Goal: Transaction & Acquisition: Obtain resource

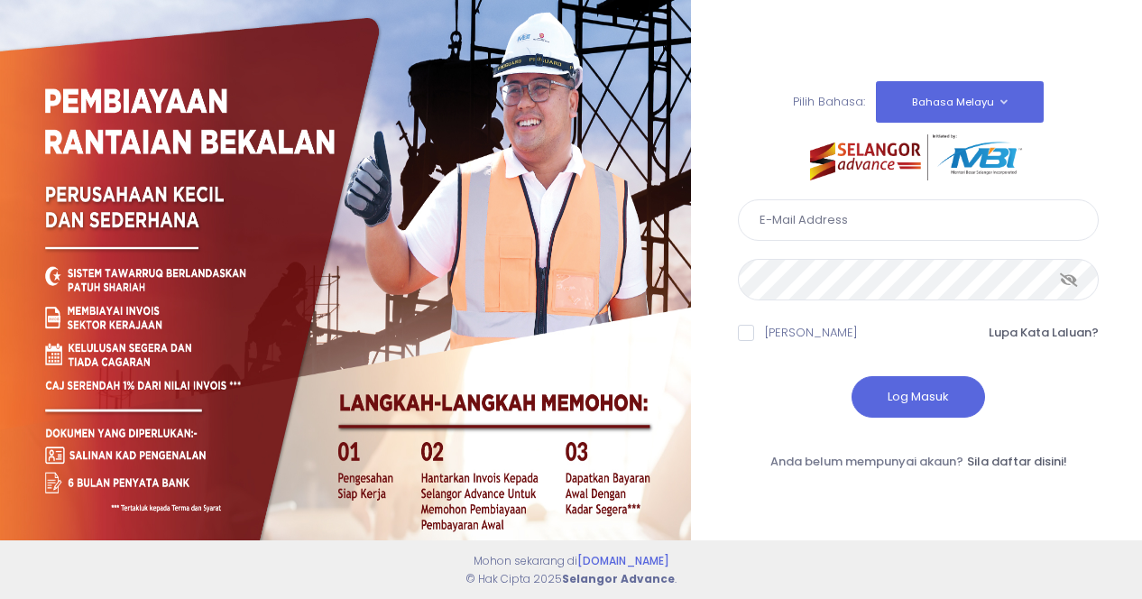
type input "[EMAIL_ADDRESS][DOMAIN_NAME]"
click at [1074, 280] on icon at bounding box center [1069, 280] width 18 height 0
click at [937, 394] on button "Log Masuk" at bounding box center [919, 397] width 134 height 42
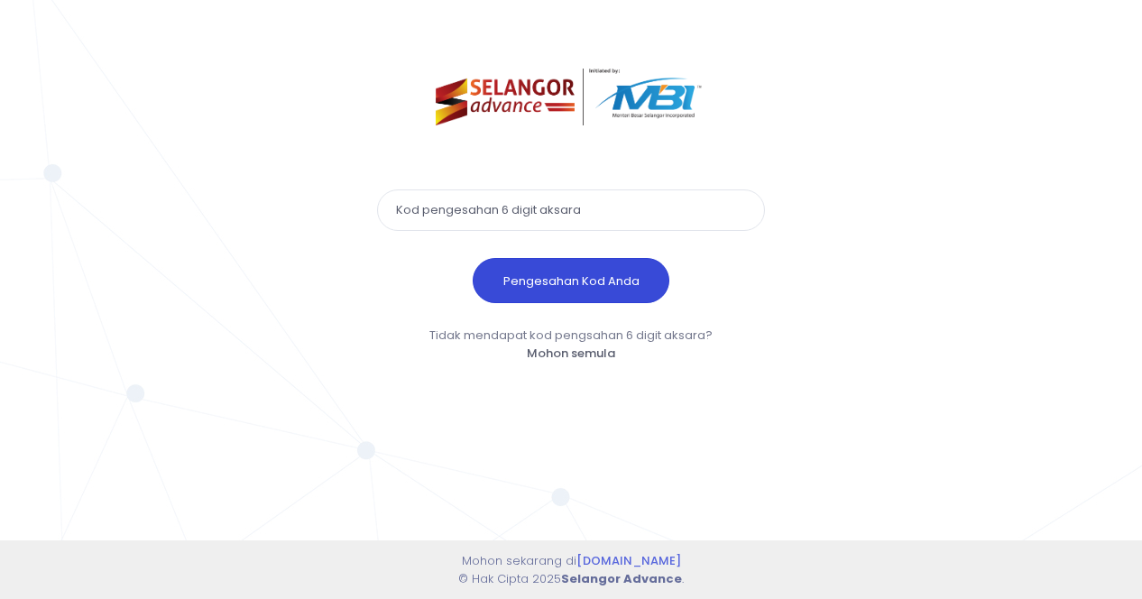
click at [580, 273] on button "Pengesahan Kod Anda" at bounding box center [571, 280] width 197 height 45
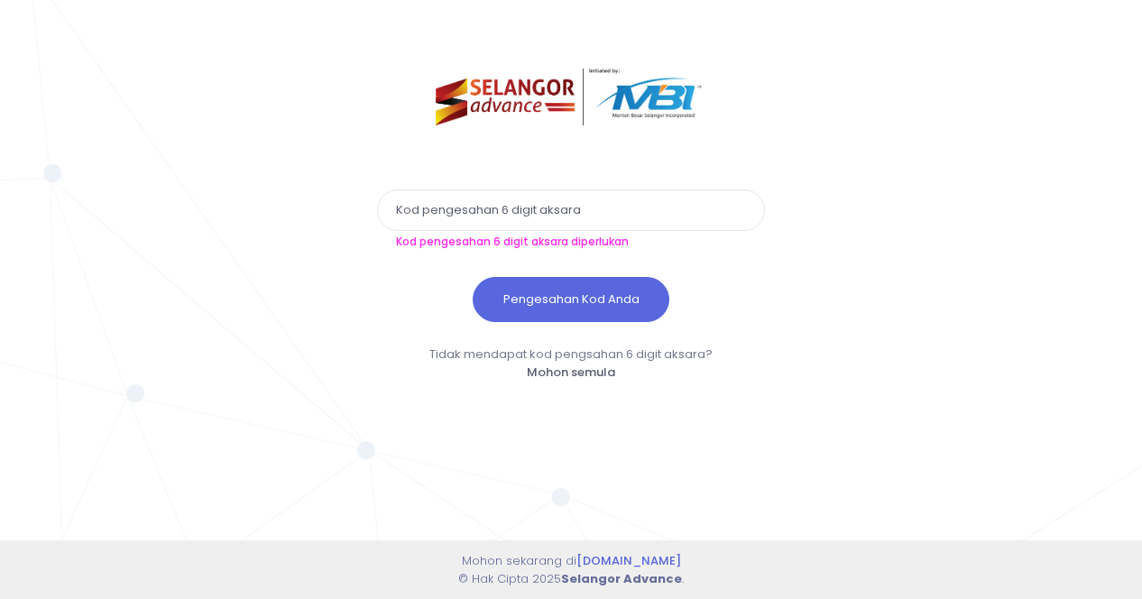
click at [525, 210] on input "text" at bounding box center [571, 210] width 388 height 42
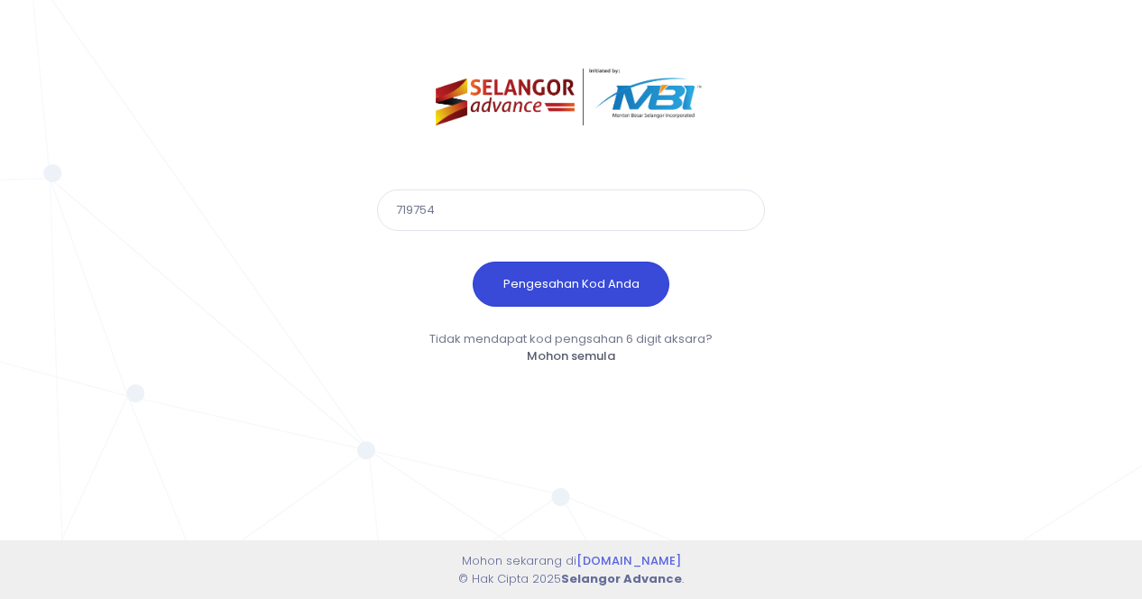
type input "719754"
click at [590, 279] on button "Pengesahan Kod Anda" at bounding box center [571, 284] width 197 height 45
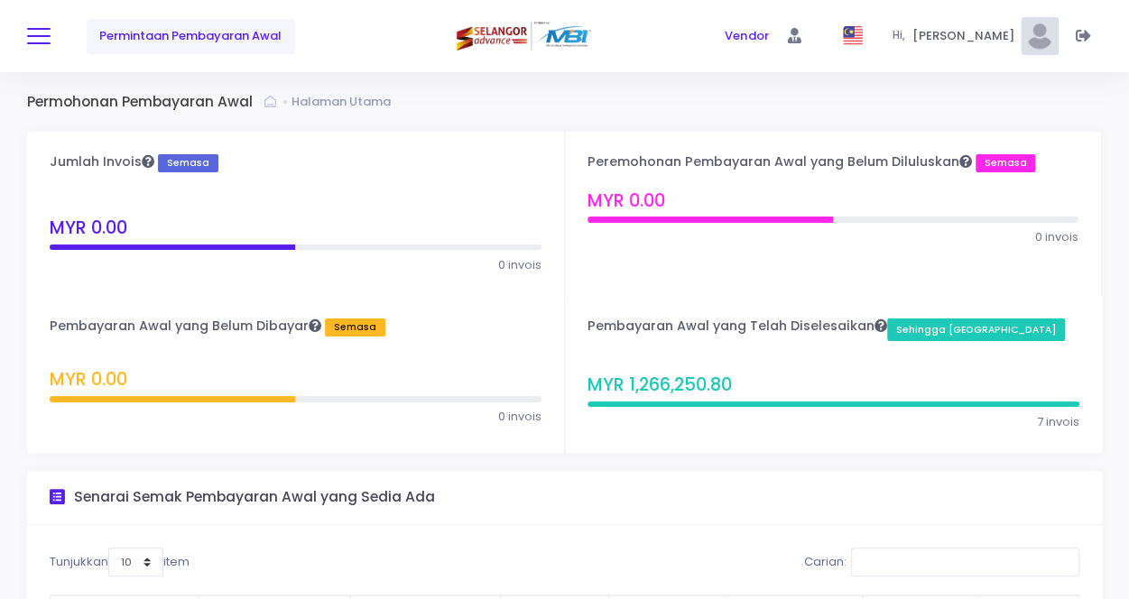
click at [45, 37] on span at bounding box center [38, 36] width 23 height 2
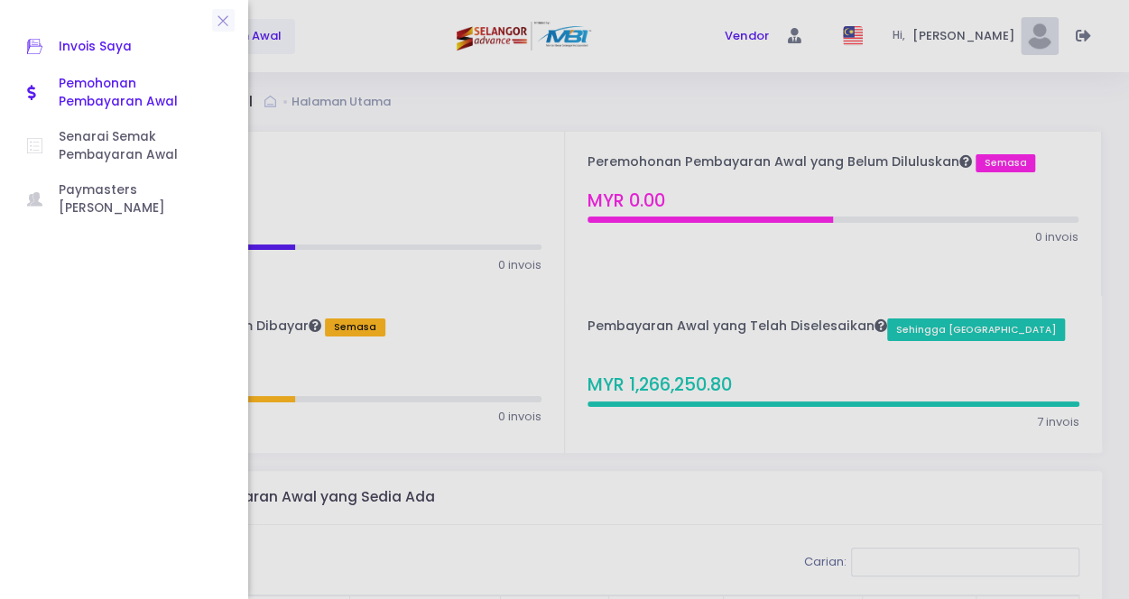
click at [111, 44] on span "Invois Saya" at bounding box center [140, 46] width 162 height 23
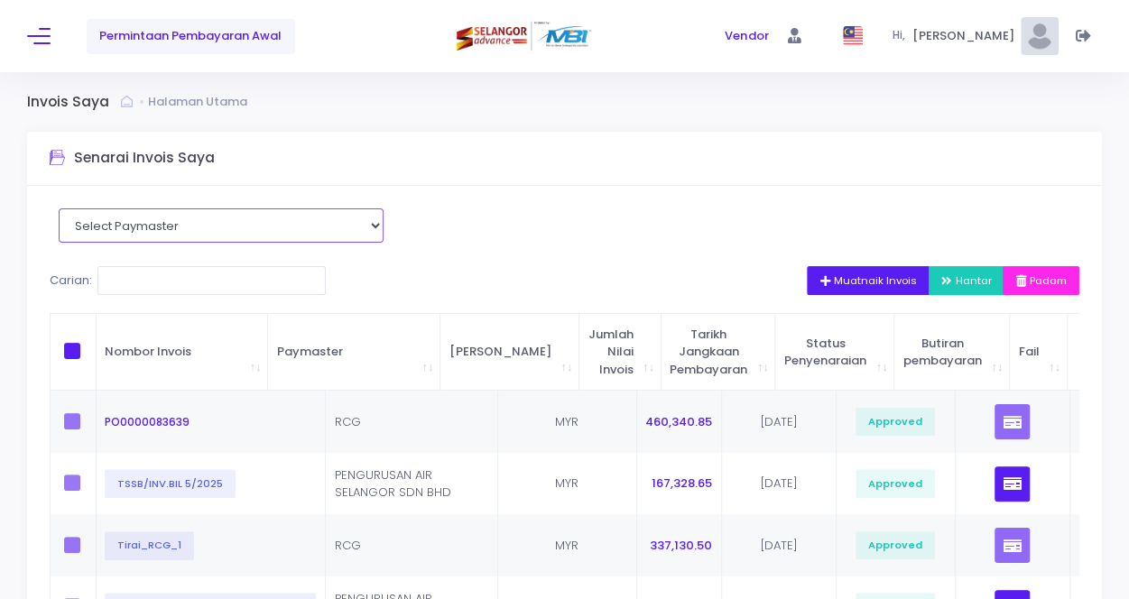
click at [361, 223] on select "Select Paymaster PENGURUSAN AIR SELANGOR SDN BHD RCG" at bounding box center [221, 225] width 325 height 34
click at [186, 33] on span "Permintaan Pembayaran Awal" at bounding box center [190, 36] width 182 height 18
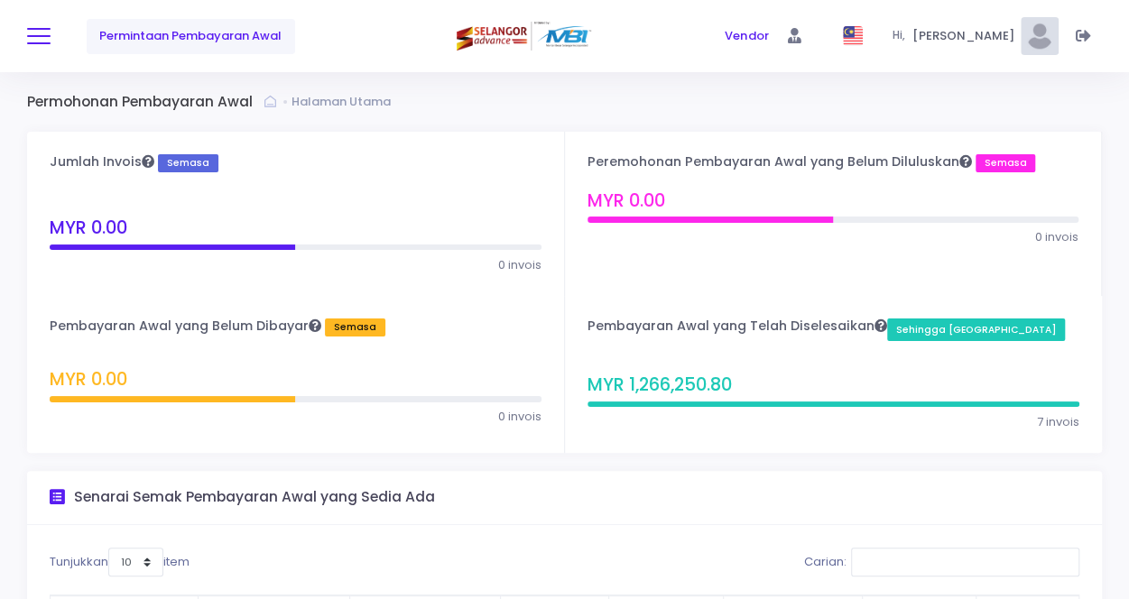
click at [37, 41] on button at bounding box center [38, 35] width 23 height 23
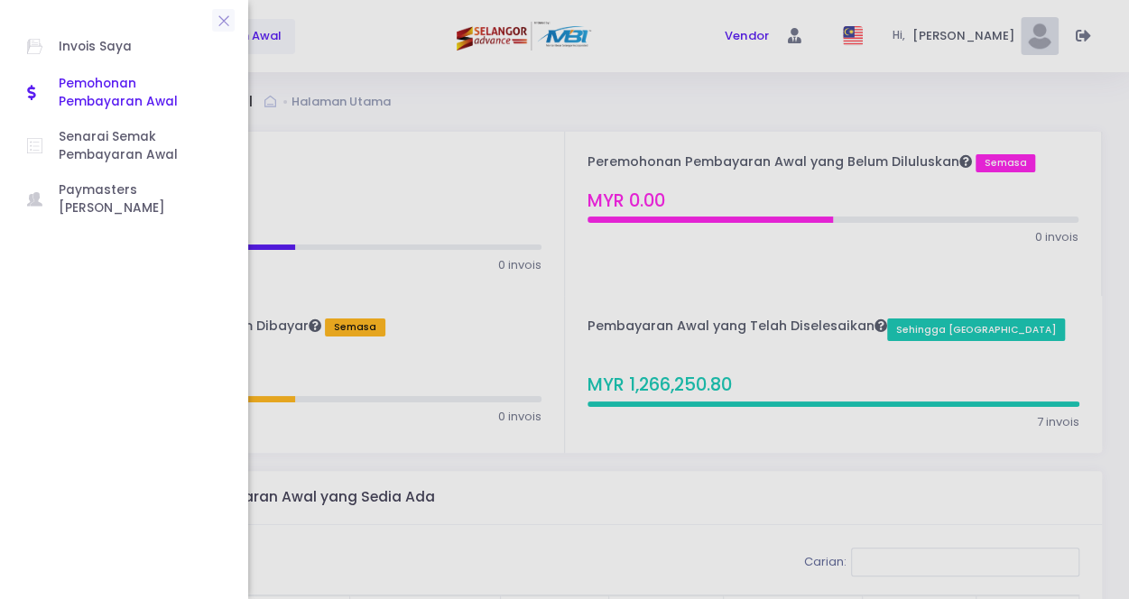
click at [115, 84] on span "Pemohonan Pembayaran Awal" at bounding box center [140, 93] width 162 height 37
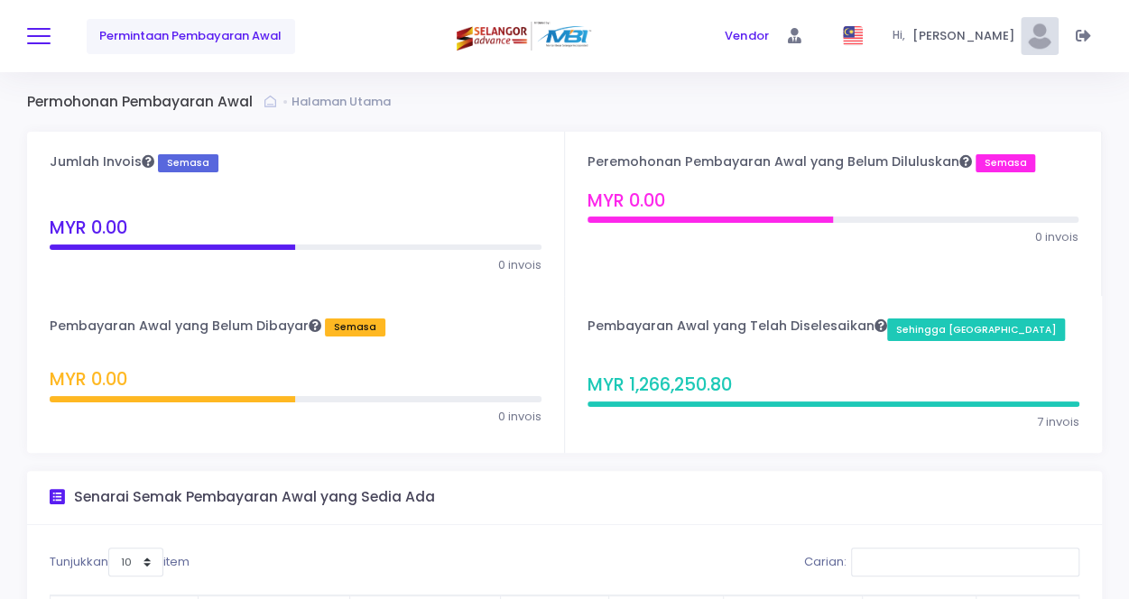
click at [31, 35] on span at bounding box center [38, 36] width 23 height 2
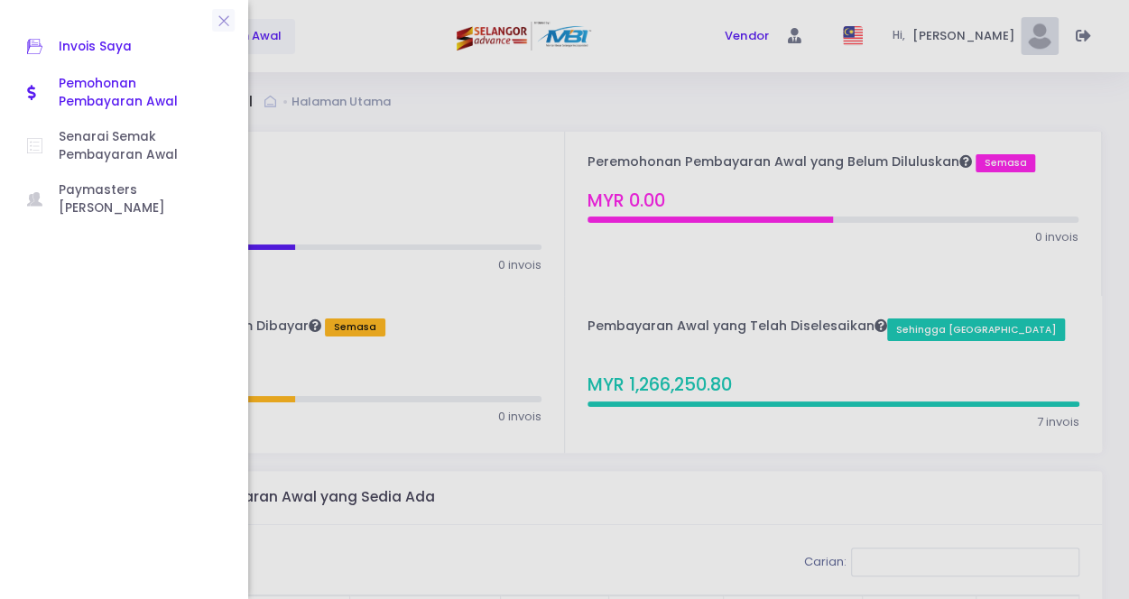
click at [163, 51] on span "Invois Saya" at bounding box center [140, 46] width 162 height 23
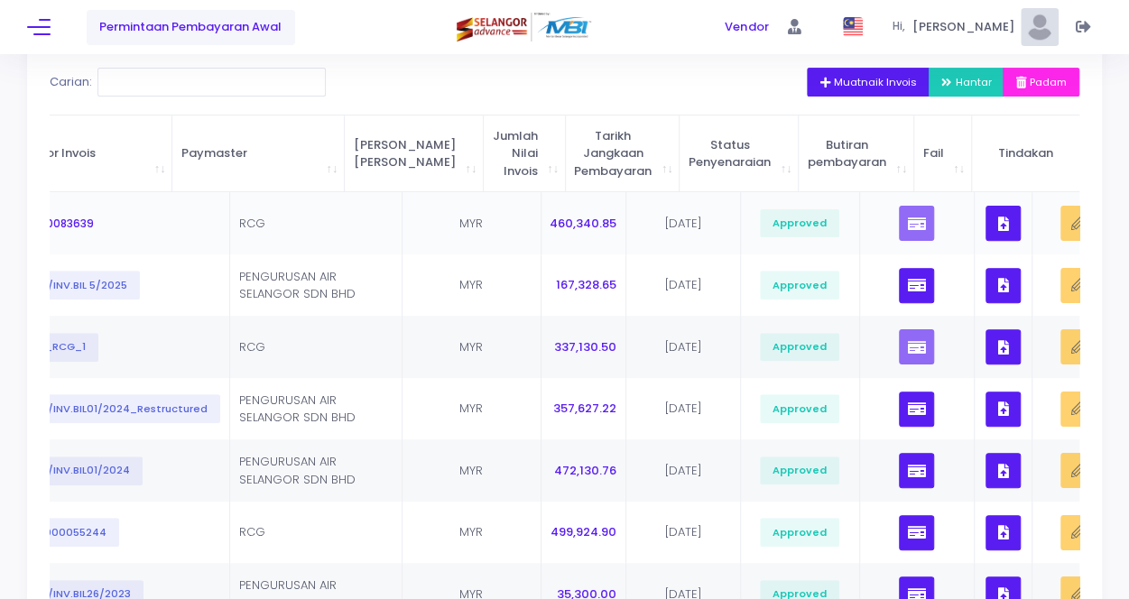
scroll to position [180, 0]
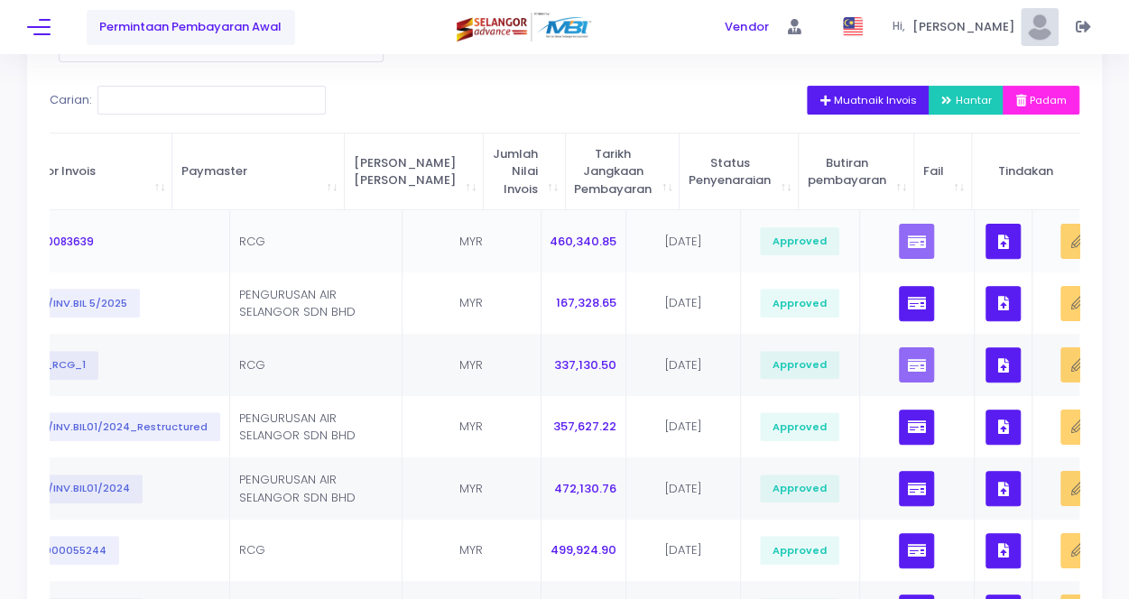
click at [109, 241] on td "PO0000083639" at bounding box center [116, 241] width 230 height 62
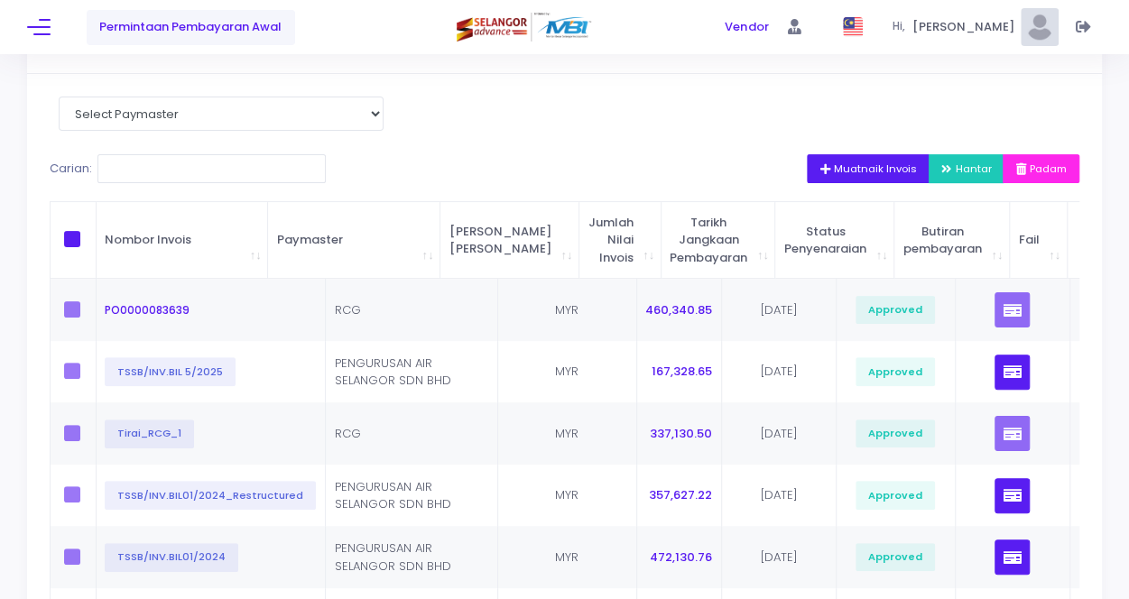
scroll to position [104, 0]
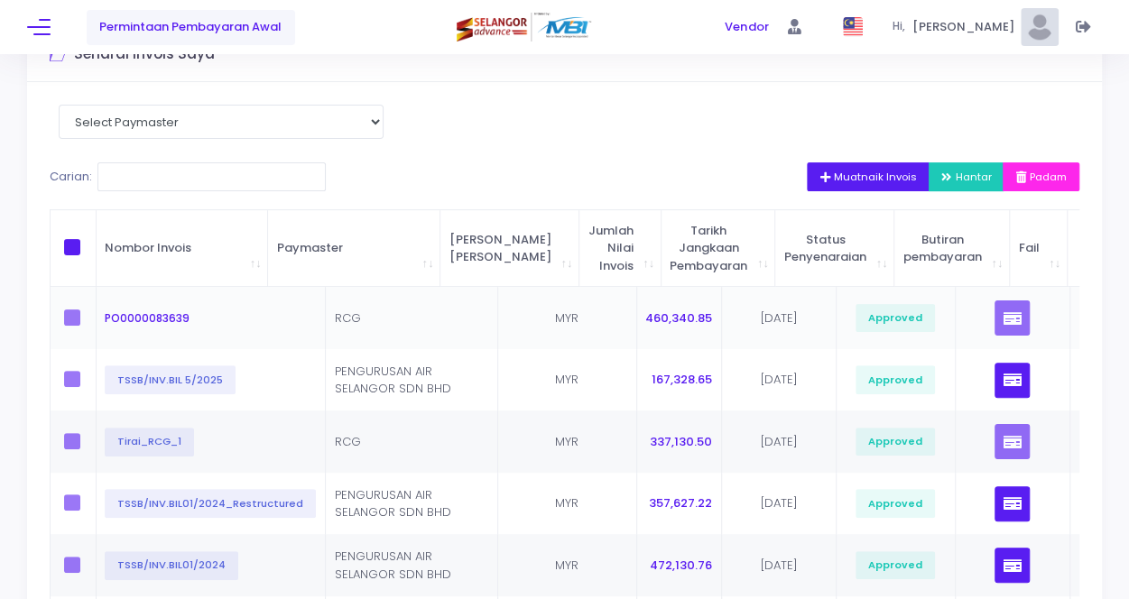
click at [79, 315] on label at bounding box center [77, 317] width 27 height 16
click at [69, 324] on label at bounding box center [77, 317] width 27 height 16
click at [74, 318] on label at bounding box center [77, 317] width 27 height 16
click at [64, 315] on label at bounding box center [77, 317] width 27 height 16
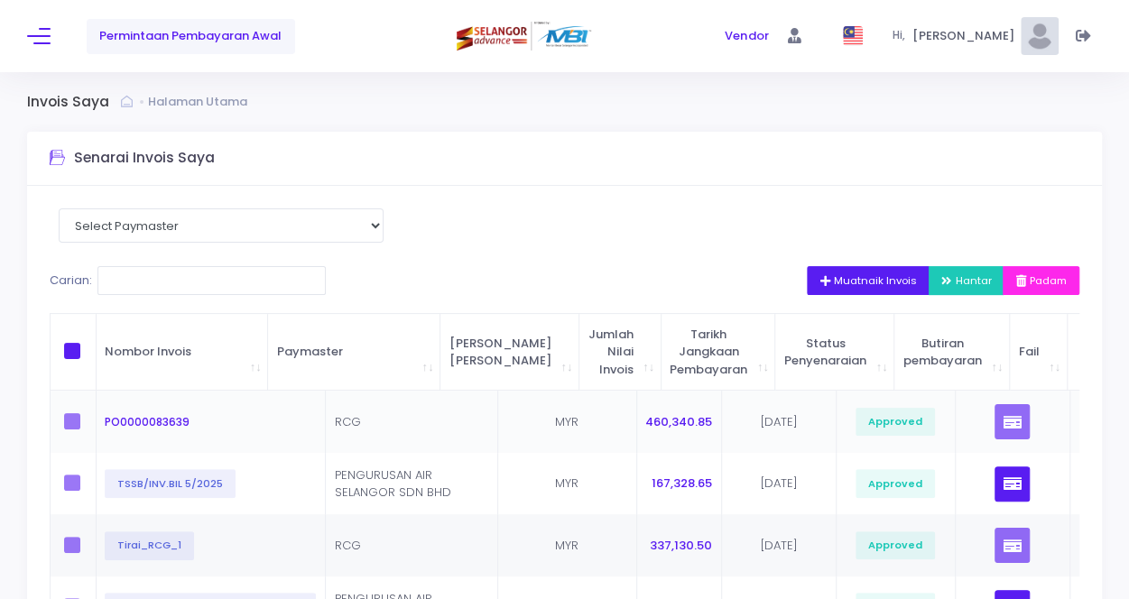
scroll to position [0, 0]
click at [69, 420] on label at bounding box center [77, 421] width 27 height 16
click at [326, 226] on select "Select Paymaster PENGURUSAN AIR SELANGOR SDN BHD RCG" at bounding box center [221, 225] width 325 height 34
select select "3449"
click at [59, 208] on select "Select Paymaster PENGURUSAN AIR SELANGOR SDN BHD RCG" at bounding box center [221, 225] width 325 height 34
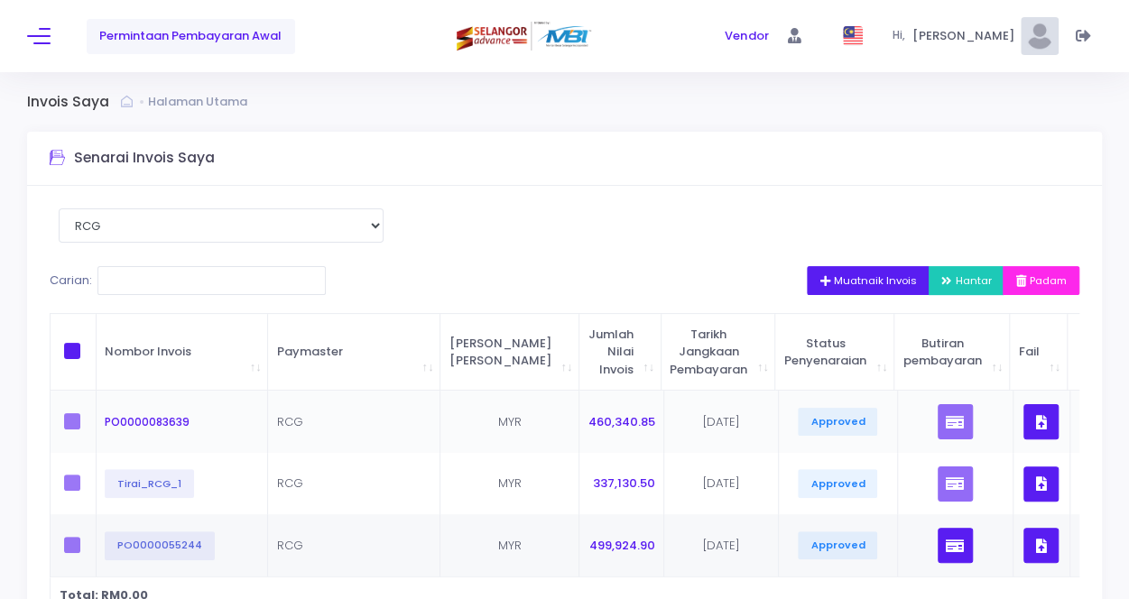
click at [62, 421] on td at bounding box center [74, 422] width 46 height 62
click at [69, 423] on label at bounding box center [77, 421] width 27 height 16
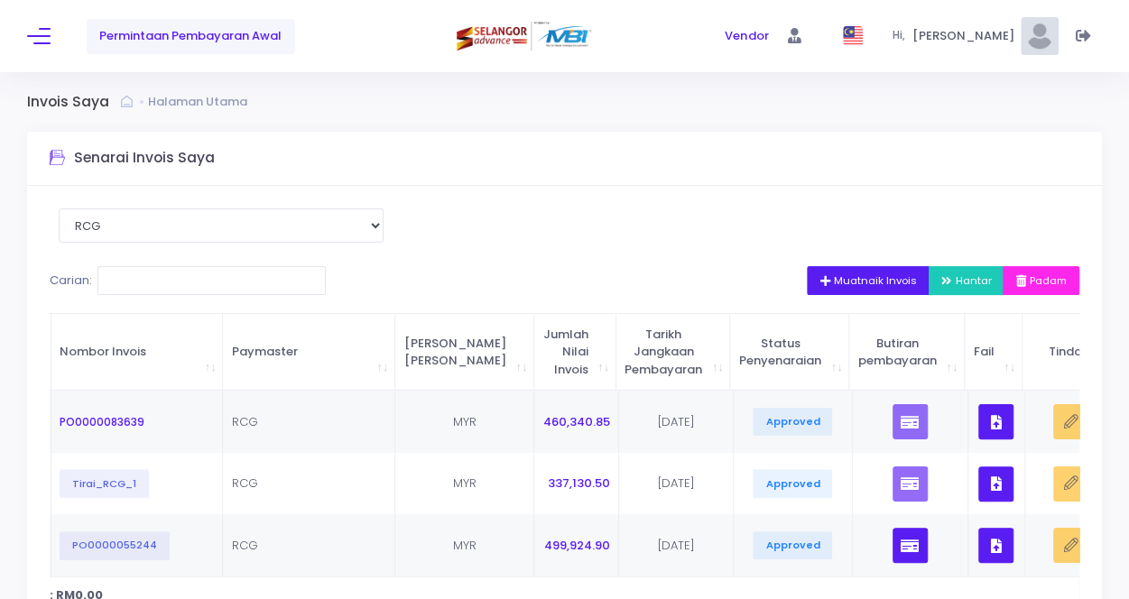
click at [497, 191] on div "Select Paymaster PENGURUSAN AIR SELANGOR SDN BHD RCG Carian: Muatnaik Invois Ha…" at bounding box center [564, 435] width 1075 height 499
click at [40, 35] on span at bounding box center [38, 36] width 23 height 2
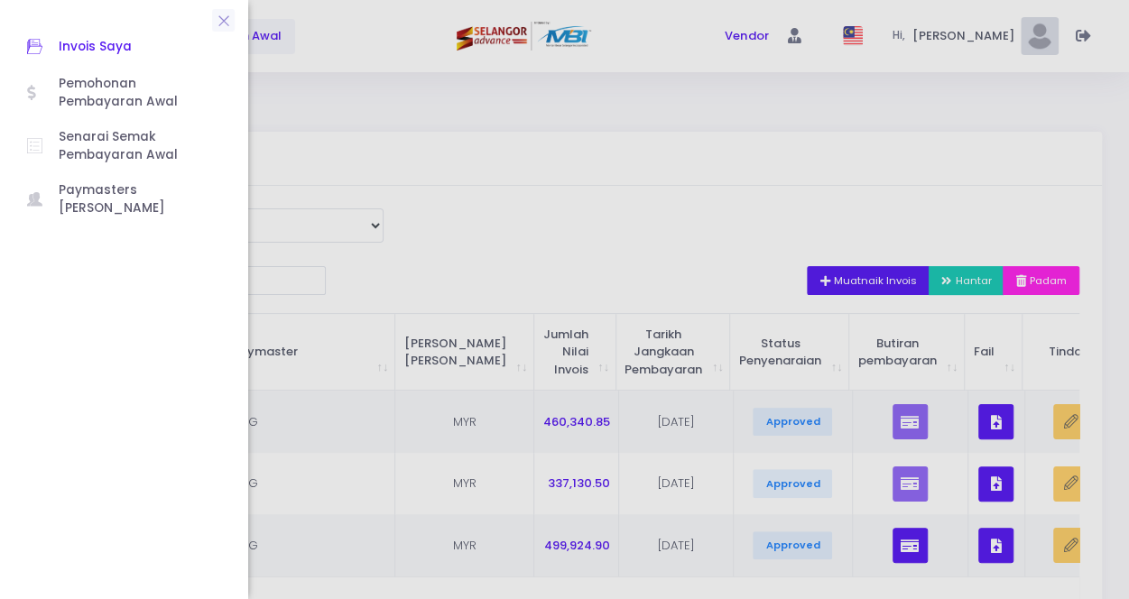
click at [69, 50] on span "Invois Saya" at bounding box center [140, 46] width 162 height 23
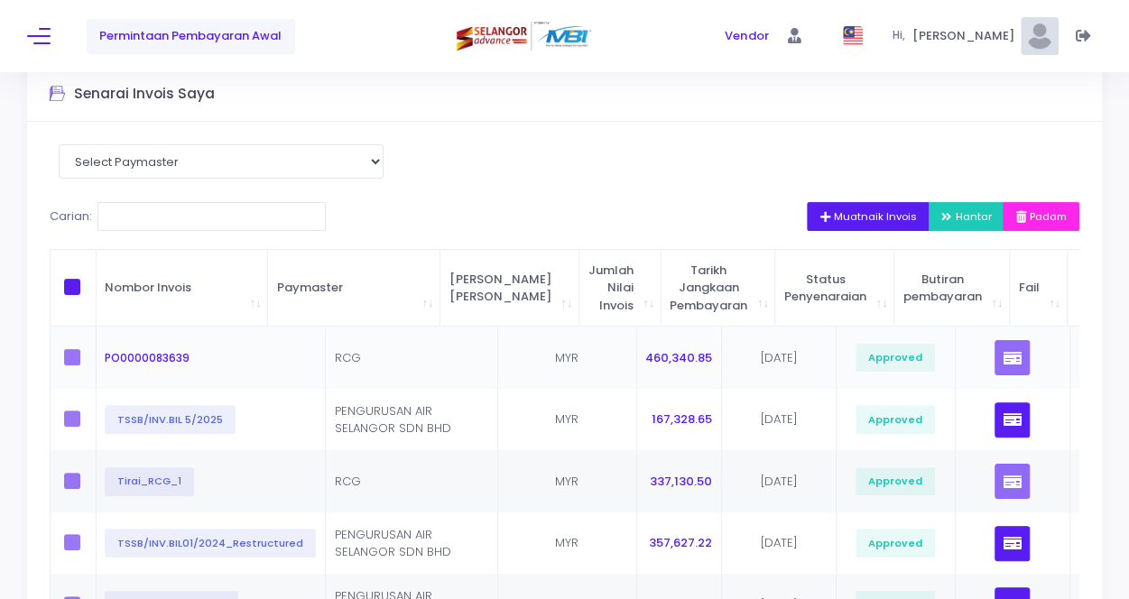
scroll to position [90, 0]
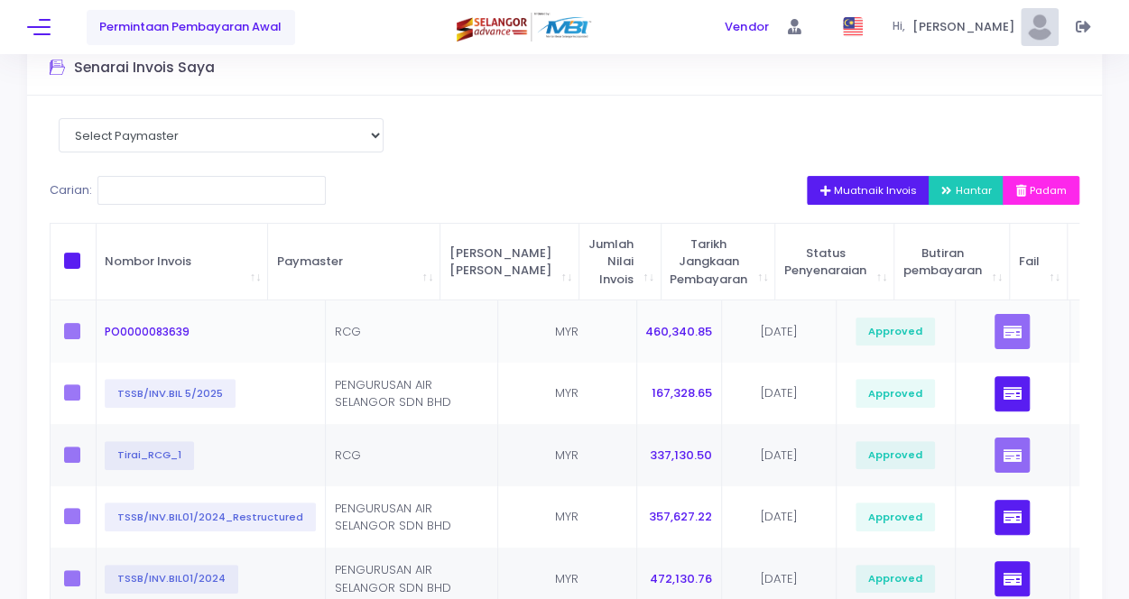
click at [79, 331] on label at bounding box center [77, 331] width 27 height 16
click at [637, 330] on td "460,340.85" at bounding box center [680, 331] width 86 height 62
click at [180, 333] on span "PO0000083639" at bounding box center [147, 331] width 85 height 15
click at [377, 135] on select "Select Paymaster PENGURUSAN AIR SELANGOR SDN BHD RCG" at bounding box center [221, 135] width 325 height 34
click at [488, 142] on div "Select Paymaster PENGURUSAN AIR SELANGOR SDN BHD RCG Carian: Muatnaik Invois Ha…" at bounding box center [564, 531] width 1075 height 870
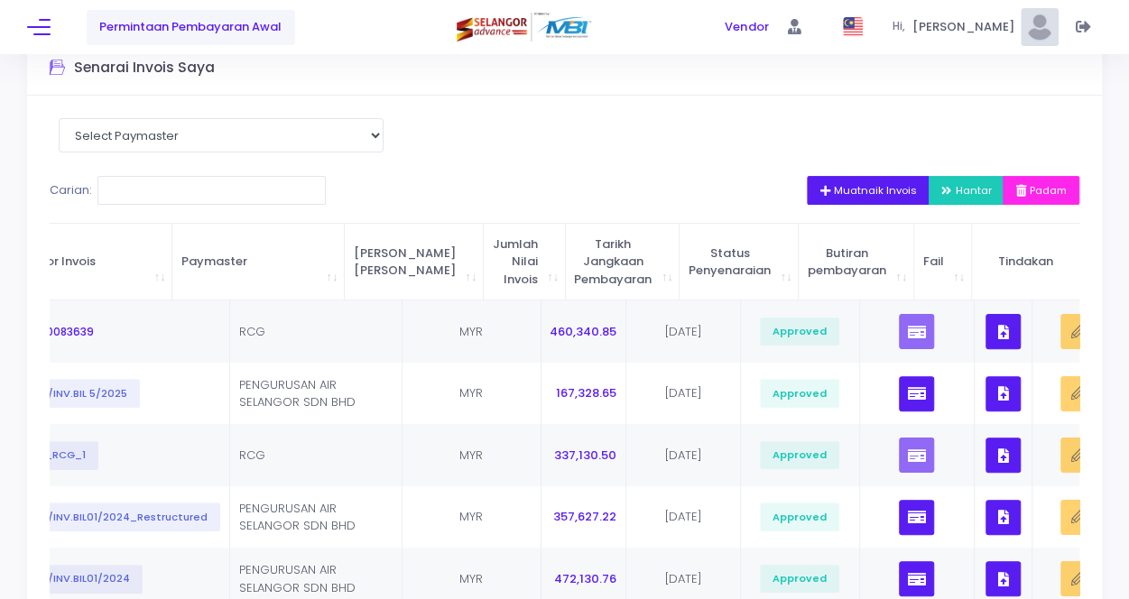
click at [508, 157] on div "Select Paymaster PENGURUSAN AIR SELANGOR SDN BHD RCG Carian: Muatnaik Invois Ha…" at bounding box center [564, 531] width 1075 height 870
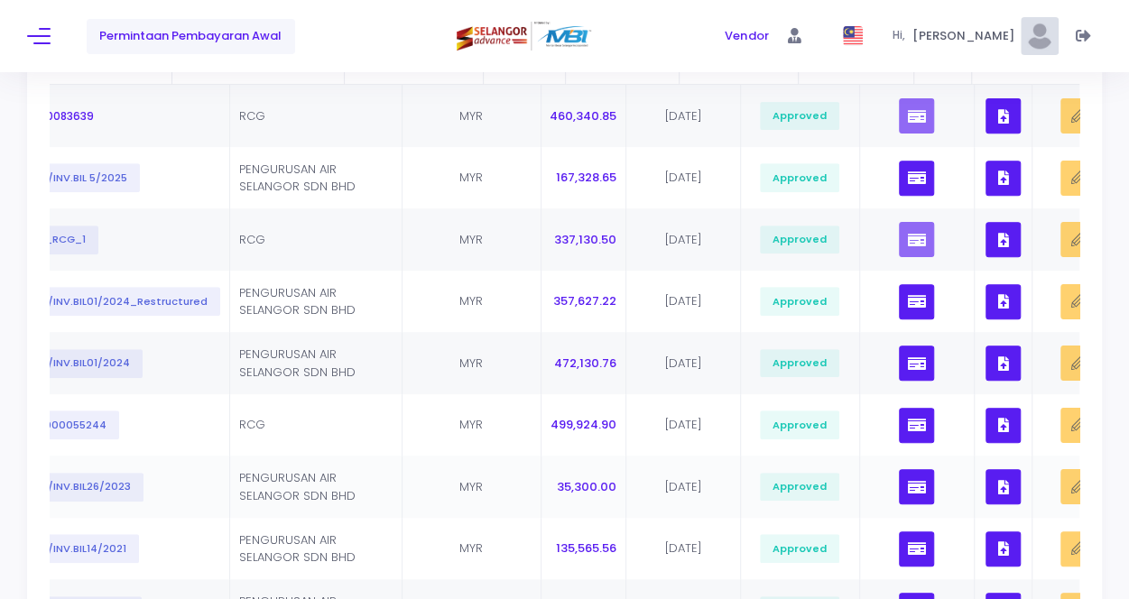
scroll to position [0, 0]
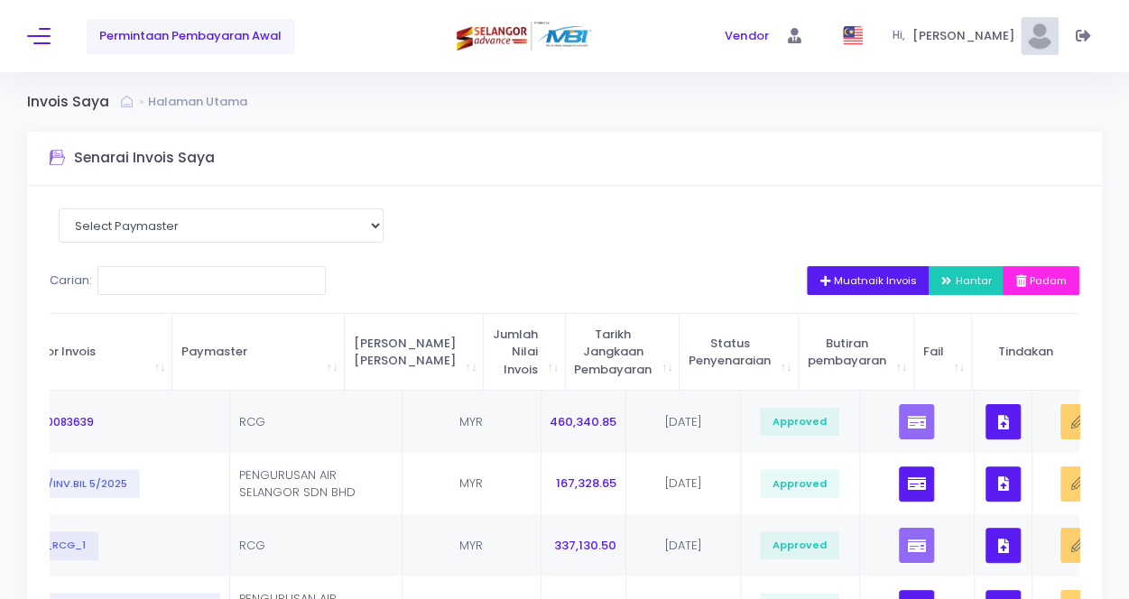
click at [173, 38] on span "Permintaan Pembayaran Awal" at bounding box center [190, 36] width 182 height 18
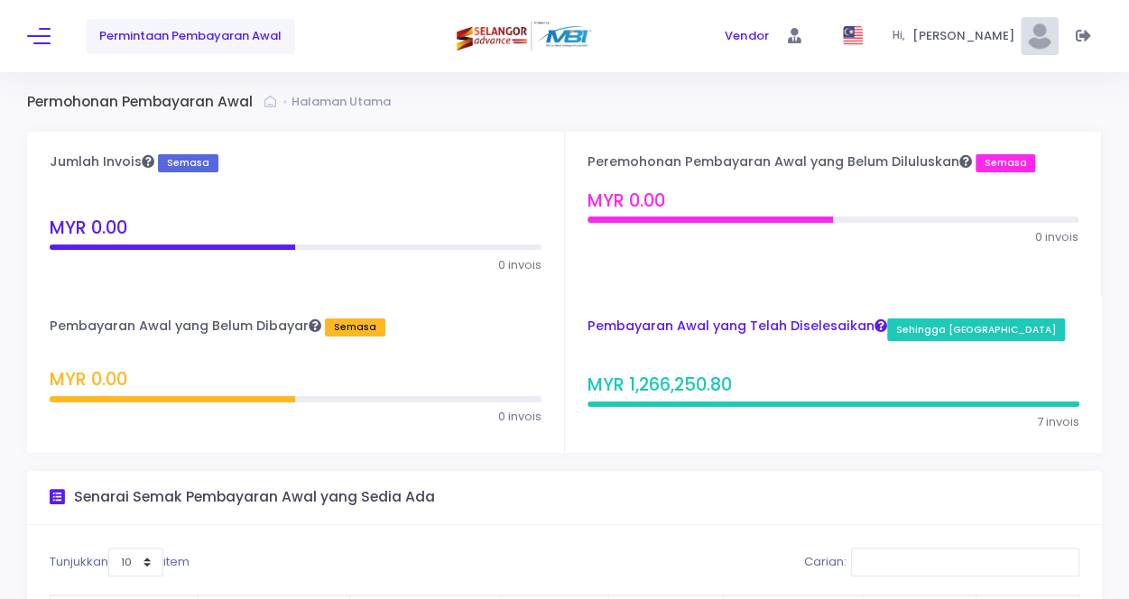
click at [784, 322] on h4 "Pembayaran Awal yang Telah Diselesaikan Sehingga Kini" at bounding box center [826, 330] width 478 height 23
click at [1039, 416] on span "7 invois" at bounding box center [1058, 422] width 42 height 18
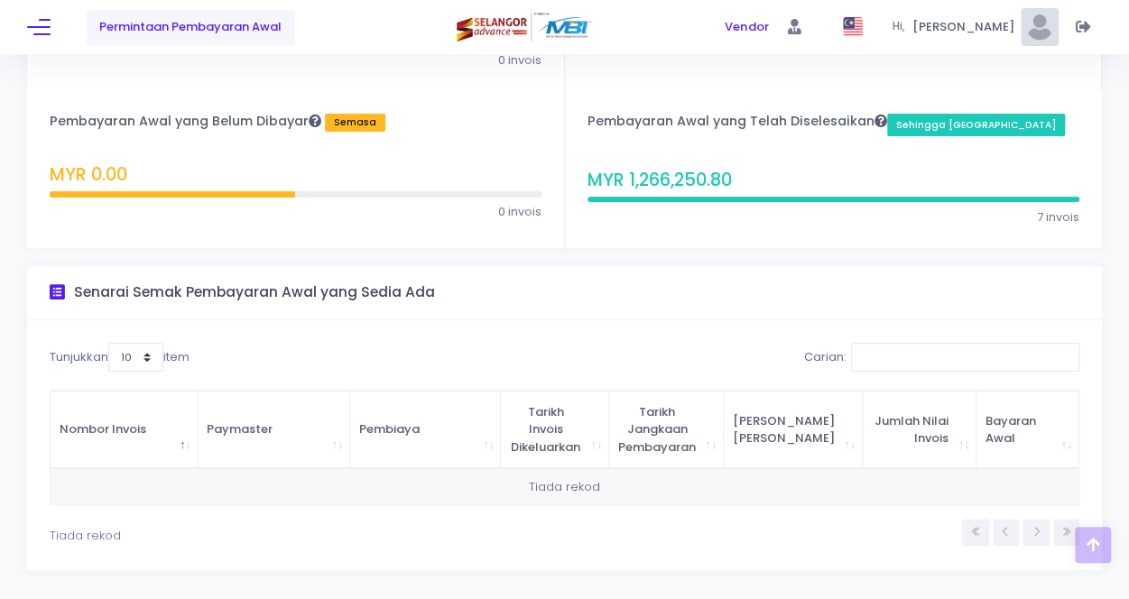
scroll to position [260, 0]
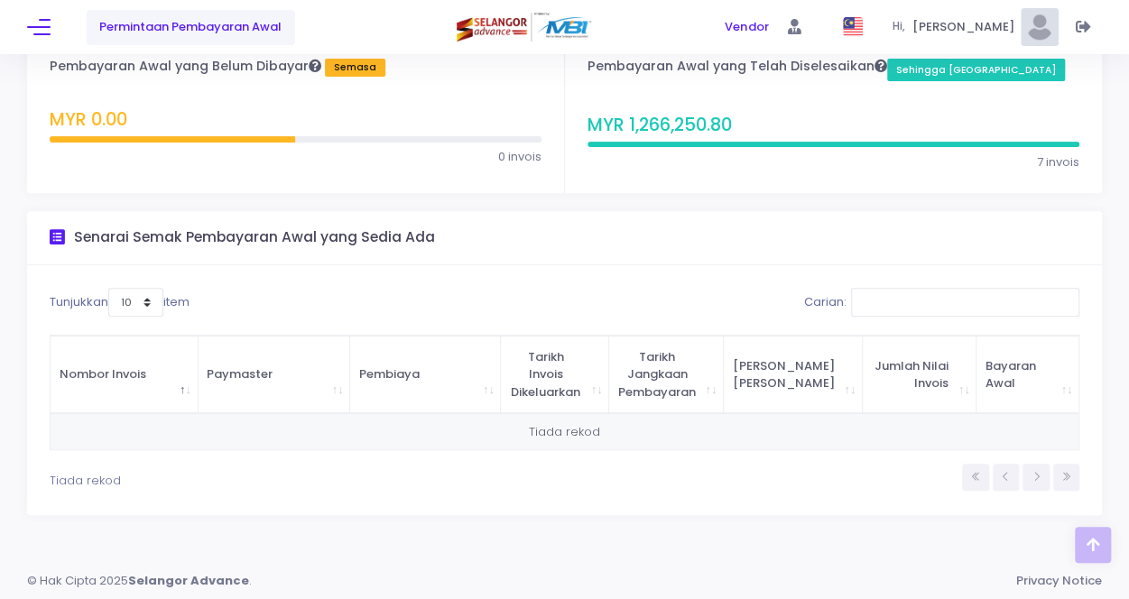
click at [644, 125] on h4 "MYR 1,266,250.80" at bounding box center [826, 112] width 478 height 48
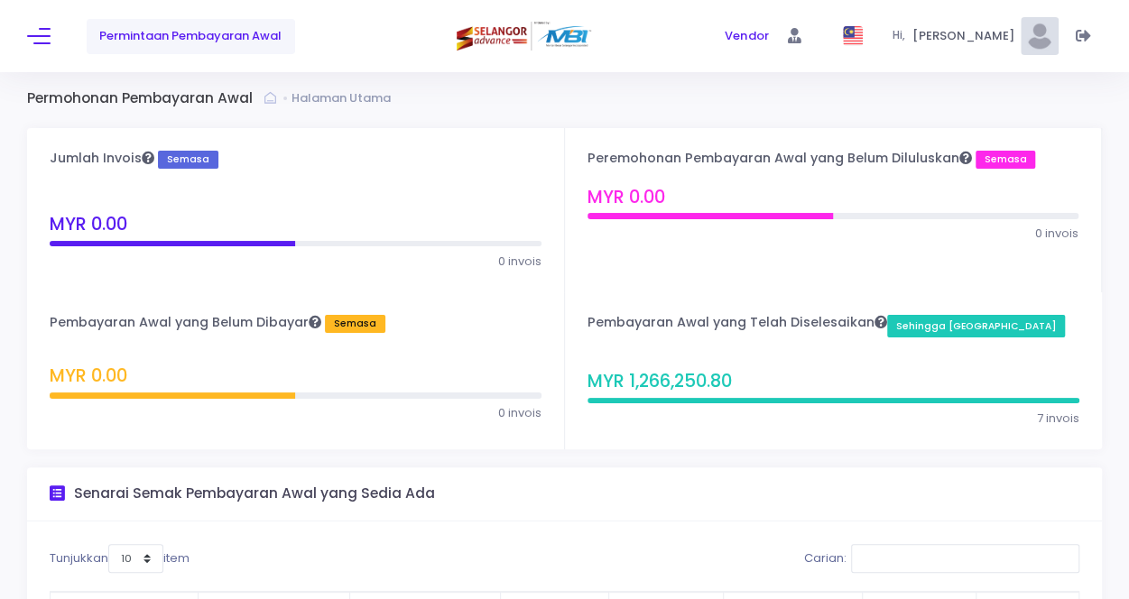
scroll to position [0, 0]
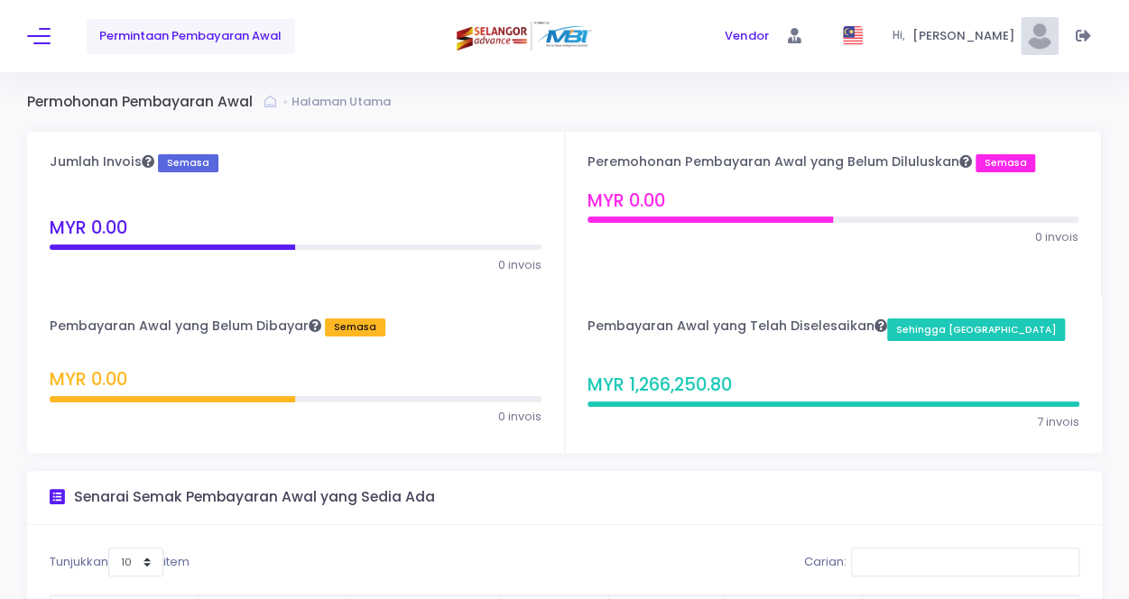
click at [196, 192] on h4 "MYR 0.00" at bounding box center [134, 208] width 169 height 60
click at [40, 33] on button at bounding box center [38, 35] width 23 height 23
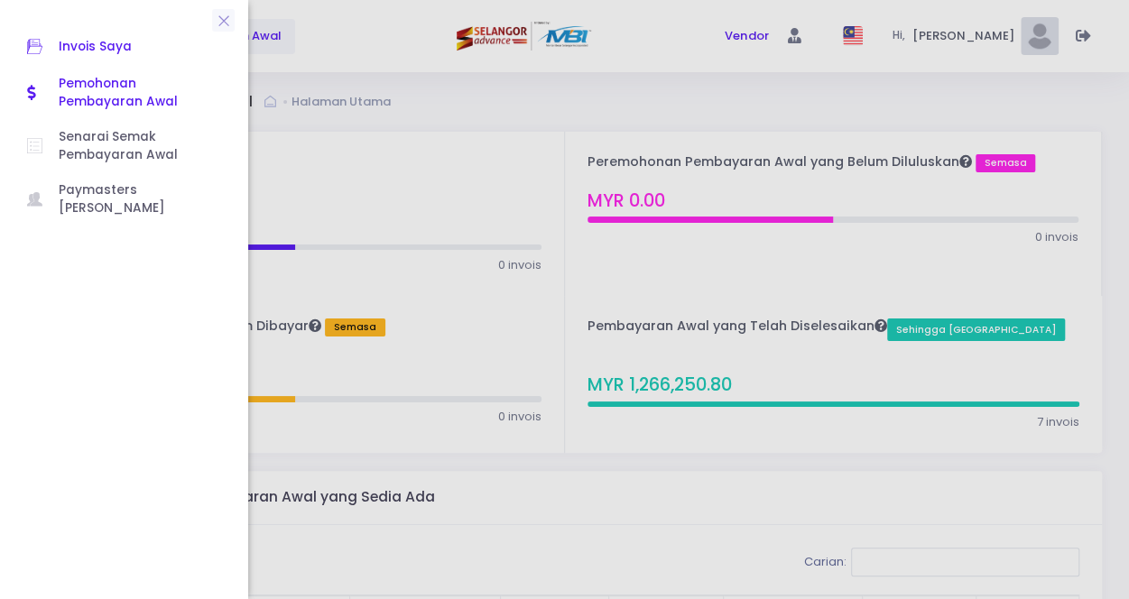
click at [58, 51] on icon at bounding box center [43, 46] width 32 height 23
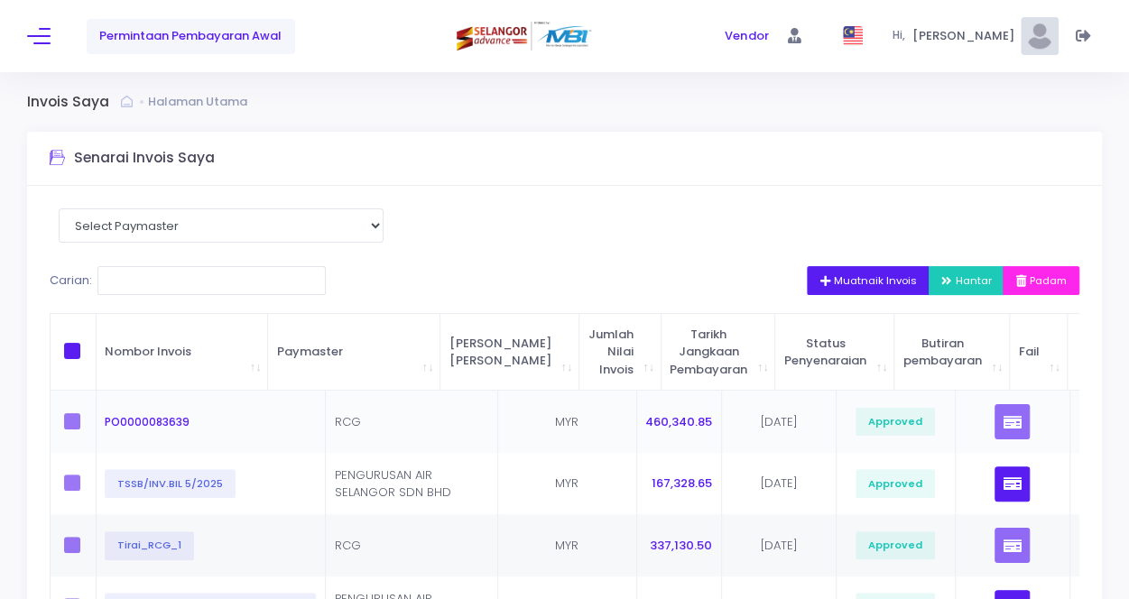
click at [77, 422] on label at bounding box center [77, 421] width 27 height 16
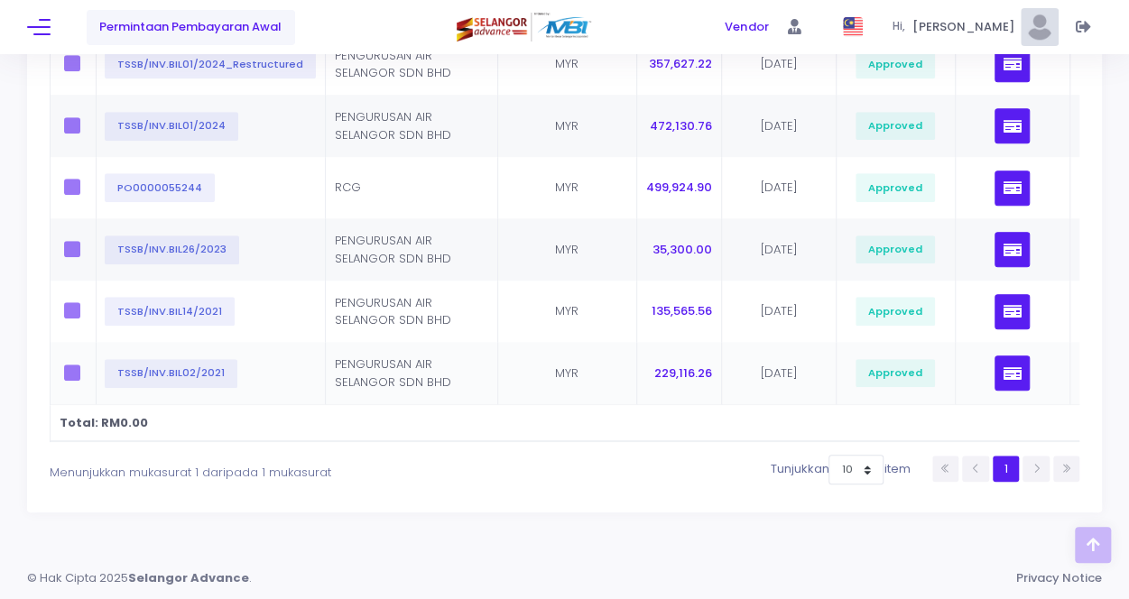
click at [75, 365] on label at bounding box center [77, 373] width 27 height 16
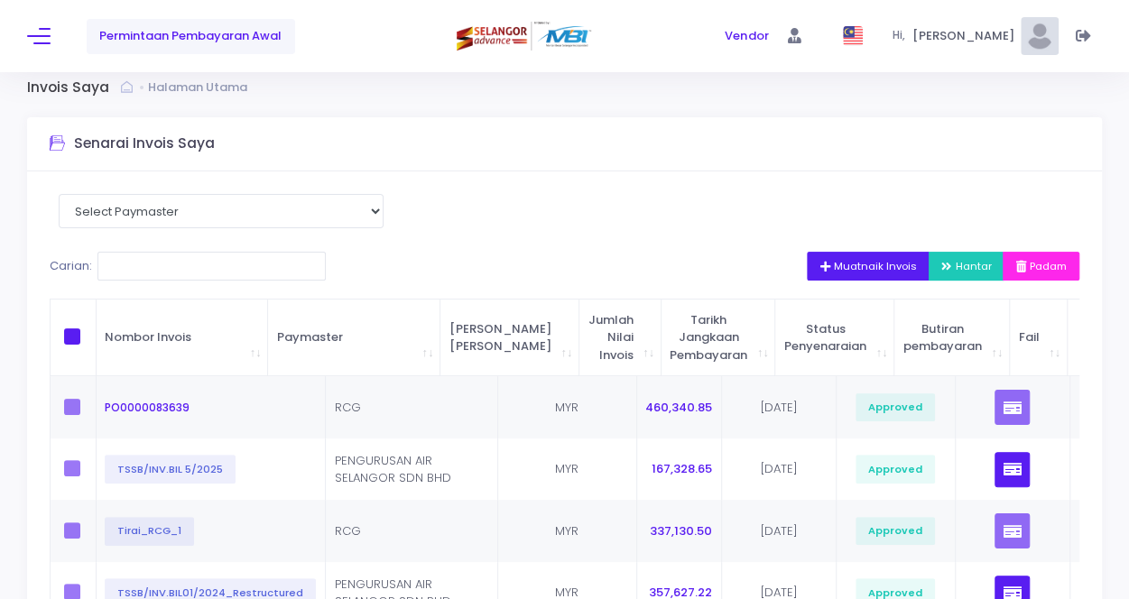
scroll to position [14, 0]
click at [74, 341] on span at bounding box center [72, 337] width 16 height 16
click at [91, 341] on input "checkbox" at bounding box center [97, 335] width 12 height 12
checkbox input "true"
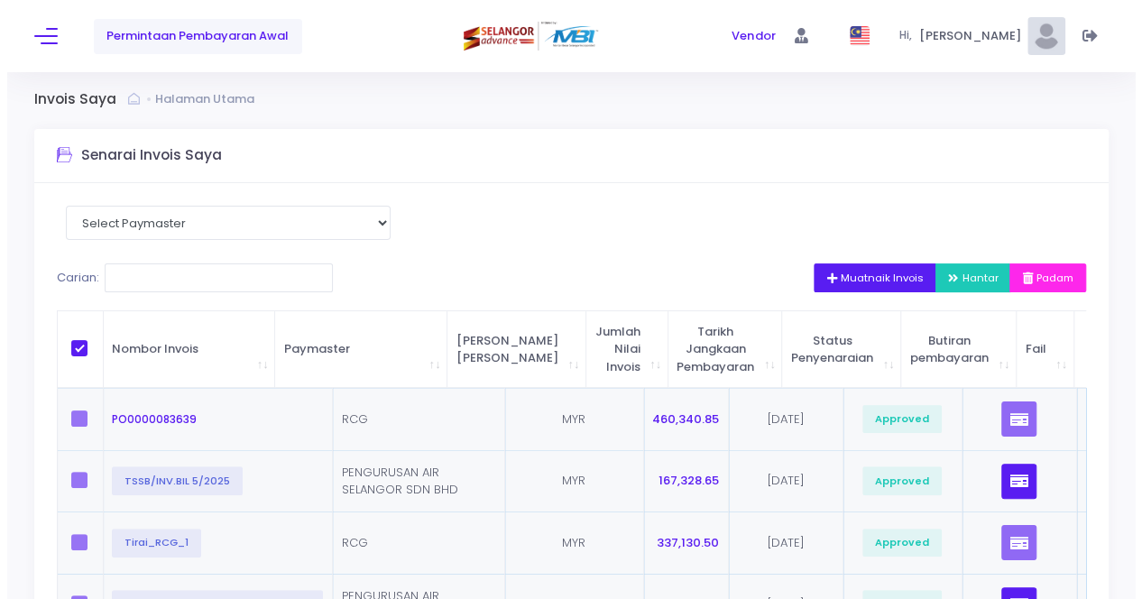
scroll to position [0, 0]
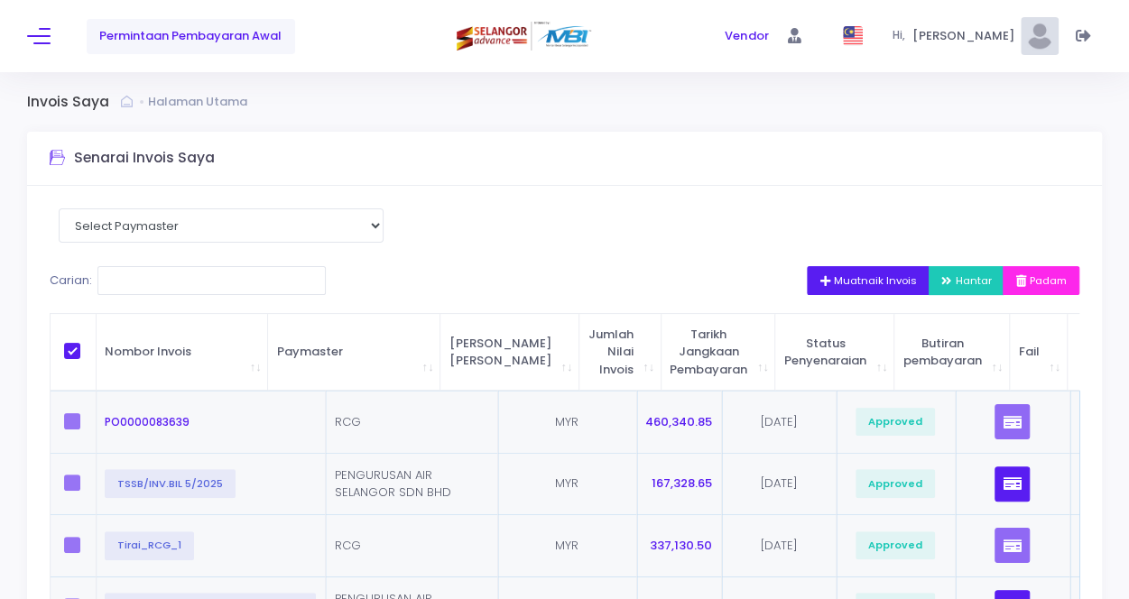
click at [1005, 37] on span "[PERSON_NAME]" at bounding box center [965, 36] width 108 height 18
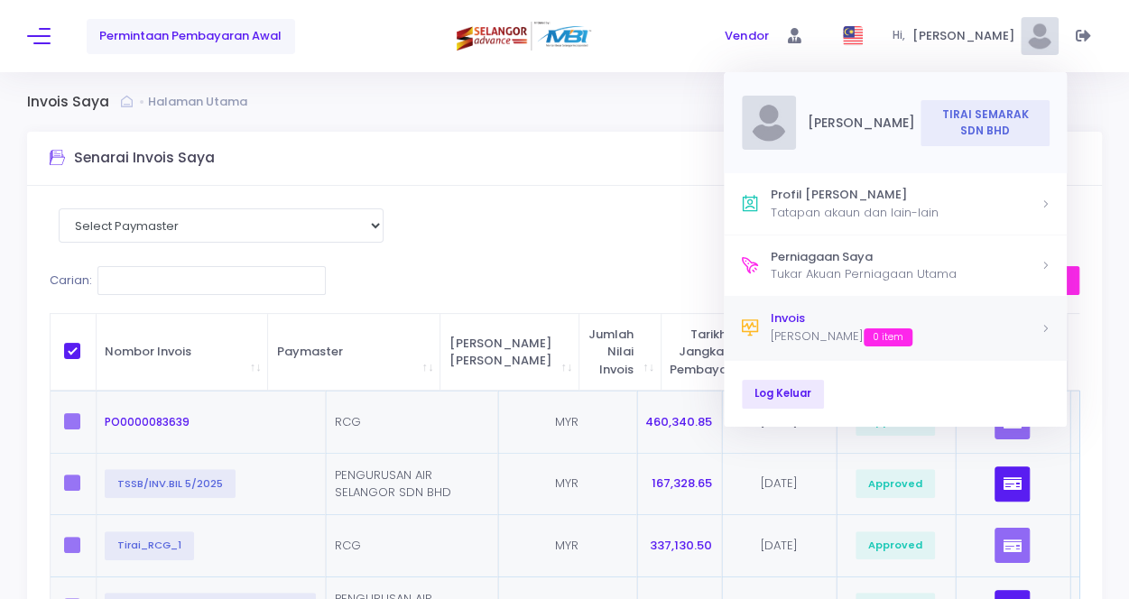
click at [812, 335] on div "Menunggu Tindakan 0 item" at bounding box center [906, 337] width 270 height 19
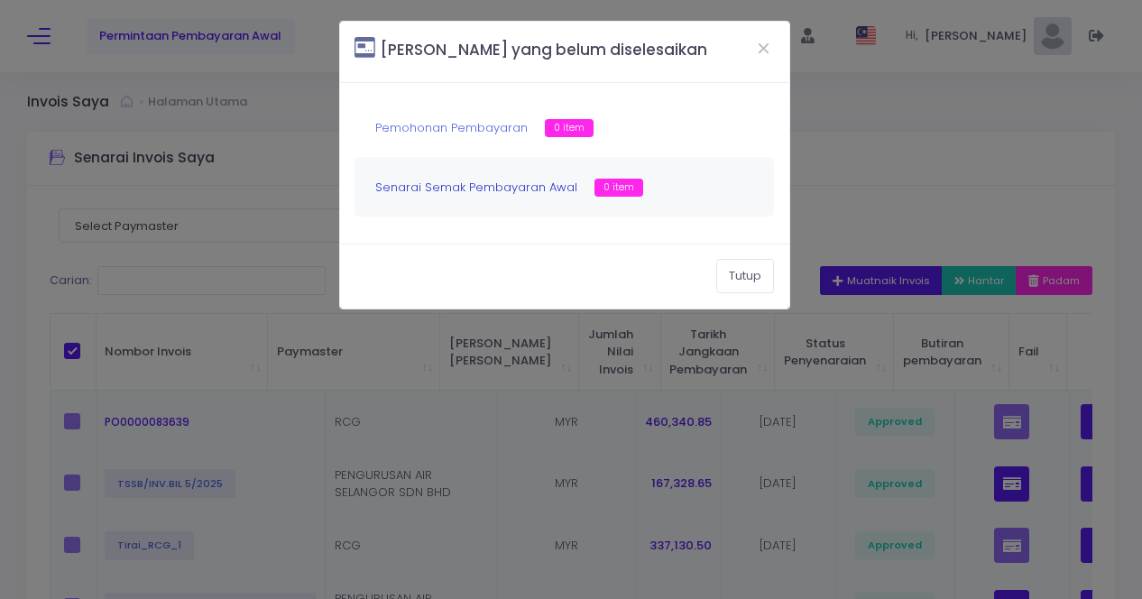
click at [442, 188] on link "Senarai Semak Pembayaran Awal" at bounding box center [476, 187] width 202 height 17
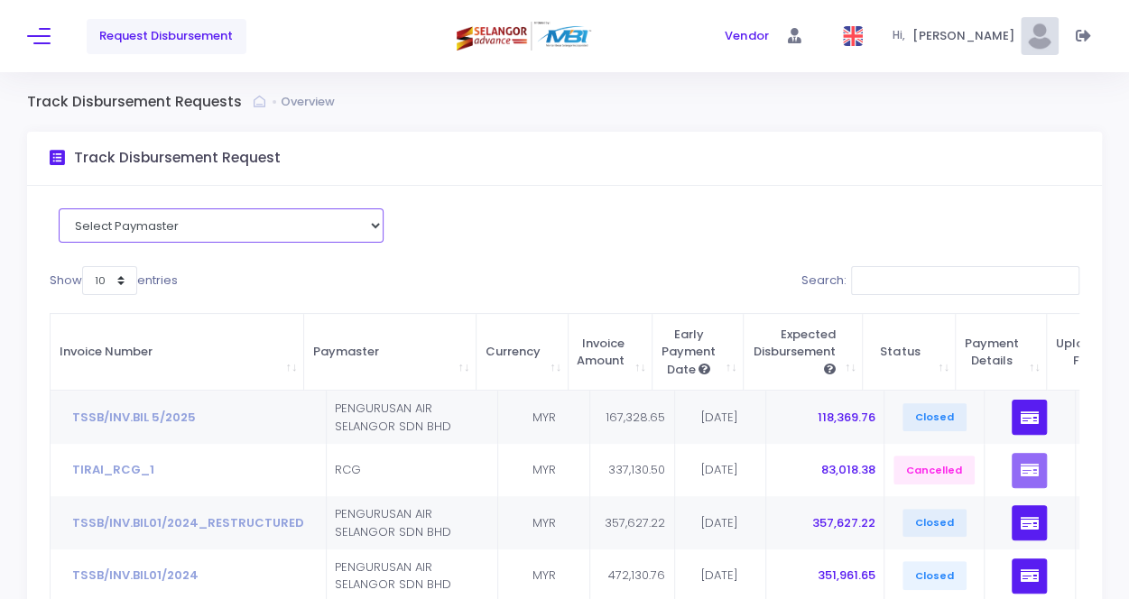
click at [286, 225] on select "Select Paymaster PENGURUSAN AIR SELANGOR SDN BHD RCG" at bounding box center [221, 225] width 325 height 34
click at [642, 230] on div "Select Paymaster PENGURUSAN AIR SELANGOR SDN BHD RCG Show 10 25 50 100 entries …" at bounding box center [564, 532] width 1075 height 693
click at [40, 37] on button at bounding box center [38, 35] width 23 height 23
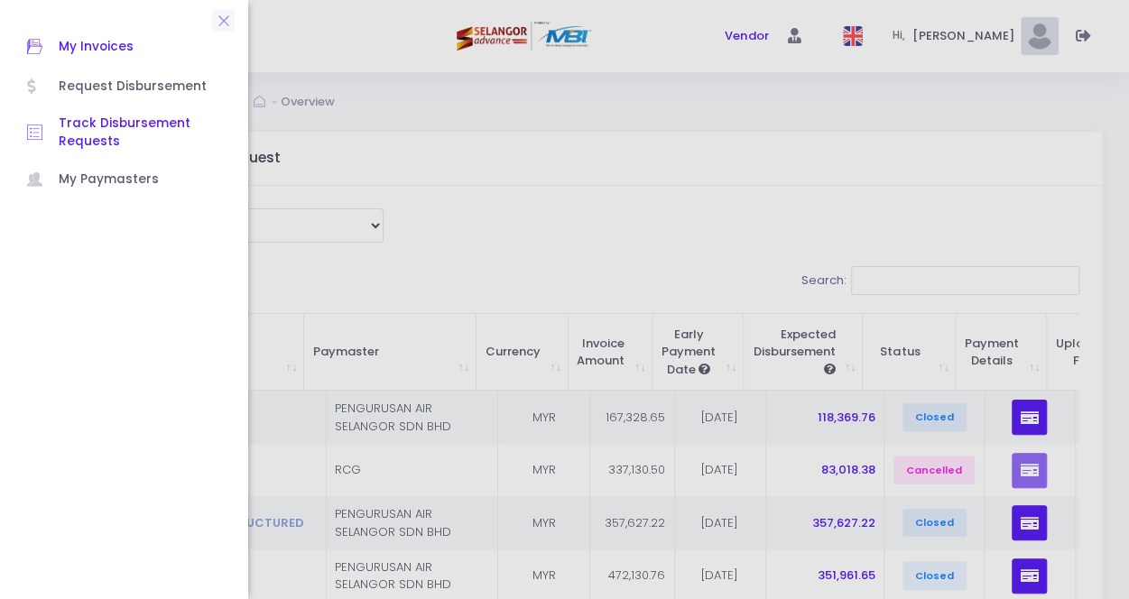
click at [92, 48] on span "My Invoices" at bounding box center [140, 46] width 162 height 23
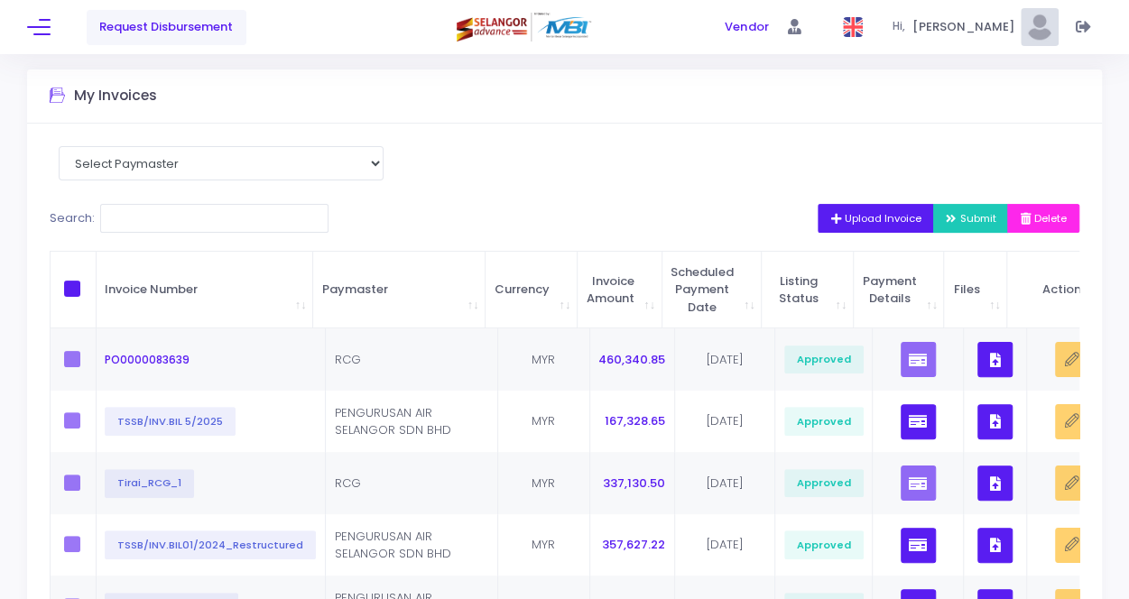
scroll to position [90, 0]
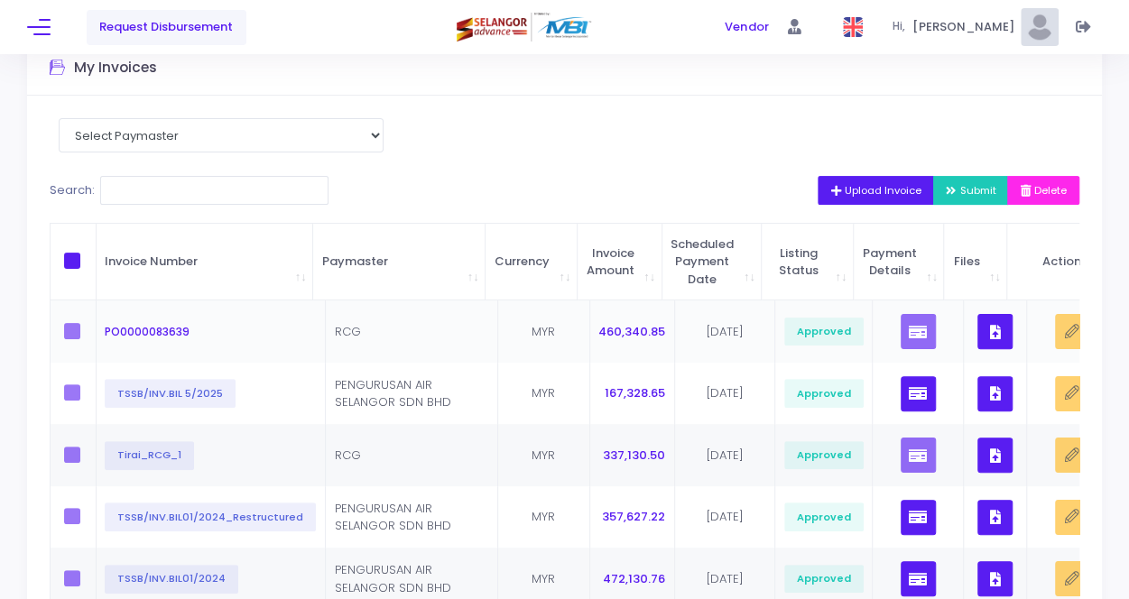
click at [983, 338] on button "button" at bounding box center [994, 331] width 35 height 35
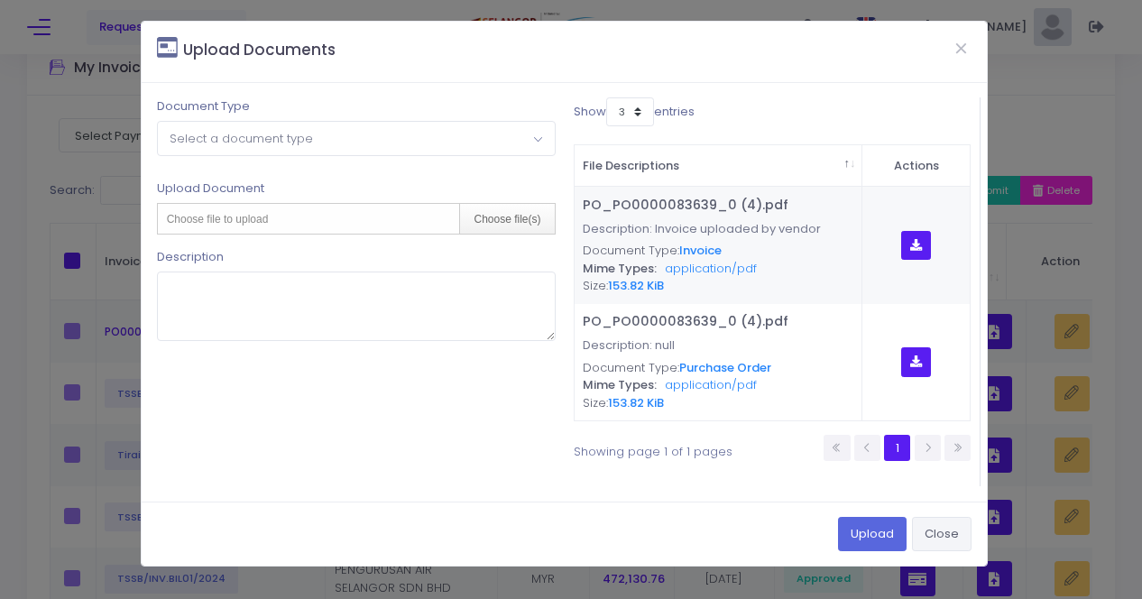
click at [939, 534] on button "Close" at bounding box center [942, 534] width 60 height 34
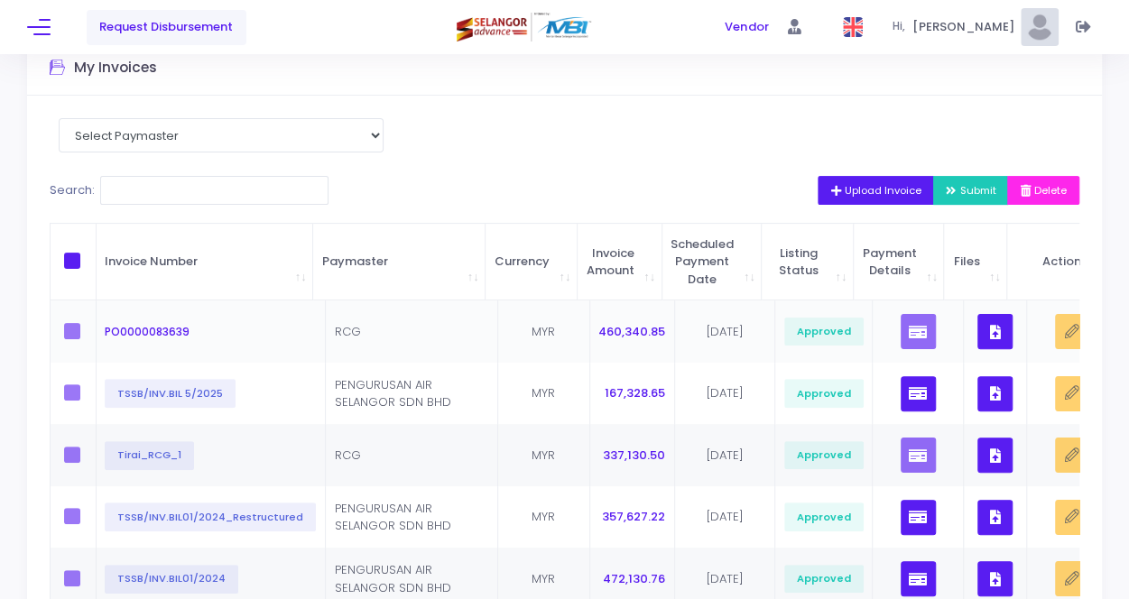
click at [68, 331] on label at bounding box center [77, 331] width 27 height 16
click at [182, 335] on span "PO0000083639" at bounding box center [147, 331] width 85 height 15
click at [67, 330] on label at bounding box center [77, 331] width 27 height 16
click at [76, 266] on span at bounding box center [72, 261] width 16 height 16
click at [91, 264] on input "checkbox" at bounding box center [97, 259] width 12 height 12
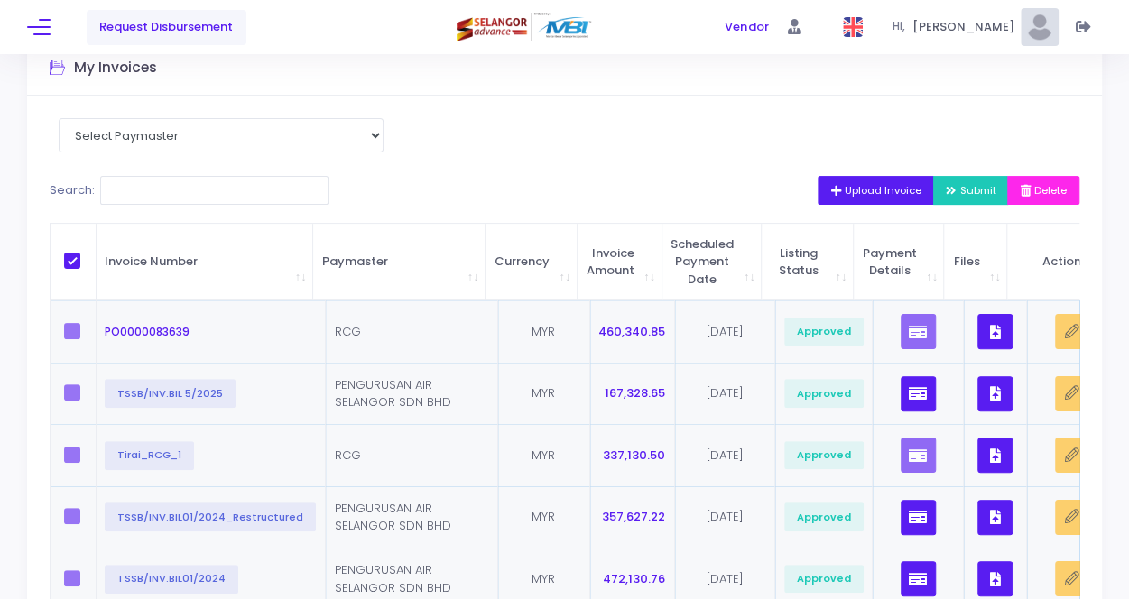
click at [78, 327] on label at bounding box center [77, 331] width 27 height 16
click at [70, 261] on span at bounding box center [72, 261] width 16 height 16
click at [91, 261] on input "checkbox" at bounding box center [97, 259] width 12 height 12
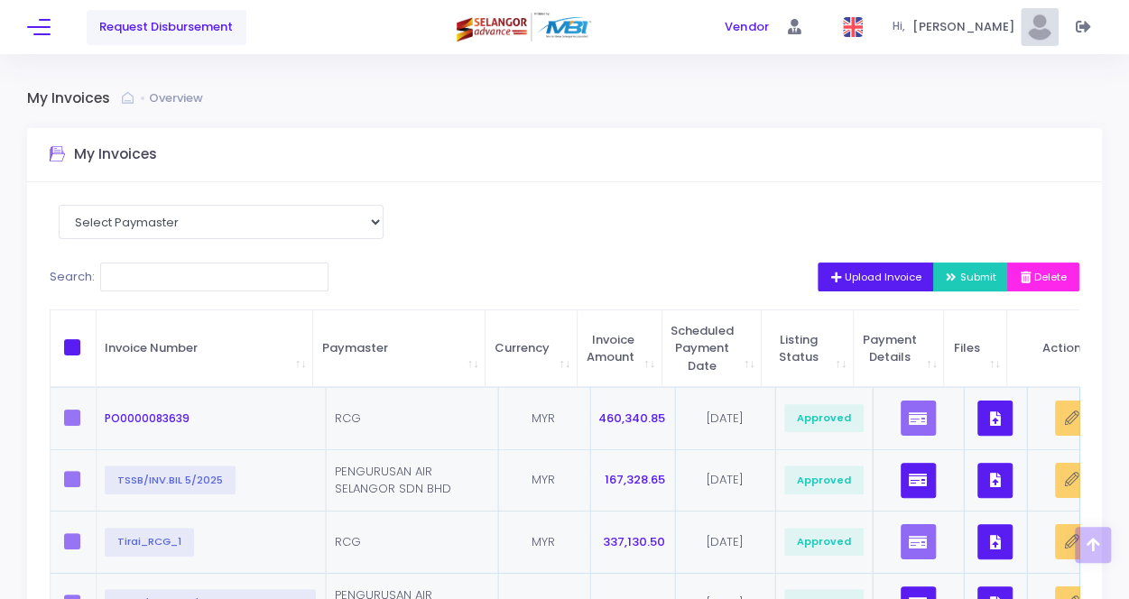
scroll to position [0, 0]
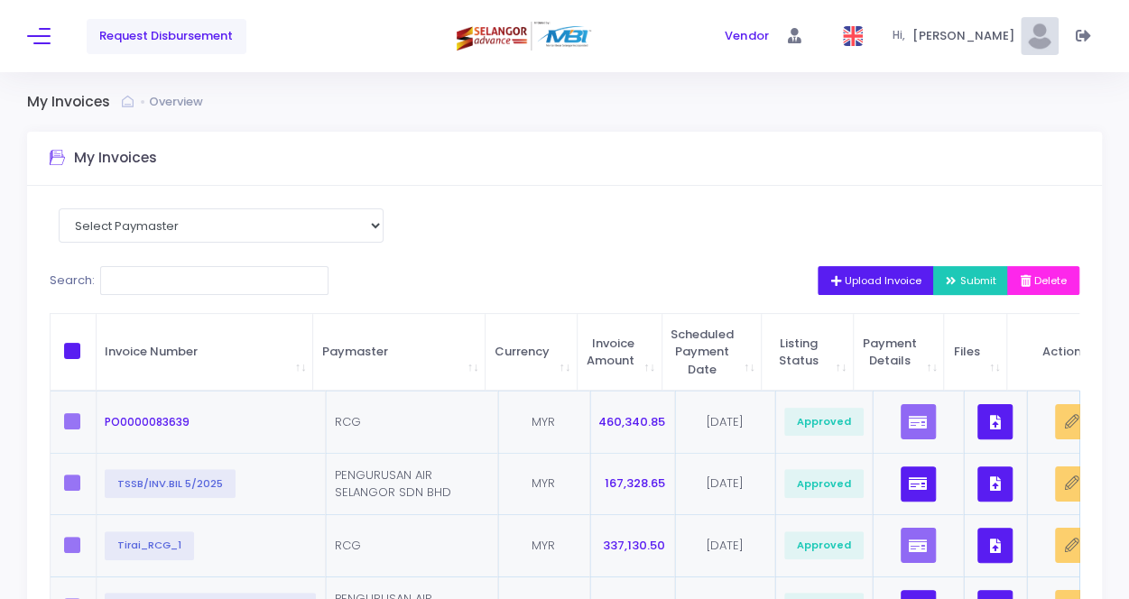
click at [79, 349] on span at bounding box center [72, 351] width 16 height 16
click at [91, 349] on input "checkbox" at bounding box center [97, 349] width 12 height 12
click at [72, 420] on label at bounding box center [77, 421] width 27 height 16
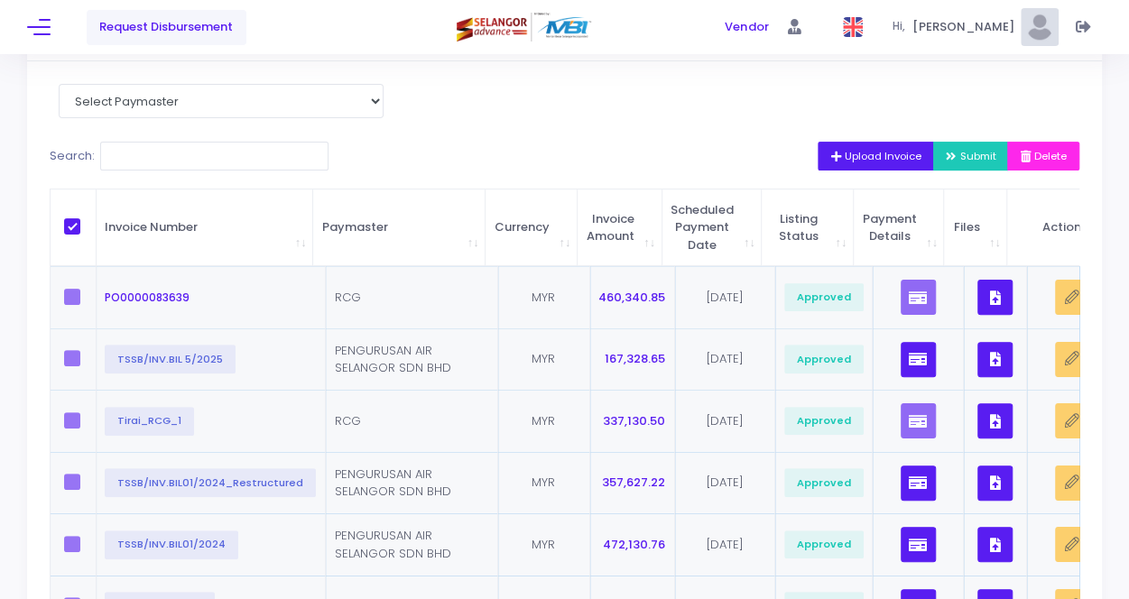
scroll to position [180, 0]
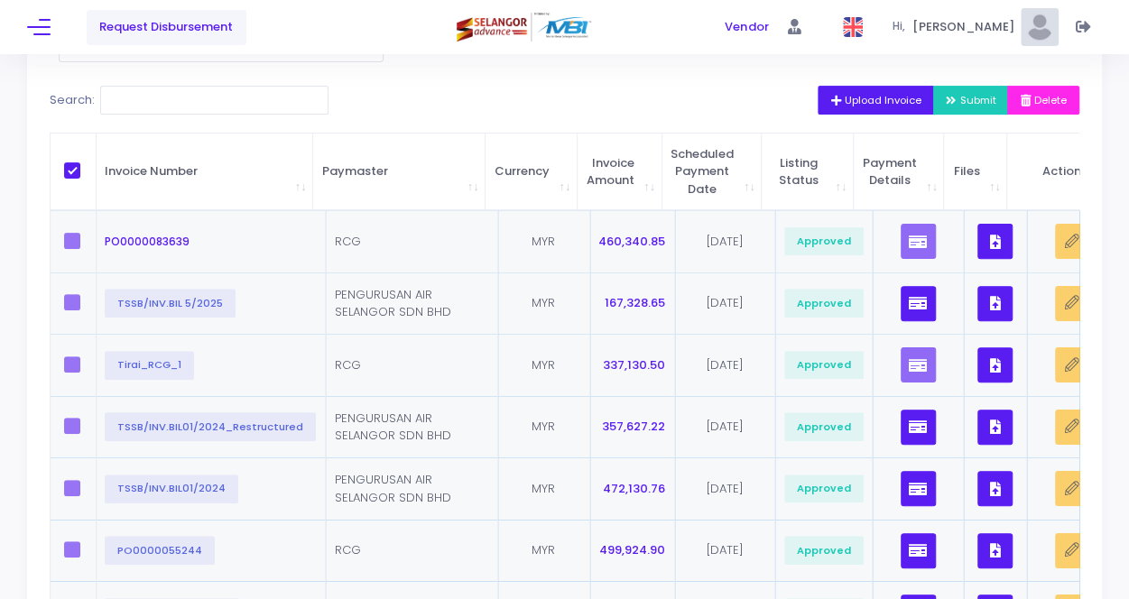
click at [72, 164] on span at bounding box center [72, 170] width 16 height 16
click at [91, 164] on input "checkbox" at bounding box center [97, 168] width 12 height 12
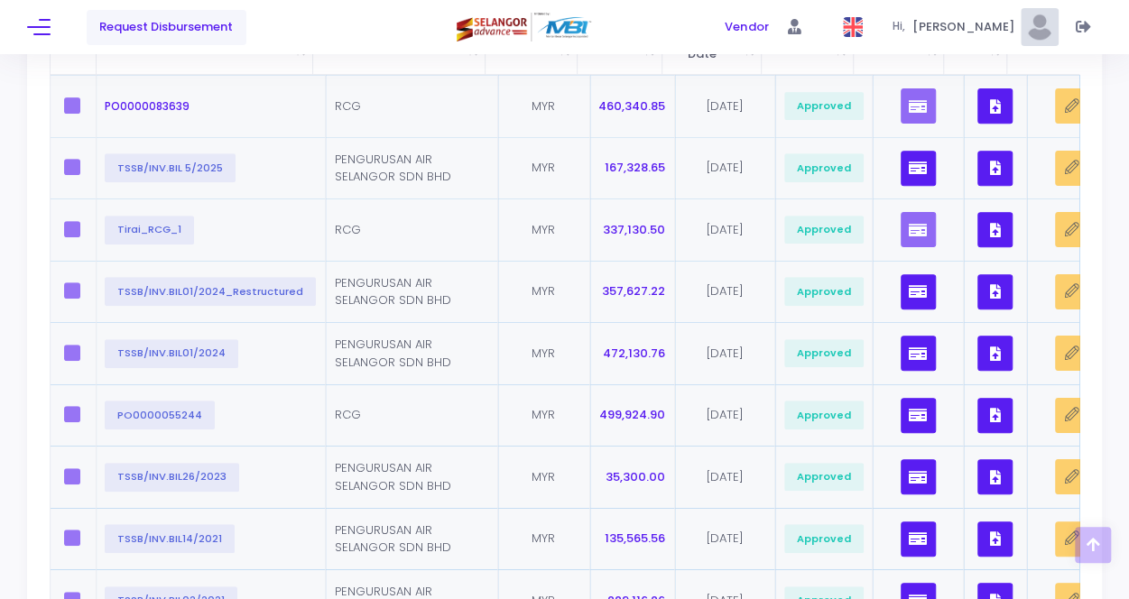
scroll to position [104, 0]
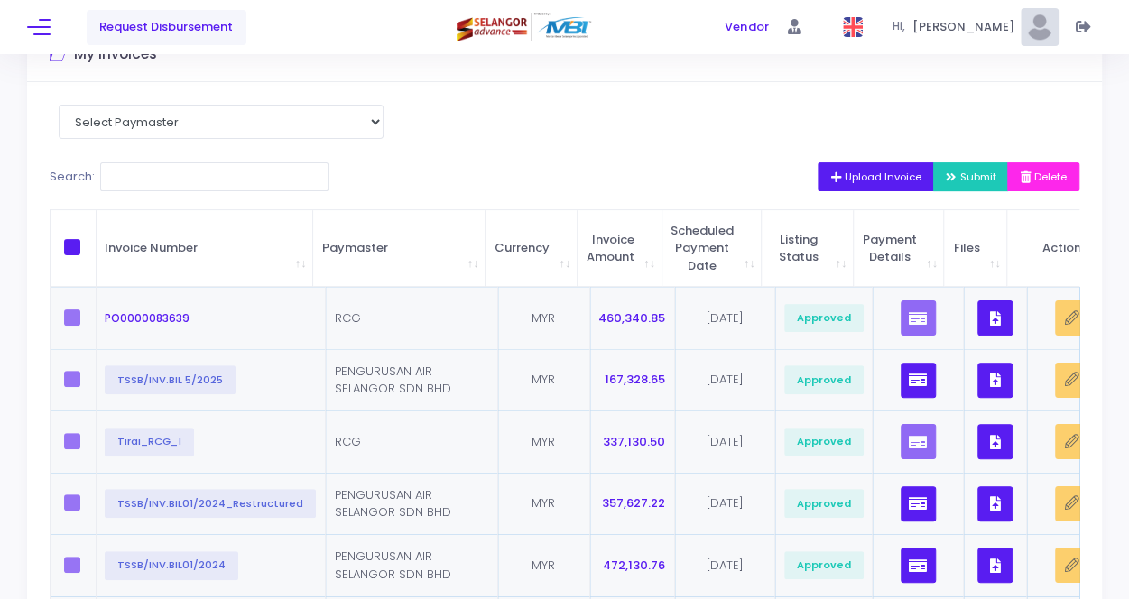
click at [75, 248] on span at bounding box center [72, 247] width 16 height 16
click at [91, 248] on input "checkbox" at bounding box center [97, 245] width 12 height 12
checkbox input "true"
click at [356, 183] on div "Search:" at bounding box center [390, 179] width 698 height 35
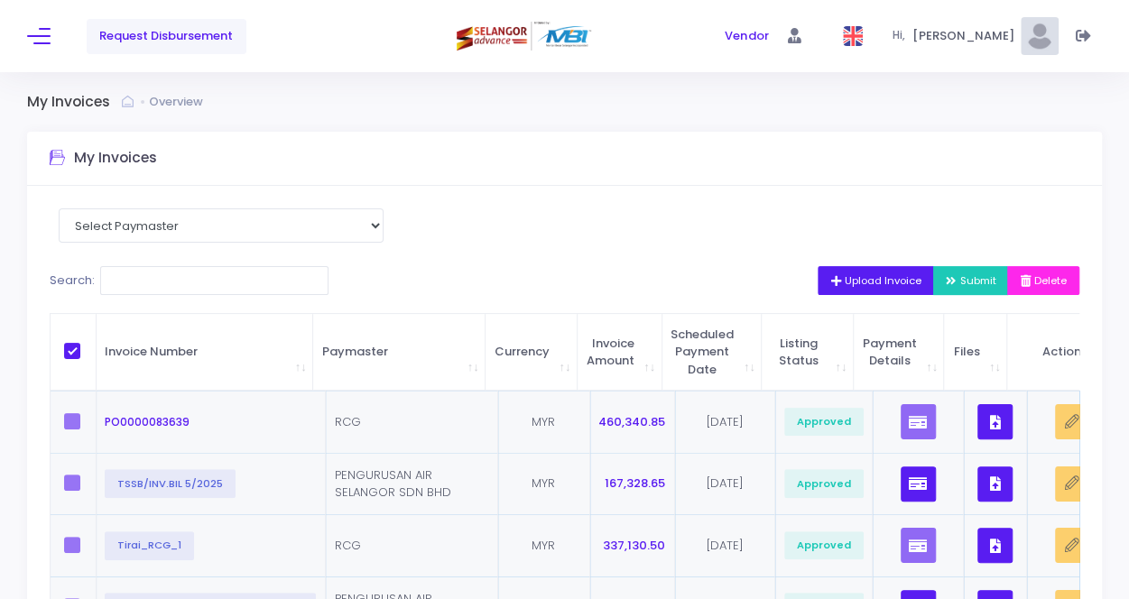
click at [180, 106] on link "Overview" at bounding box center [178, 102] width 59 height 18
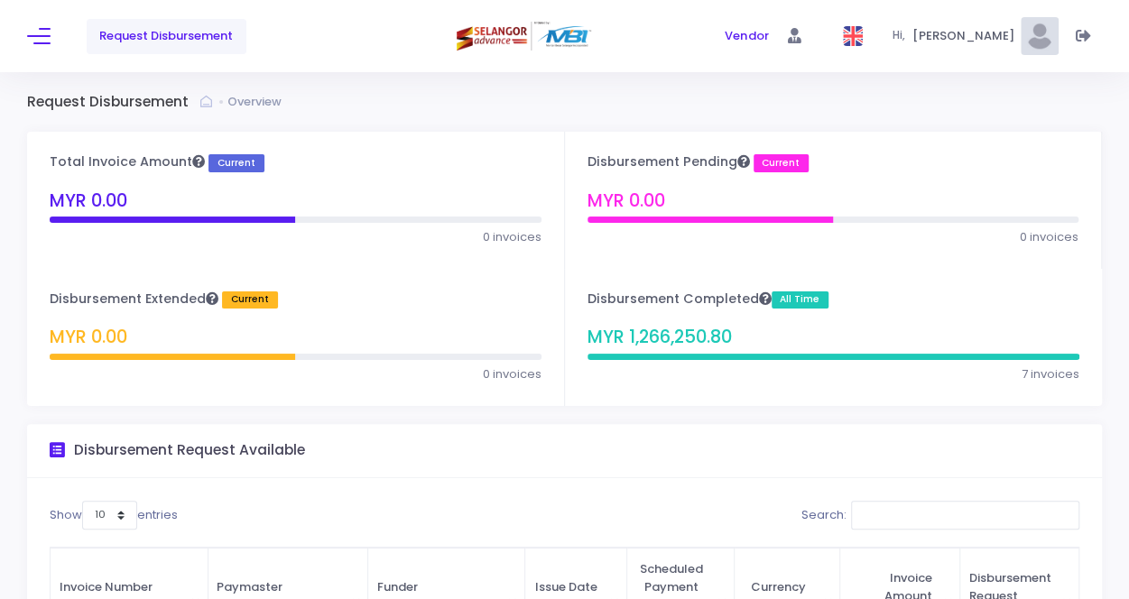
click at [218, 41] on span "Request Disbursement" at bounding box center [166, 36] width 134 height 18
click at [184, 34] on span "Request Disbursement" at bounding box center [166, 36] width 134 height 18
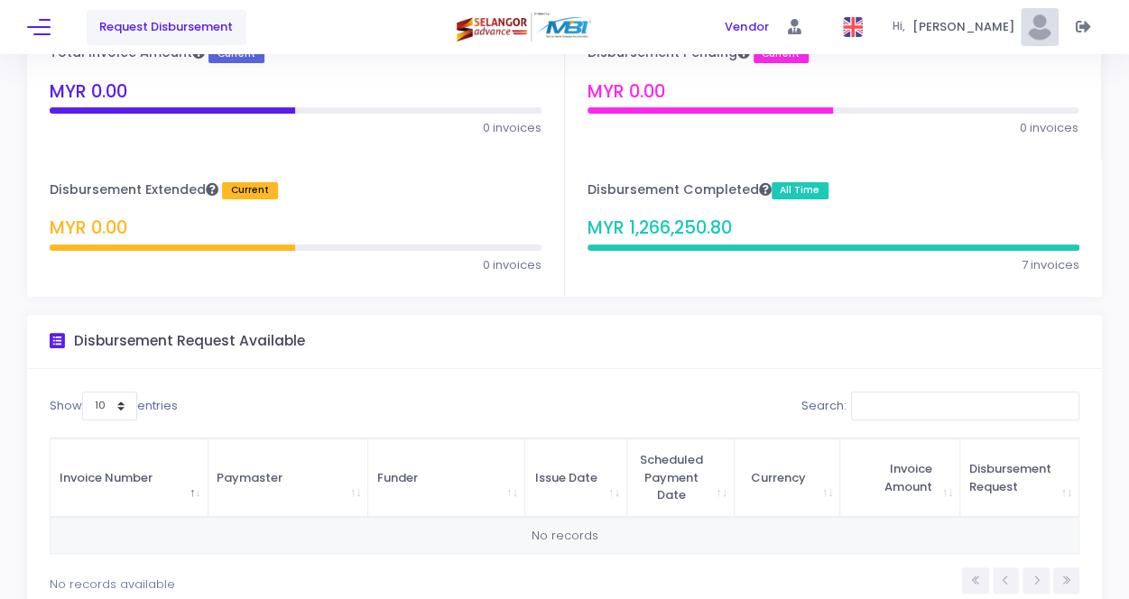
scroll to position [194, 0]
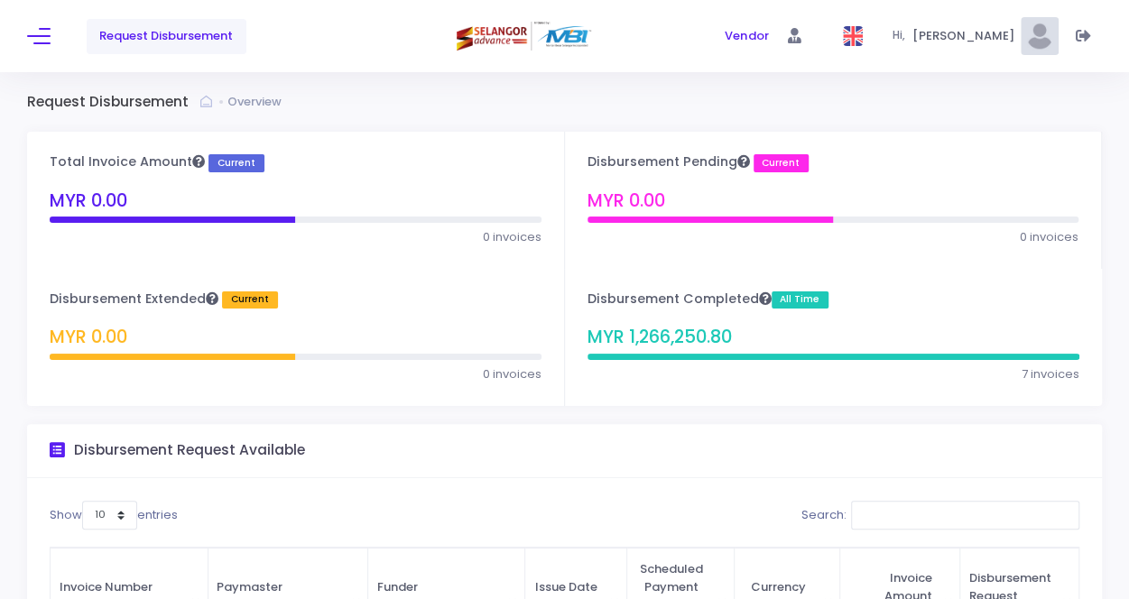
click at [34, 35] on span at bounding box center [38, 36] width 23 height 2
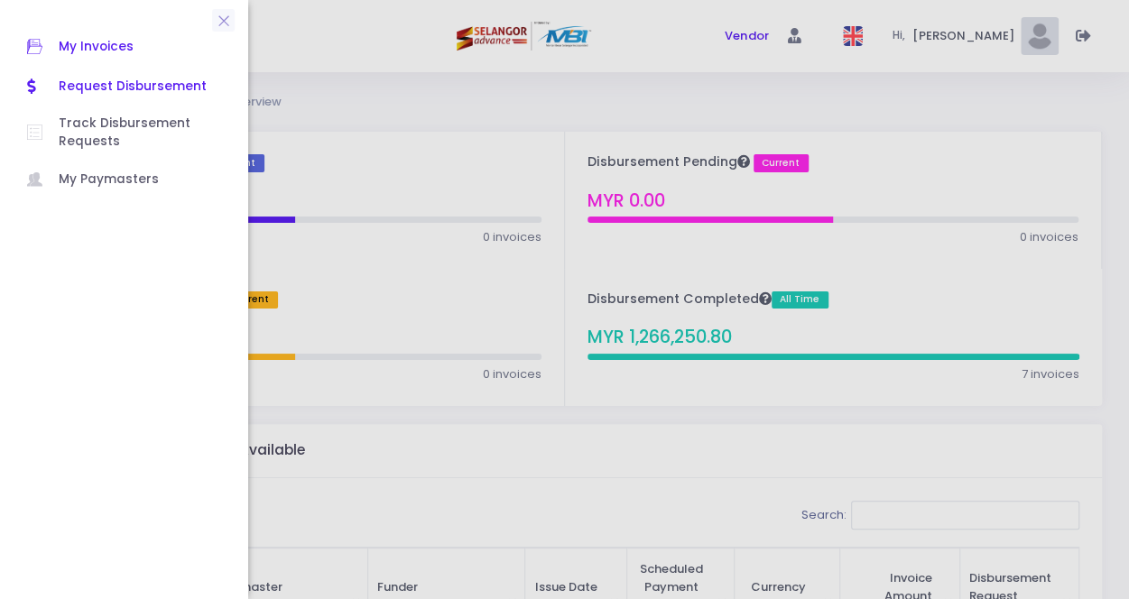
click at [120, 55] on span "My Invoices" at bounding box center [140, 46] width 162 height 23
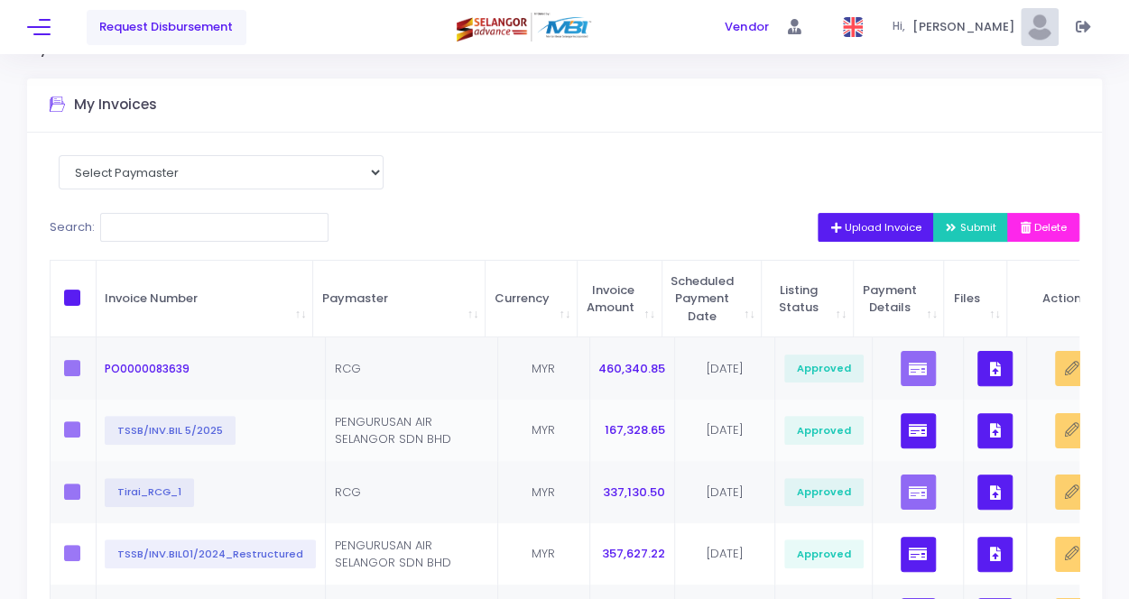
scroll to position [90, 0]
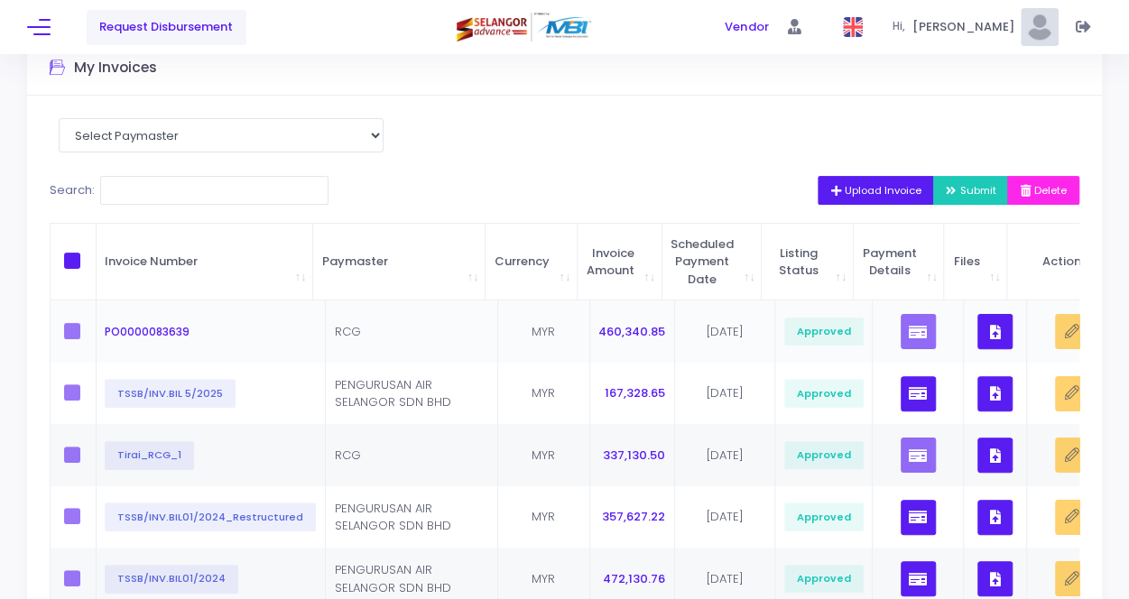
click at [67, 337] on label at bounding box center [77, 331] width 27 height 16
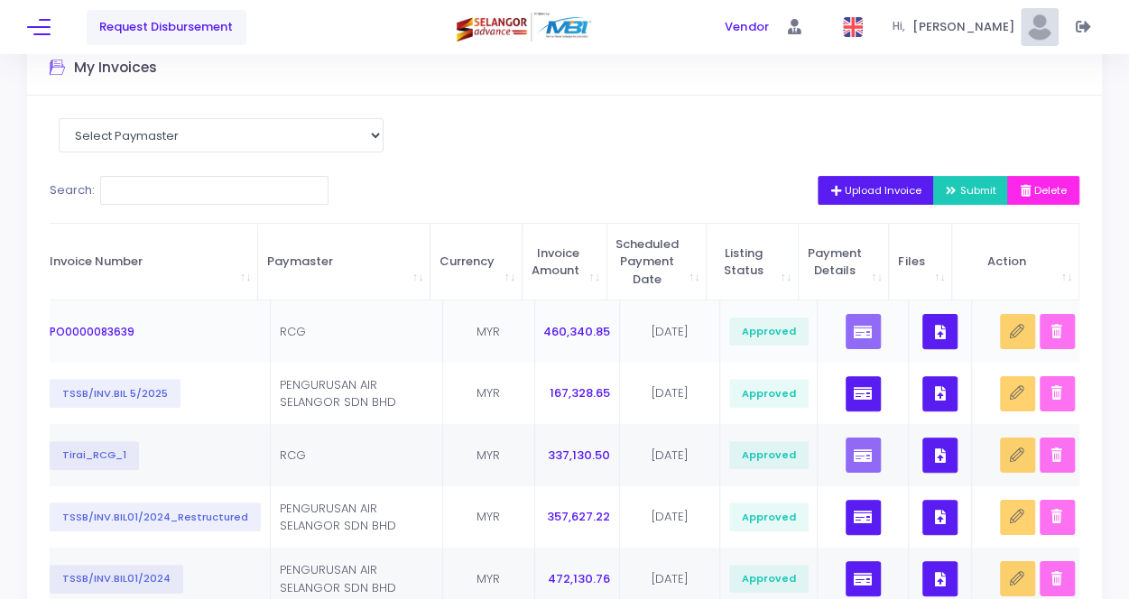
click at [762, 333] on span "Approved" at bounding box center [768, 332] width 79 height 29
click at [40, 32] on button at bounding box center [38, 26] width 23 height 23
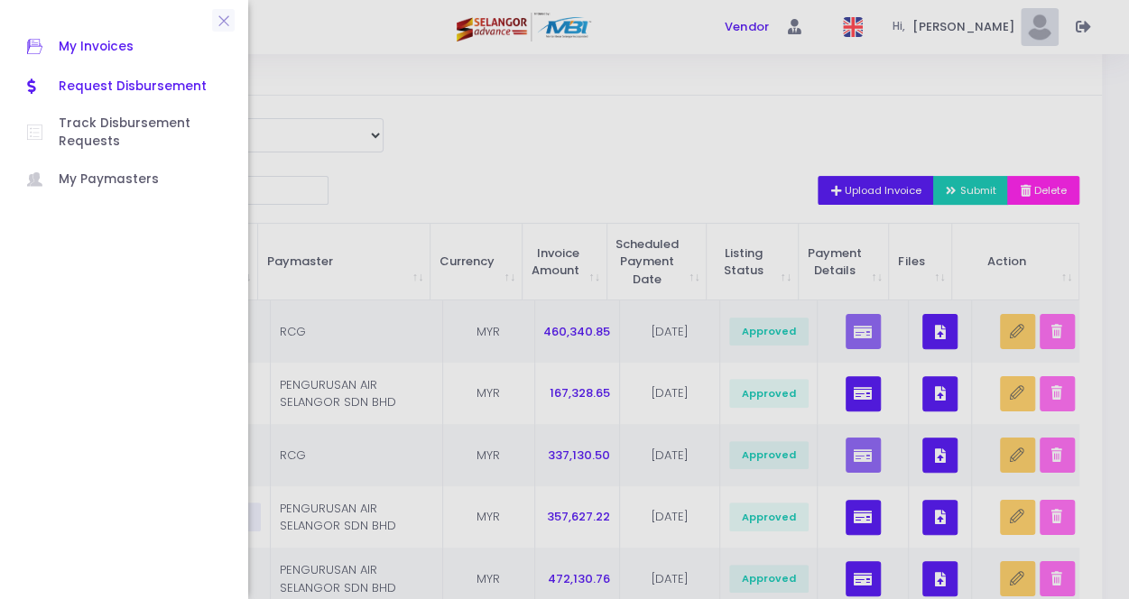
click at [76, 91] on span "Request Disbursement" at bounding box center [140, 86] width 162 height 23
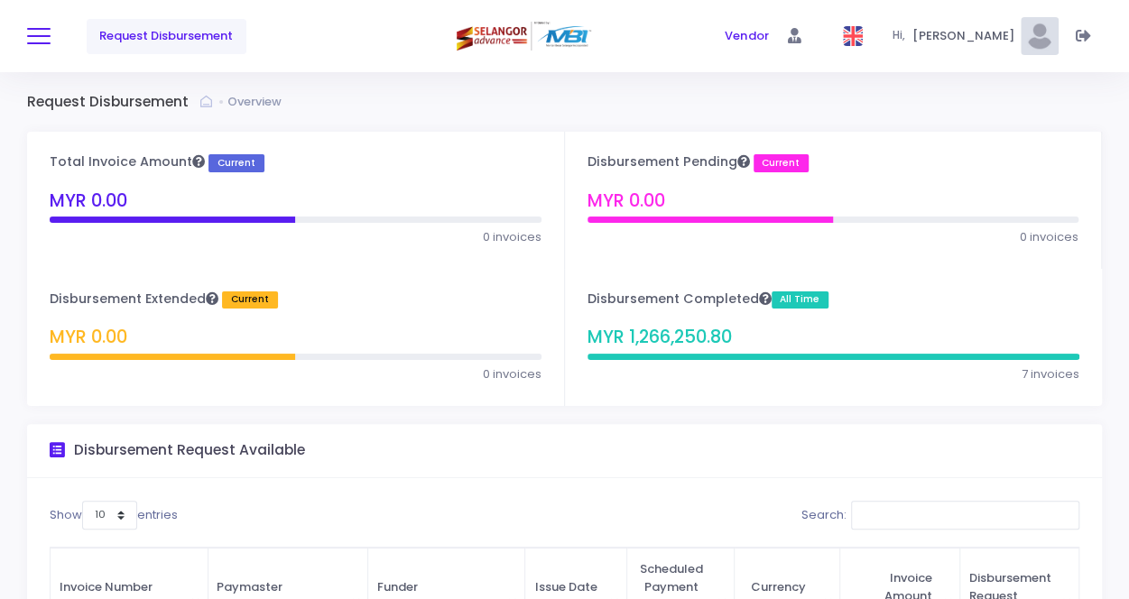
click at [29, 35] on span at bounding box center [38, 36] width 23 height 2
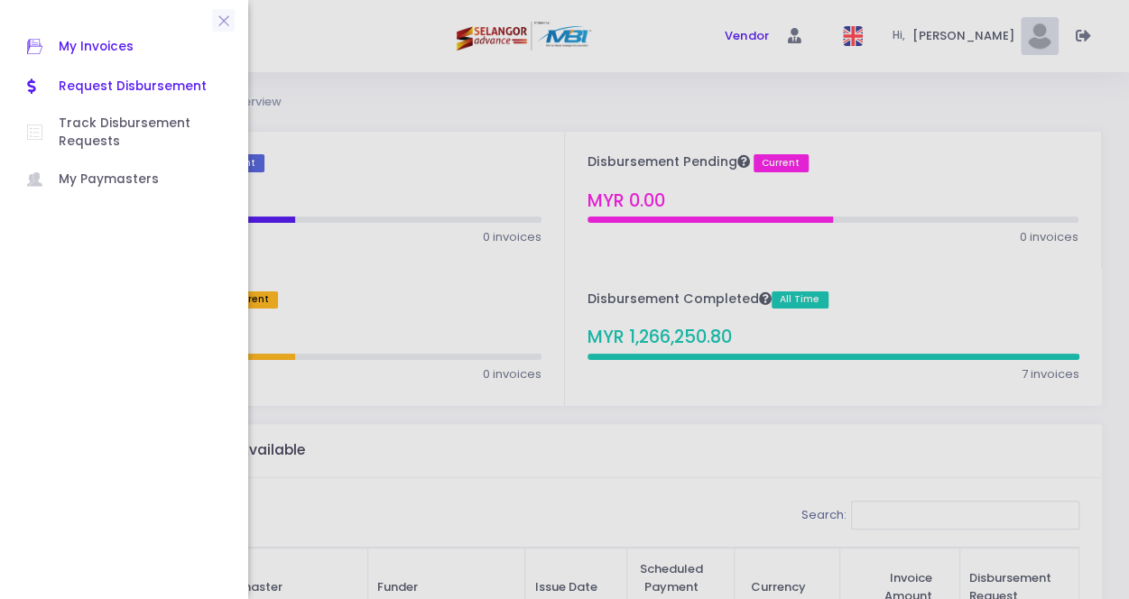
click at [85, 51] on span "My Invoices" at bounding box center [140, 46] width 162 height 23
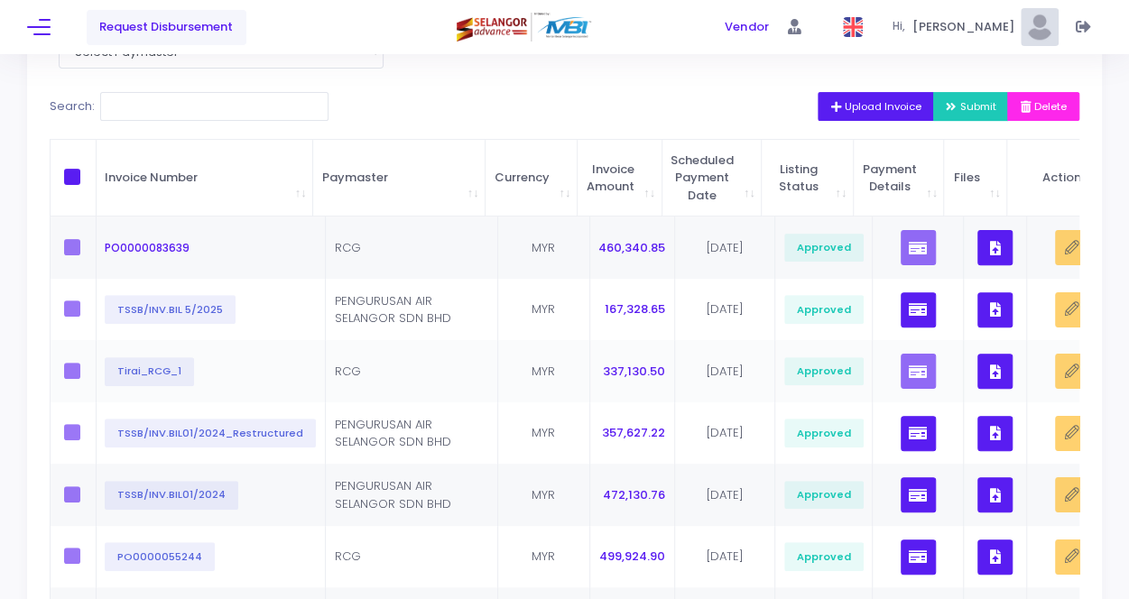
scroll to position [180, 0]
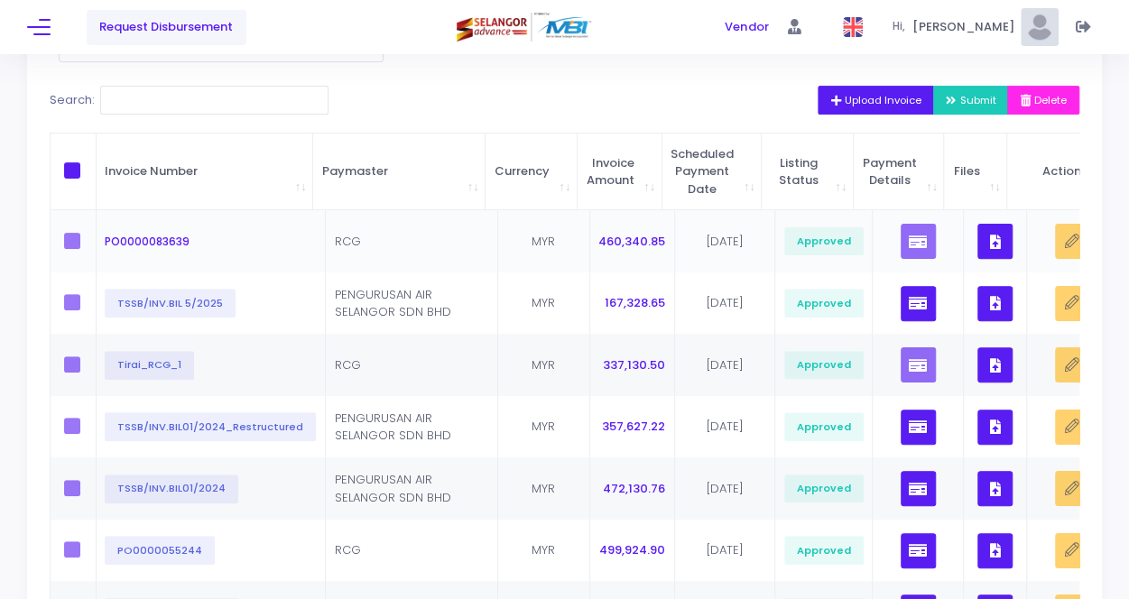
click at [76, 244] on label at bounding box center [77, 241] width 27 height 16
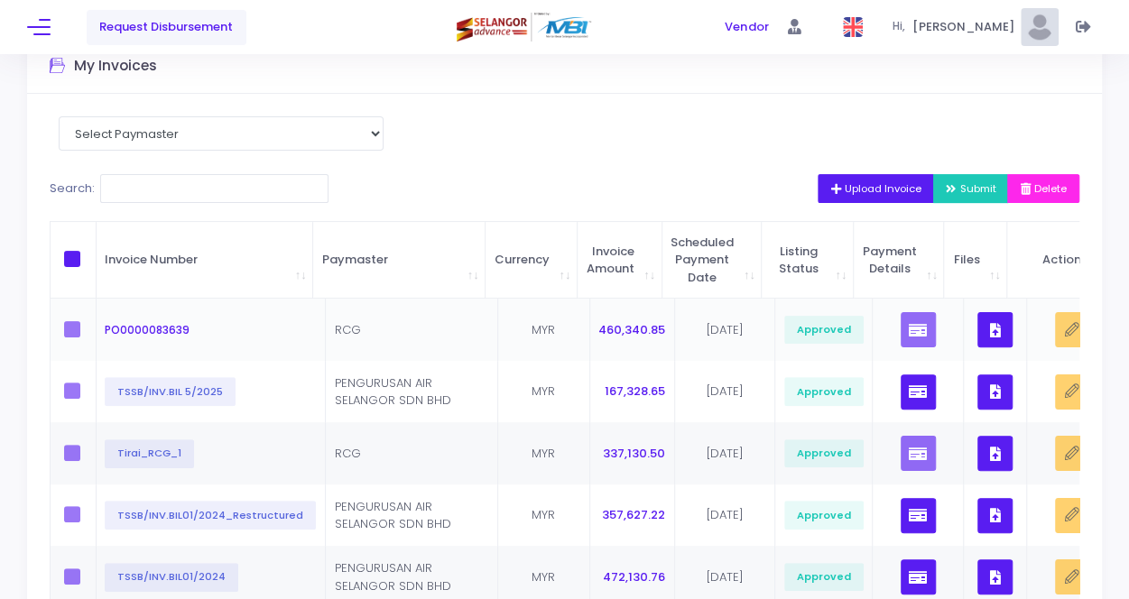
scroll to position [90, 0]
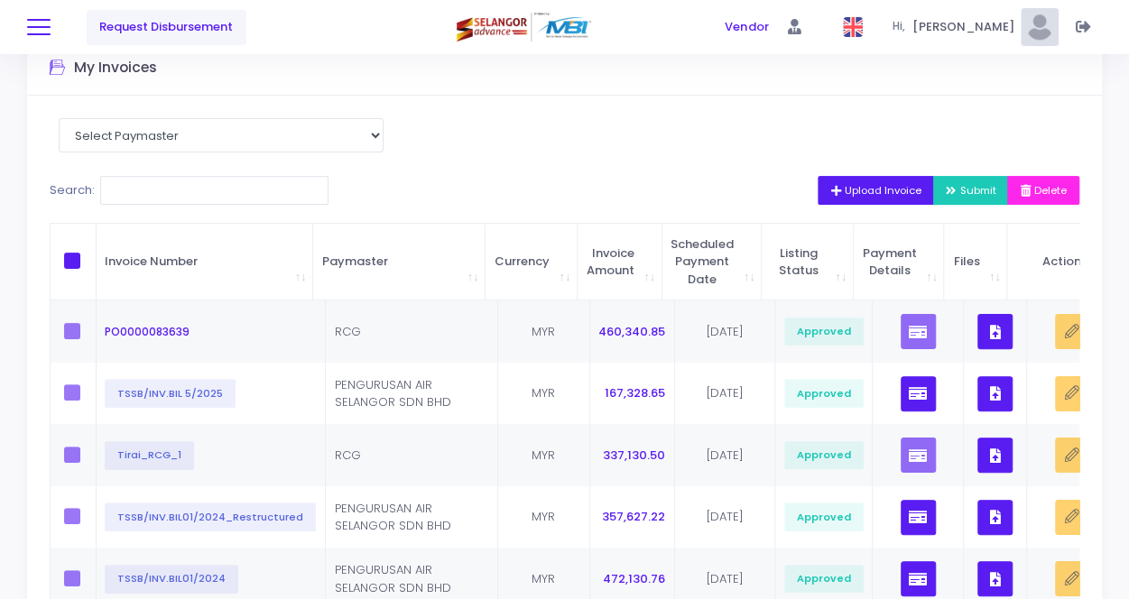
click at [36, 28] on button at bounding box center [38, 26] width 23 height 23
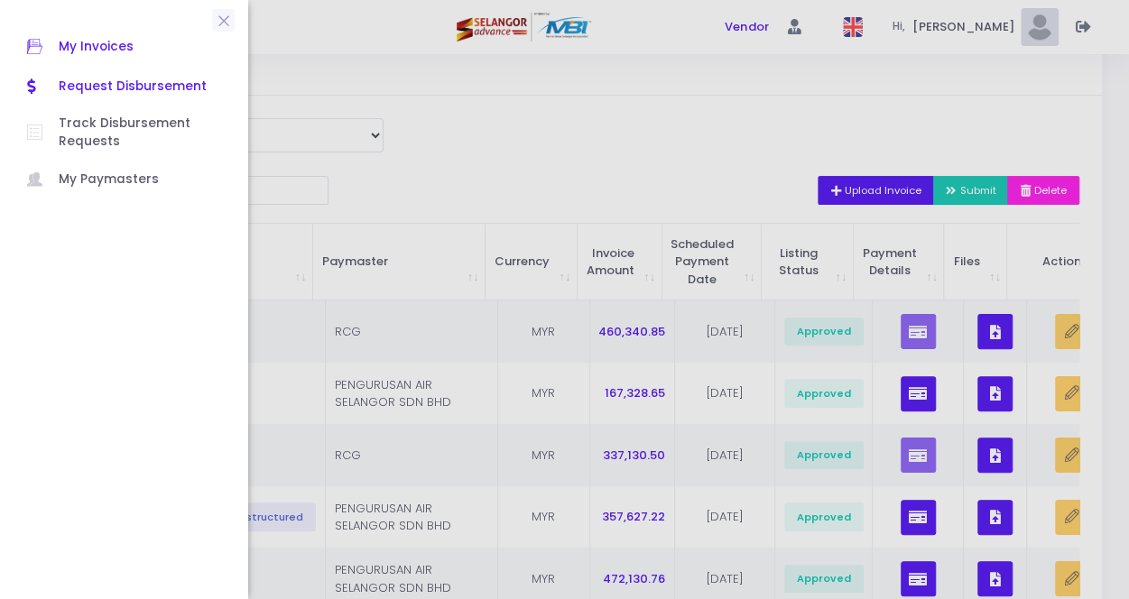
click at [103, 94] on span "Request Disbursement" at bounding box center [140, 86] width 162 height 23
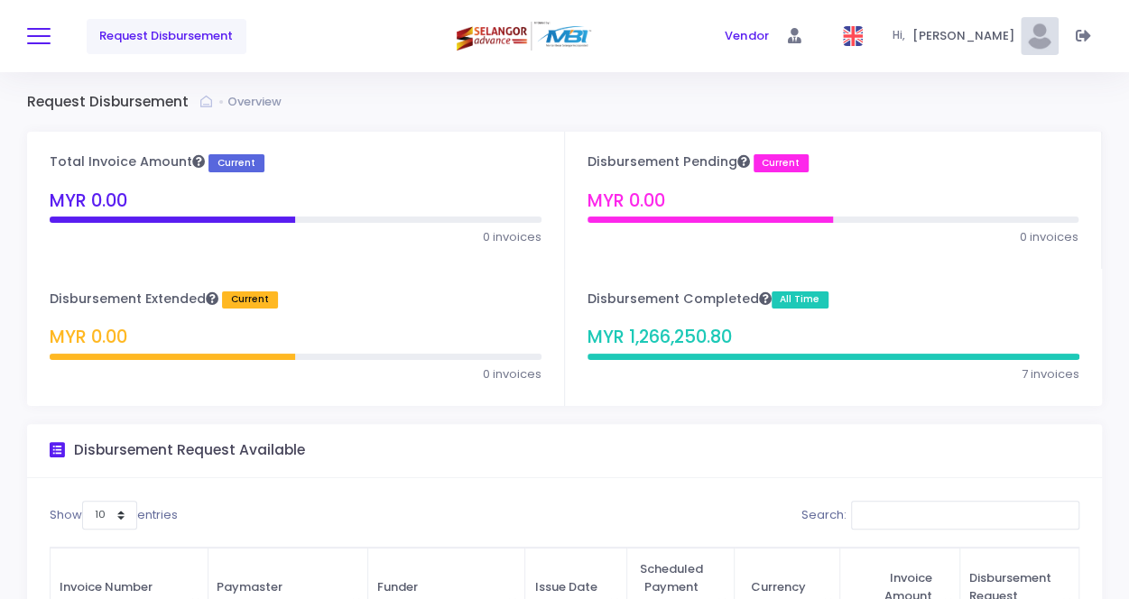
click at [36, 40] on button at bounding box center [38, 35] width 23 height 23
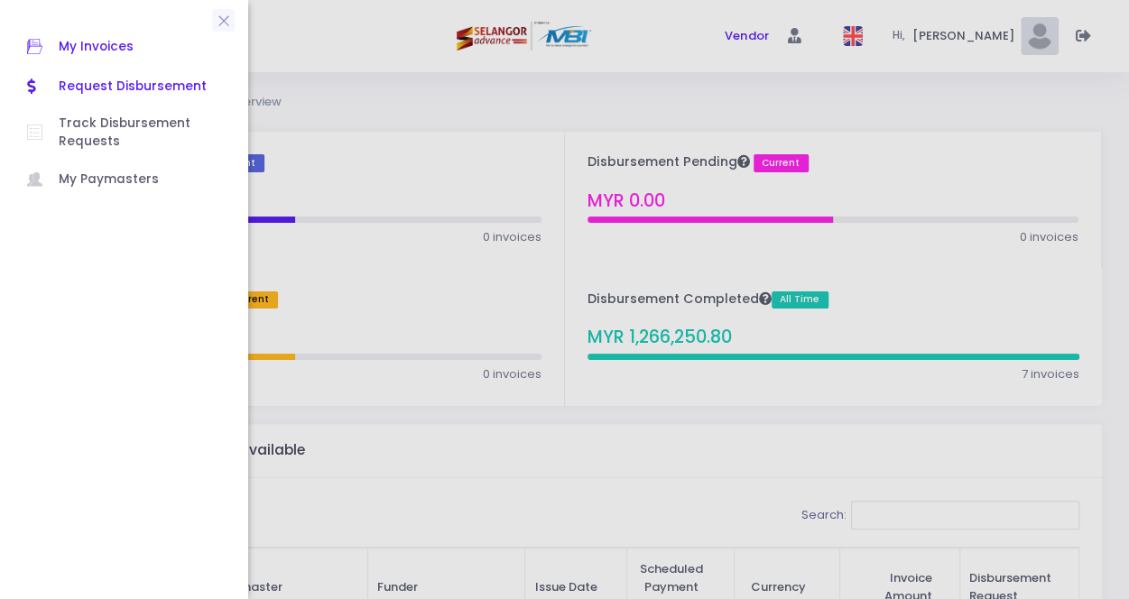
click at [83, 48] on span "My Invoices" at bounding box center [140, 46] width 162 height 23
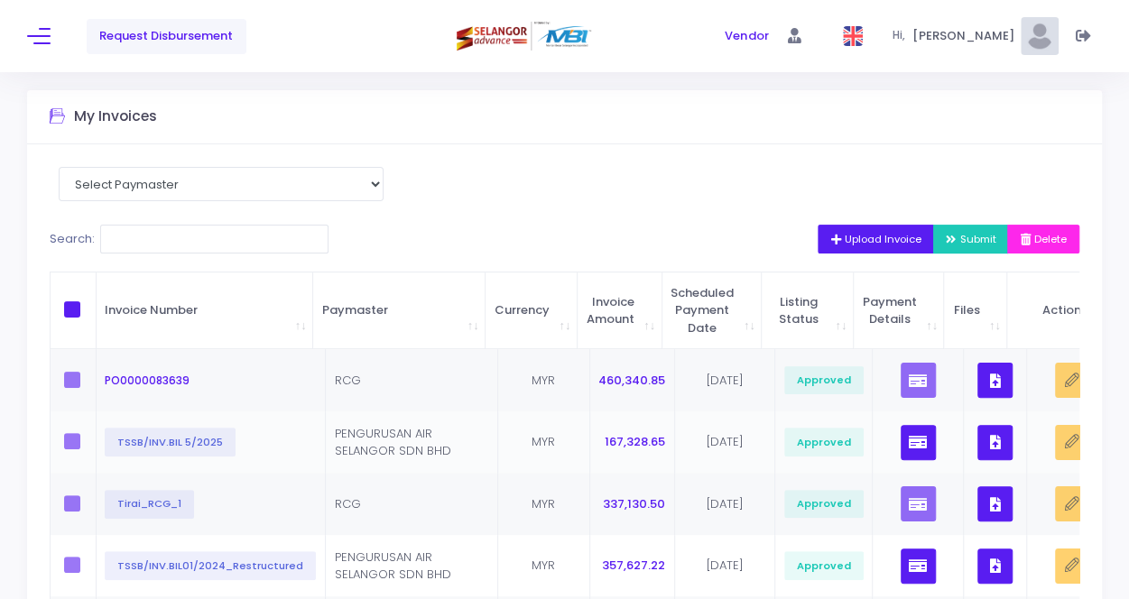
scroll to position [180, 0]
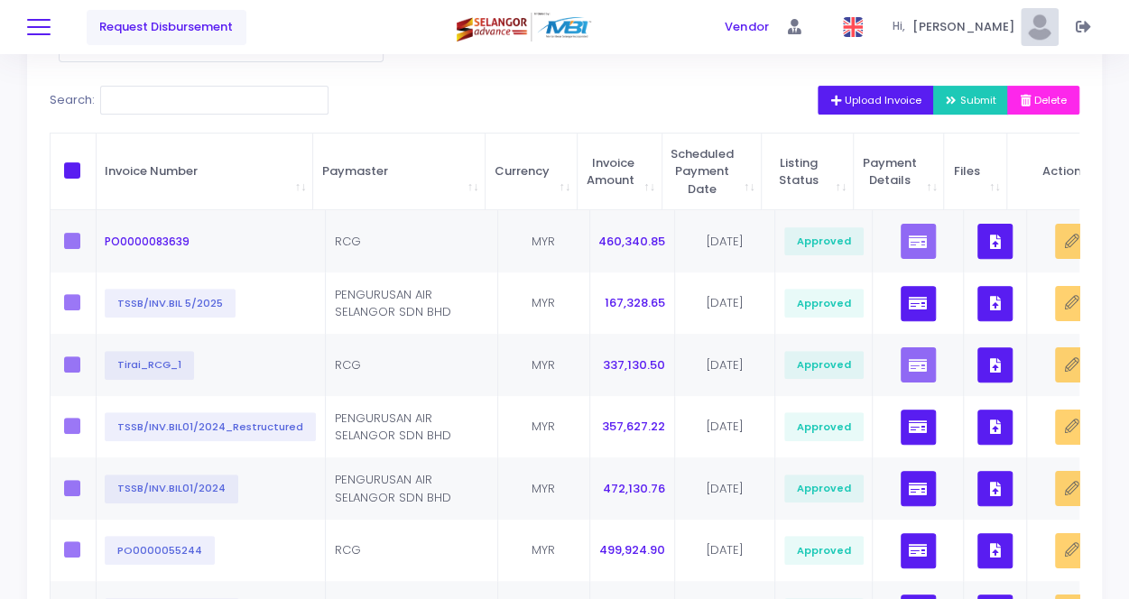
click at [49, 26] on span at bounding box center [38, 27] width 23 height 2
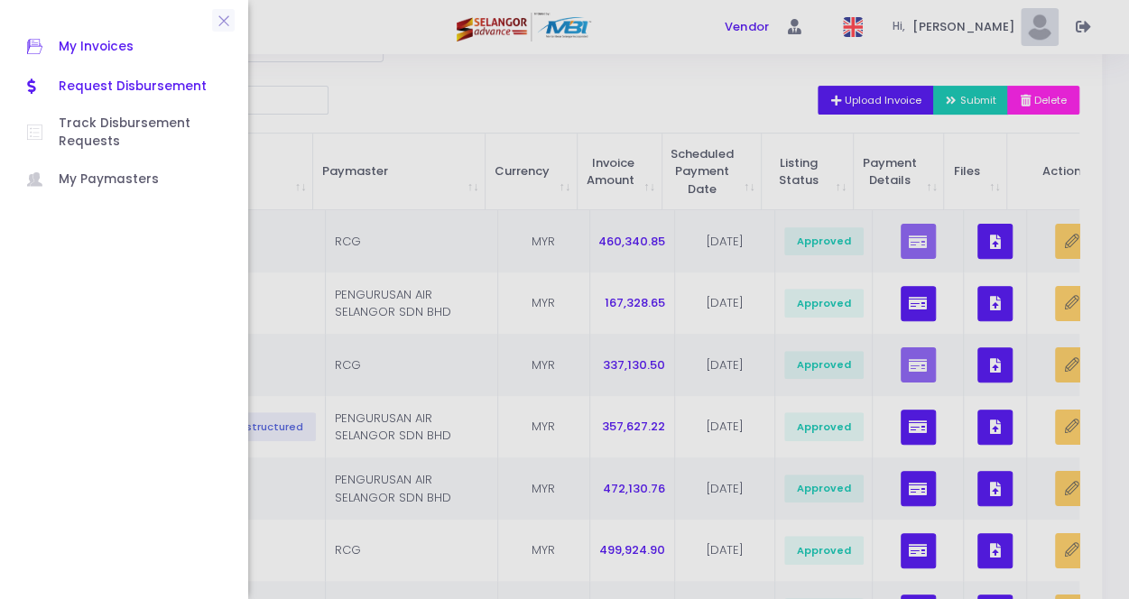
click at [69, 88] on span "Request Disbursement" at bounding box center [140, 86] width 162 height 23
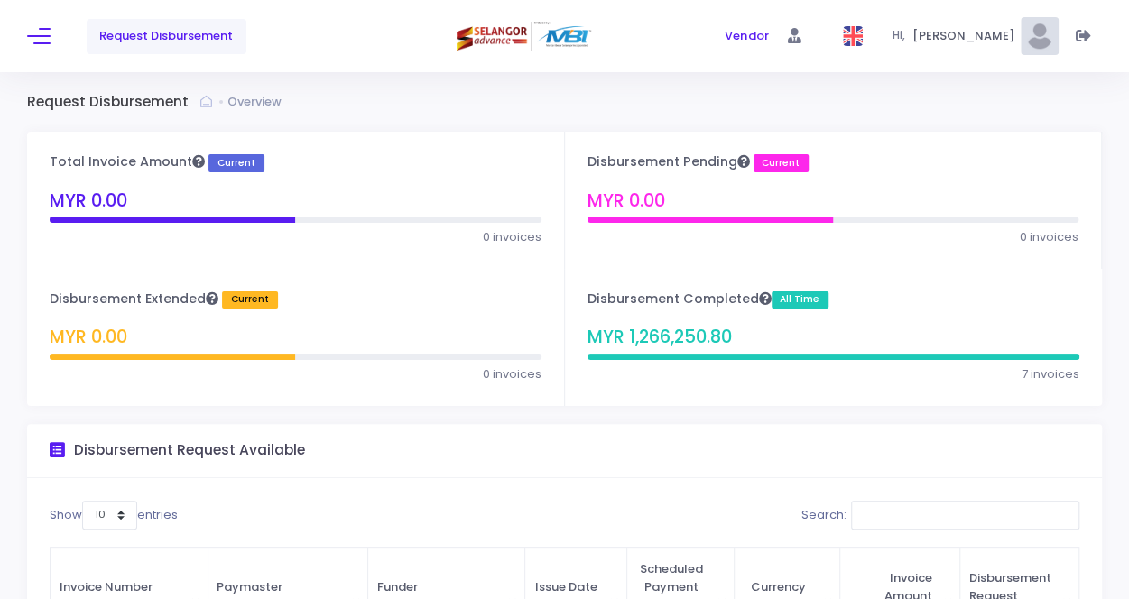
click at [189, 37] on span "Request Disbursement" at bounding box center [166, 36] width 134 height 18
click at [39, 44] on button at bounding box center [38, 35] width 23 height 23
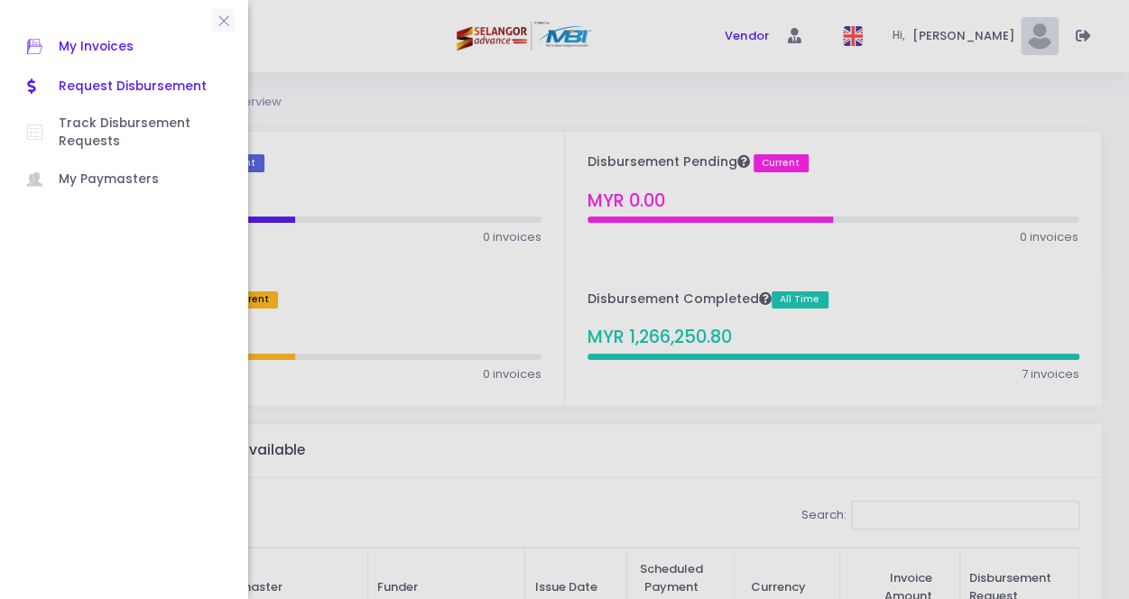
click at [114, 51] on span "My Invoices" at bounding box center [140, 46] width 162 height 23
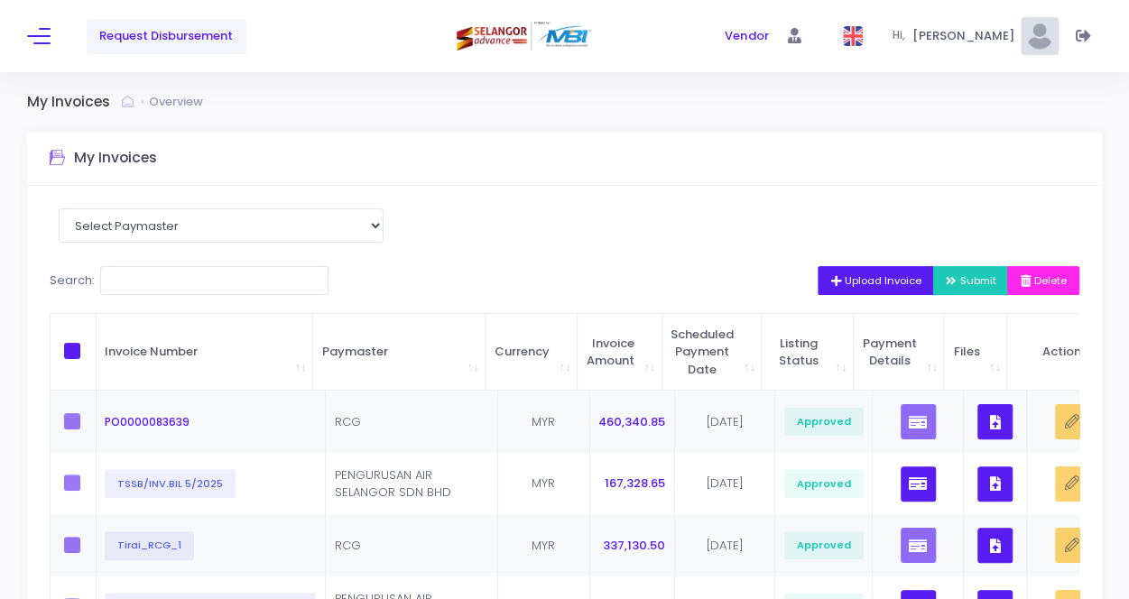
click at [153, 35] on span "Request Disbursement" at bounding box center [166, 36] width 134 height 18
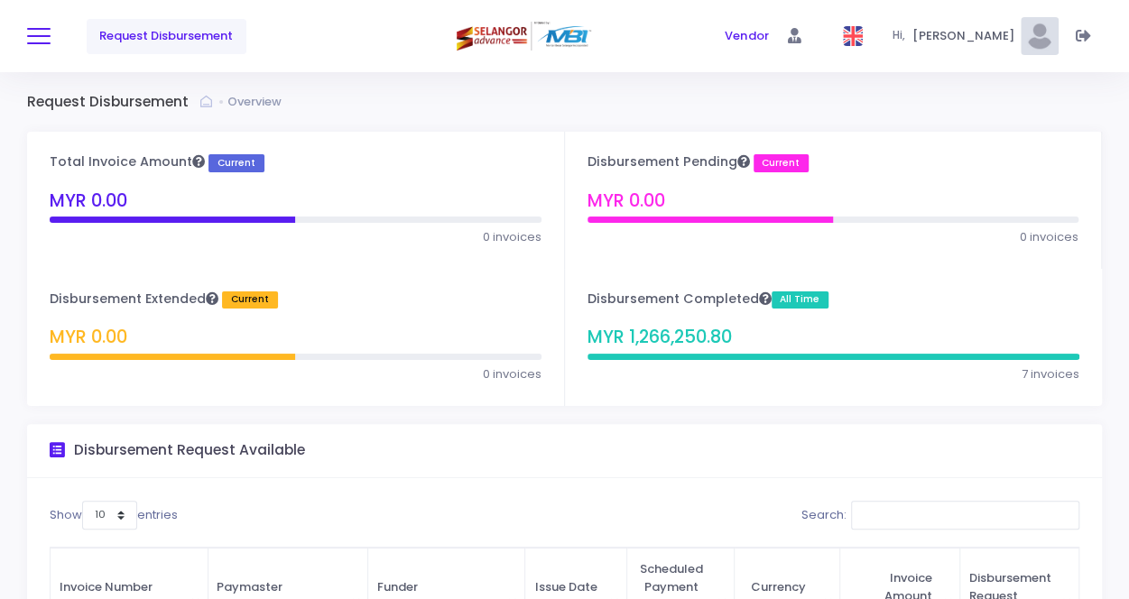
click at [45, 39] on button at bounding box center [38, 35] width 23 height 23
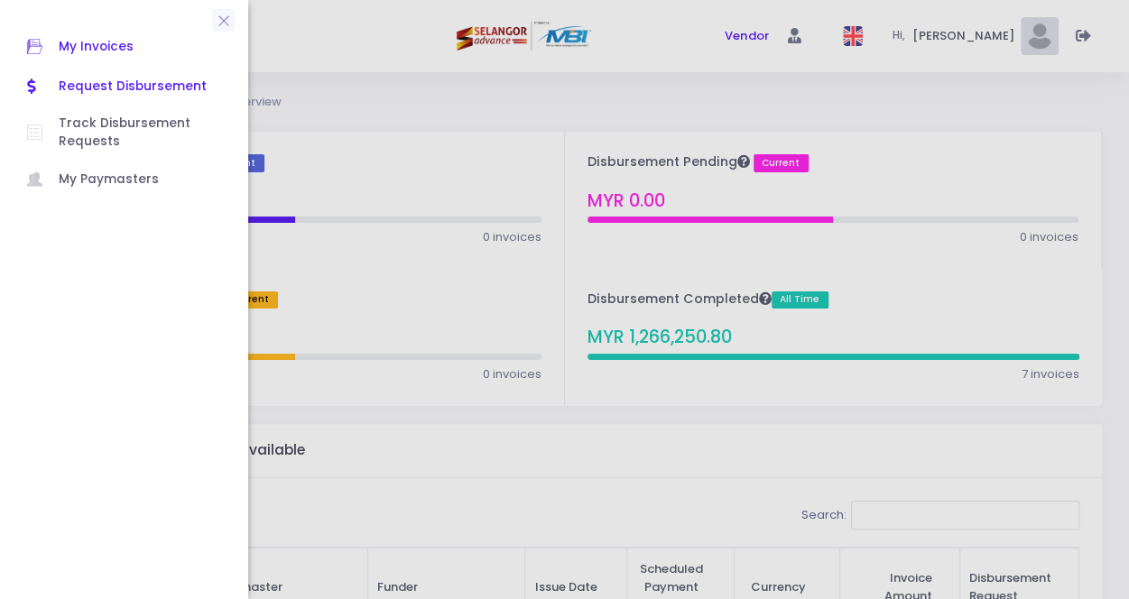
click at [108, 46] on span "My Invoices" at bounding box center [140, 46] width 162 height 23
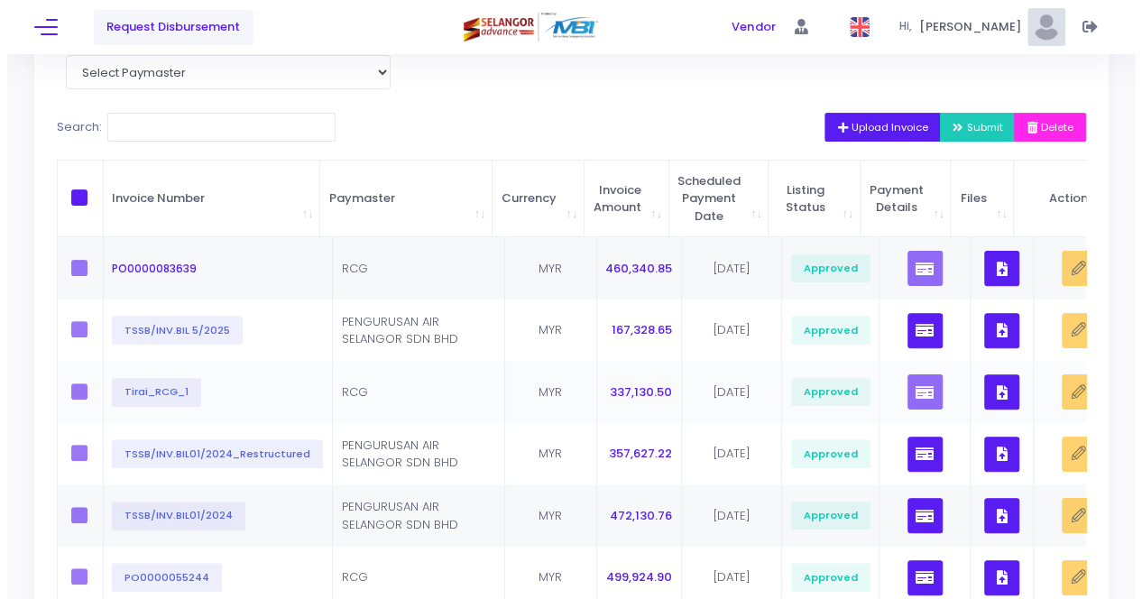
scroll to position [180, 0]
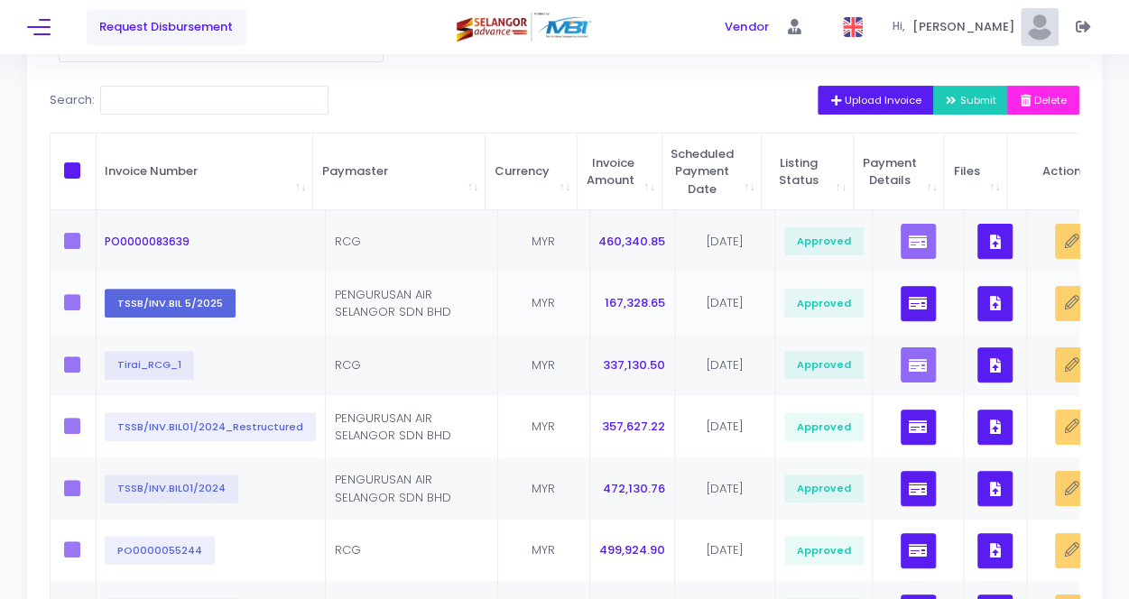
click at [189, 309] on button "TSSB/INV.BIL 5/2025" at bounding box center [170, 303] width 131 height 29
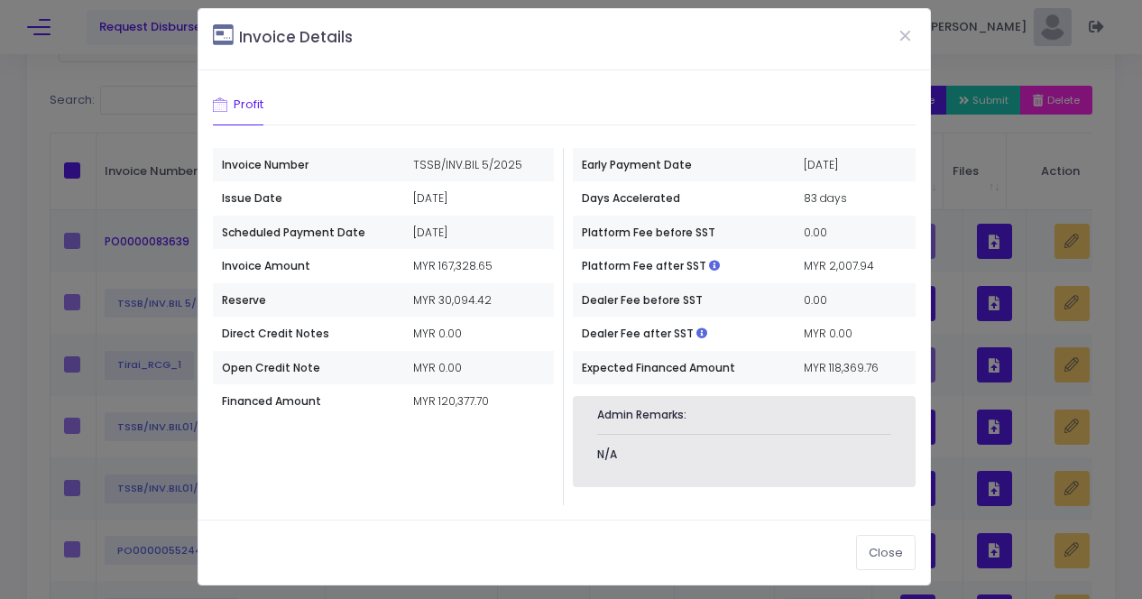
scroll to position [15, 0]
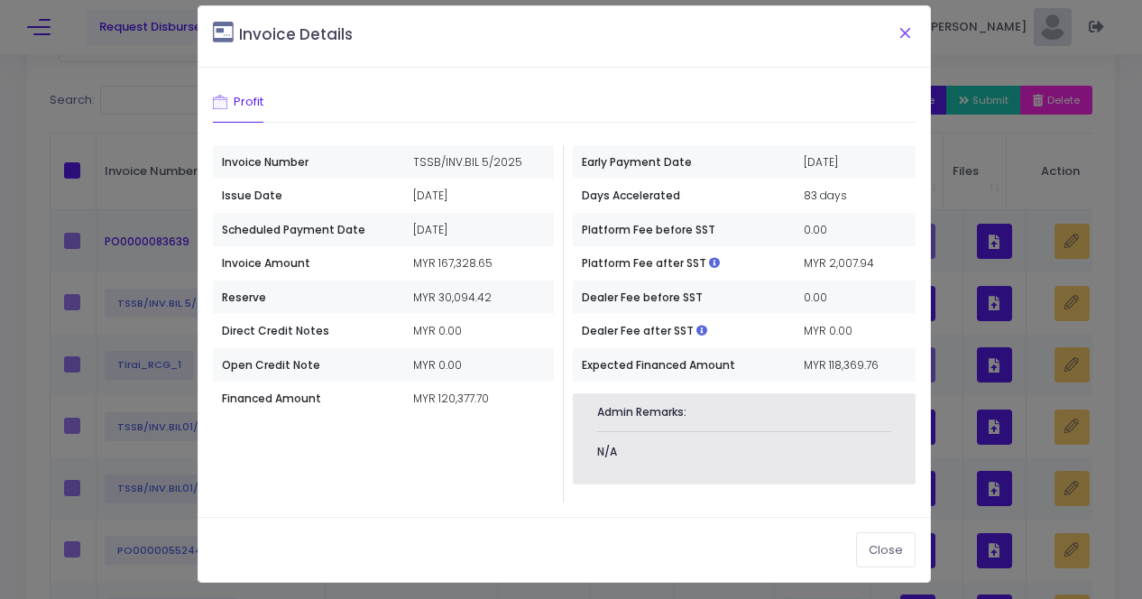
click at [888, 32] on button "Close" at bounding box center [904, 32] width 45 height 47
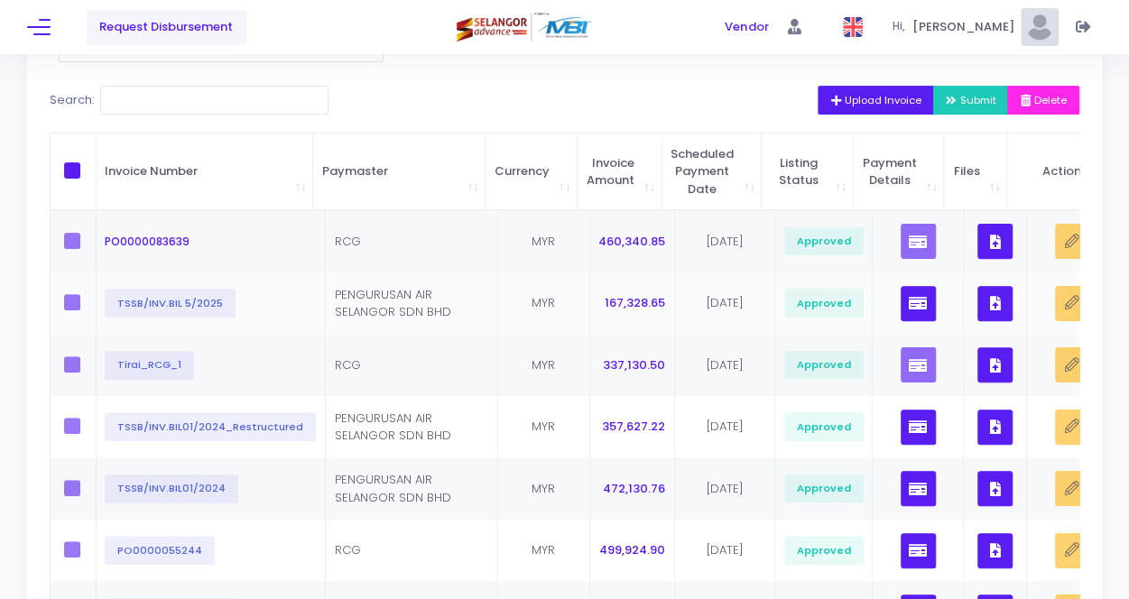
click at [977, 309] on button "button" at bounding box center [994, 303] width 35 height 35
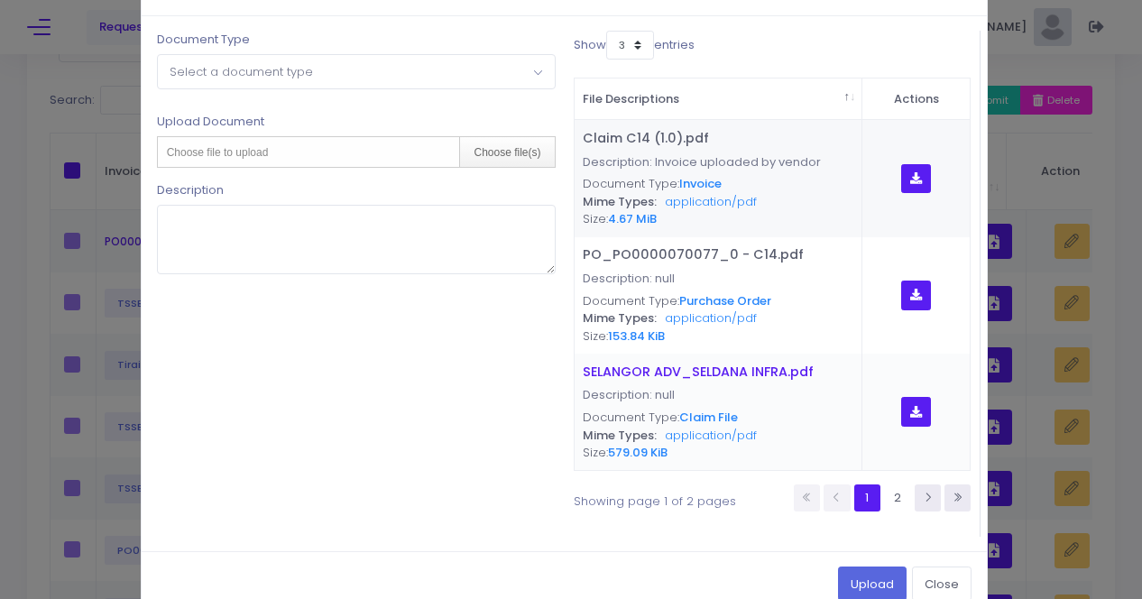
scroll to position [90, 0]
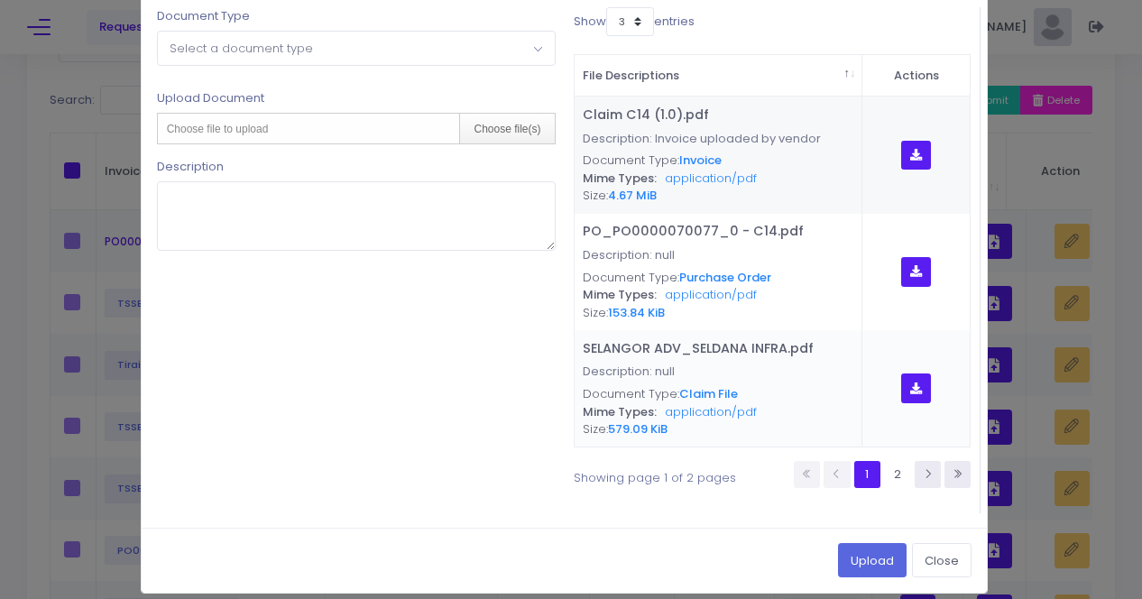
click at [910, 389] on icon "button" at bounding box center [916, 389] width 12 height 0
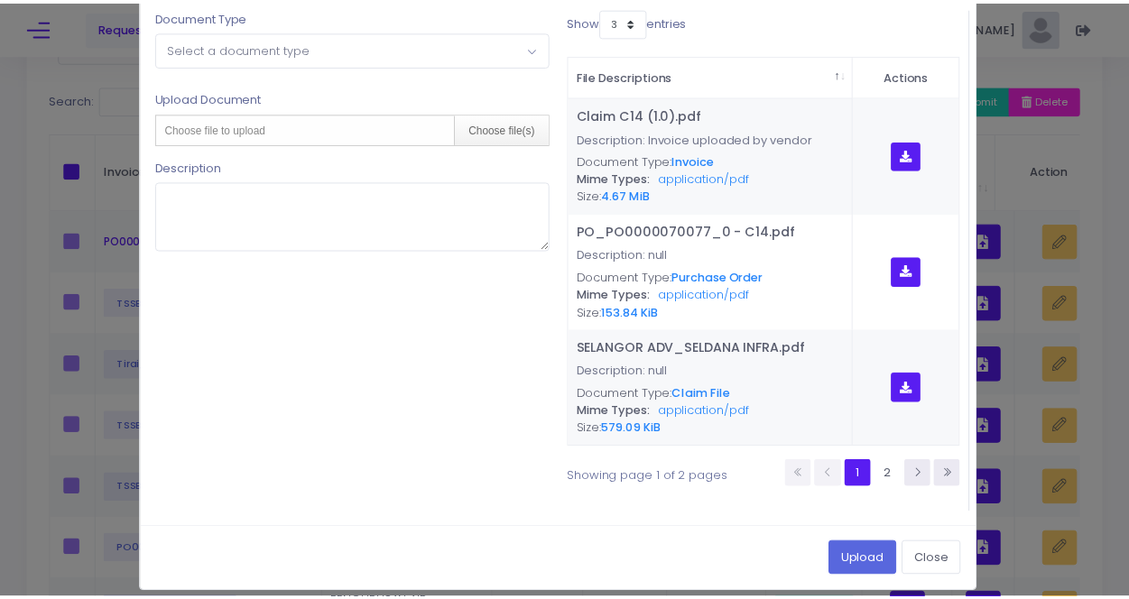
scroll to position [0, 0]
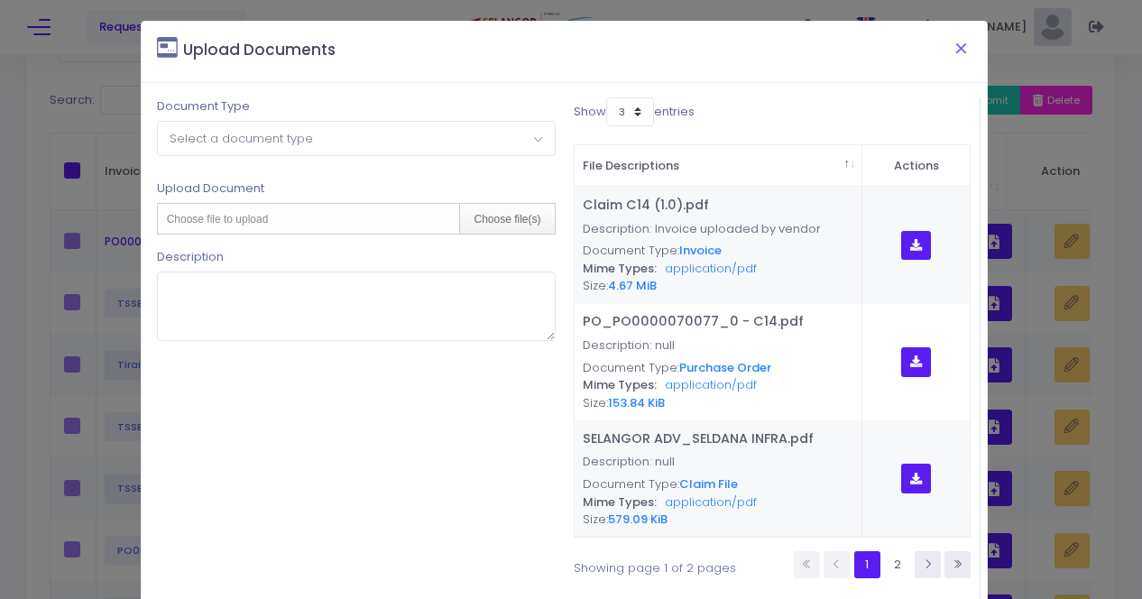
click at [949, 44] on button "Close" at bounding box center [961, 47] width 45 height 47
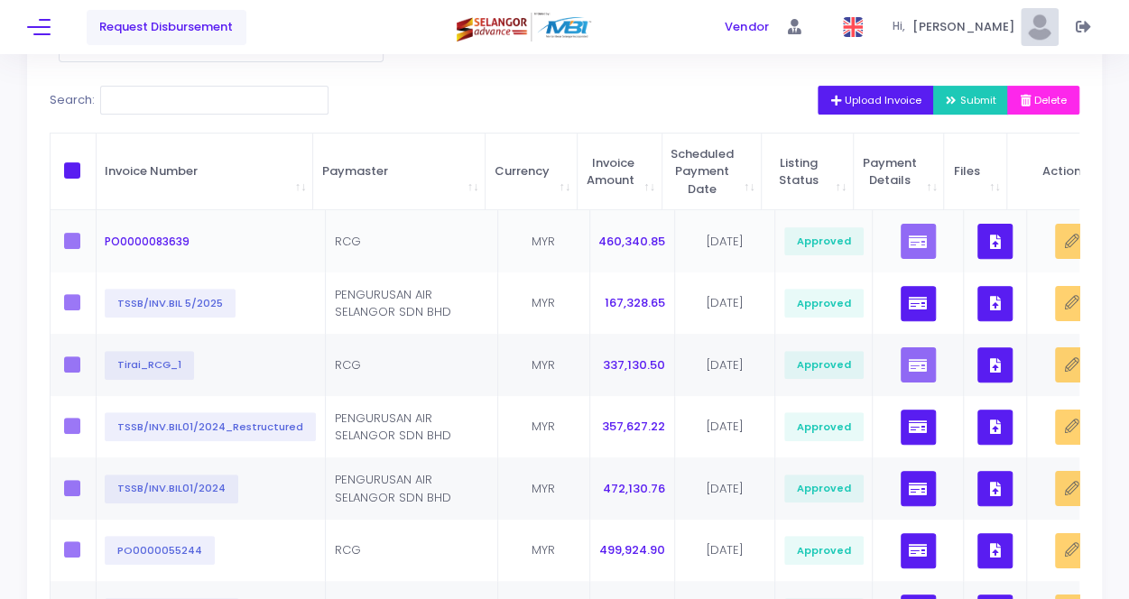
click at [989, 242] on icon "button" at bounding box center [994, 242] width 11 height 0
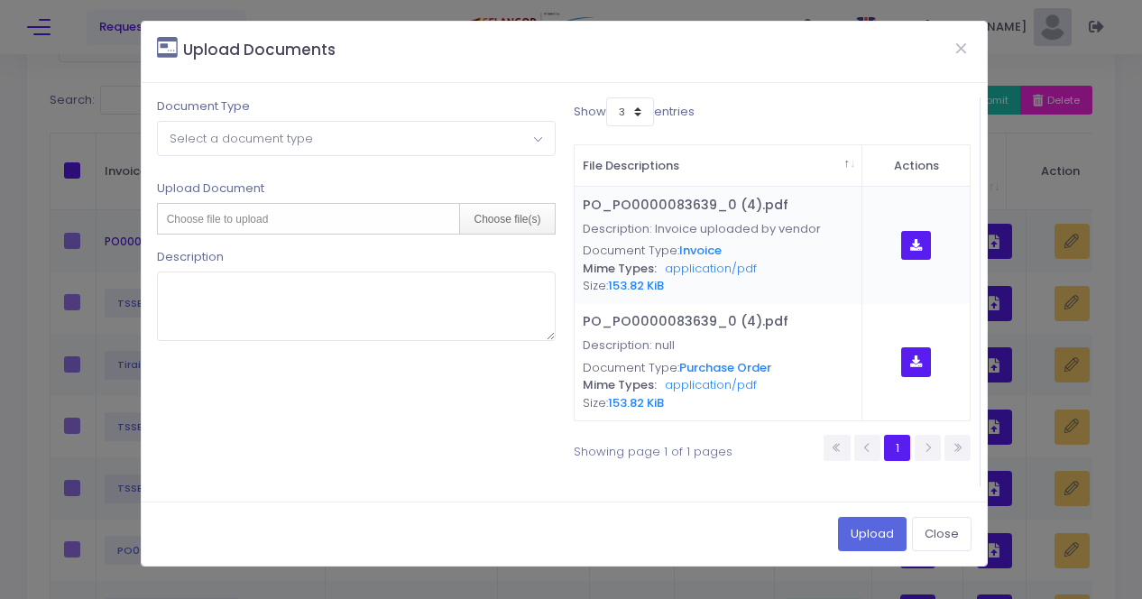
click at [917, 245] on icon "button" at bounding box center [916, 245] width 12 height 0
click at [913, 366] on button "button" at bounding box center [916, 362] width 30 height 30
click at [27, 279] on div "Upload Documents Document Type Please select document type Invoice Credit Note …" at bounding box center [571, 299] width 1142 height 599
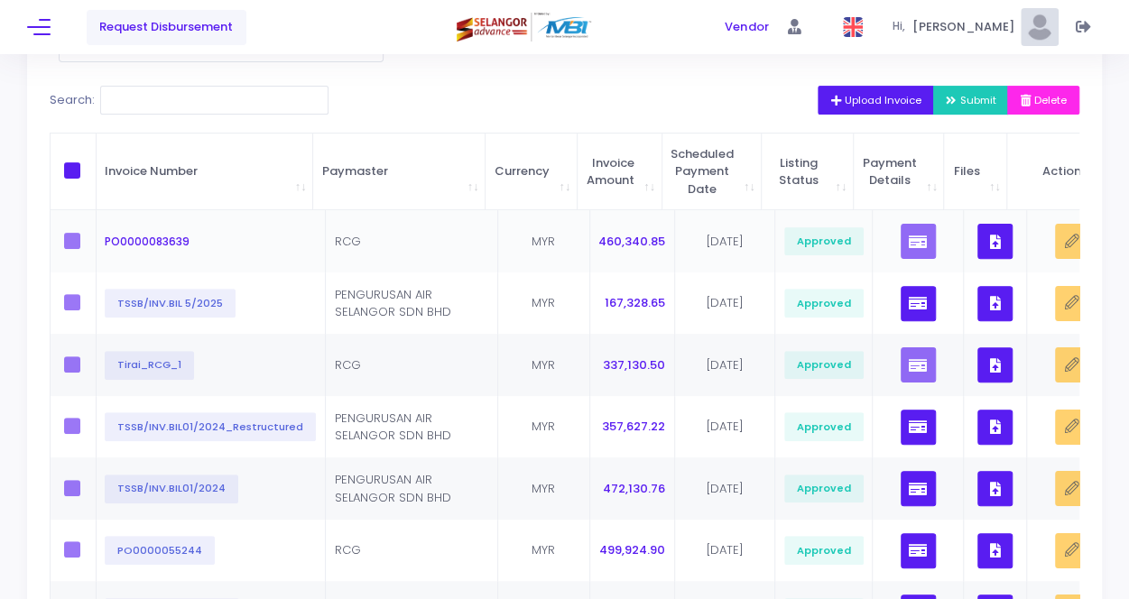
click at [977, 248] on button "button" at bounding box center [994, 241] width 35 height 35
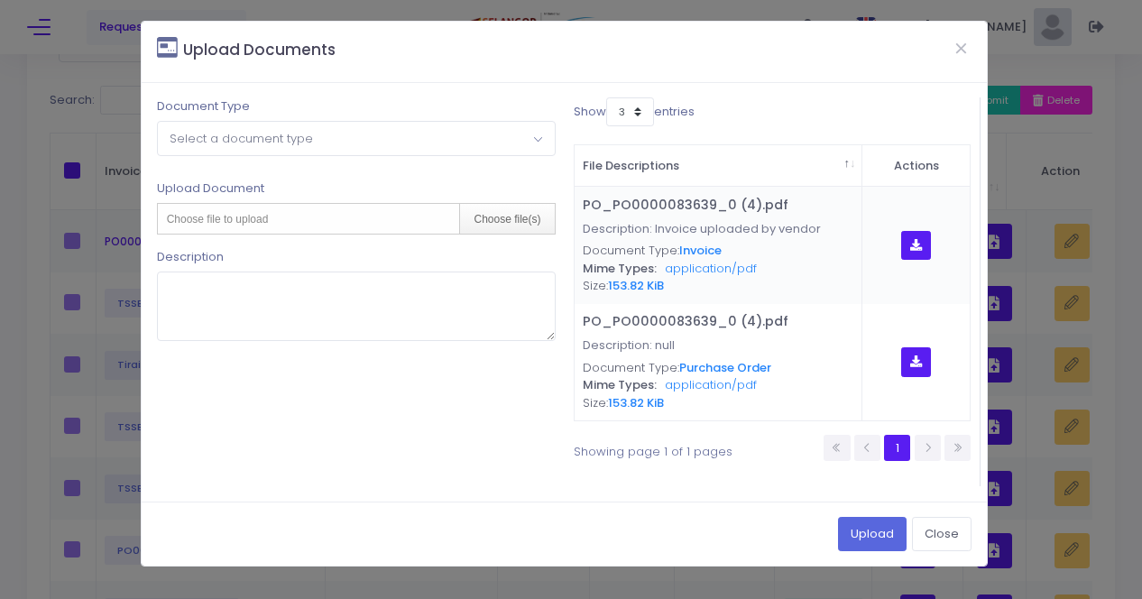
click at [911, 245] on icon "button" at bounding box center [916, 245] width 12 height 0
click at [439, 385] on div "Document Type Please select document type Invoice Credit Note Payment Voucher I…" at bounding box center [356, 291] width 417 height 389
click at [933, 531] on button "Close" at bounding box center [942, 534] width 60 height 34
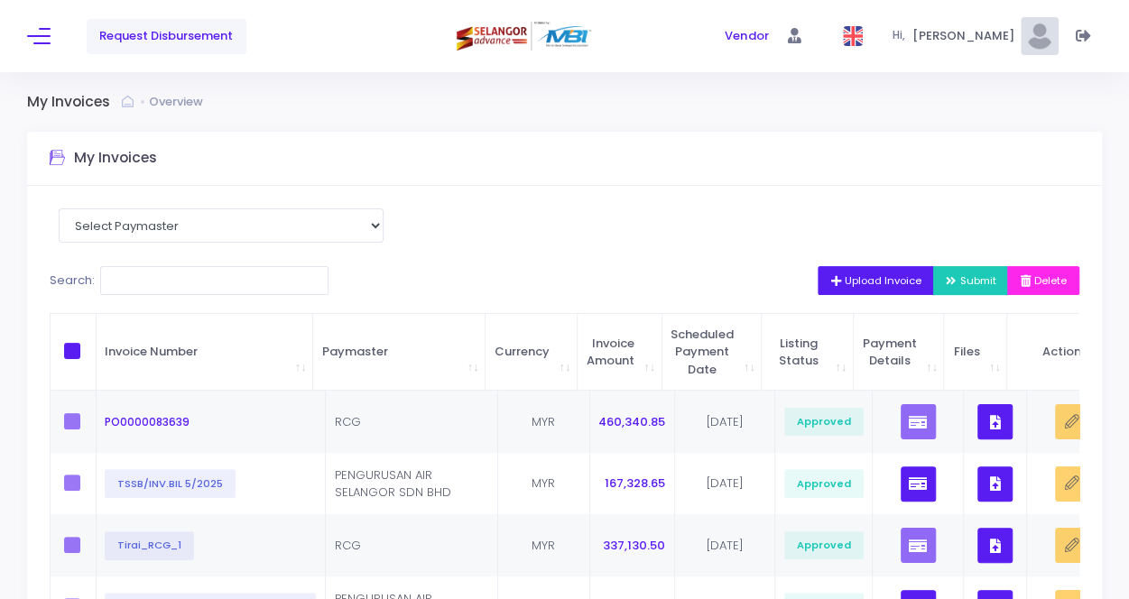
click at [171, 222] on select "Select Paymaster PENGURUSAN AIR SELANGOR SDN BHD RCG" at bounding box center [221, 225] width 325 height 34
select select "3449"
click at [59, 208] on select "Select Paymaster PENGURUSAN AIR SELANGOR SDN BHD RCG" at bounding box center [221, 225] width 325 height 34
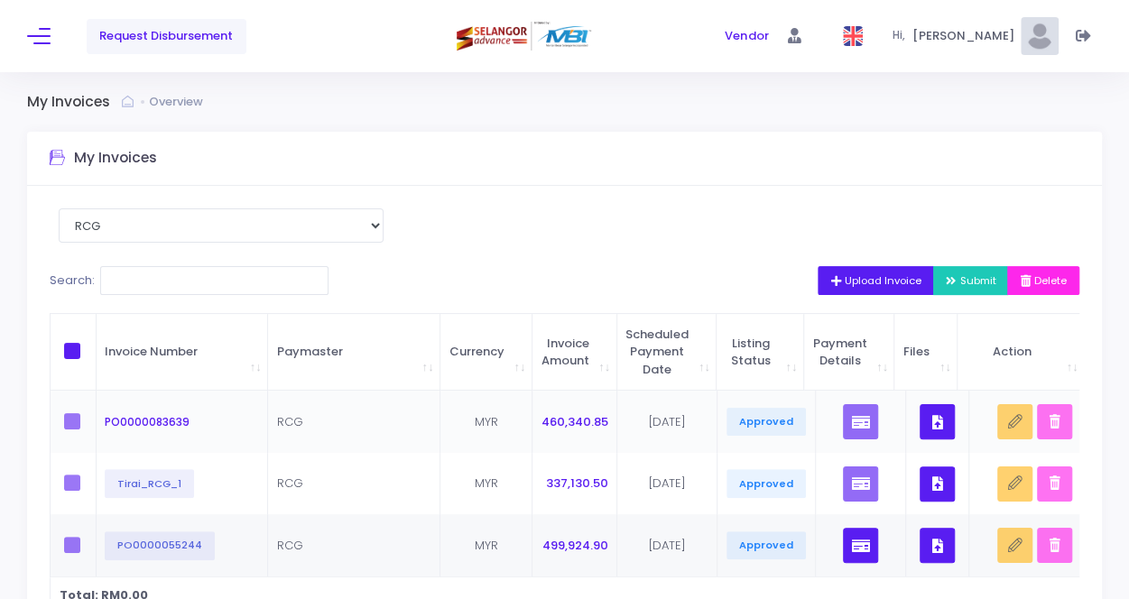
click at [72, 420] on label at bounding box center [77, 421] width 27 height 16
drag, startPoint x: 74, startPoint y: 428, endPoint x: 624, endPoint y: 172, distance: 606.7
click at [624, 172] on div "My Invoices" at bounding box center [564, 159] width 1075 height 54
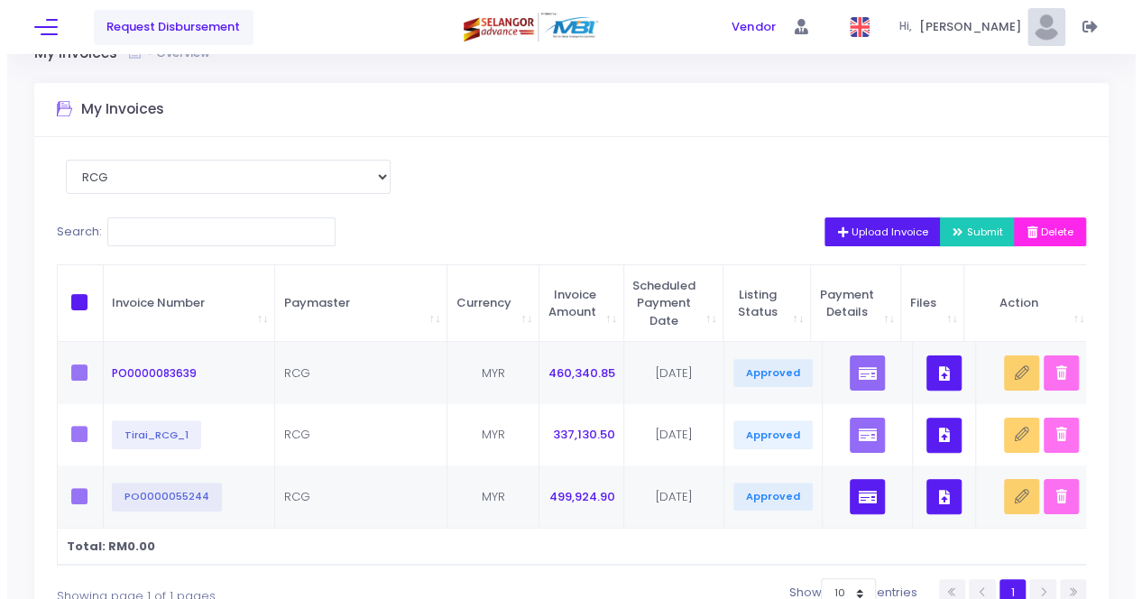
scroll to position [90, 0]
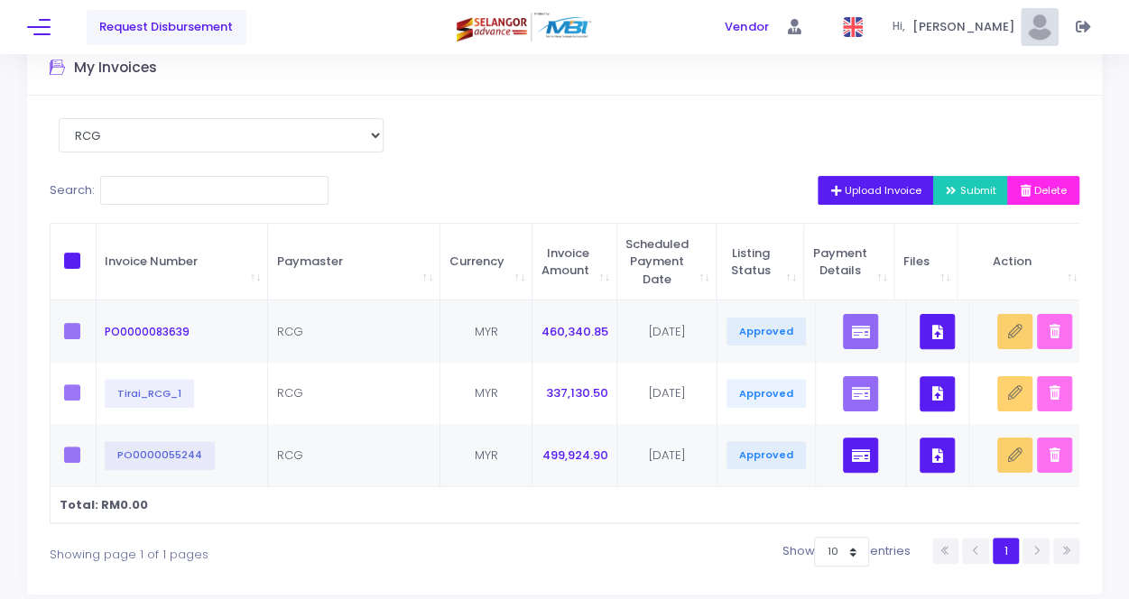
click at [83, 262] on label "\a \a \a \a" at bounding box center [77, 261] width 27 height 16
click at [91, 262] on input "\a \a \a \a" at bounding box center [97, 259] width 12 height 12
click at [65, 268] on span "\a \a \a \a" at bounding box center [72, 261] width 16 height 16
click at [91, 264] on input "\a \a \a \a" at bounding box center [97, 259] width 12 height 12
click at [65, 267] on span "\a \a \a \a" at bounding box center [72, 261] width 16 height 16
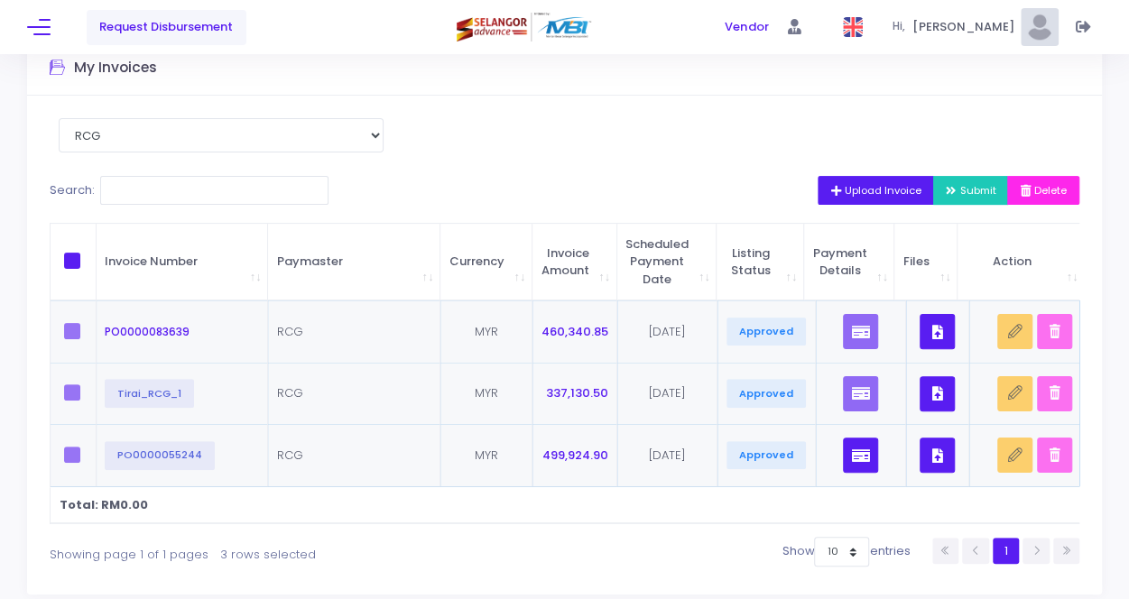
click at [91, 264] on input "\a \a \a \a" at bounding box center [97, 259] width 12 height 12
checkbox input "true"
click at [164, 193] on input "Search:" at bounding box center [214, 190] width 228 height 29
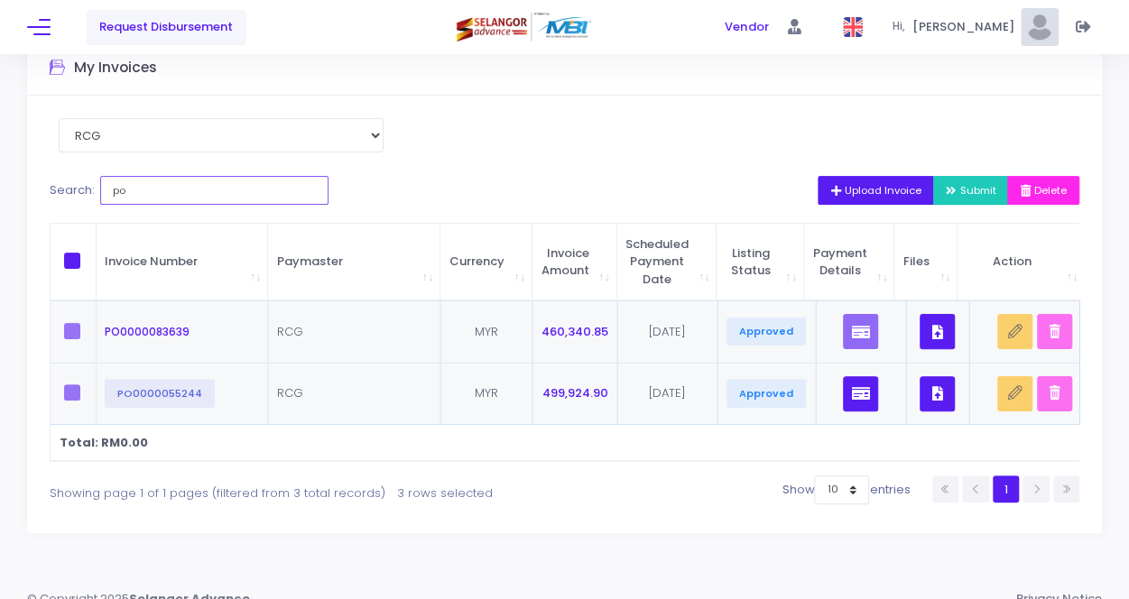
type input "po"
click at [73, 334] on label at bounding box center [77, 331] width 27 height 16
click at [68, 257] on span "\a \a \a \a" at bounding box center [72, 261] width 16 height 16
click at [91, 257] on input "\a \a \a \a" at bounding box center [97, 259] width 12 height 12
click at [859, 199] on button "Upload Invoice" at bounding box center [875, 190] width 116 height 29
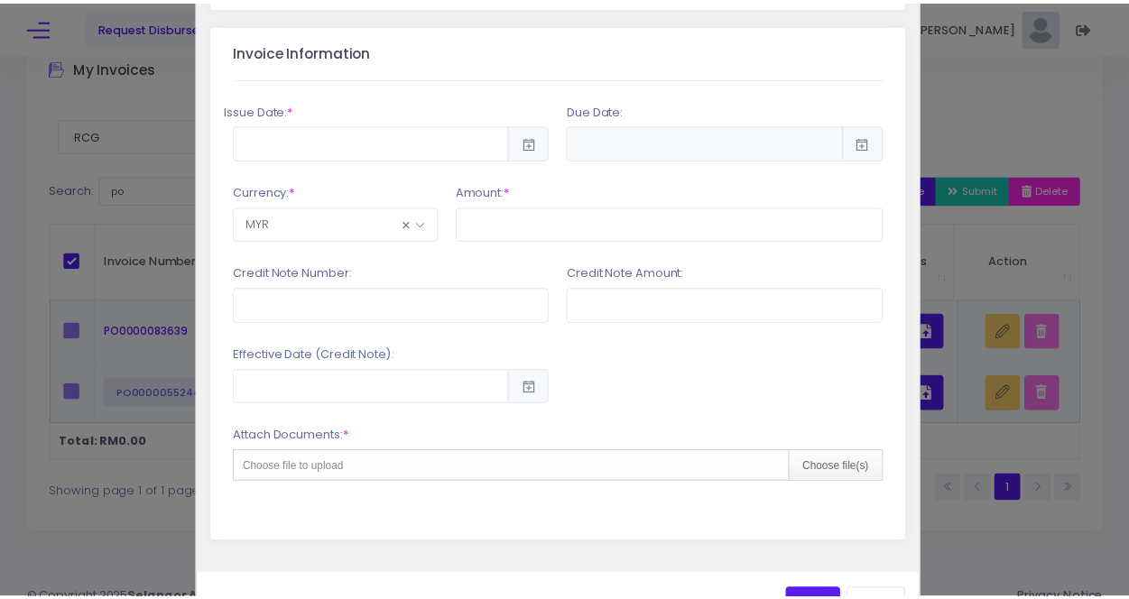
scroll to position [437, 0]
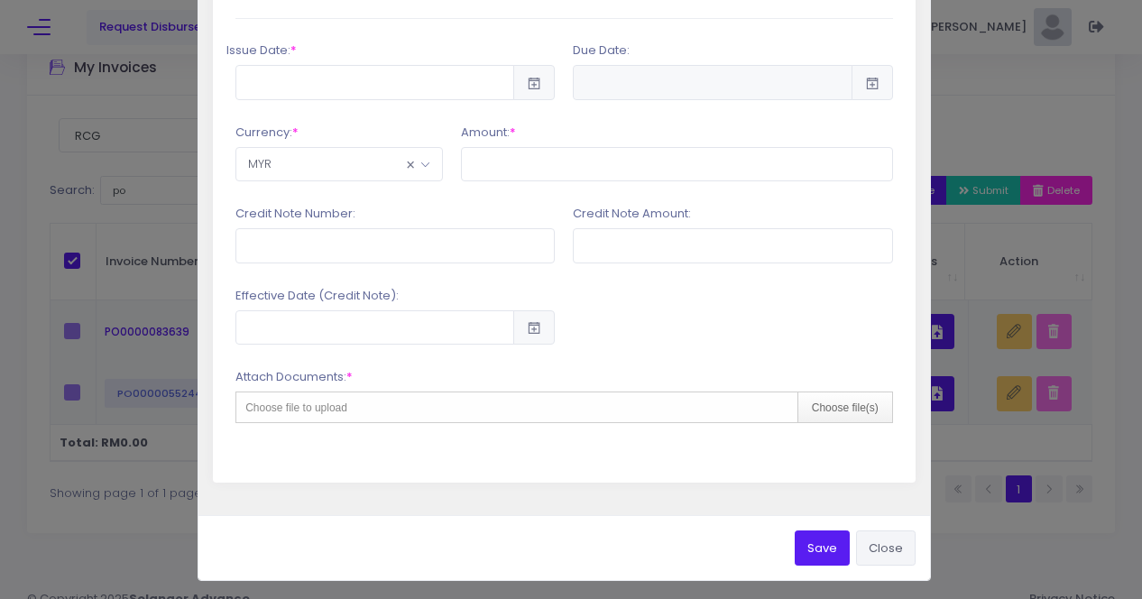
click at [866, 540] on button "Close" at bounding box center [886, 548] width 60 height 34
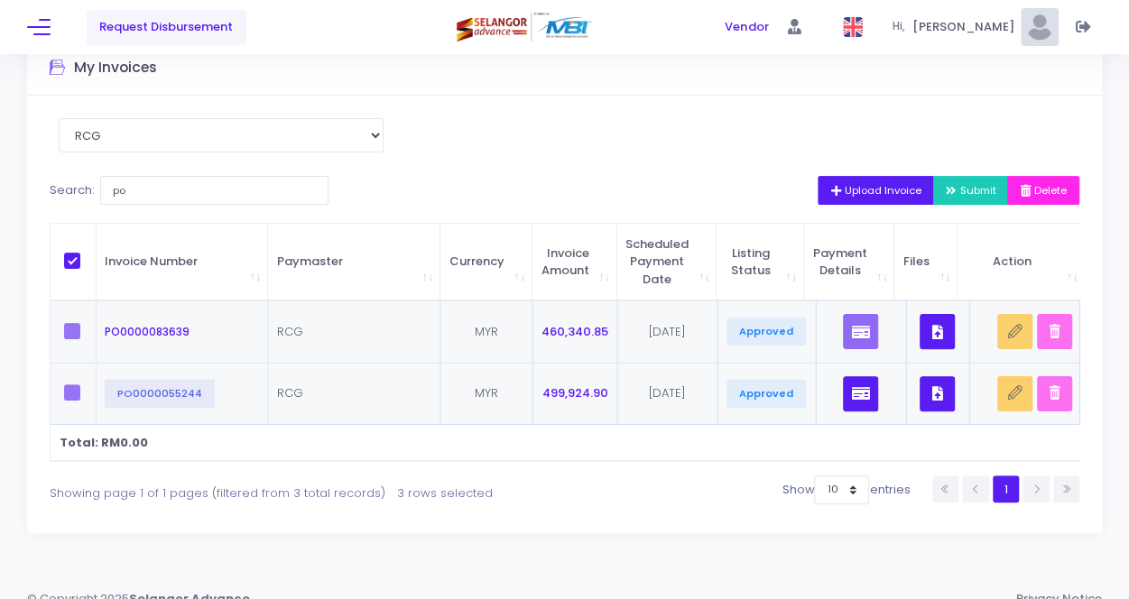
click at [69, 259] on span "\a \a \a \a" at bounding box center [72, 261] width 16 height 16
click at [91, 259] on input "\a \a \a \a" at bounding box center [97, 259] width 12 height 12
checkbox input "false"
click at [163, 195] on input "po" at bounding box center [214, 190] width 228 height 29
click at [388, 140] on div "Select Paymaster PENGURUSAN AIR SELANGOR SDN BHD RCG" at bounding box center [221, 147] width 343 height 58
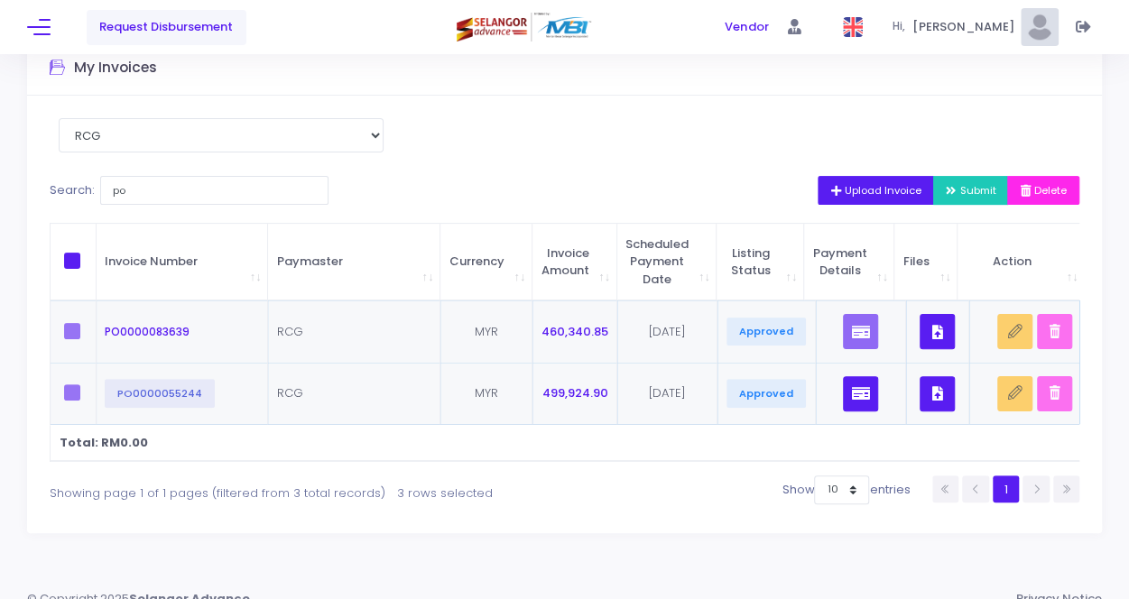
click at [178, 21] on span "Request Disbursement" at bounding box center [166, 27] width 134 height 18
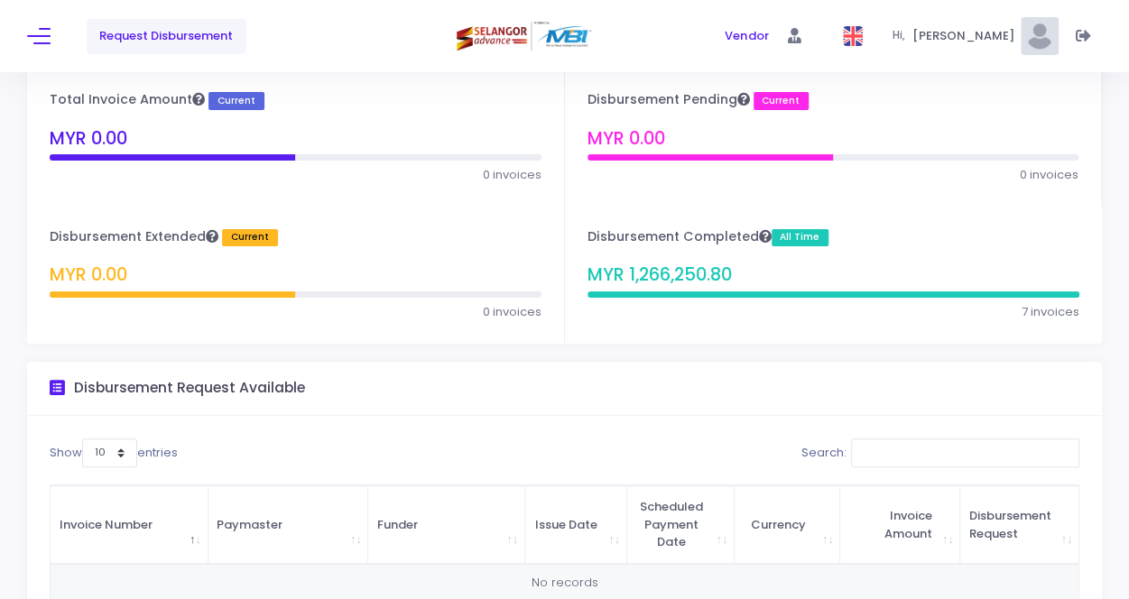
scroll to position [90, 0]
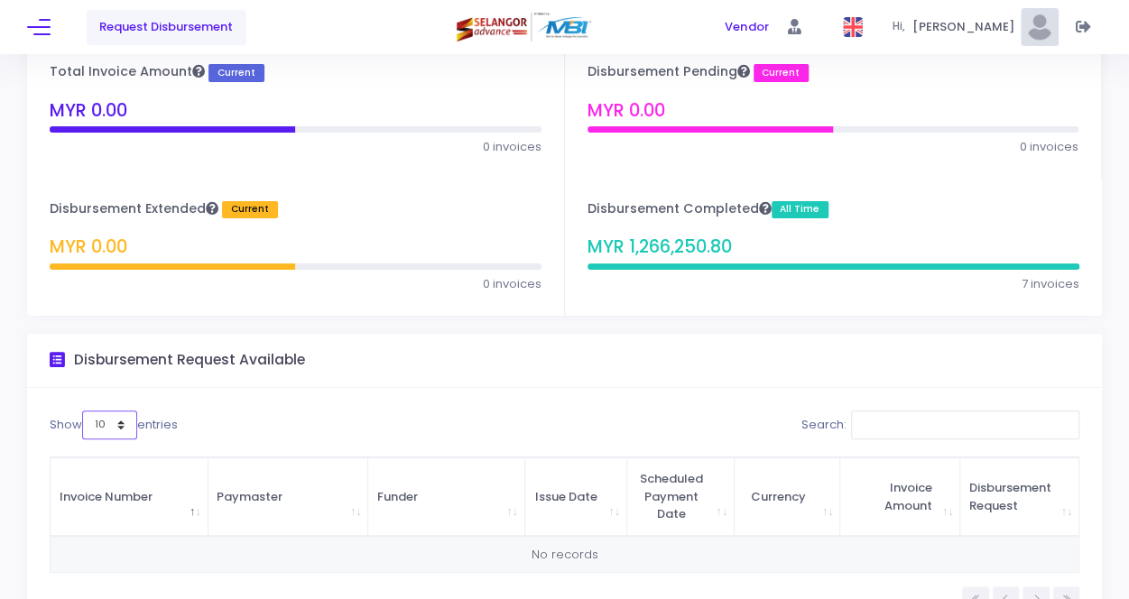
click at [119, 422] on select "10 25 50 100" at bounding box center [109, 425] width 55 height 29
click at [84, 411] on select "10 25 50 100" at bounding box center [109, 425] width 55 height 29
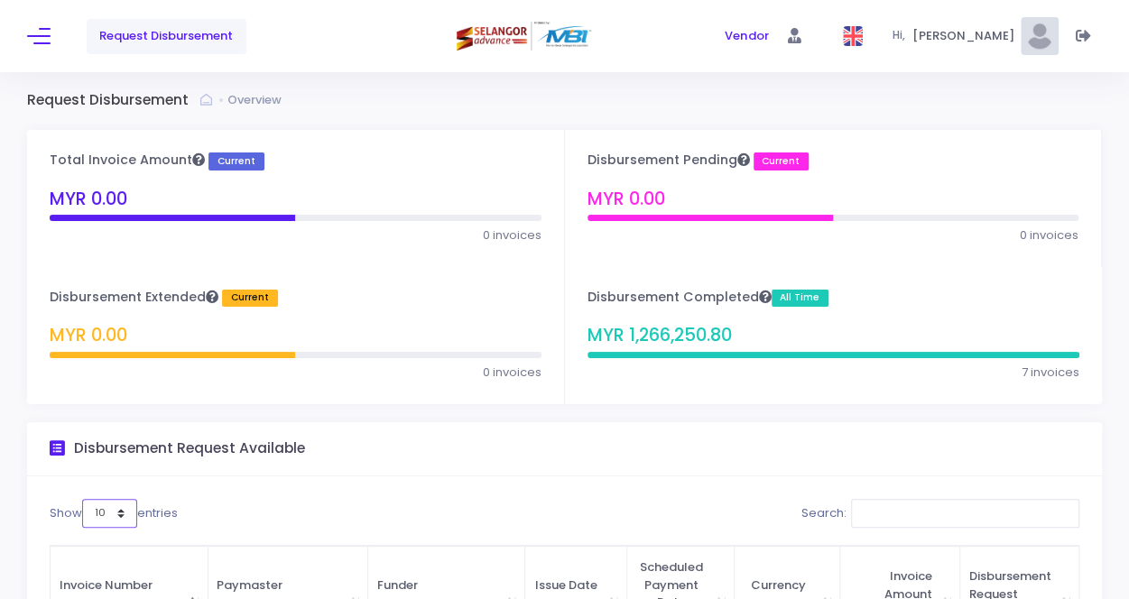
scroll to position [0, 0]
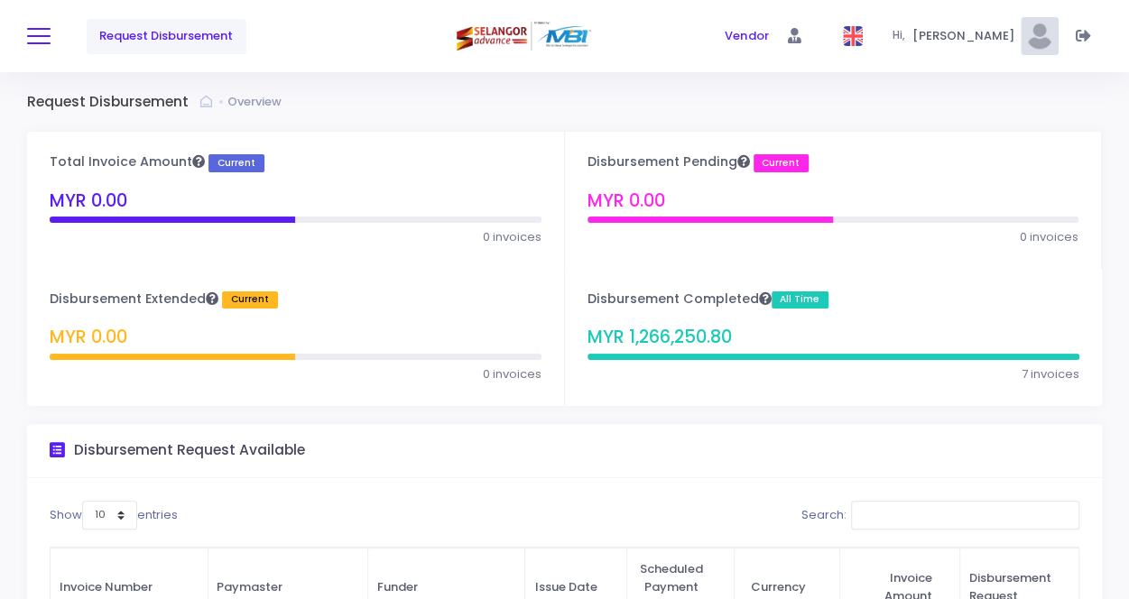
click at [38, 37] on span at bounding box center [38, 36] width 23 height 2
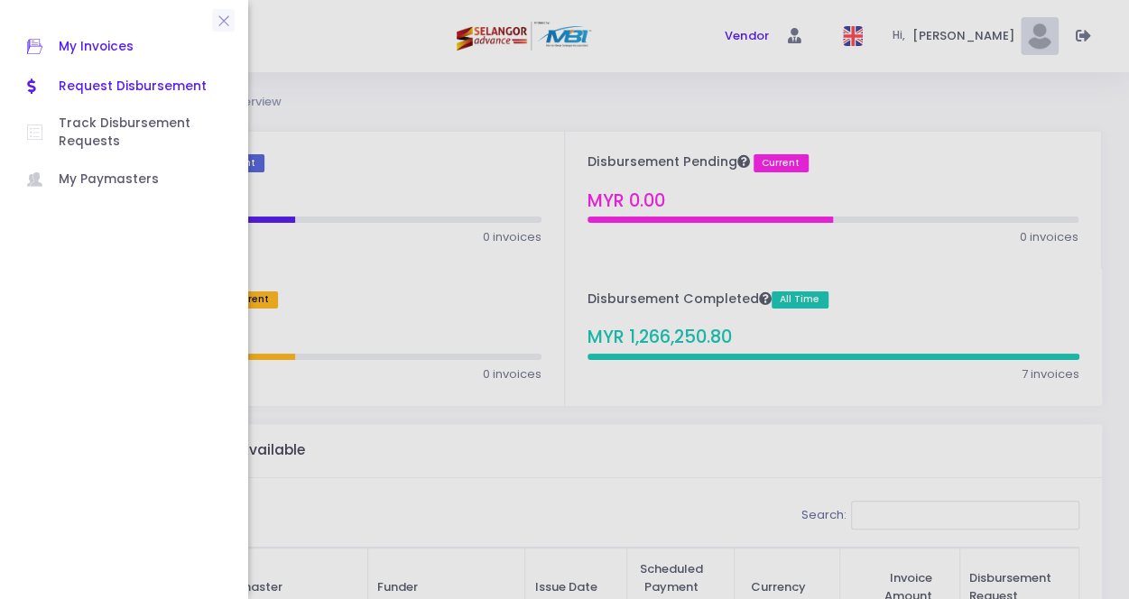
click at [124, 51] on span "My Invoices" at bounding box center [140, 46] width 162 height 23
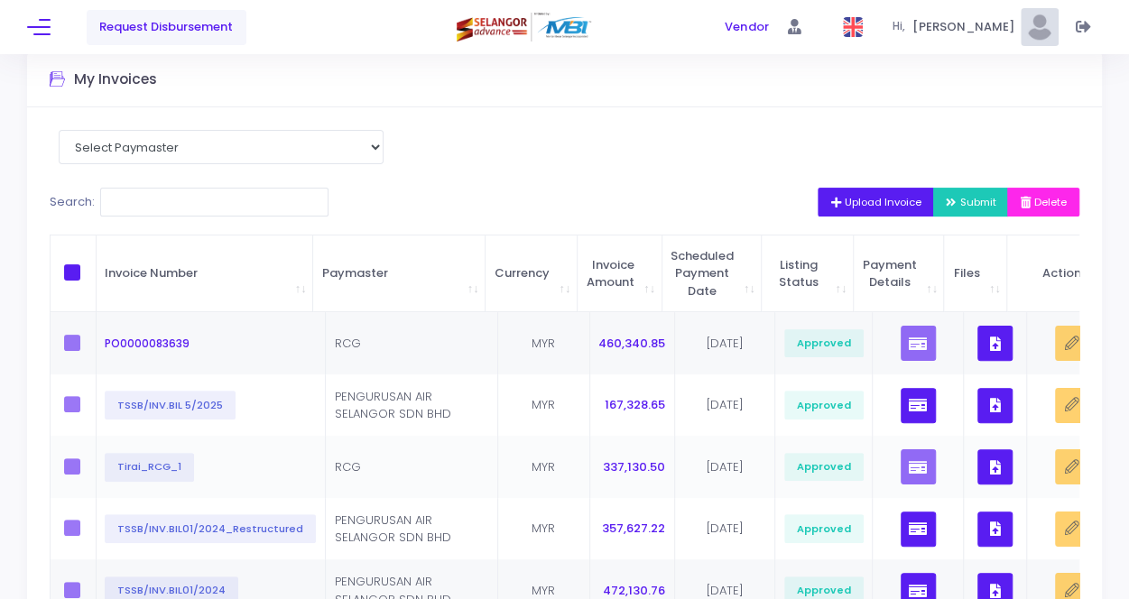
scroll to position [180, 0]
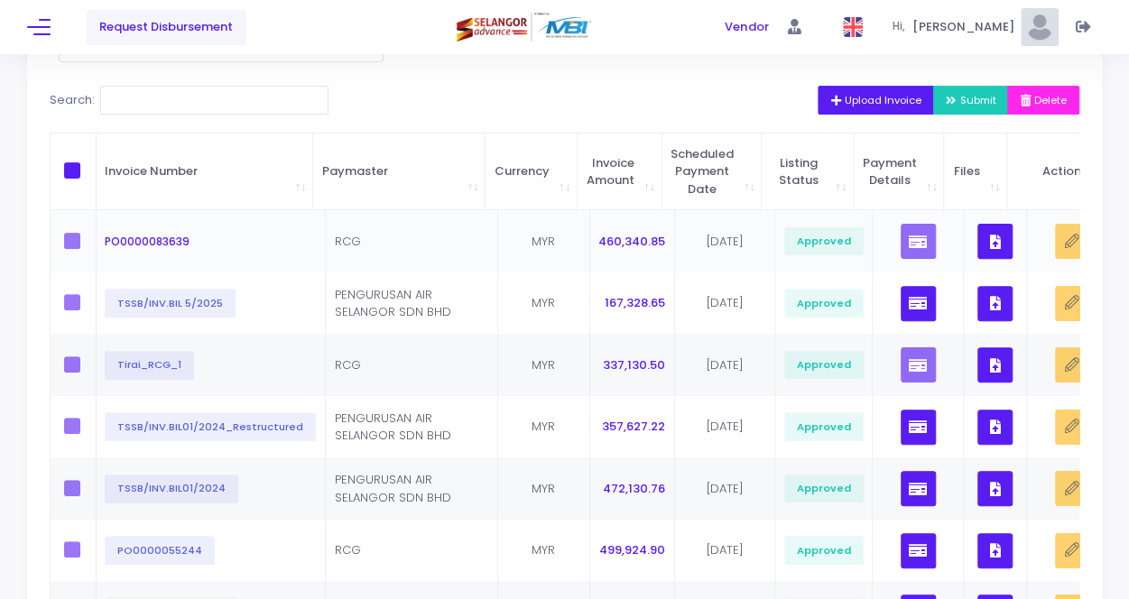
click at [78, 250] on td at bounding box center [74, 241] width 46 height 62
click at [77, 246] on label at bounding box center [77, 241] width 27 height 16
click at [73, 306] on label at bounding box center [77, 302] width 27 height 16
click at [74, 368] on label at bounding box center [77, 364] width 27 height 16
click at [173, 248] on span "PO0000083639" at bounding box center [147, 241] width 85 height 17
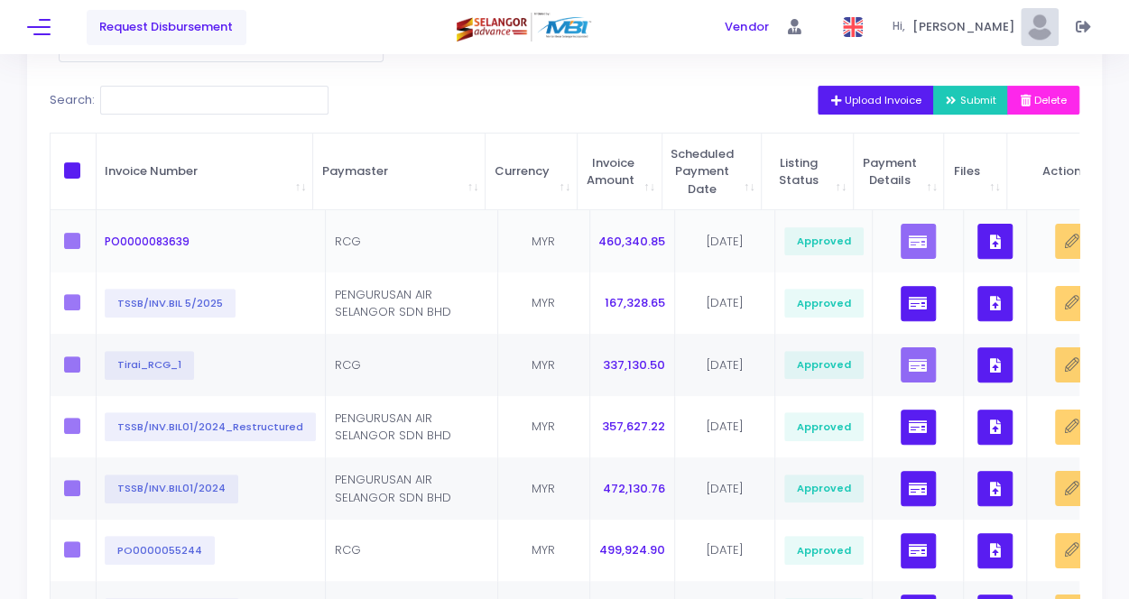
drag, startPoint x: 183, startPoint y: 244, endPoint x: 264, endPoint y: 244, distance: 81.2
click at [185, 243] on span "PO0000083639" at bounding box center [147, 241] width 85 height 15
click at [390, 231] on td "RCG" at bounding box center [412, 241] width 172 height 62
drag, startPoint x: 657, startPoint y: 252, endPoint x: 731, endPoint y: 246, distance: 74.2
click at [664, 251] on tr "PO0000083639 RCG MYR 460,340.85 15/06/2025 Approved" at bounding box center [602, 241] width 1103 height 62
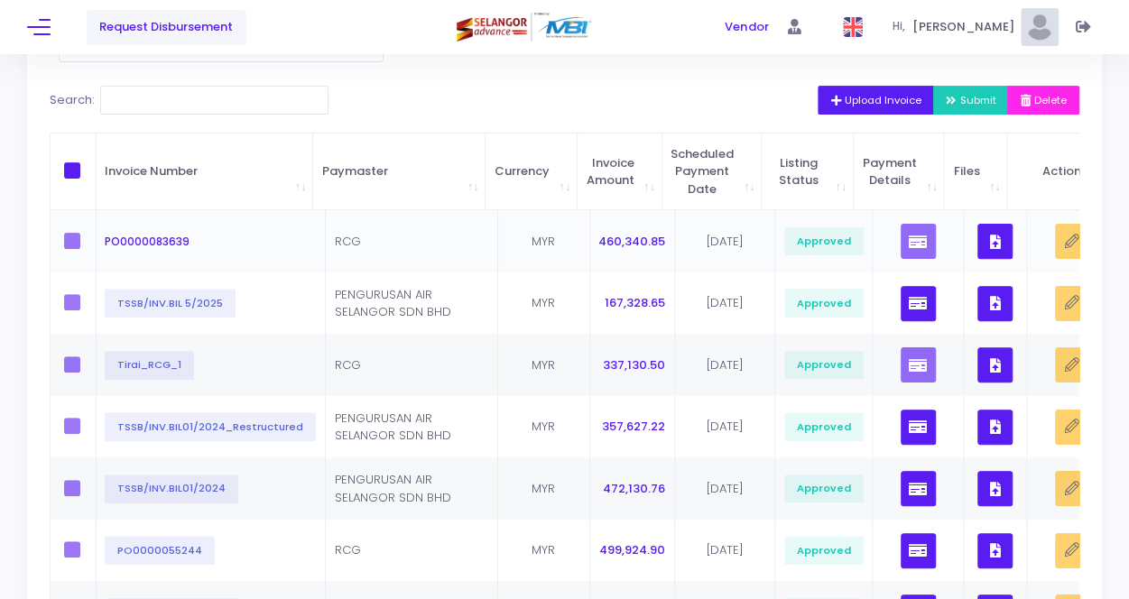
drag, startPoint x: 731, startPoint y: 246, endPoint x: 816, endPoint y: 251, distance: 84.9
click at [733, 246] on td "15/06/2025" at bounding box center [725, 241] width 100 height 62
click at [74, 169] on span at bounding box center [72, 170] width 16 height 16
click at [91, 169] on input "checkbox" at bounding box center [97, 168] width 12 height 12
checkbox input "true"
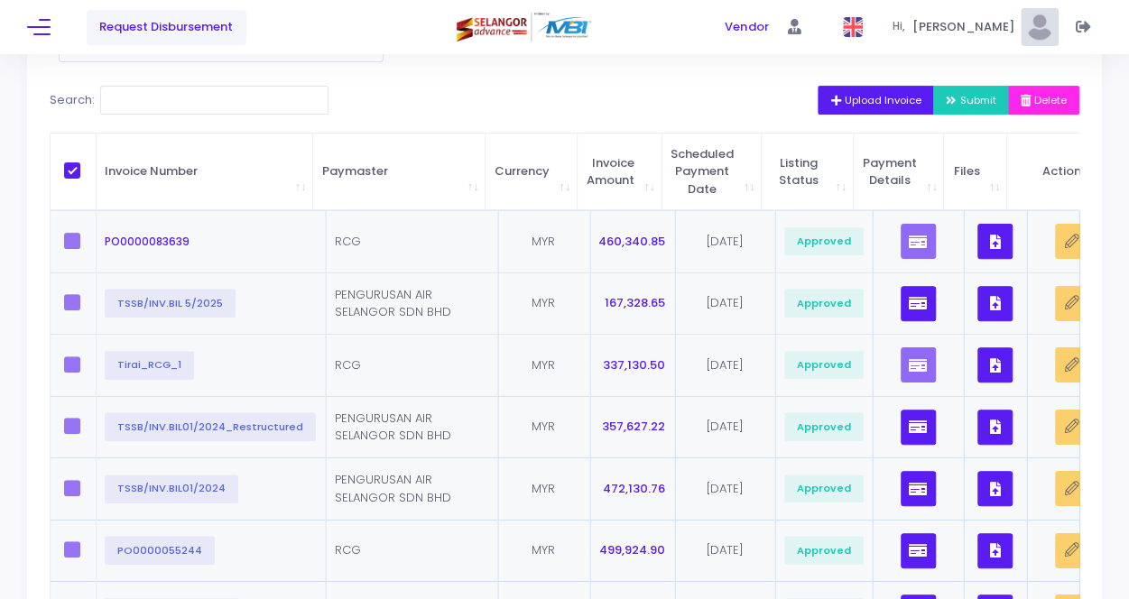
click at [970, 93] on span "Submit" at bounding box center [971, 100] width 51 height 14
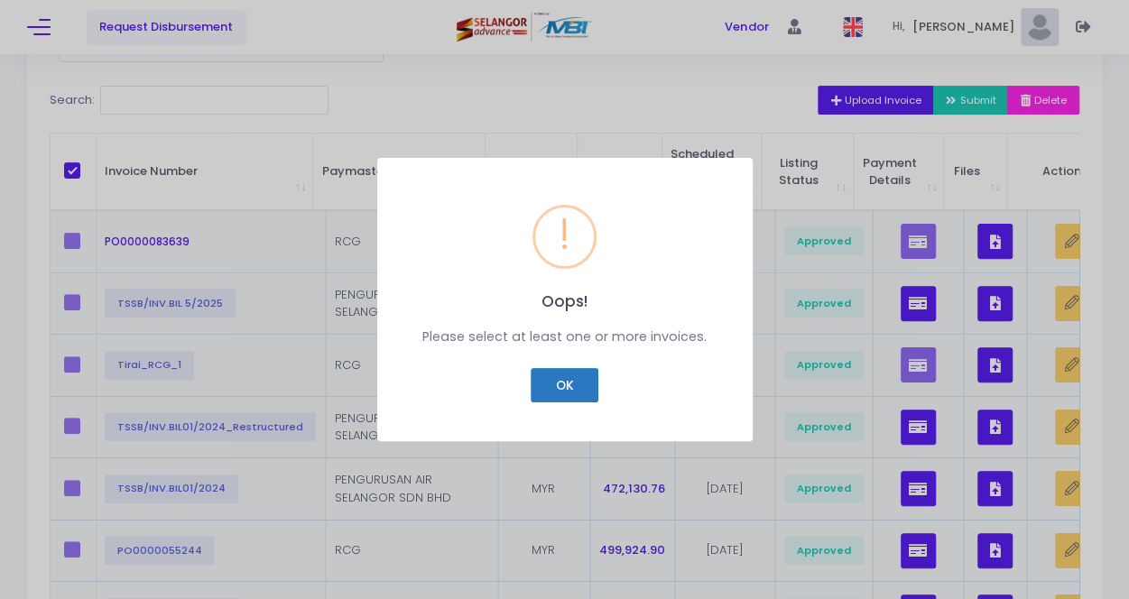
click at [579, 388] on button "OK" at bounding box center [565, 385] width 68 height 34
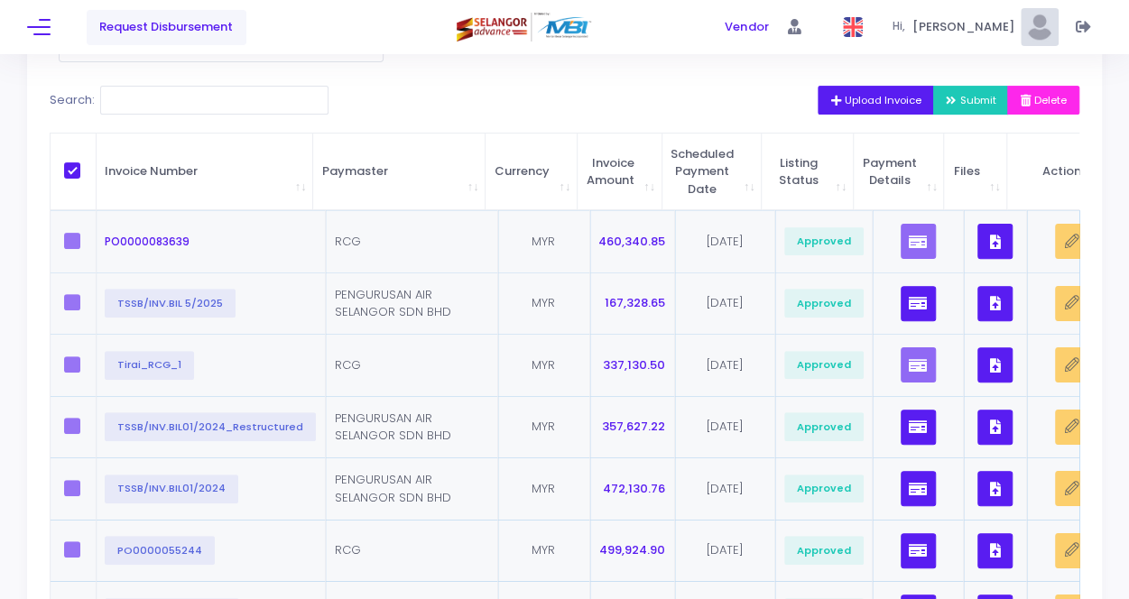
click at [76, 241] on label at bounding box center [77, 241] width 27 height 16
click at [69, 247] on label at bounding box center [77, 241] width 27 height 16
click at [73, 303] on label at bounding box center [77, 302] width 27 height 16
click at [67, 367] on label at bounding box center [77, 364] width 27 height 16
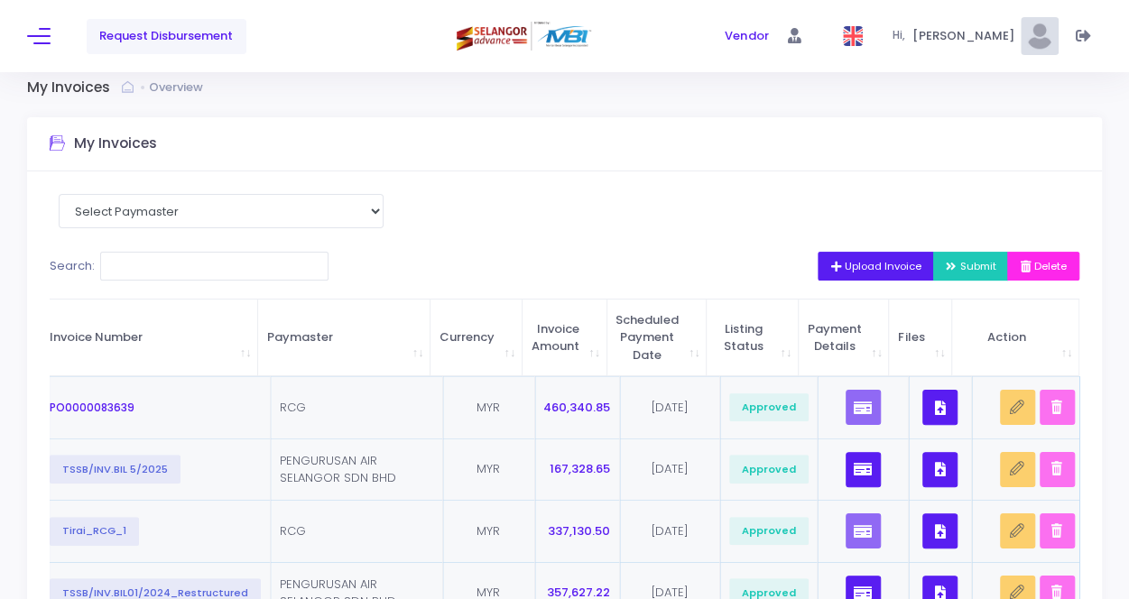
scroll to position [14, 0]
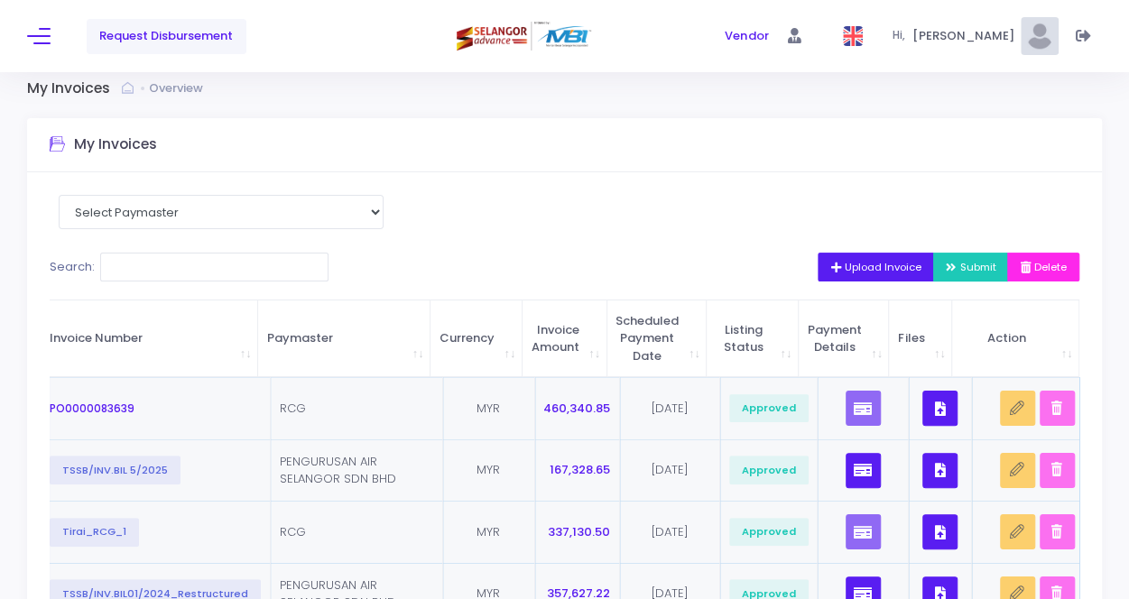
click at [297, 396] on td "RCG" at bounding box center [357, 408] width 172 height 62
click at [282, 408] on span "RCG" at bounding box center [293, 408] width 26 height 17
click at [249, 218] on select "Select Paymaster PENGURUSAN AIR SELANGOR SDN BHD RCG" at bounding box center [221, 212] width 325 height 34
select select "3449"
click at [59, 195] on select "Select Paymaster PENGURUSAN AIR SELANGOR SDN BHD RCG" at bounding box center [221, 212] width 325 height 34
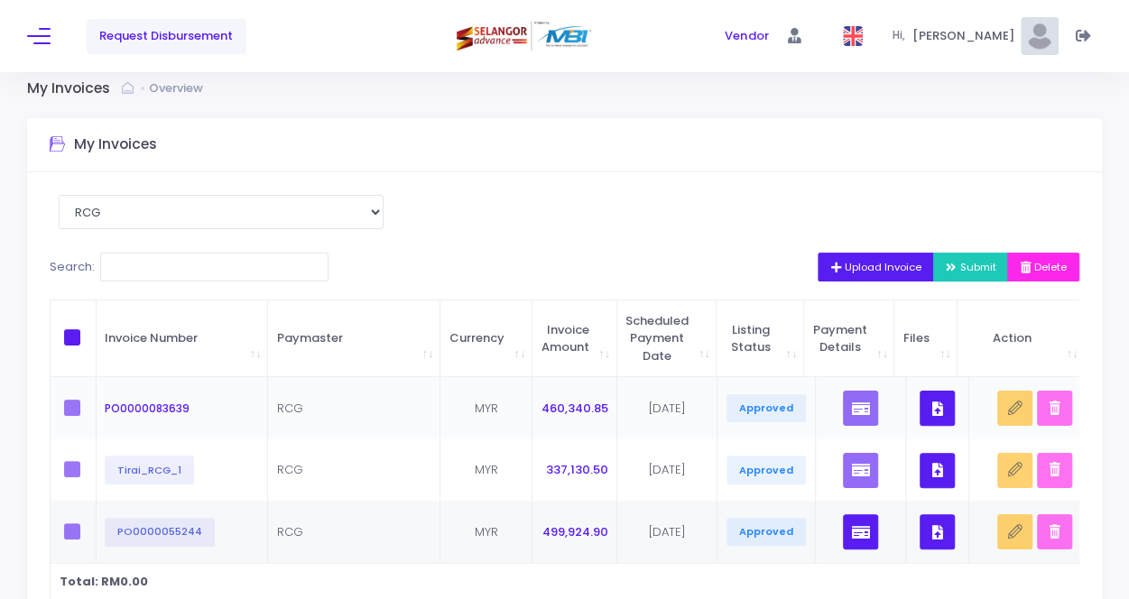
click at [78, 411] on label at bounding box center [77, 408] width 27 height 16
click at [978, 269] on span "Submit" at bounding box center [971, 267] width 51 height 14
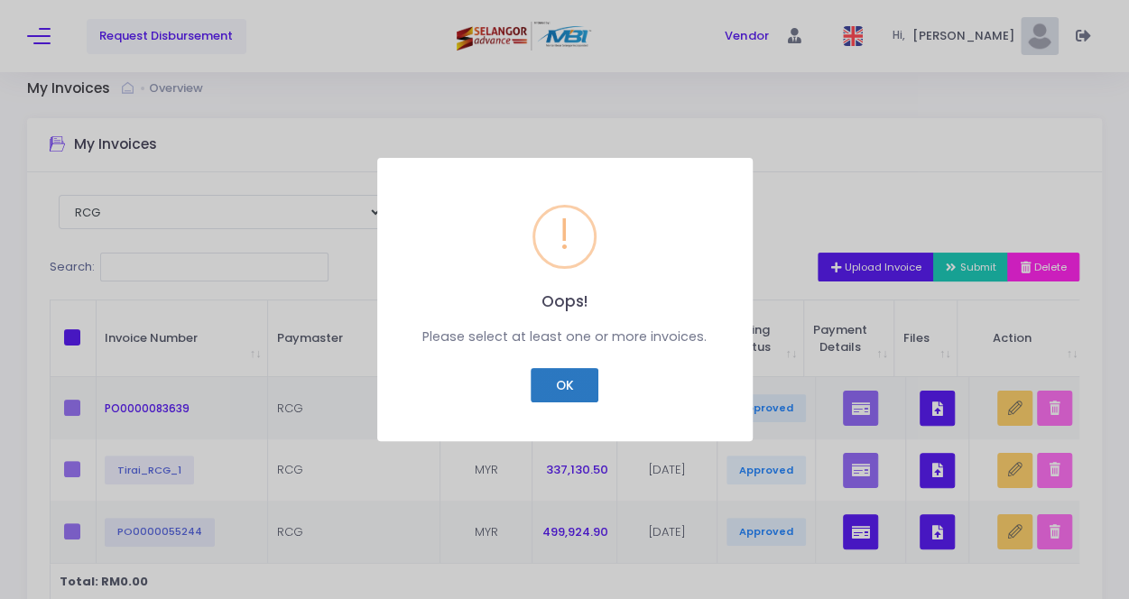
click at [564, 387] on button "OK" at bounding box center [565, 385] width 68 height 34
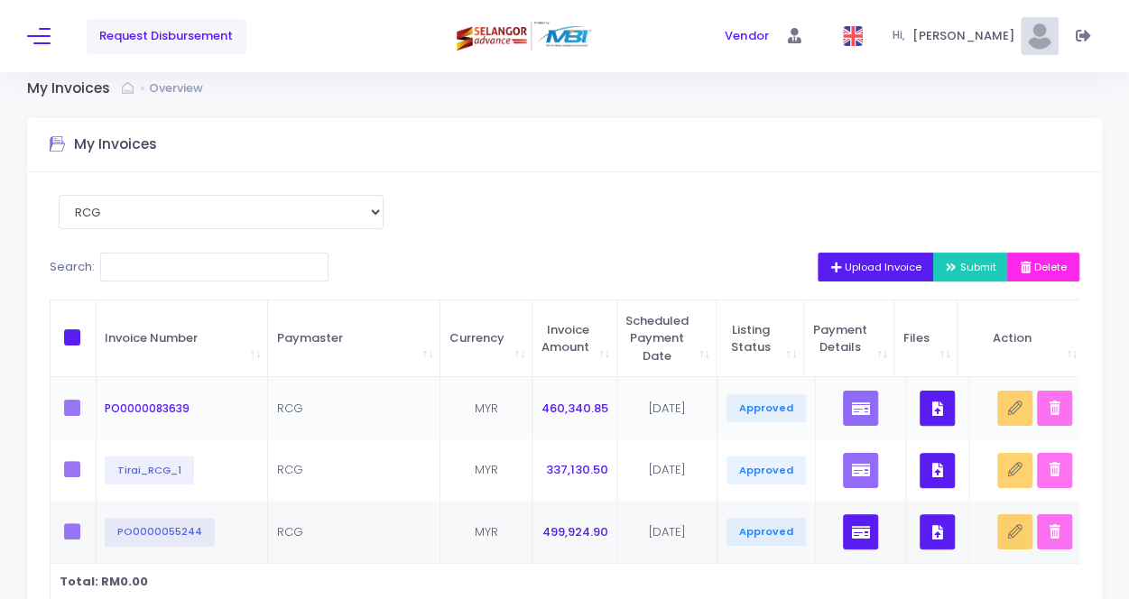
click at [81, 405] on label at bounding box center [77, 408] width 27 height 16
click at [71, 418] on td at bounding box center [74, 408] width 46 height 62
click at [69, 485] on td at bounding box center [74, 470] width 46 height 62
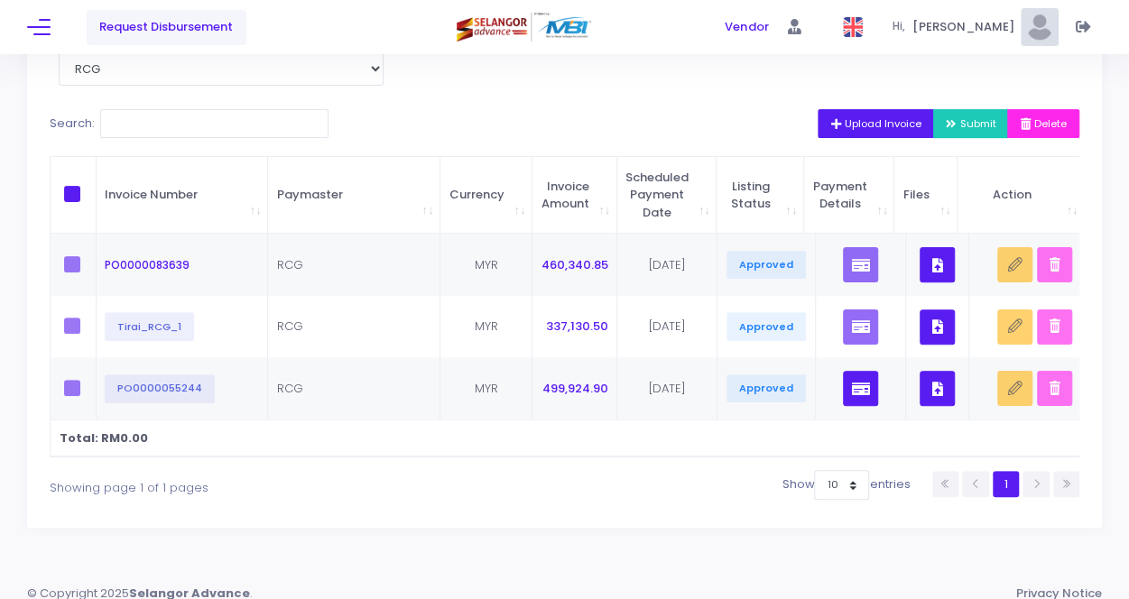
scroll to position [184, 0]
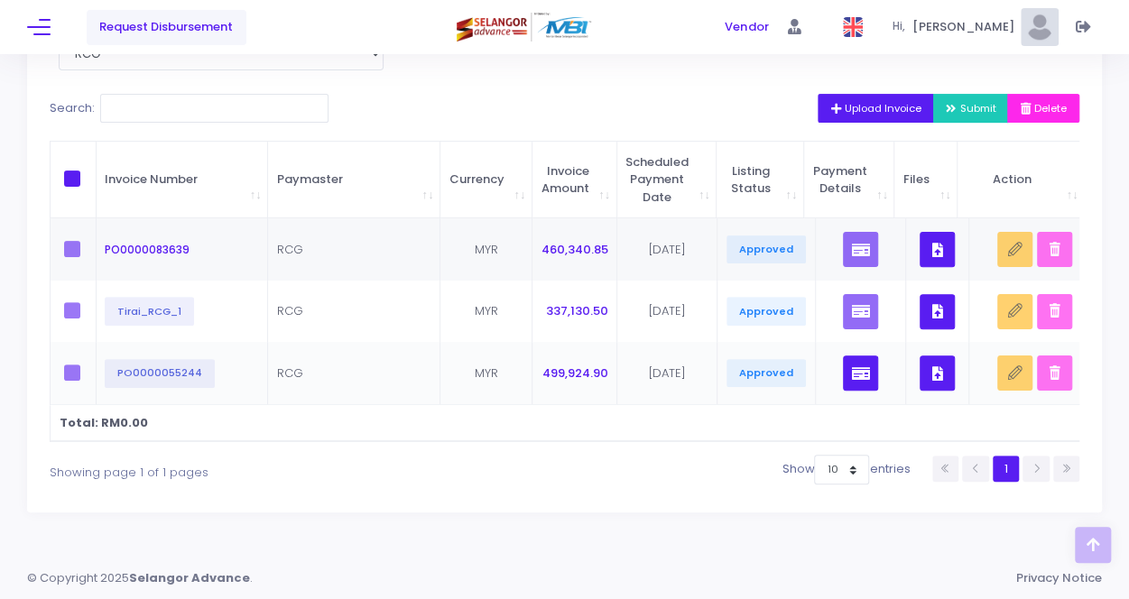
click at [64, 365] on label at bounding box center [77, 373] width 27 height 16
click at [78, 302] on label at bounding box center [77, 310] width 27 height 16
click at [76, 241] on label at bounding box center [77, 249] width 27 height 16
click at [69, 171] on span "\a \a \a \a" at bounding box center [72, 179] width 16 height 16
click at [91, 171] on input "\a \a \a \a" at bounding box center [97, 177] width 12 height 12
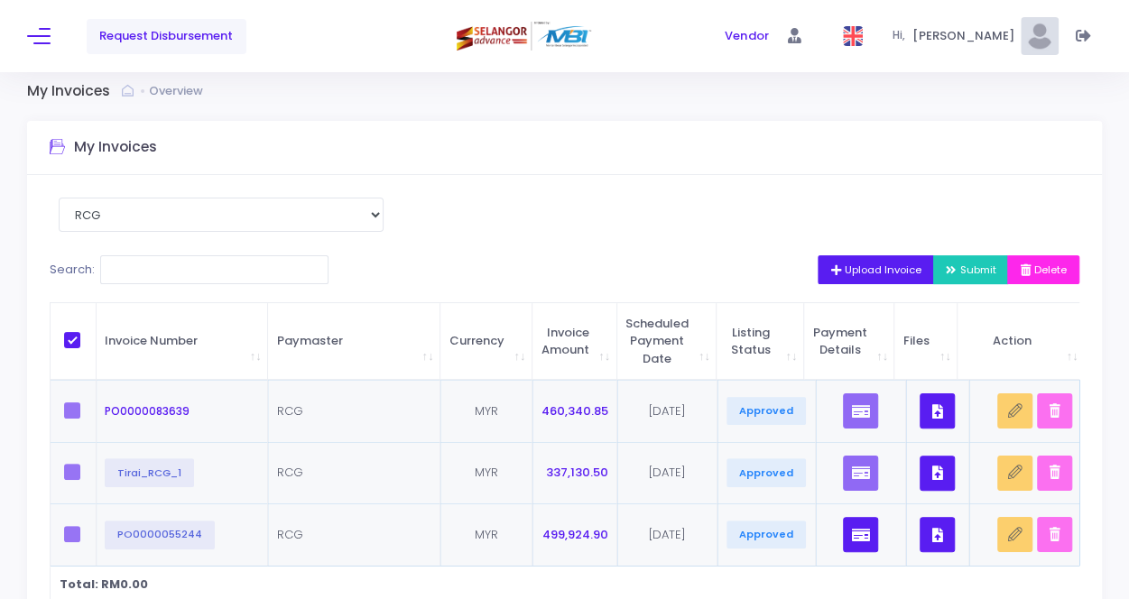
scroll to position [4, 0]
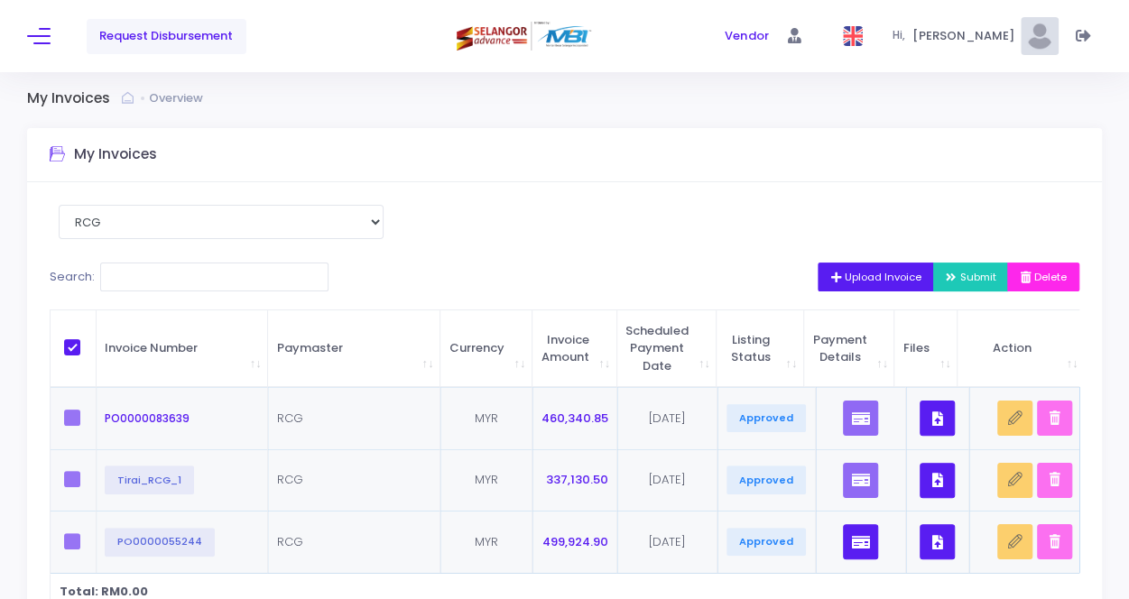
click at [73, 346] on span "\a \a \a \a" at bounding box center [72, 347] width 16 height 16
click at [91, 346] on input "\a \a \a \a" at bounding box center [97, 345] width 12 height 12
click at [73, 346] on span "\a \a \a \a" at bounding box center [72, 347] width 16 height 16
click at [91, 346] on input "\a \a \a \a" at bounding box center [97, 345] width 12 height 12
click at [73, 346] on span "\a \a \a \a" at bounding box center [72, 347] width 16 height 16
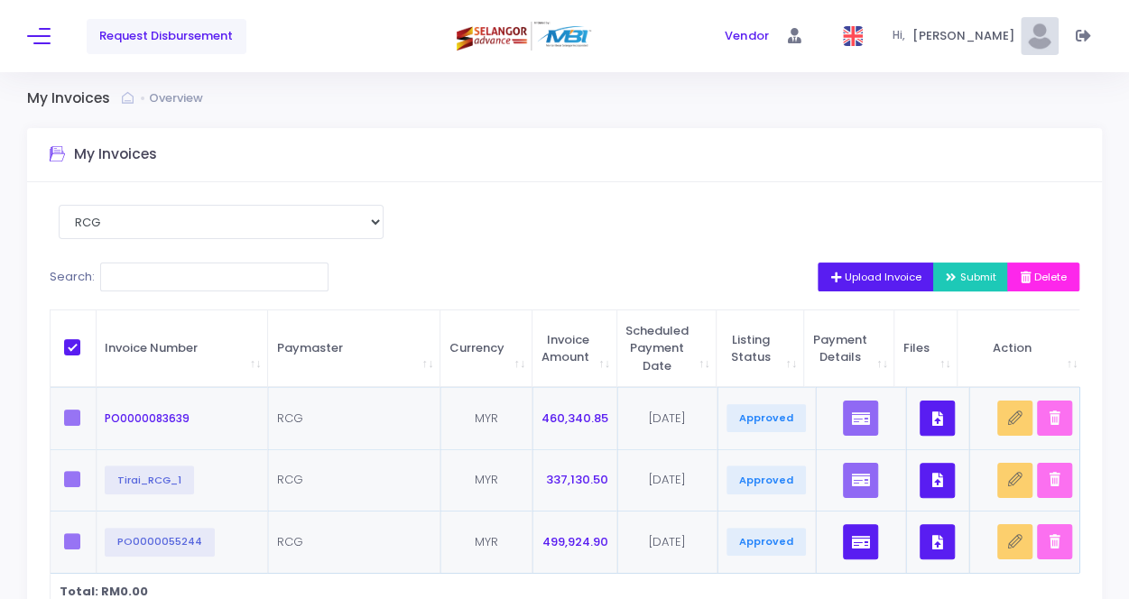
click at [91, 346] on input "\a \a \a \a" at bounding box center [97, 345] width 12 height 12
checkbox input "false"
click at [68, 419] on label at bounding box center [77, 418] width 27 height 16
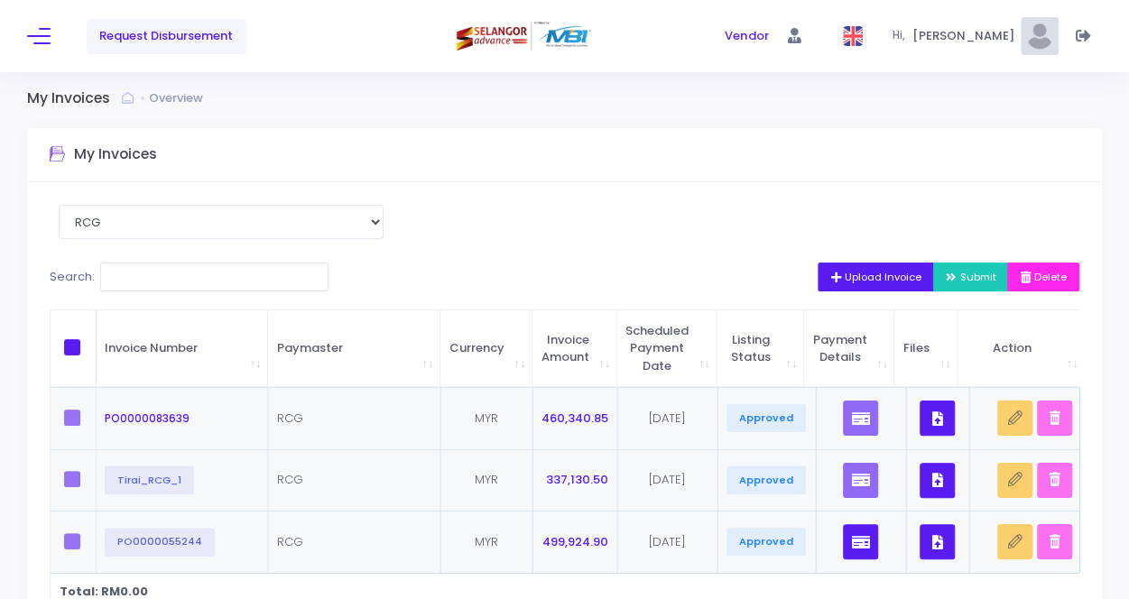
click at [68, 419] on label at bounding box center [77, 418] width 27 height 16
drag, startPoint x: 73, startPoint y: 416, endPoint x: 731, endPoint y: 233, distance: 682.8
click at [731, 234] on div "Select Paymaster PENGURUSAN AIR SELANGOR SDN BHD RCG Search: Upload Invoice Sub…" at bounding box center [564, 431] width 1075 height 499
click at [42, 46] on button at bounding box center [38, 35] width 23 height 23
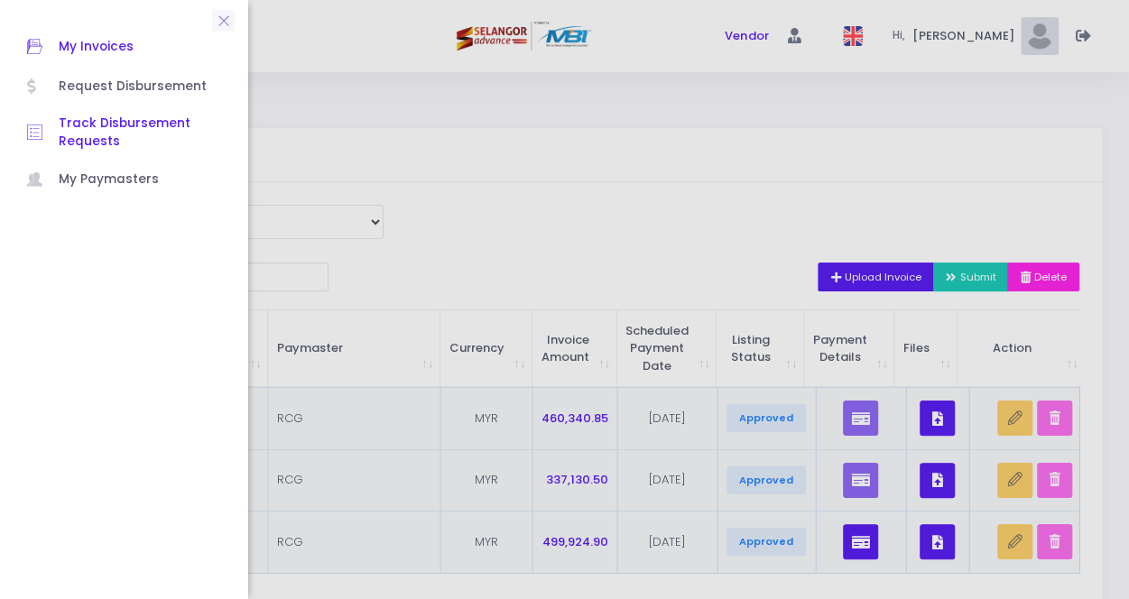
click at [87, 140] on span "Track Disbursement Requests" at bounding box center [140, 133] width 162 height 37
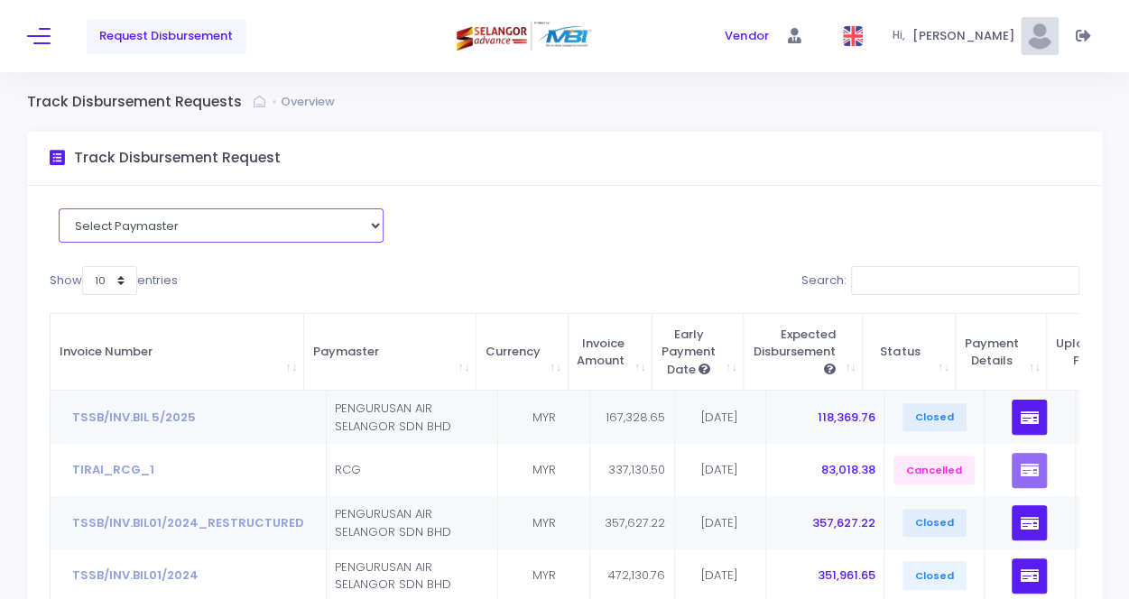
click at [287, 225] on select "Select Paymaster PENGURUSAN AIR SELANGOR SDN BHD RCG" at bounding box center [221, 225] width 325 height 34
select select "3449"
click at [59, 208] on select "Select Paymaster PENGURUSAN AIR SELANGOR SDN BHD RCG" at bounding box center [221, 225] width 325 height 34
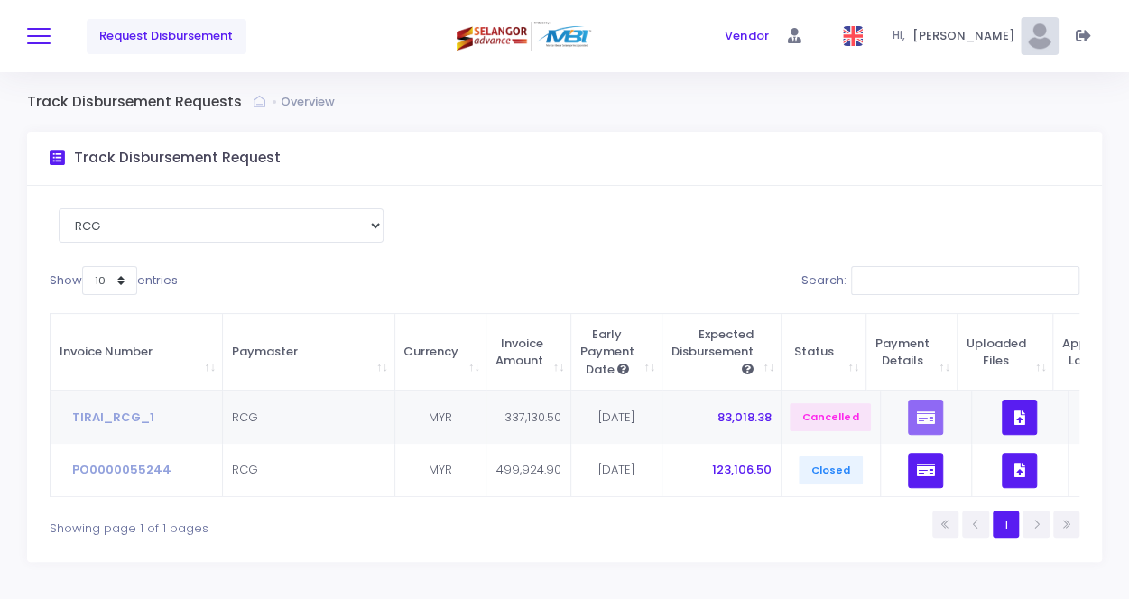
click at [46, 35] on span at bounding box center [38, 36] width 23 height 2
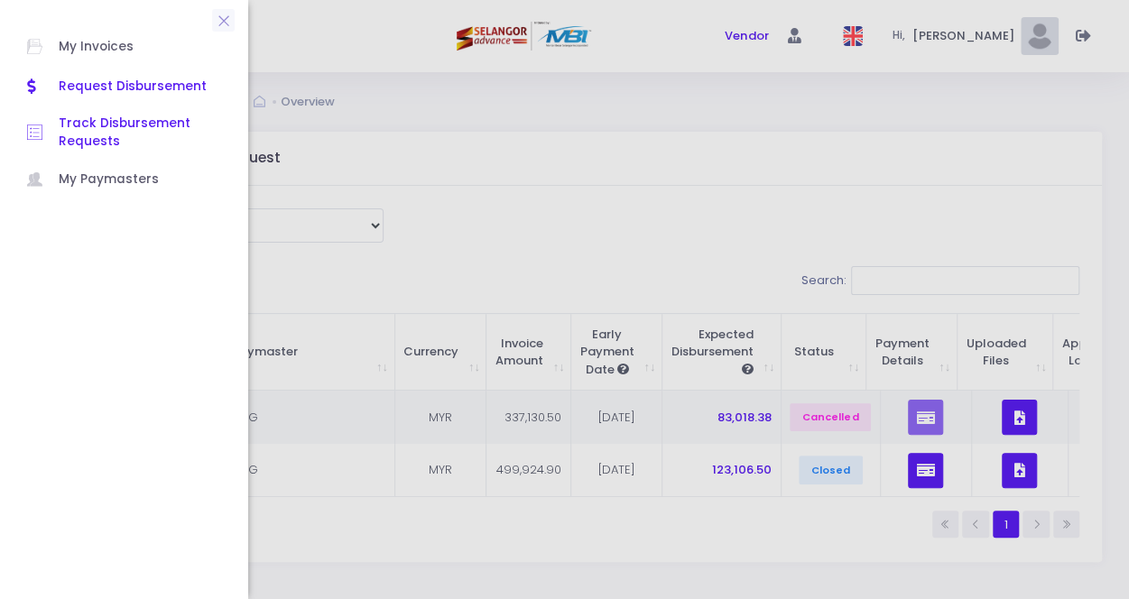
click at [107, 77] on span "Request Disbursement" at bounding box center [140, 86] width 162 height 23
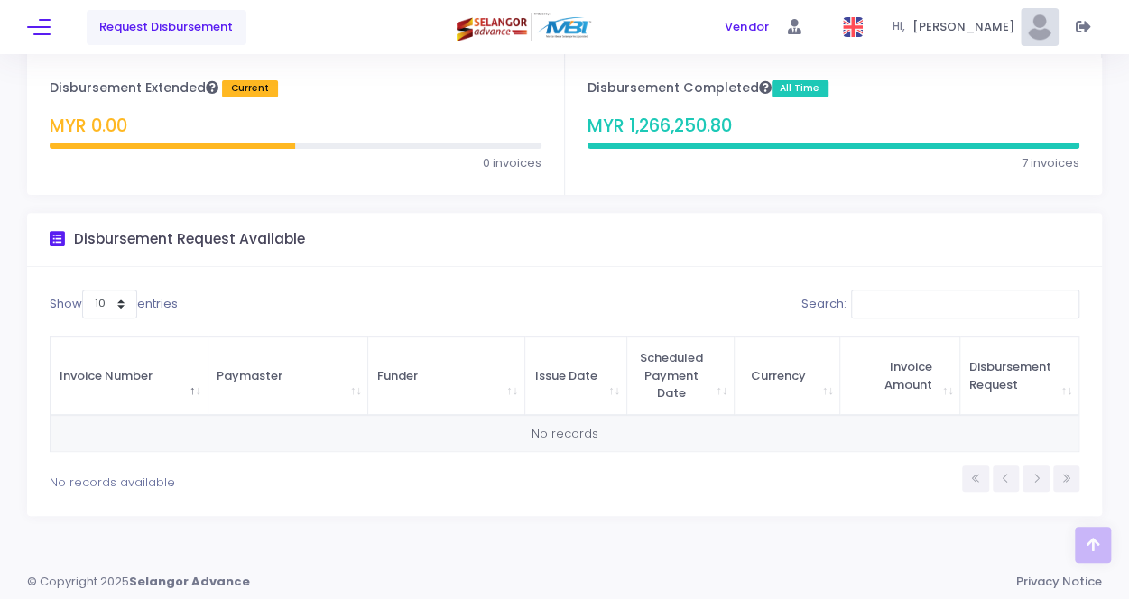
scroll to position [213, 0]
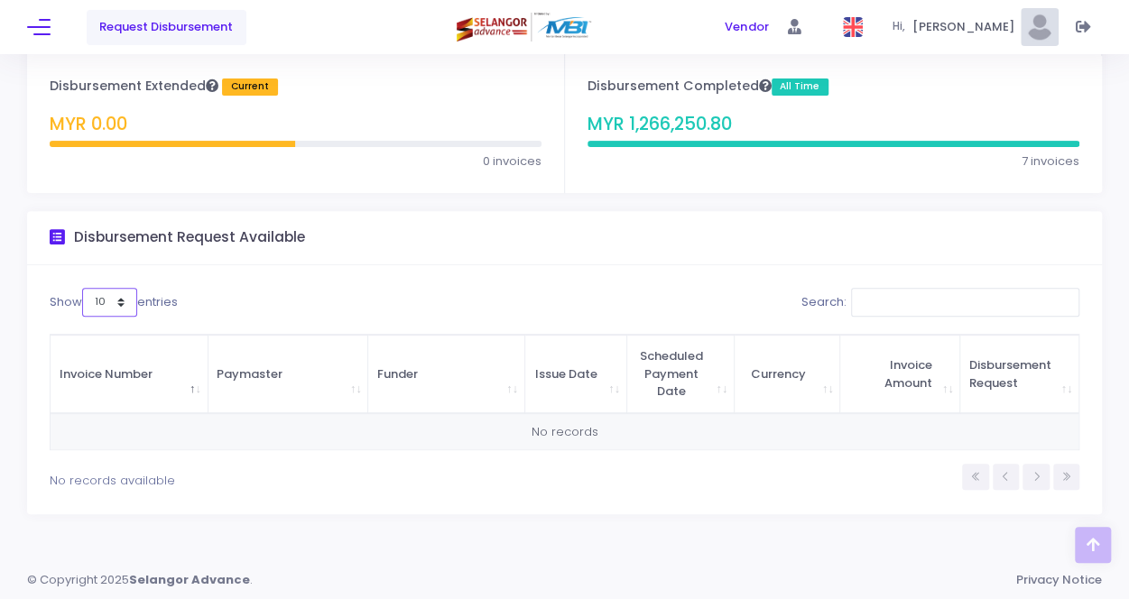
click at [119, 306] on select "10 25 50 100" at bounding box center [109, 302] width 55 height 29
click at [408, 305] on div "Show 10 25 50 100 entries" at bounding box center [303, 305] width 506 height 35
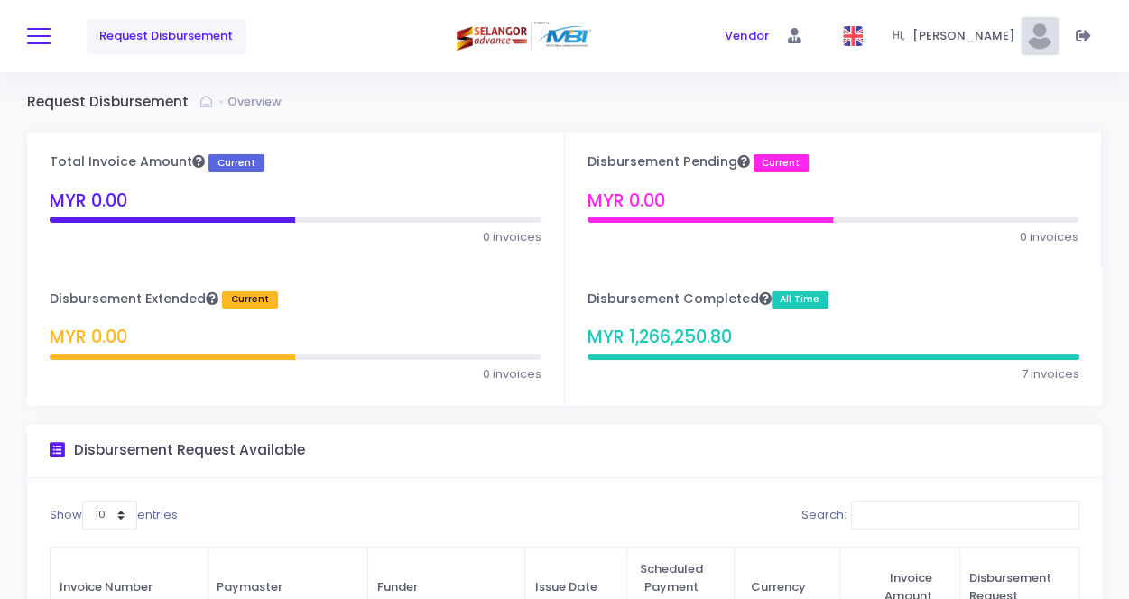
click at [47, 44] on button at bounding box center [38, 35] width 23 height 23
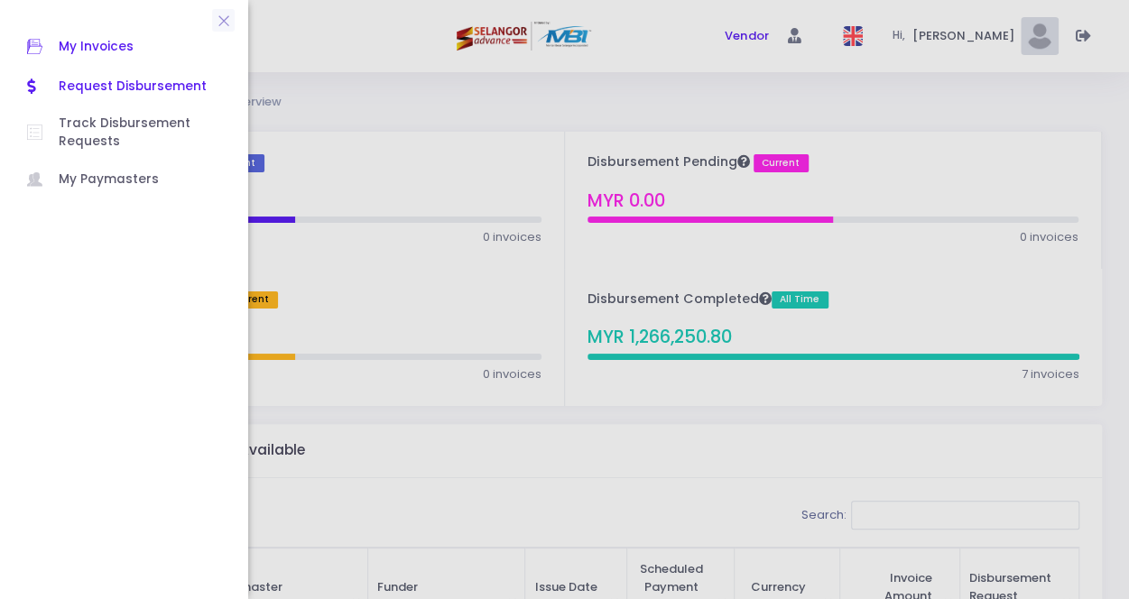
click at [126, 53] on span "My Invoices" at bounding box center [140, 46] width 162 height 23
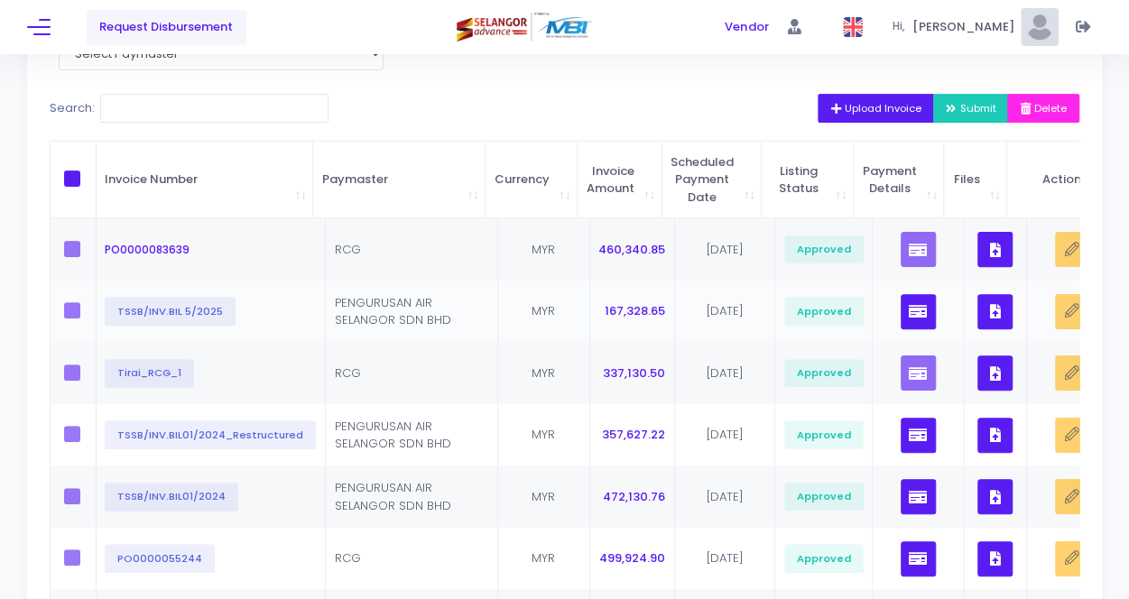
scroll to position [180, 0]
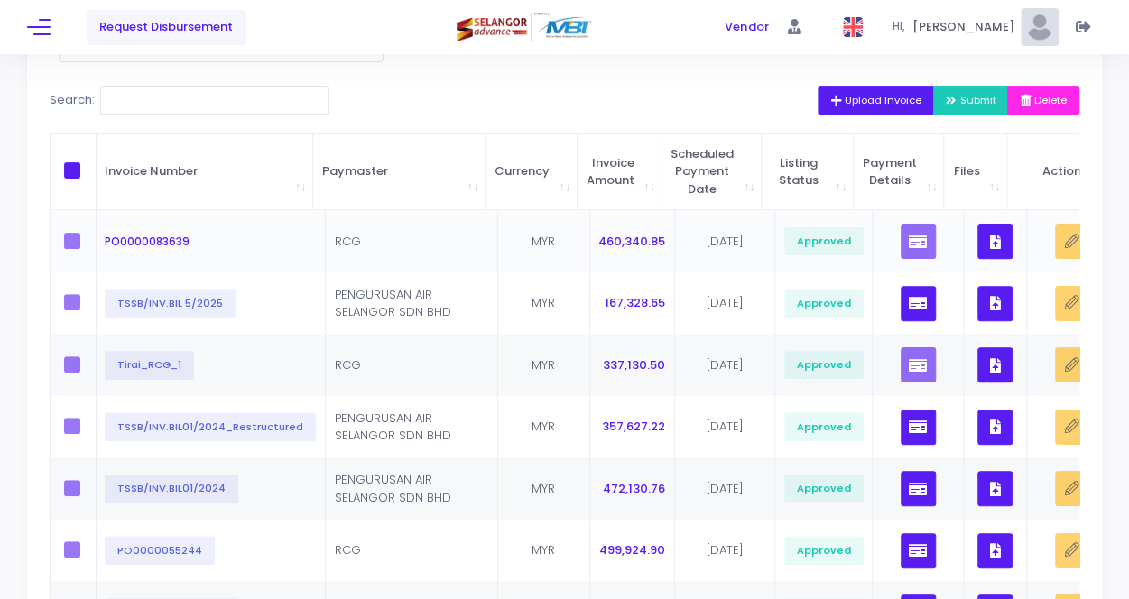
click at [78, 237] on label at bounding box center [77, 241] width 27 height 16
click at [78, 238] on label at bounding box center [77, 241] width 27 height 16
click at [64, 246] on label at bounding box center [77, 241] width 27 height 16
click at [66, 249] on td at bounding box center [74, 241] width 46 height 62
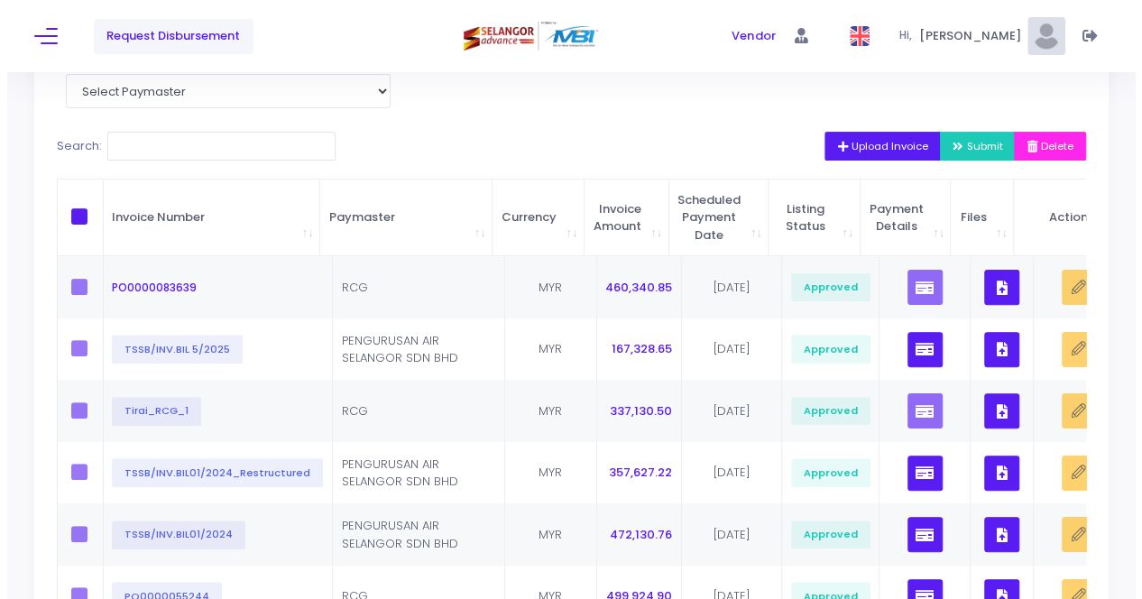
scroll to position [14, 0]
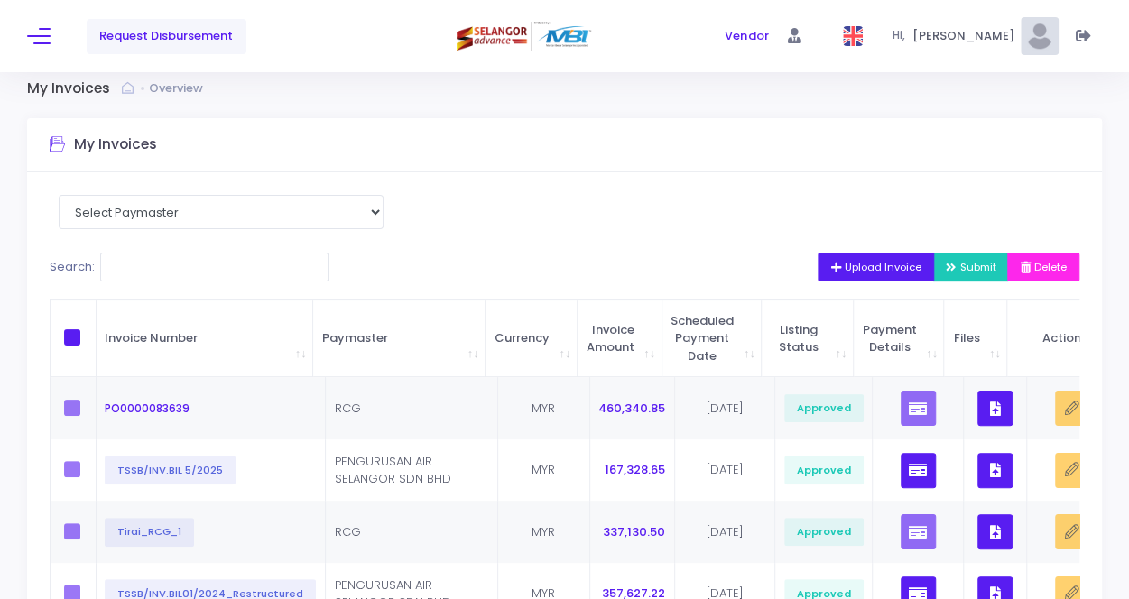
click at [902, 266] on span "Upload Invoice" at bounding box center [875, 267] width 91 height 14
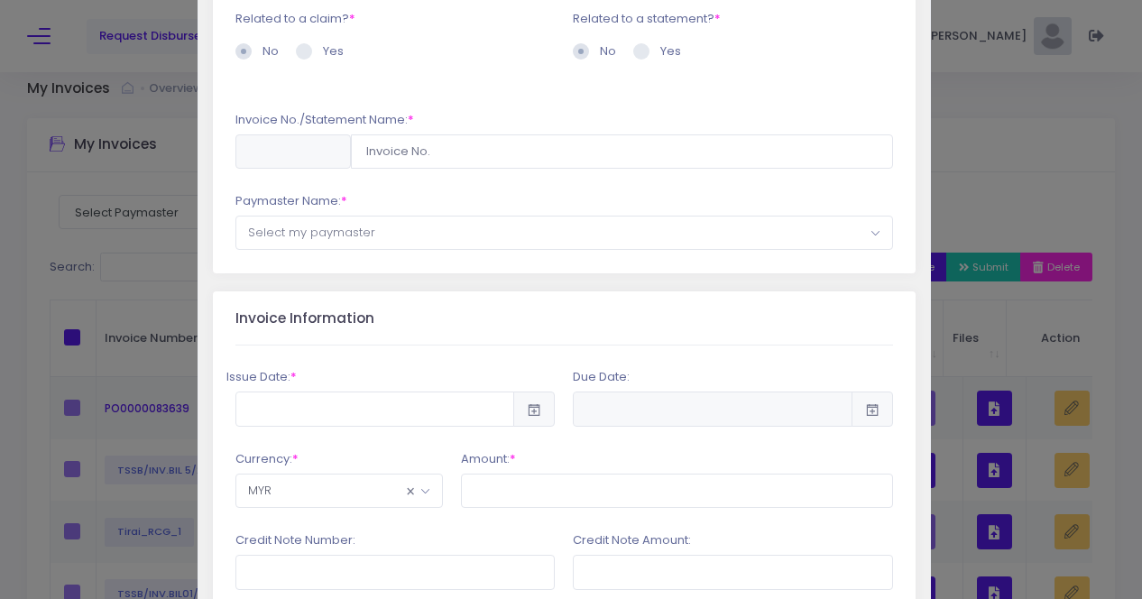
scroll to position [180, 0]
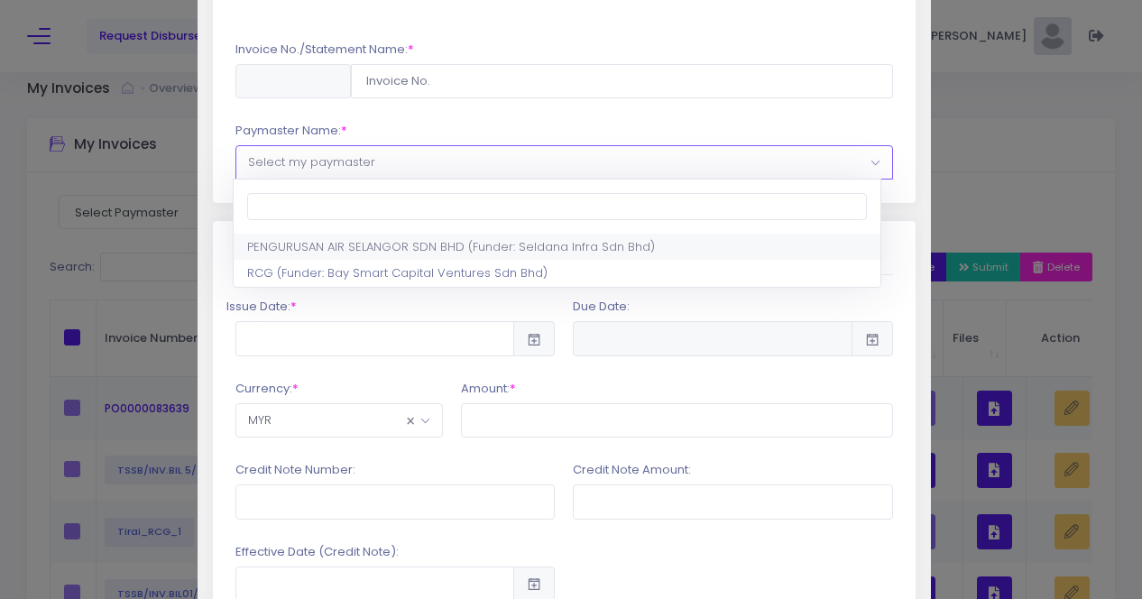
click at [302, 165] on span "Select my paymaster" at bounding box center [311, 161] width 127 height 17
click at [206, 169] on div "Related to a claim? * No Yes * * * *" at bounding box center [564, 69] width 721 height 304
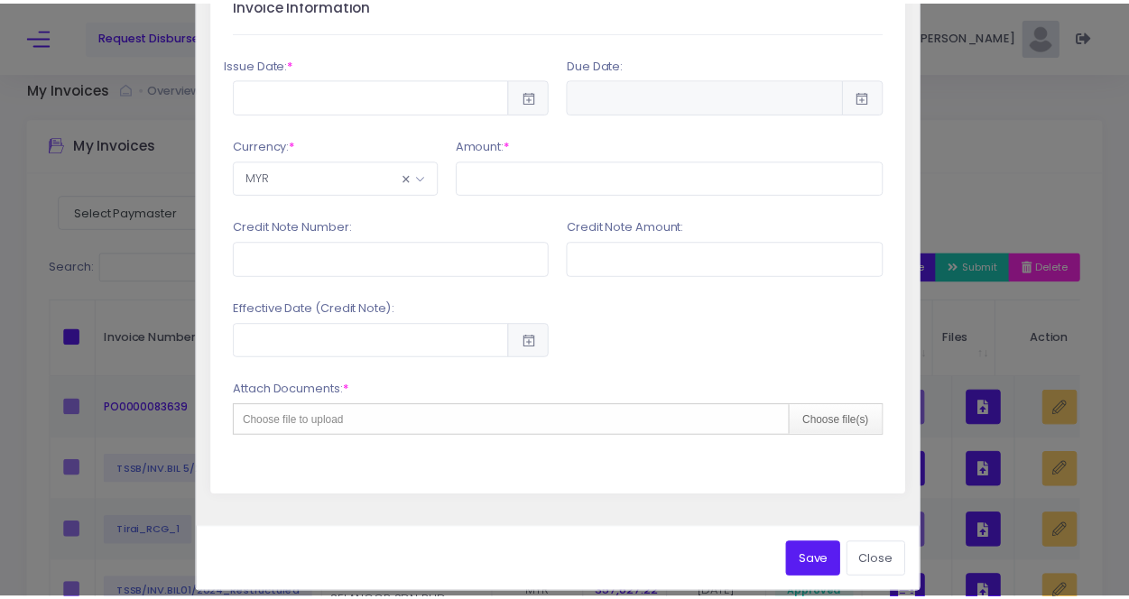
scroll to position [437, 0]
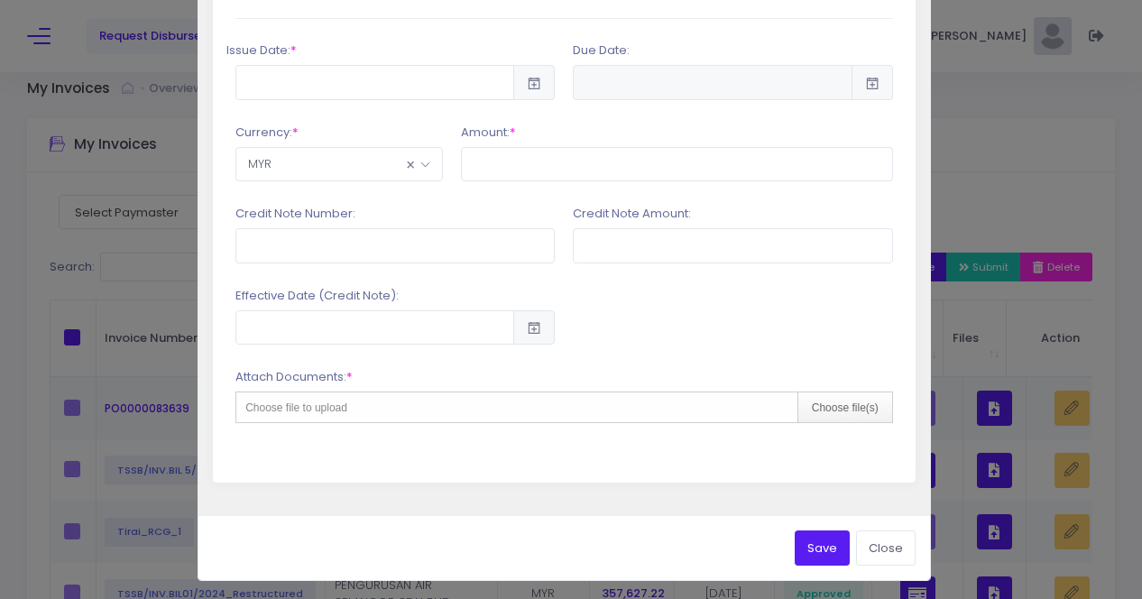
click at [68, 210] on div "Upload Invoice Related to a claim? * No * * * * *" at bounding box center [571, 299] width 1142 height 599
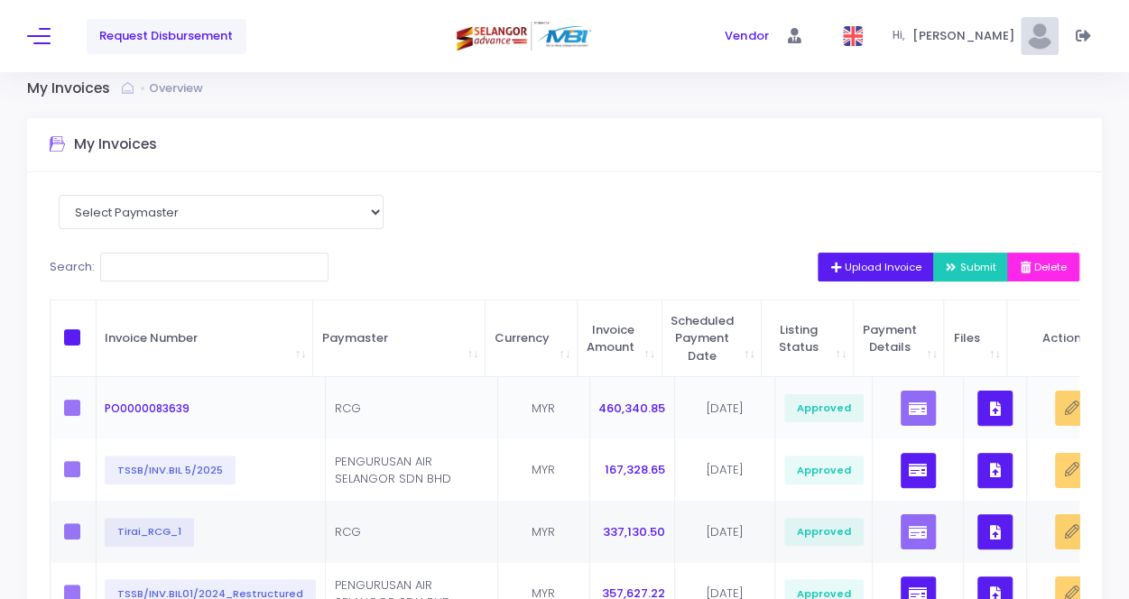
click at [695, 409] on td "[DATE]" at bounding box center [725, 408] width 100 height 62
click at [345, 418] on td "RCG" at bounding box center [412, 408] width 172 height 62
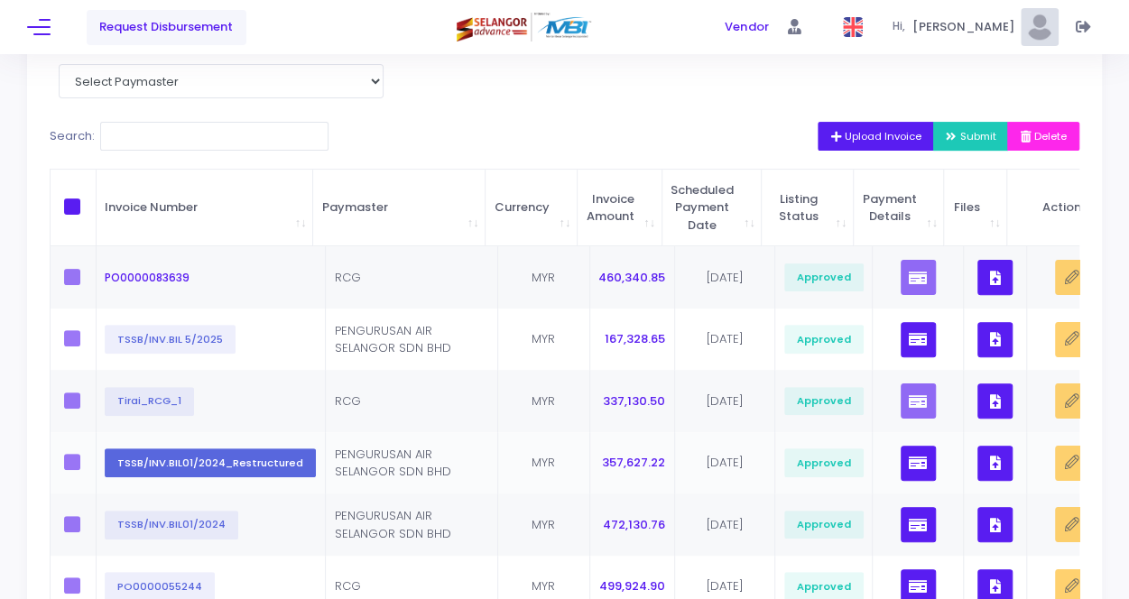
scroll to position [194, 0]
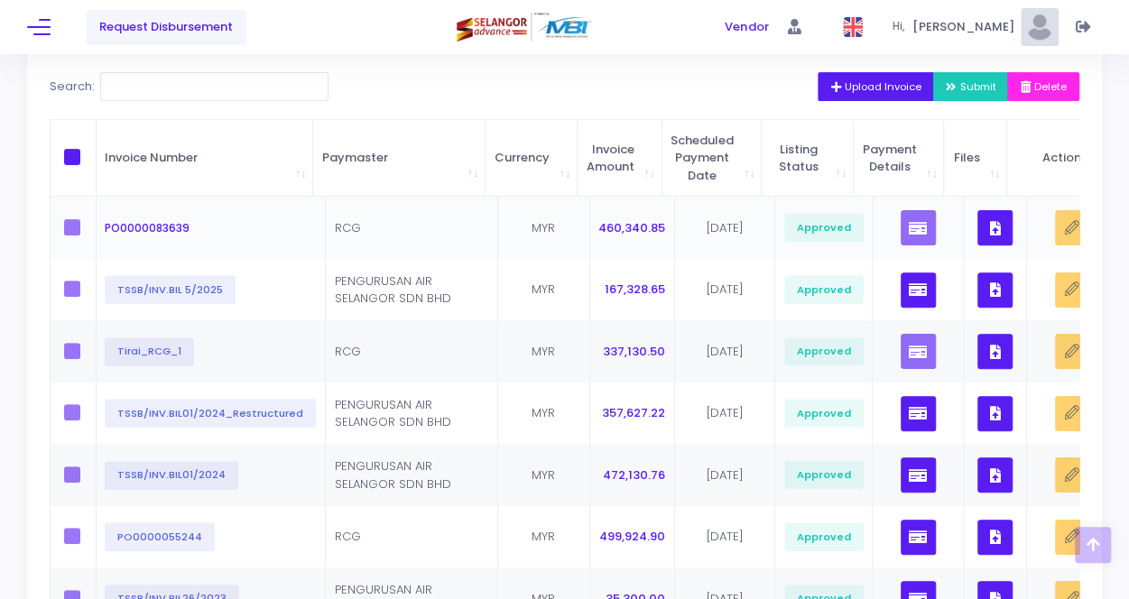
click at [78, 230] on label at bounding box center [77, 227] width 27 height 16
click at [78, 228] on label at bounding box center [77, 227] width 27 height 16
drag, startPoint x: 64, startPoint y: 263, endPoint x: 76, endPoint y: 272, distance: 14.8
click at [64, 263] on td at bounding box center [74, 290] width 46 height 62
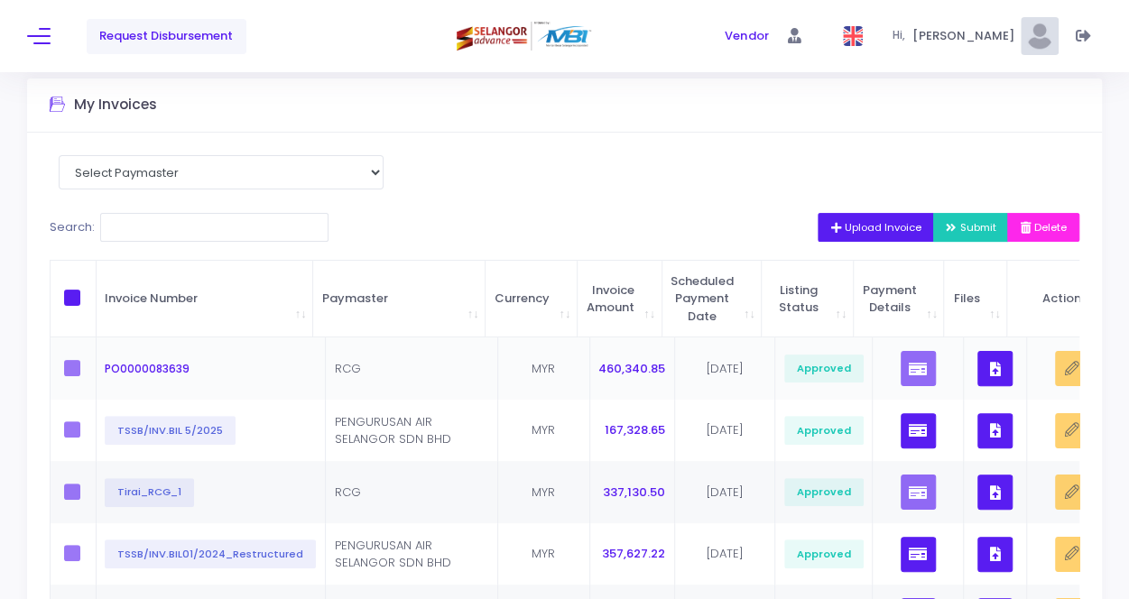
scroll to position [0, 0]
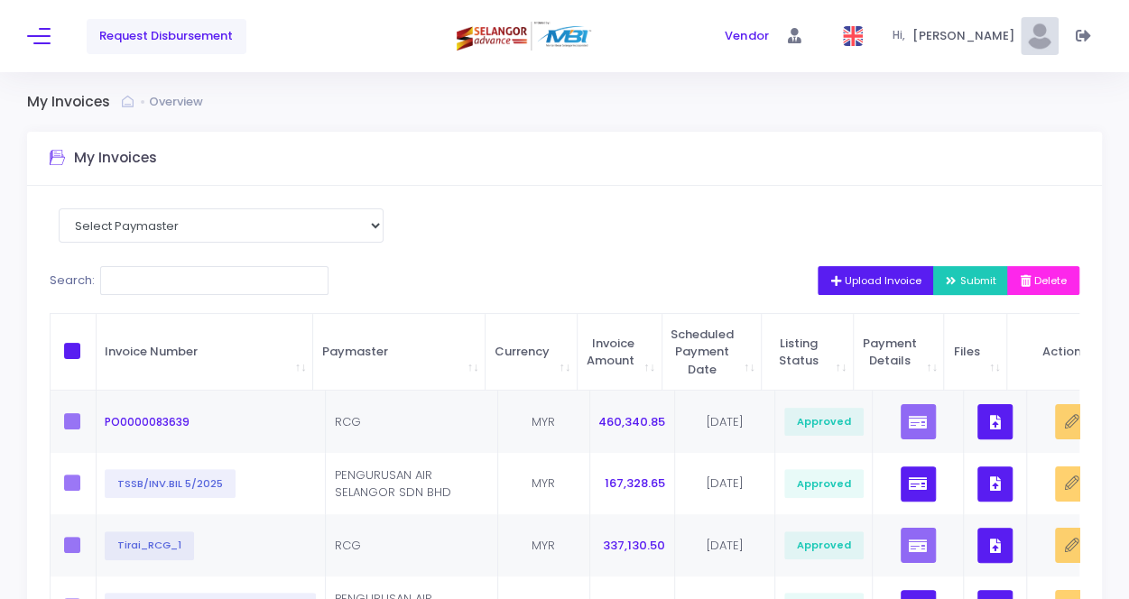
click at [949, 39] on span "[PERSON_NAME]" at bounding box center [965, 36] width 108 height 18
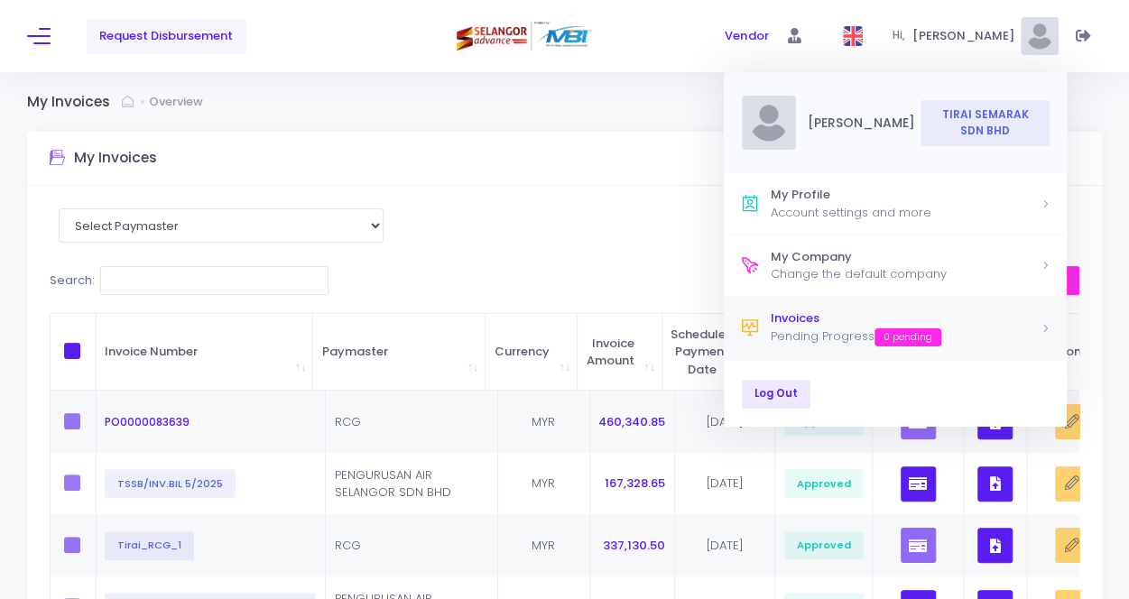
click at [826, 339] on div "Pending Progress 0 pending" at bounding box center [906, 337] width 270 height 19
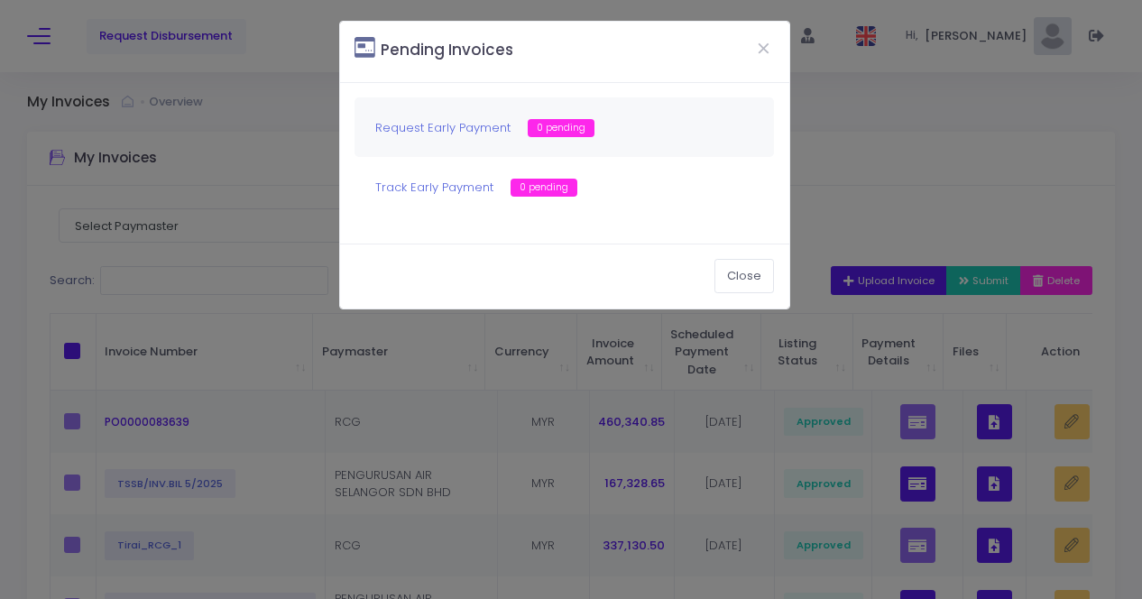
click at [548, 129] on span "0 pending" at bounding box center [561, 128] width 67 height 18
click at [753, 276] on button "Close" at bounding box center [745, 276] width 60 height 34
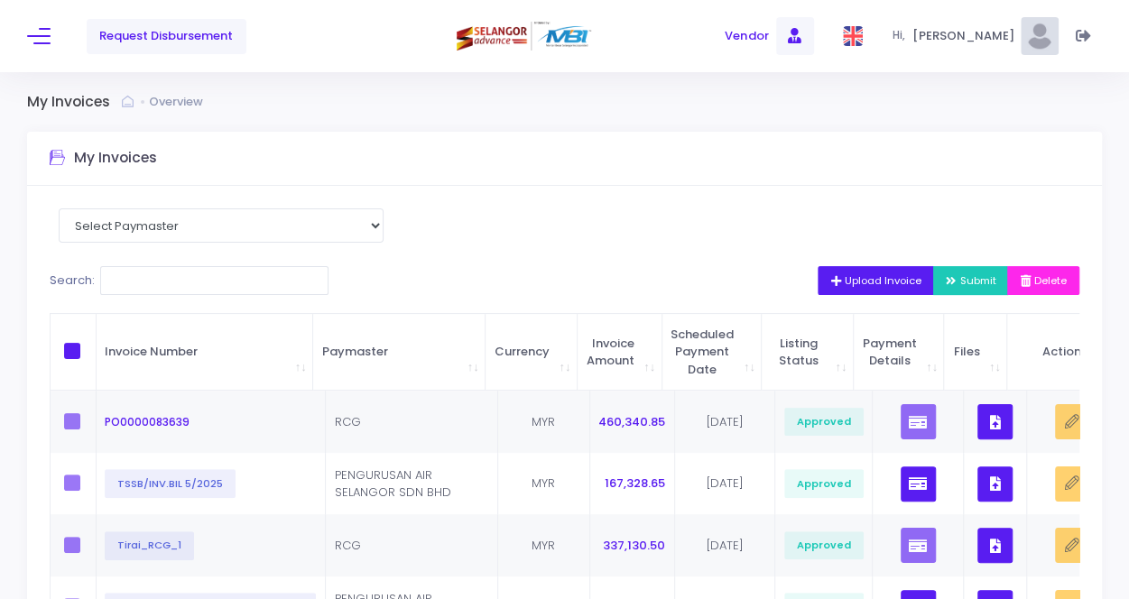
click at [768, 32] on span "Vendor" at bounding box center [746, 36] width 43 height 18
click at [52, 30] on div "Request Disbursement" at bounding box center [199, 36] width 344 height 72
click at [36, 36] on span at bounding box center [38, 36] width 23 height 2
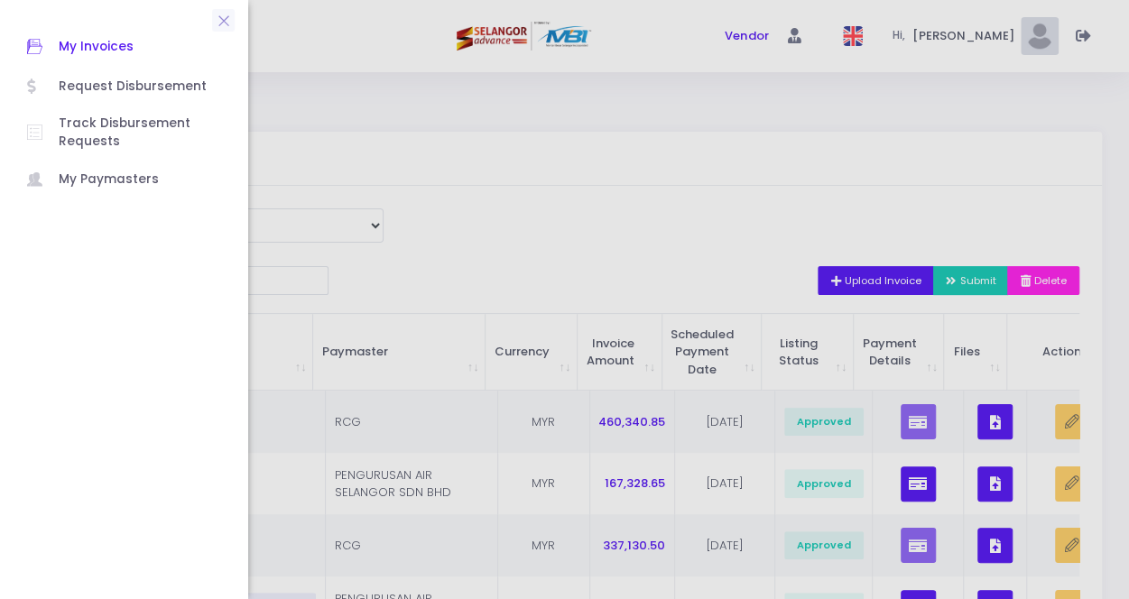
click at [75, 45] on span "My Invoices" at bounding box center [140, 46] width 162 height 23
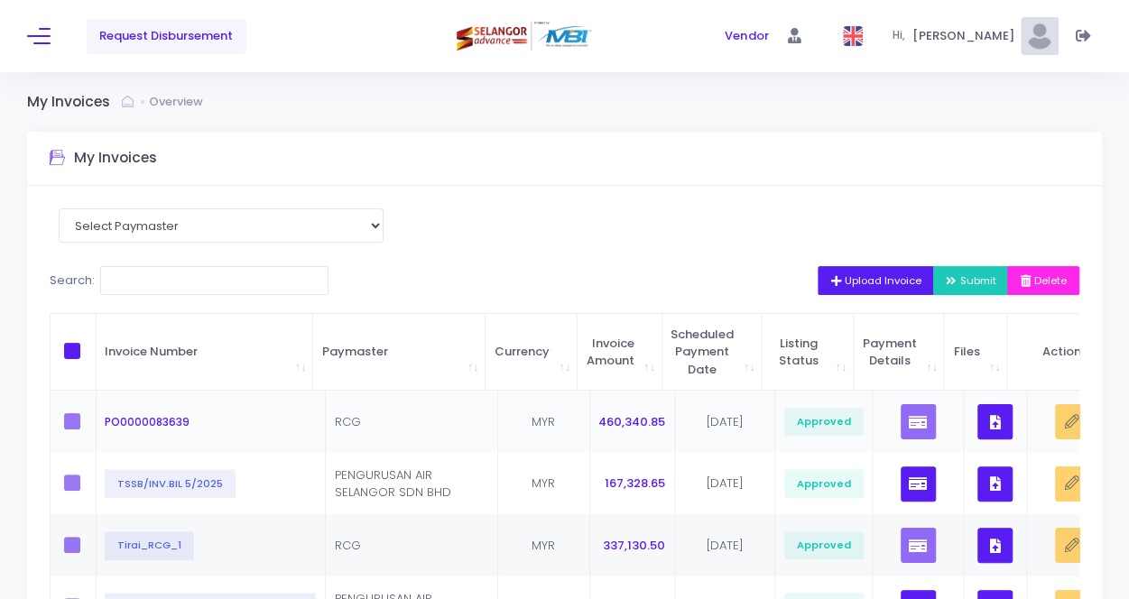
click at [649, 420] on span "460,340.85" at bounding box center [631, 421] width 67 height 17
click at [477, 417] on td "RCG" at bounding box center [412, 422] width 172 height 62
click at [345, 419] on span "RCG" at bounding box center [348, 421] width 26 height 17
click at [157, 414] on span "PO0000083639" at bounding box center [147, 421] width 85 height 15
click at [164, 219] on select "Select Paymaster PENGURUSAN AIR SELANGOR SDN BHD RCG" at bounding box center [221, 225] width 325 height 34
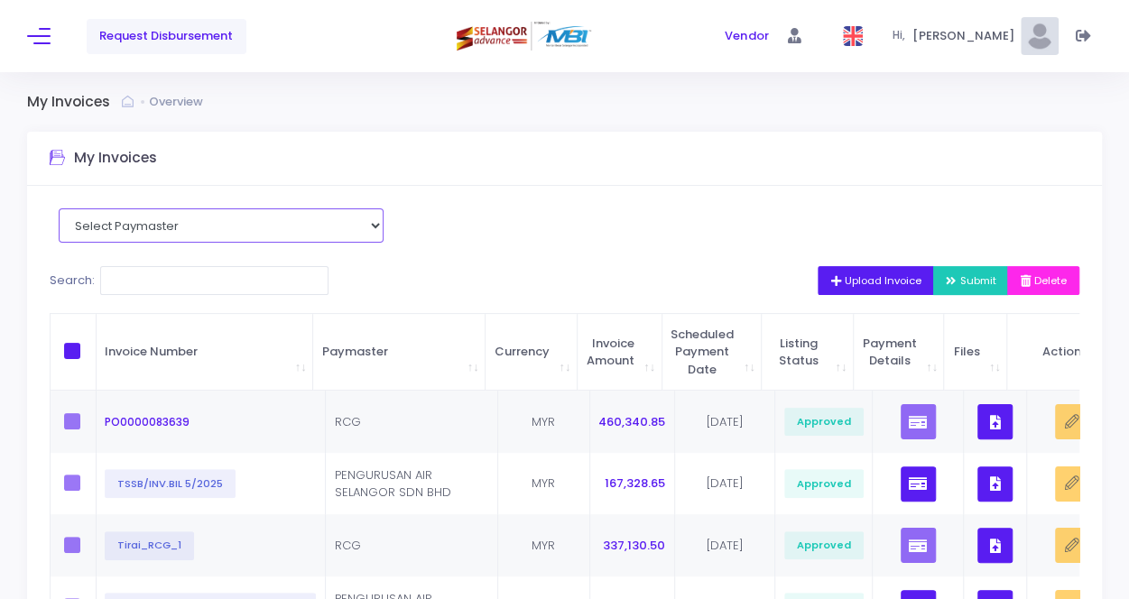
select select "3449"
click at [59, 208] on select "Select Paymaster PENGURUSAN AIR SELANGOR SDN BHD RCG" at bounding box center [221, 225] width 325 height 34
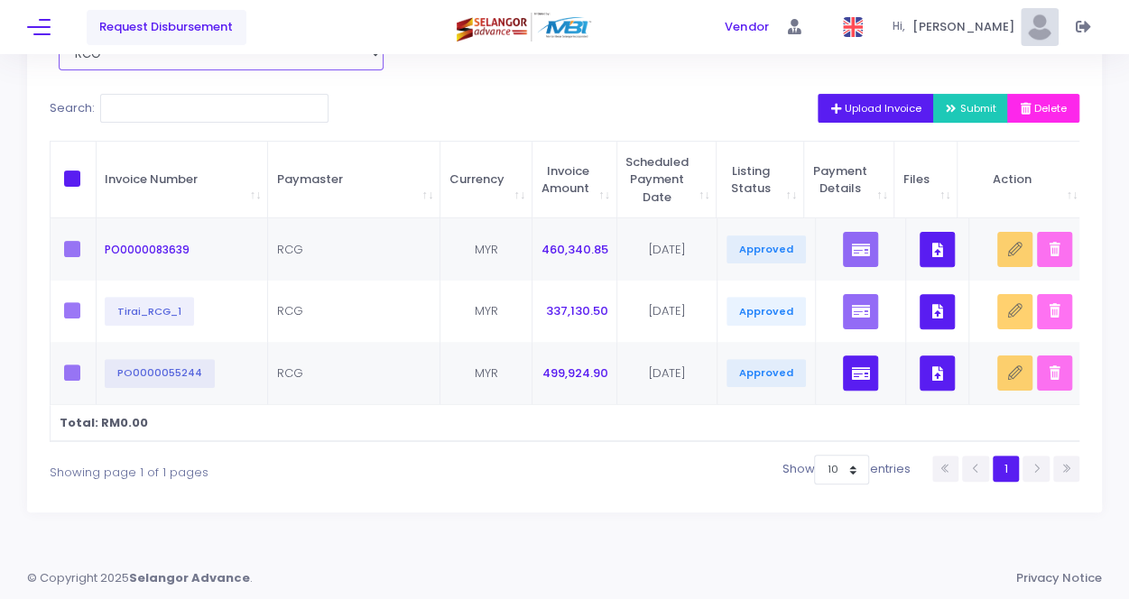
scroll to position [180, 0]
click at [78, 172] on span "\a \a \a \a" at bounding box center [72, 179] width 16 height 16
click at [91, 172] on input "\a \a \a \a" at bounding box center [97, 177] width 12 height 12
checkbox input "true"
click at [962, 102] on span "Submit" at bounding box center [971, 108] width 51 height 14
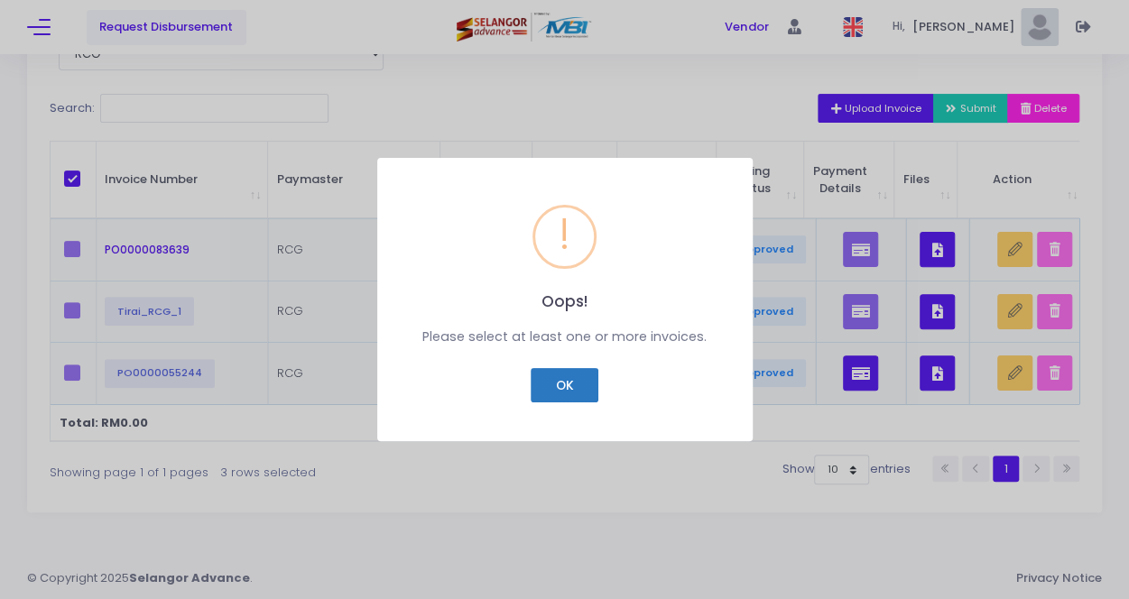
click at [567, 392] on button "OK" at bounding box center [565, 385] width 68 height 34
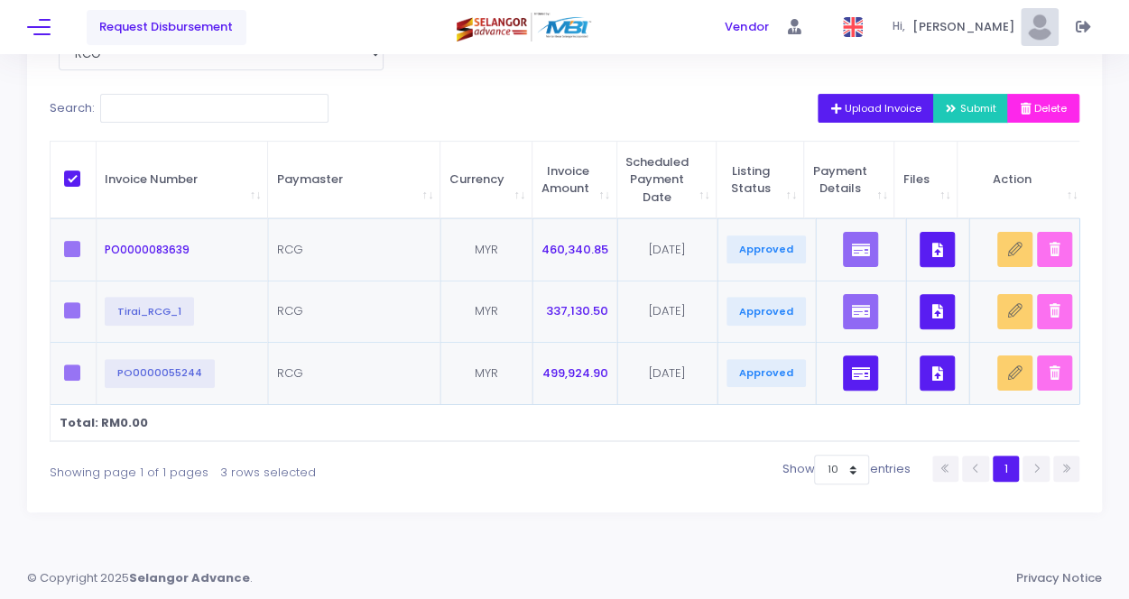
click at [67, 241] on label at bounding box center [77, 249] width 27 height 16
click at [72, 243] on label at bounding box center [77, 249] width 27 height 16
click at [73, 241] on label at bounding box center [77, 249] width 27 height 16
click at [74, 241] on label at bounding box center [77, 249] width 27 height 16
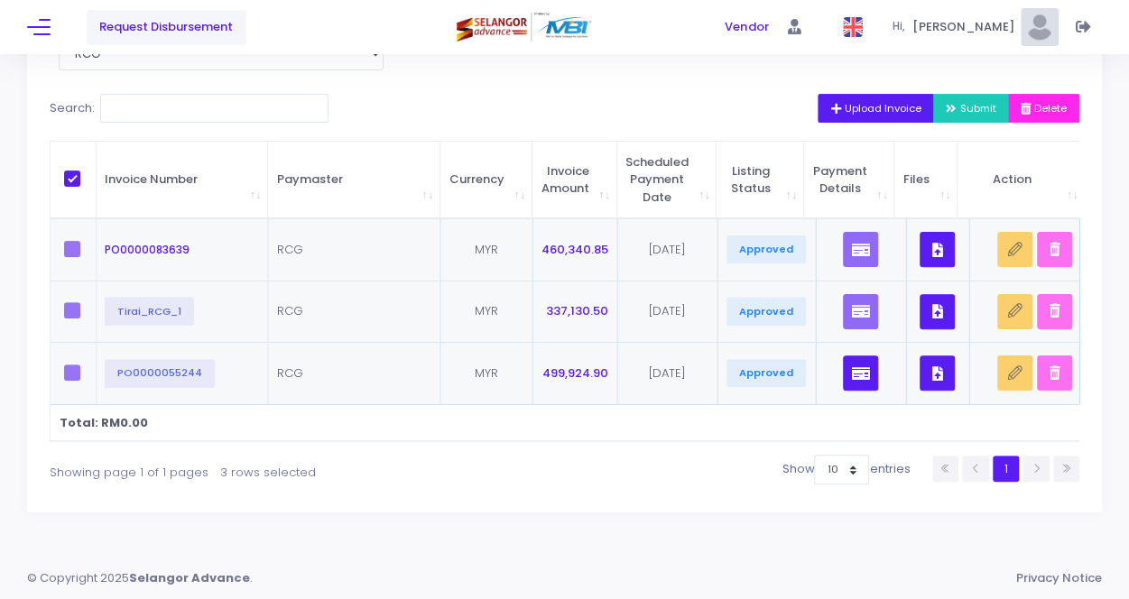
click at [981, 106] on span "Submit" at bounding box center [971, 108] width 51 height 14
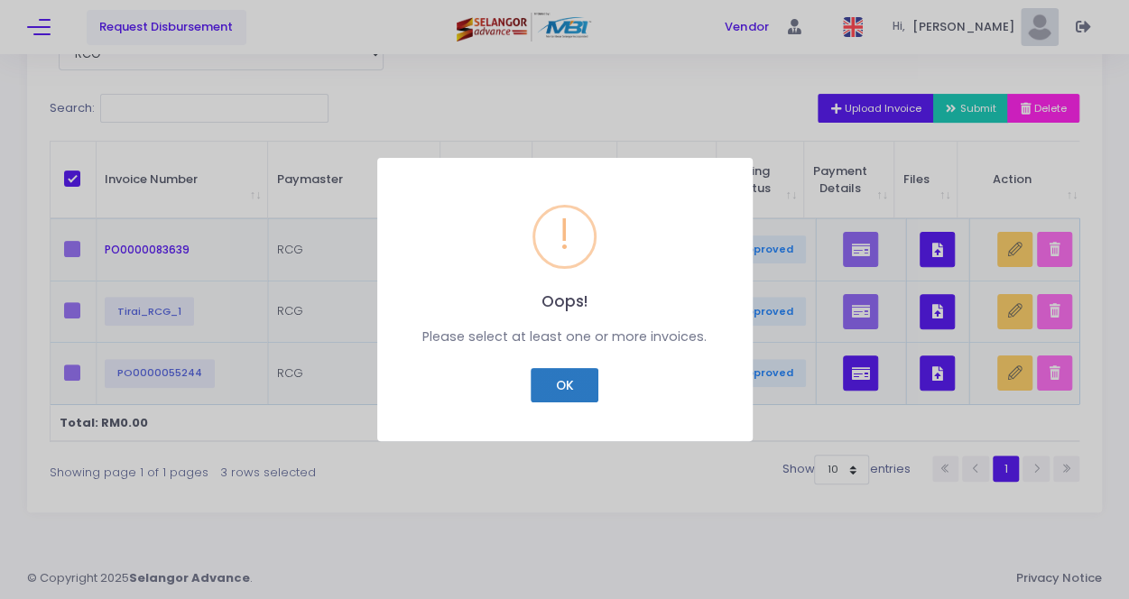
click at [568, 387] on button "OK" at bounding box center [565, 385] width 68 height 34
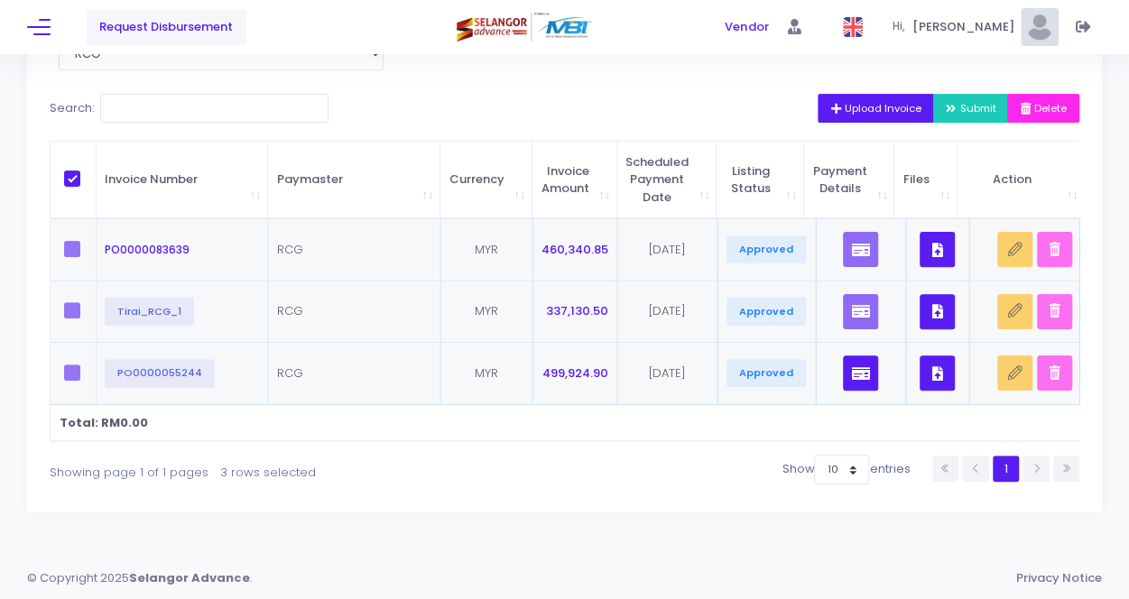
click at [321, 250] on td "RCG" at bounding box center [354, 249] width 172 height 62
click at [501, 239] on td "MYR" at bounding box center [486, 249] width 92 height 62
click at [631, 241] on td "[DATE]" at bounding box center [667, 249] width 100 height 62
click at [726, 238] on span "Approved" at bounding box center [765, 249] width 79 height 29
click at [824, 235] on td at bounding box center [861, 249] width 91 height 62
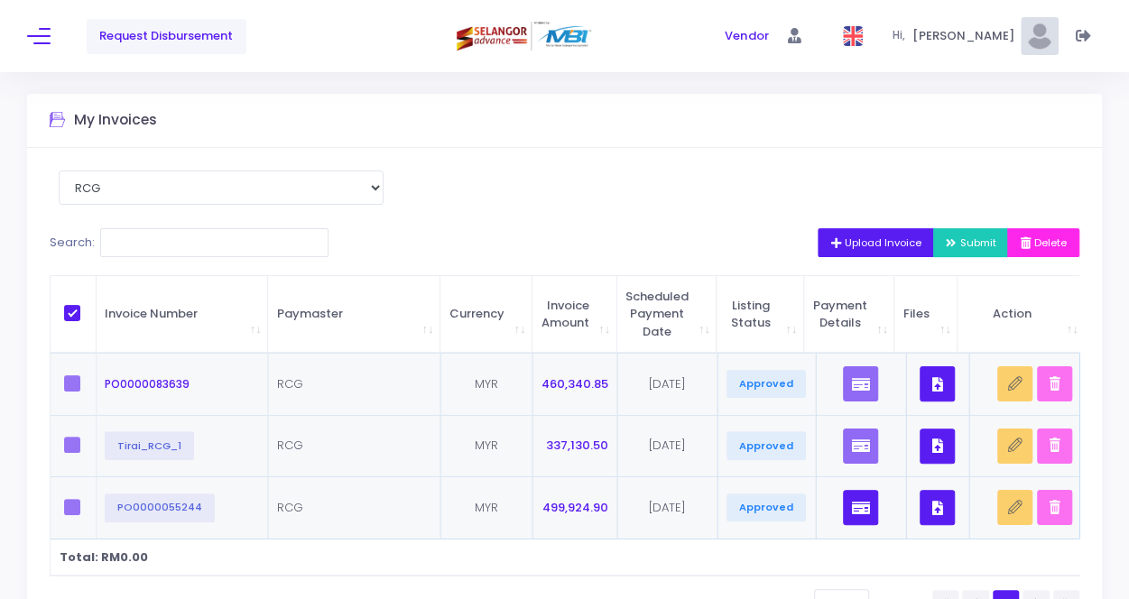
scroll to position [0, 0]
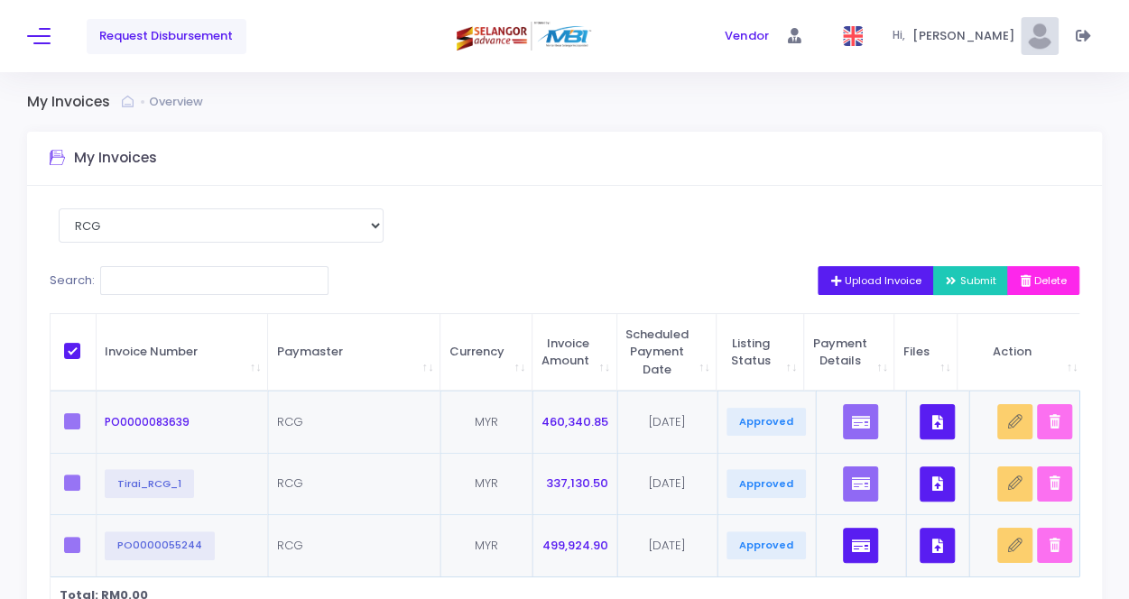
click at [173, 99] on link "Overview" at bounding box center [178, 102] width 59 height 18
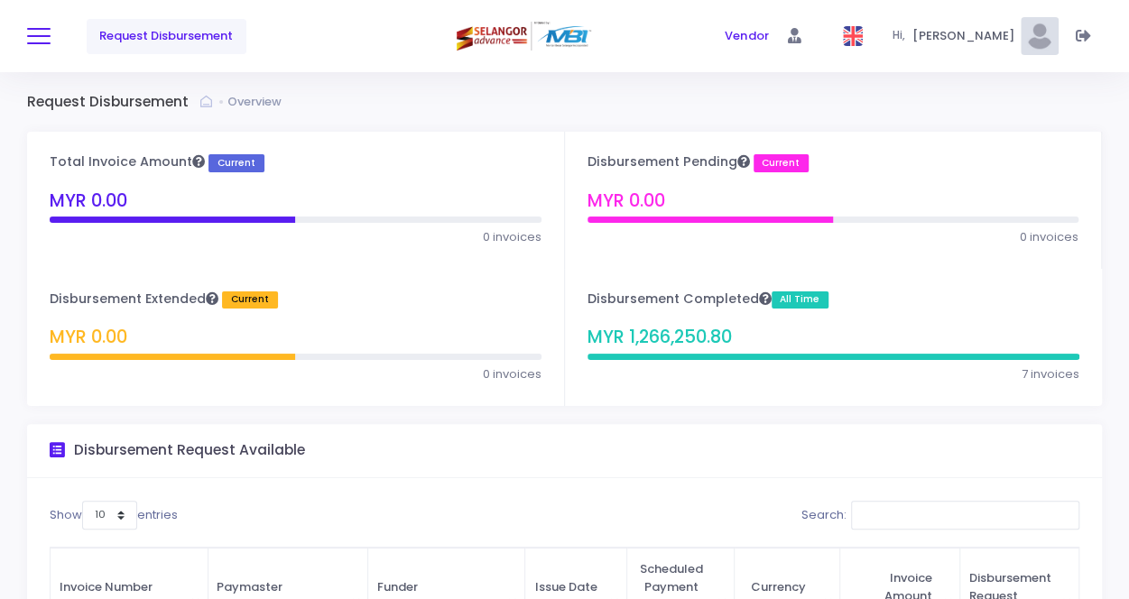
click at [43, 37] on span at bounding box center [38, 36] width 23 height 2
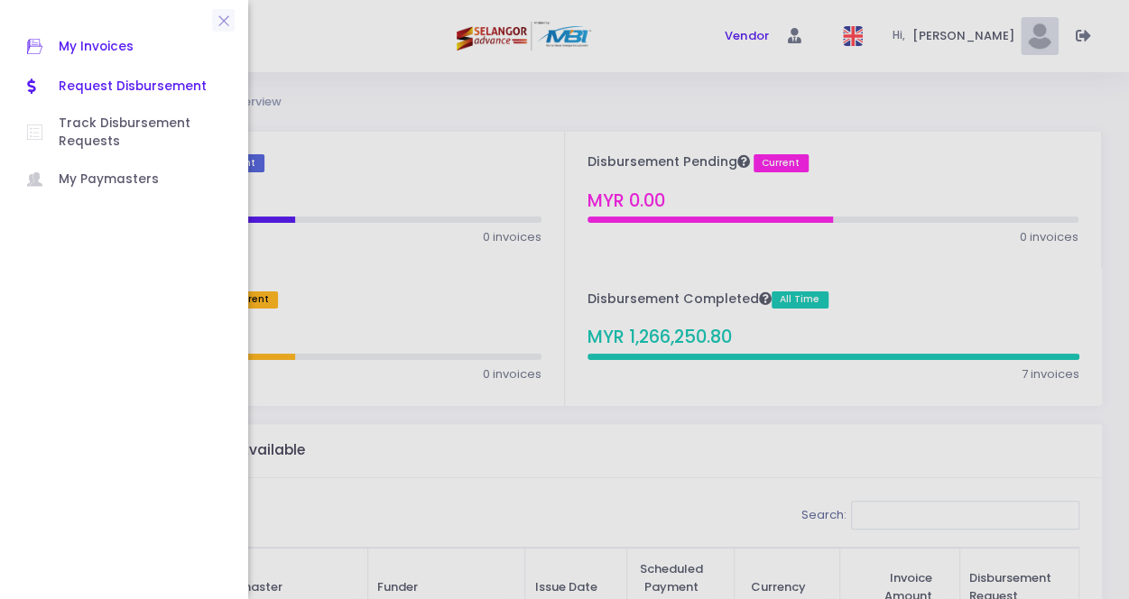
click at [97, 48] on span "My Invoices" at bounding box center [140, 46] width 162 height 23
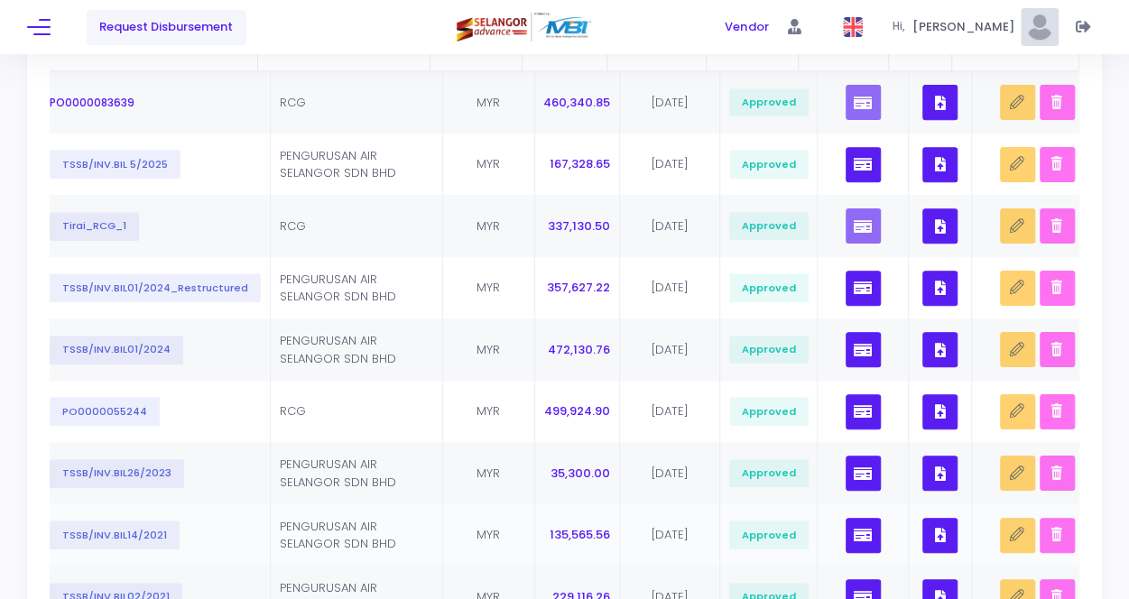
scroll to position [104, 0]
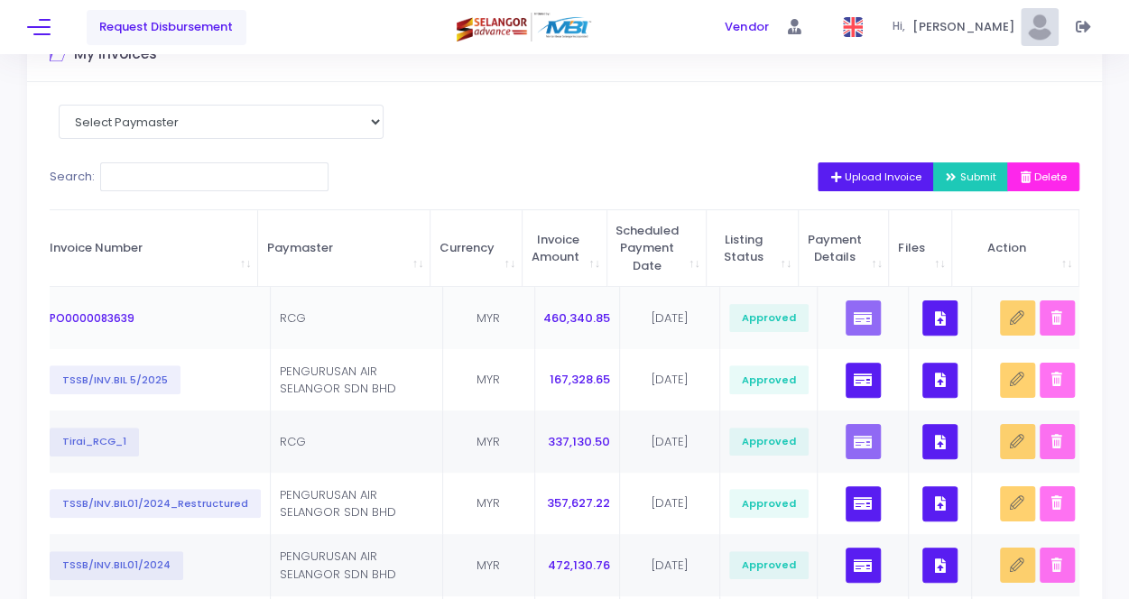
click at [231, 317] on td "PO0000083639" at bounding box center [157, 318] width 230 height 62
click at [392, 333] on td "RCG" at bounding box center [357, 318] width 172 height 62
click at [643, 320] on td "[DATE]" at bounding box center [670, 318] width 100 height 62
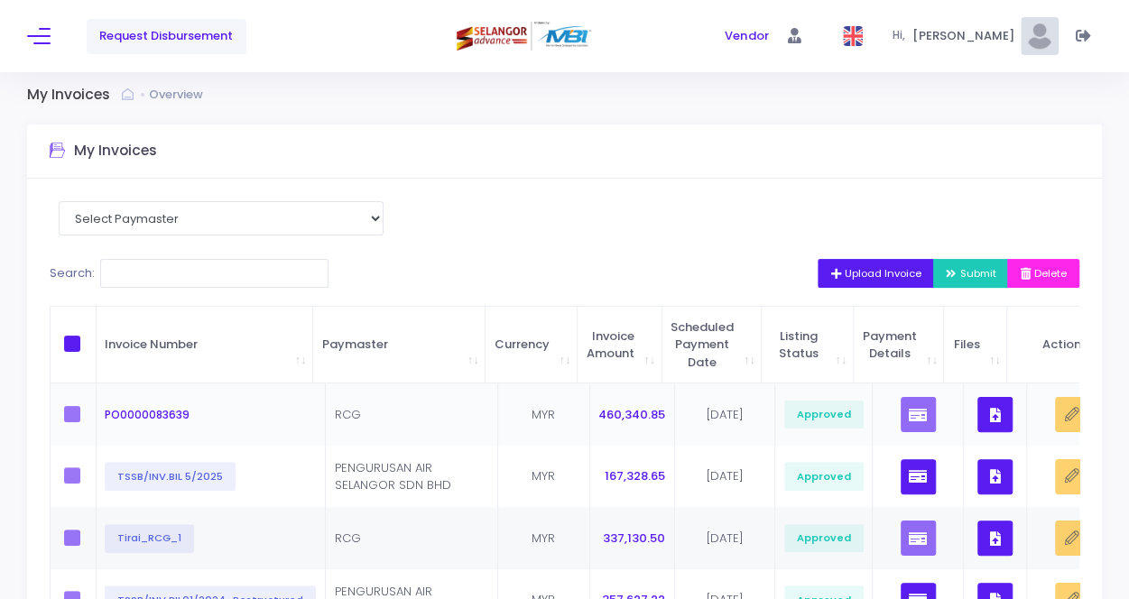
scroll to position [7, 0]
click at [72, 347] on span at bounding box center [72, 344] width 16 height 16
click at [91, 347] on input "checkbox" at bounding box center [97, 342] width 12 height 12
checkbox input "true"
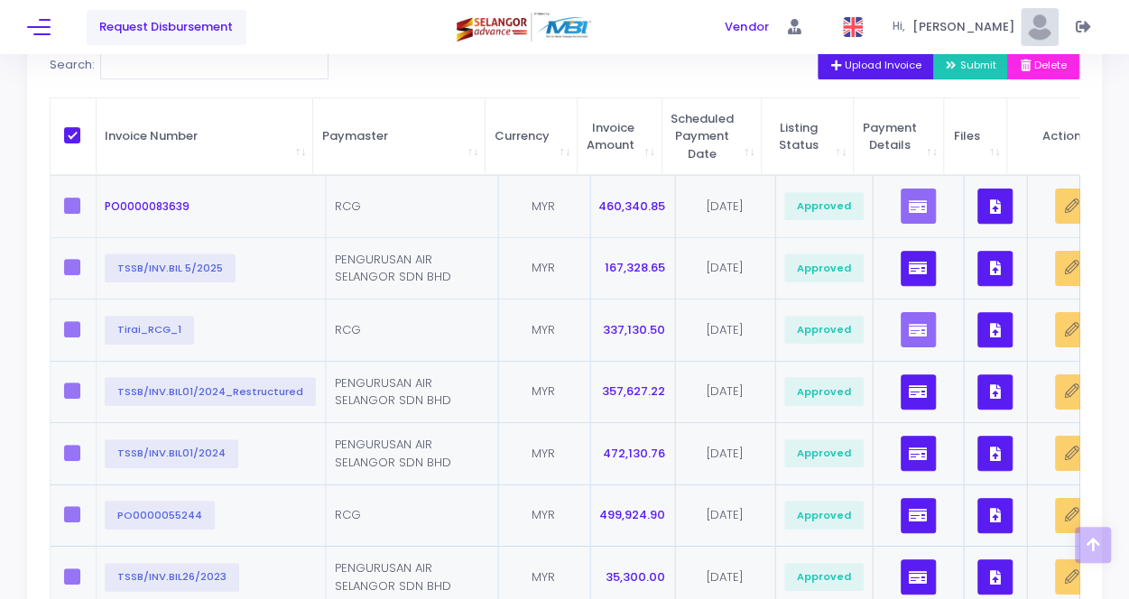
scroll to position [194, 0]
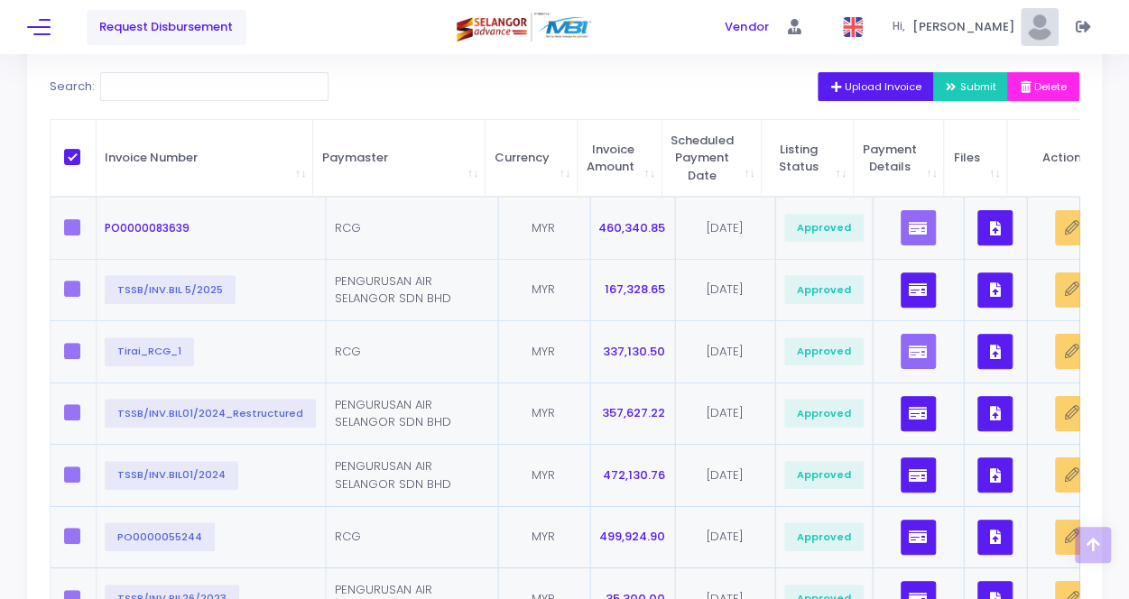
click at [77, 232] on label at bounding box center [77, 227] width 27 height 16
click at [78, 290] on label at bounding box center [77, 289] width 27 height 16
click at [144, 295] on button "TSSB/INV.BIL 5/2025" at bounding box center [170, 289] width 131 height 29
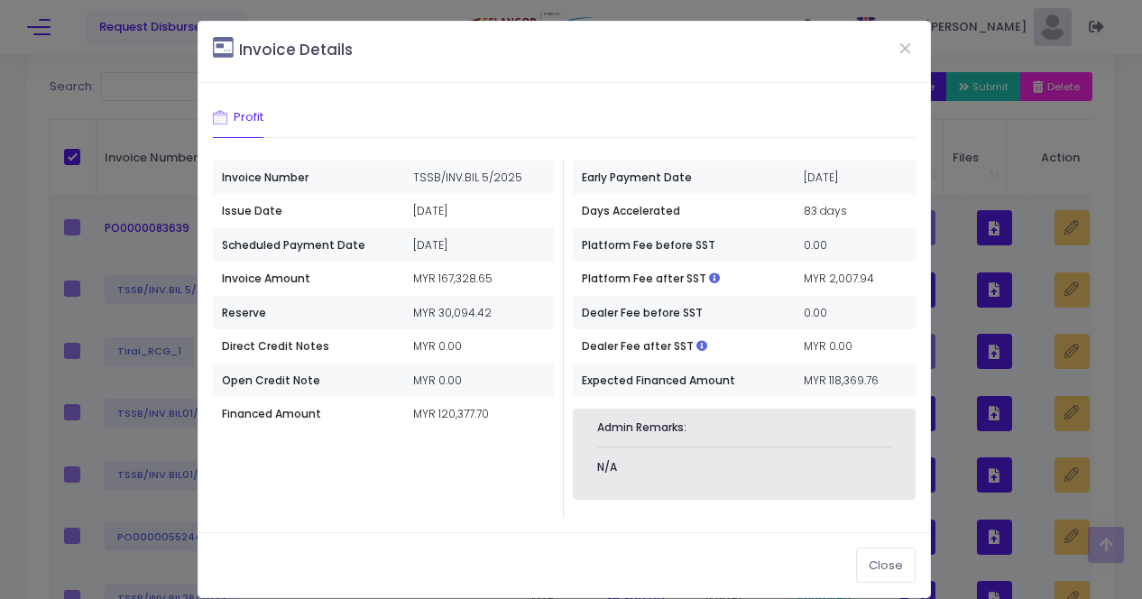
click at [130, 254] on div "Invoice Details Profit Invoice Number TSSB/INV.BIL 5/2025 12 February 2025 13 M…" at bounding box center [571, 299] width 1142 height 599
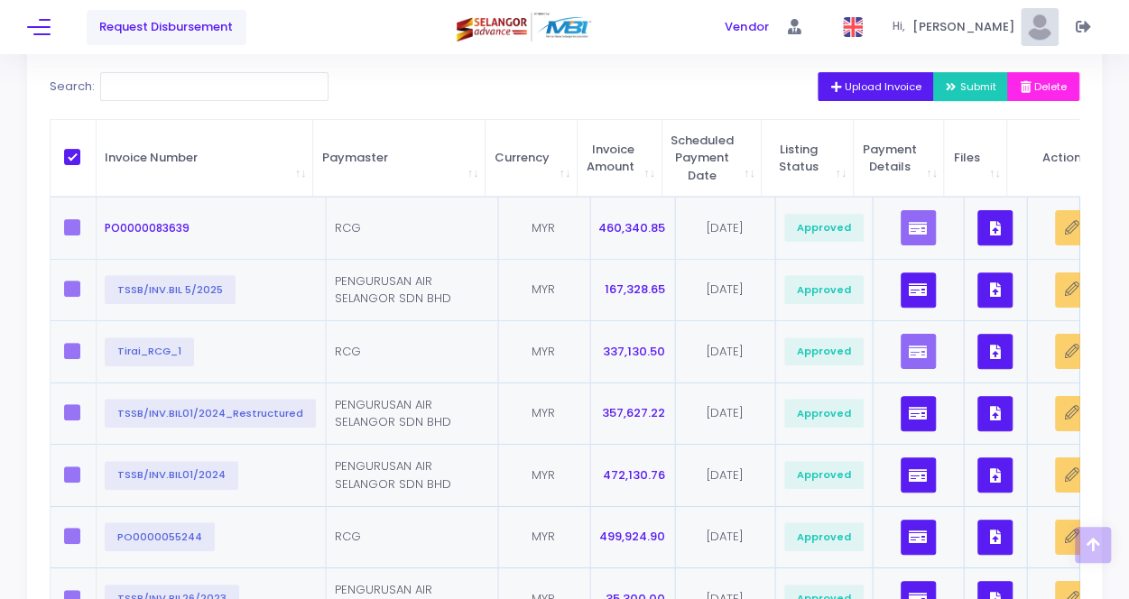
click at [10, 314] on div "My Invoices Select Paymaster PENGURUSAN AIR SELANGOR SDN BHD RCG Search: Upload…" at bounding box center [564, 409] width 1129 height 942
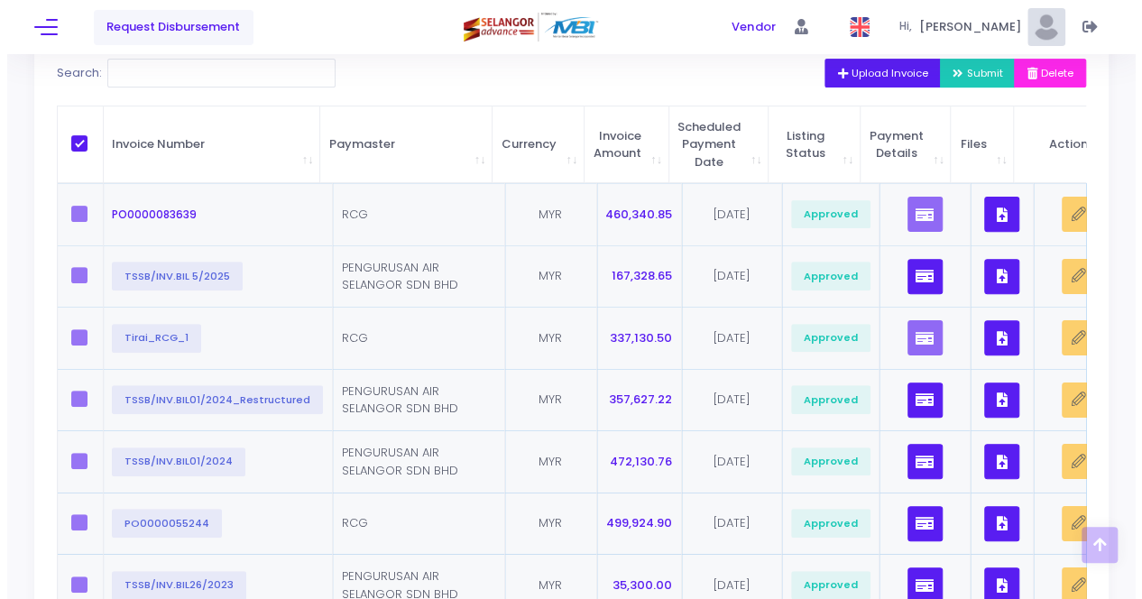
scroll to position [104, 0]
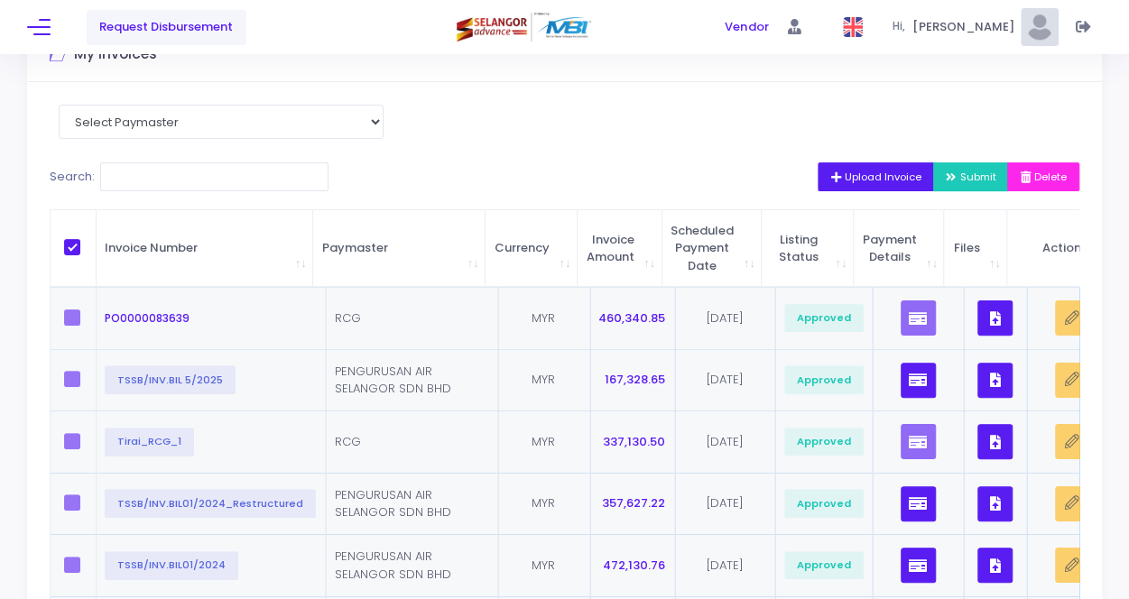
click at [151, 321] on span "PO0000083639" at bounding box center [147, 317] width 85 height 15
click at [989, 319] on icon "button" at bounding box center [994, 319] width 11 height 0
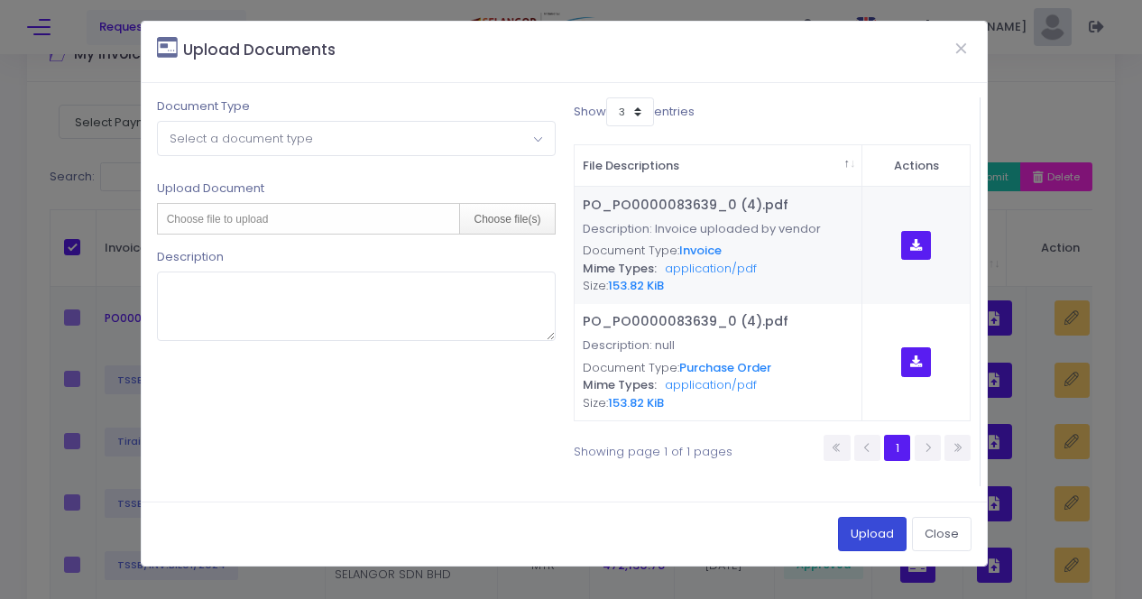
click at [873, 526] on button "Upload" at bounding box center [872, 534] width 69 height 34
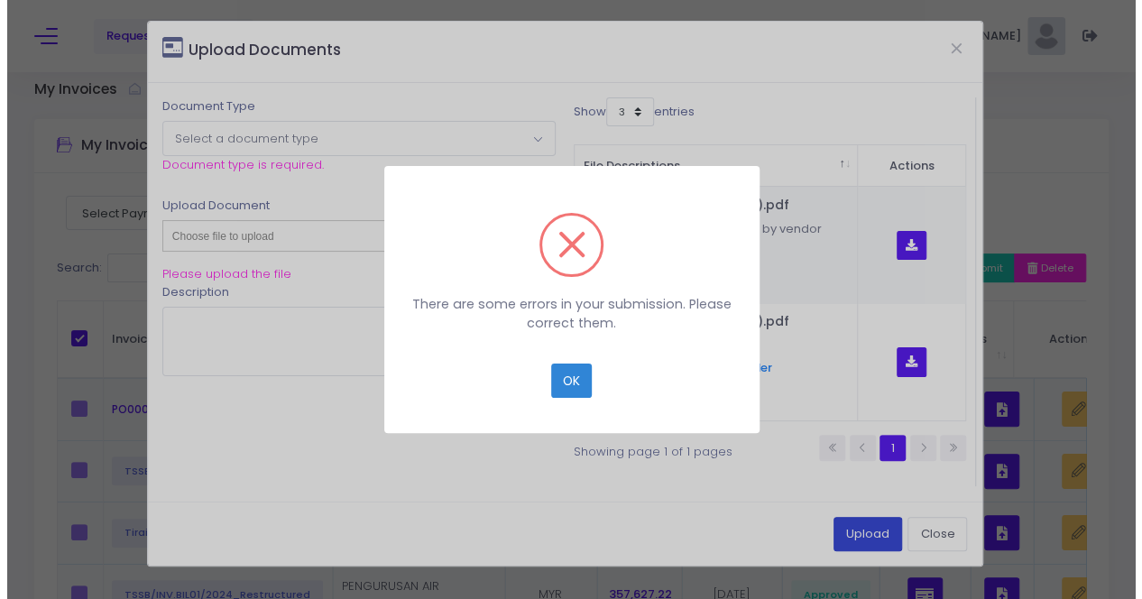
scroll to position [0, 0]
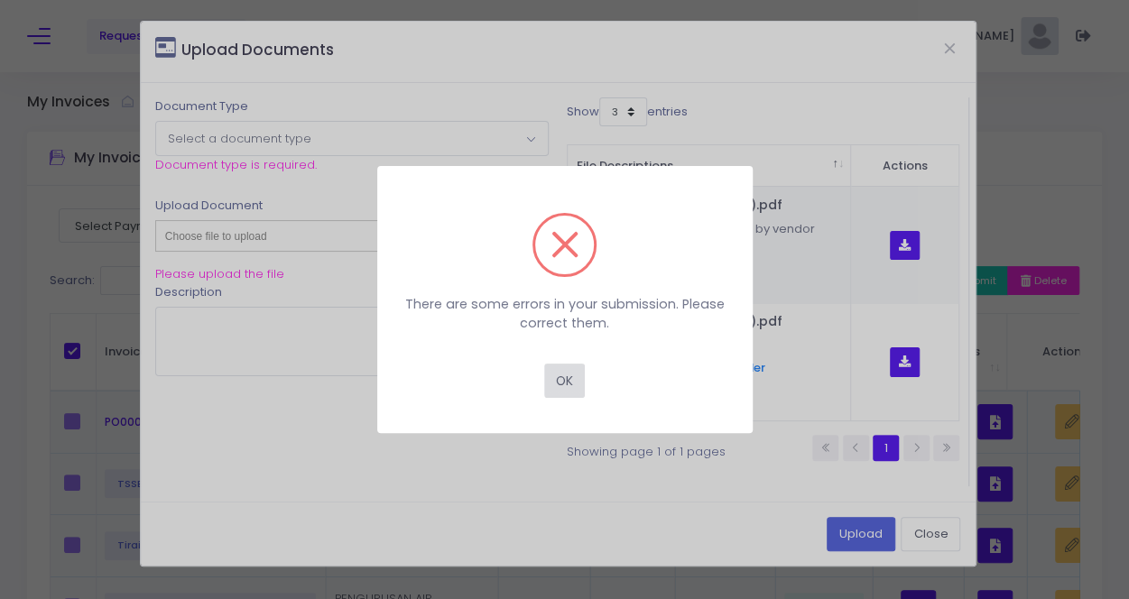
click at [572, 389] on button "OK" at bounding box center [564, 381] width 41 height 34
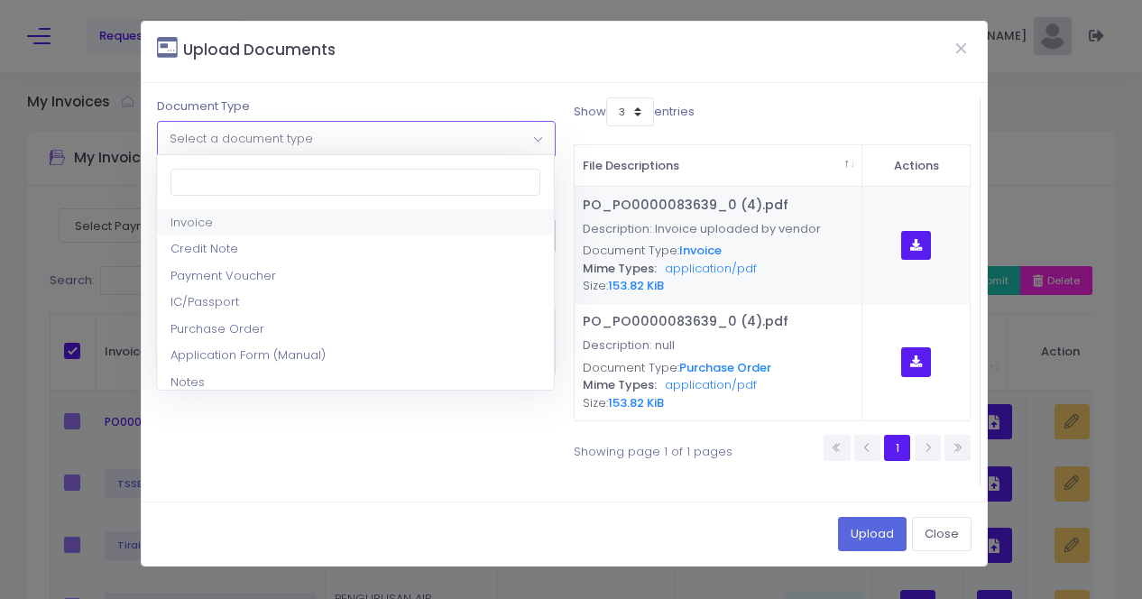
click at [275, 142] on span "Select a document type" at bounding box center [241, 138] width 143 height 17
select select "5"
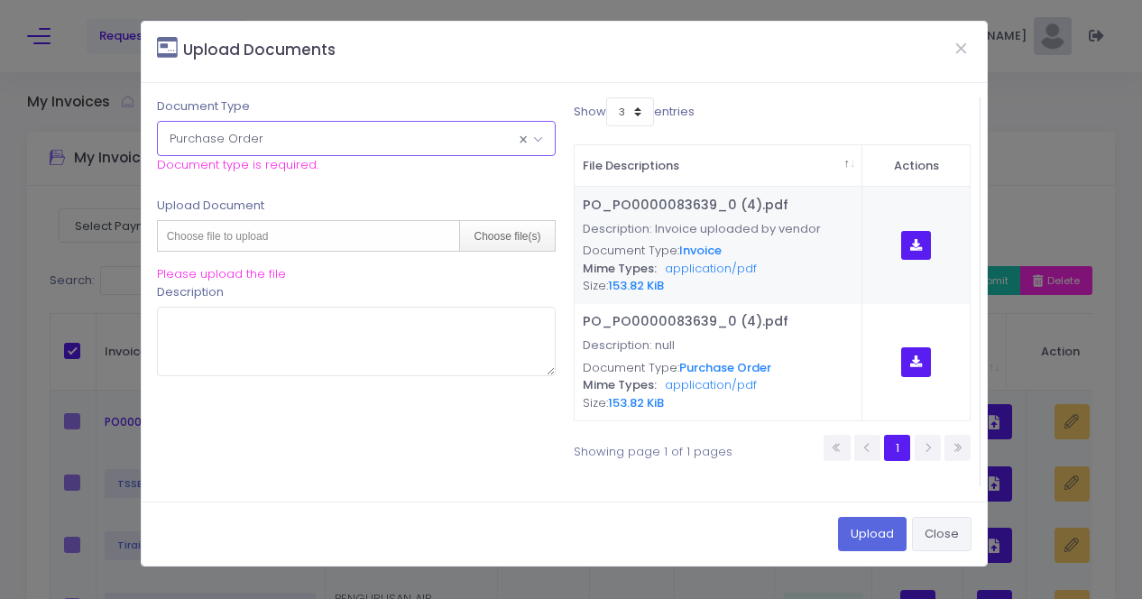
click at [938, 535] on button "Close" at bounding box center [942, 534] width 60 height 34
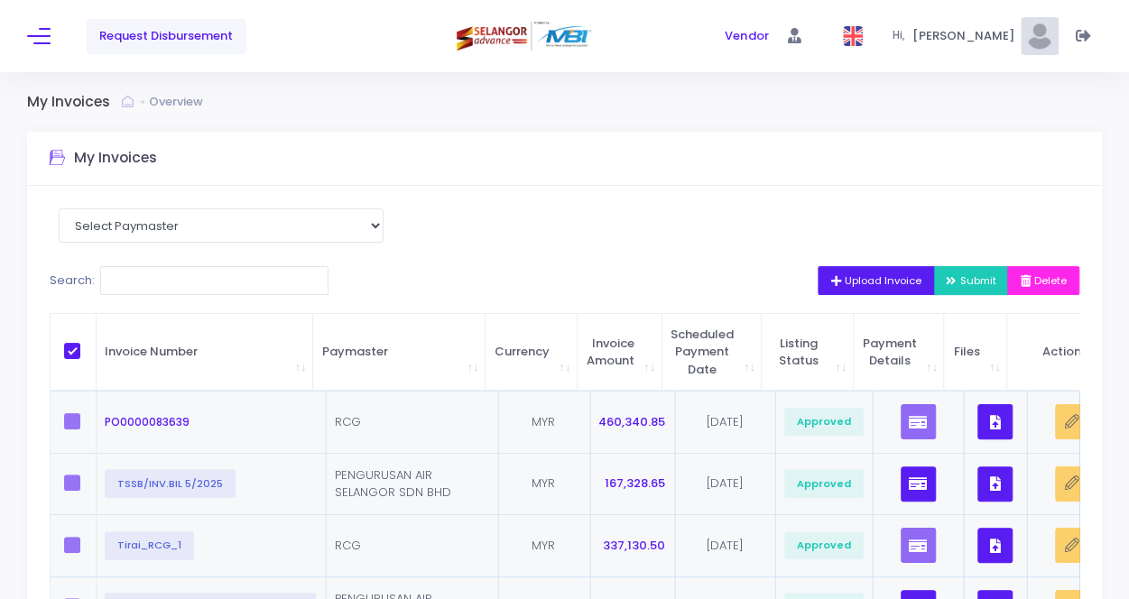
click at [891, 281] on span "Upload Invoice" at bounding box center [875, 280] width 91 height 14
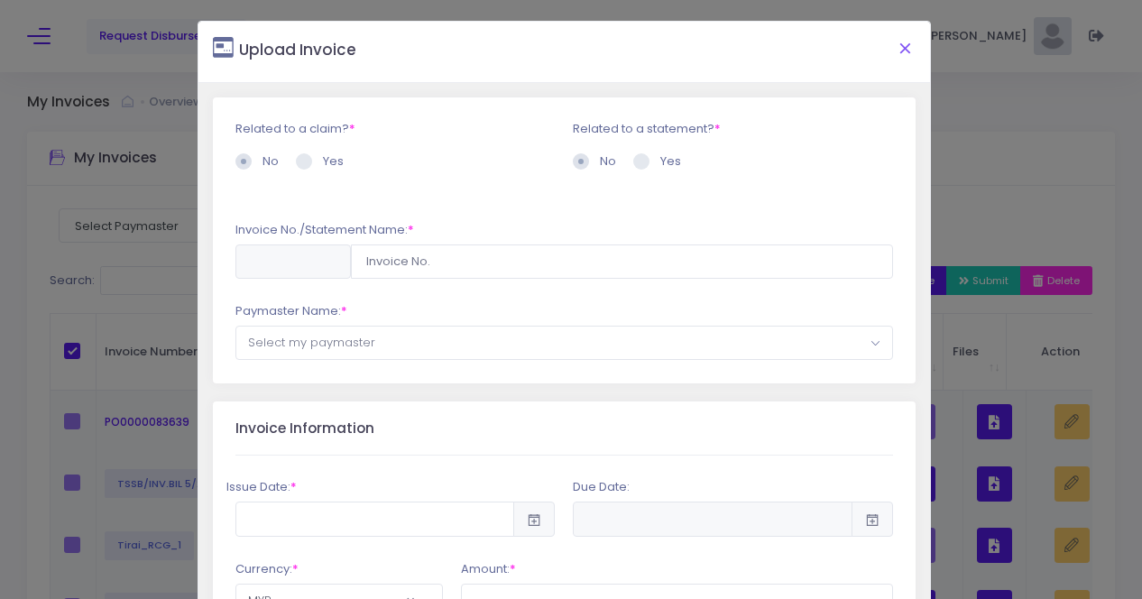
click at [891, 49] on button "Close" at bounding box center [904, 47] width 45 height 47
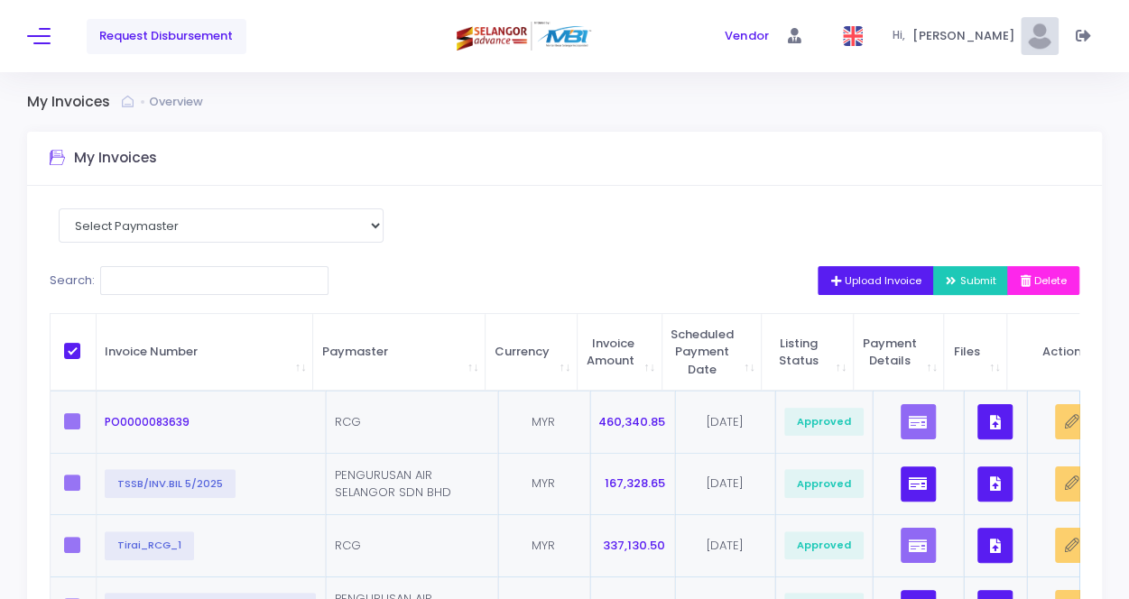
drag, startPoint x: 725, startPoint y: 420, endPoint x: 697, endPoint y: 425, distance: 28.5
click at [723, 423] on td "15/06/2025" at bounding box center [725, 422] width 100 height 62
click at [623, 423] on span "460,340.85" at bounding box center [631, 421] width 67 height 17
click at [498, 417] on td "MYR" at bounding box center [544, 422] width 92 height 62
click at [379, 419] on td "RCG" at bounding box center [412, 422] width 172 height 62
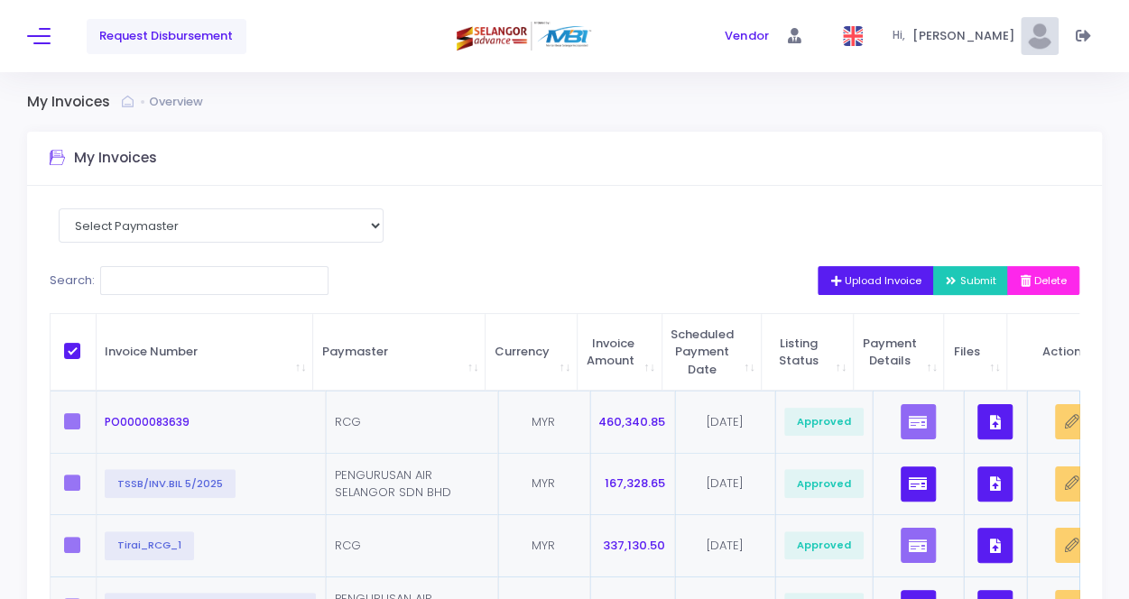
click at [164, 425] on span "PO0000083639" at bounding box center [147, 421] width 85 height 15
click at [44, 30] on button at bounding box center [38, 35] width 23 height 23
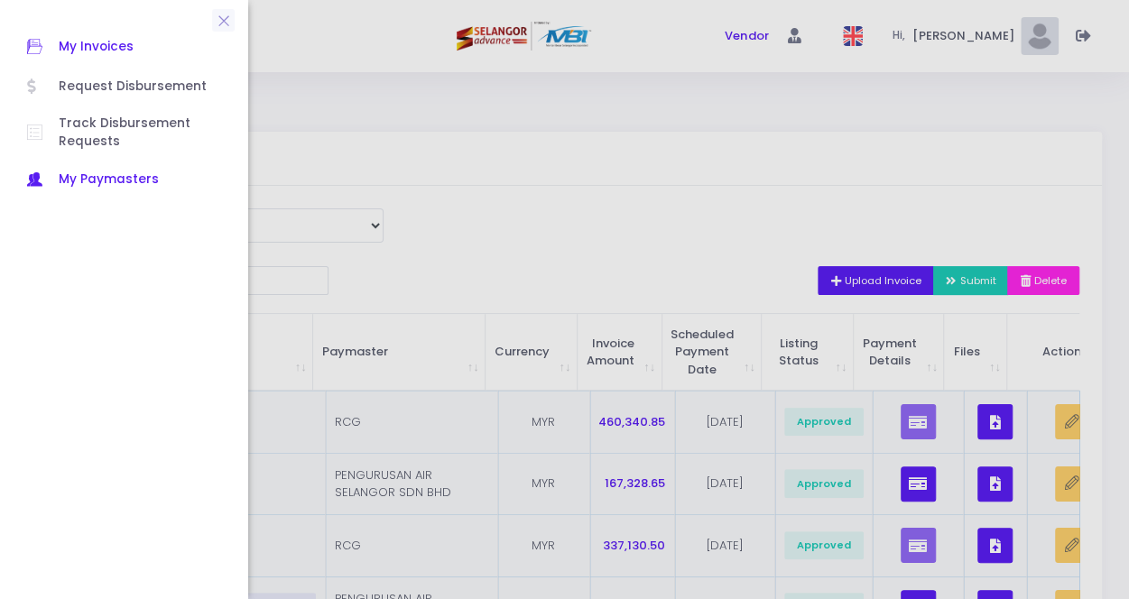
click at [81, 179] on span "My Paymasters" at bounding box center [140, 179] width 162 height 23
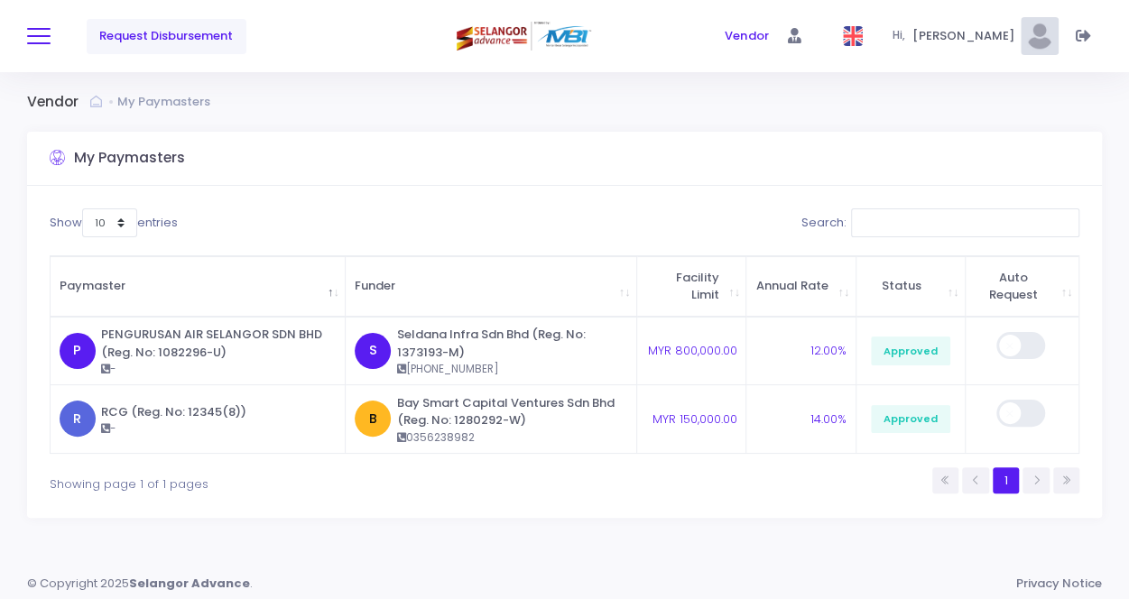
click at [32, 36] on span at bounding box center [38, 36] width 23 height 2
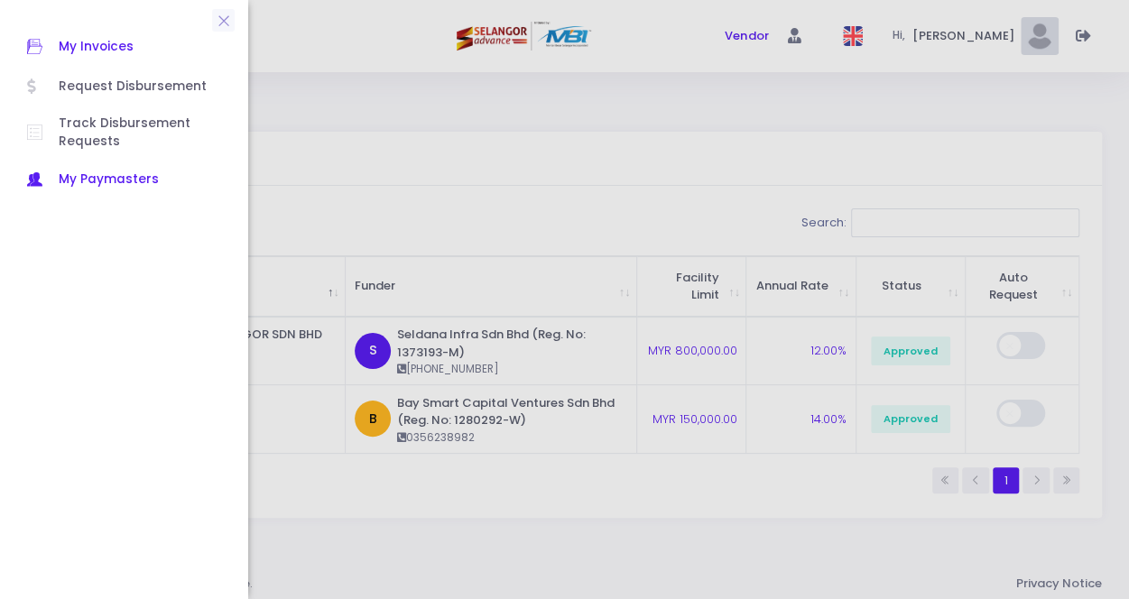
click at [106, 51] on span "My Invoices" at bounding box center [140, 46] width 162 height 23
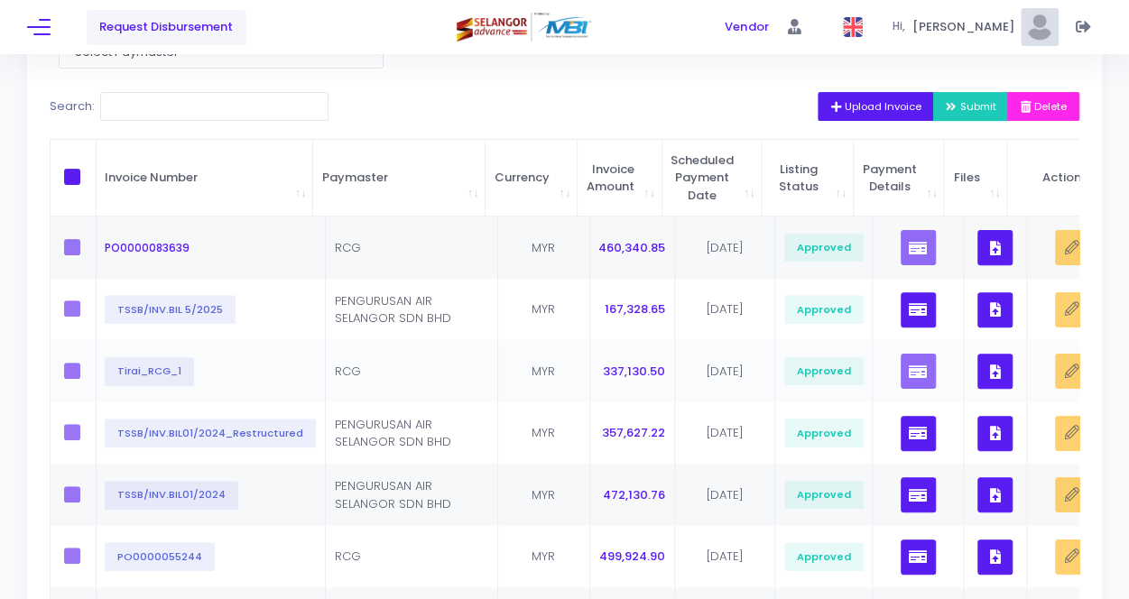
scroll to position [180, 0]
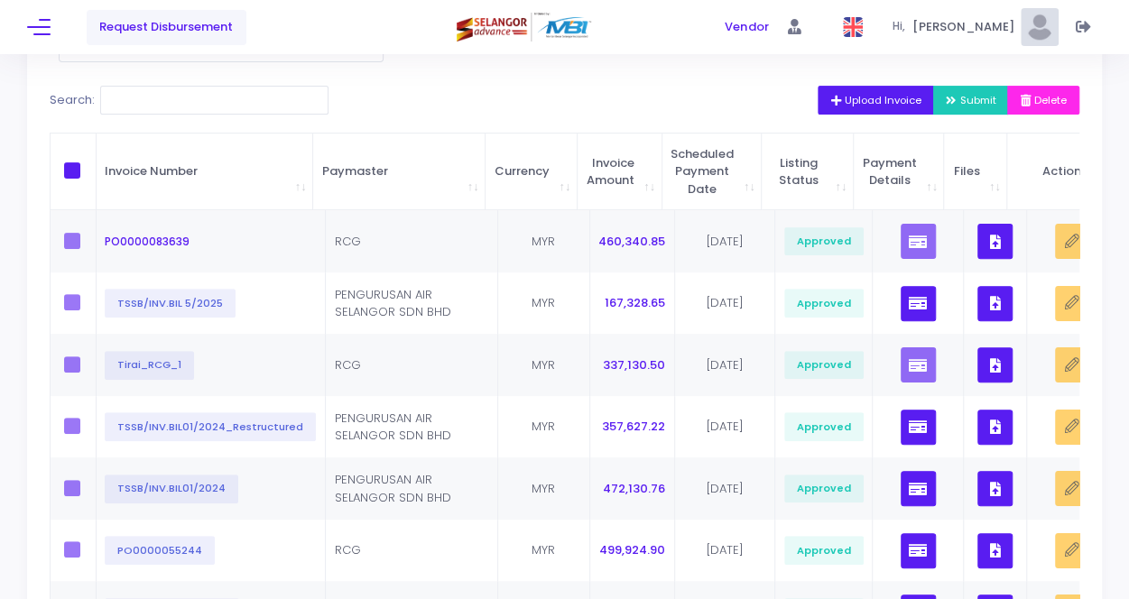
click at [72, 173] on span at bounding box center [72, 170] width 16 height 16
click at [91, 173] on input "checkbox" at bounding box center [97, 168] width 12 height 12
checkbox input "true"
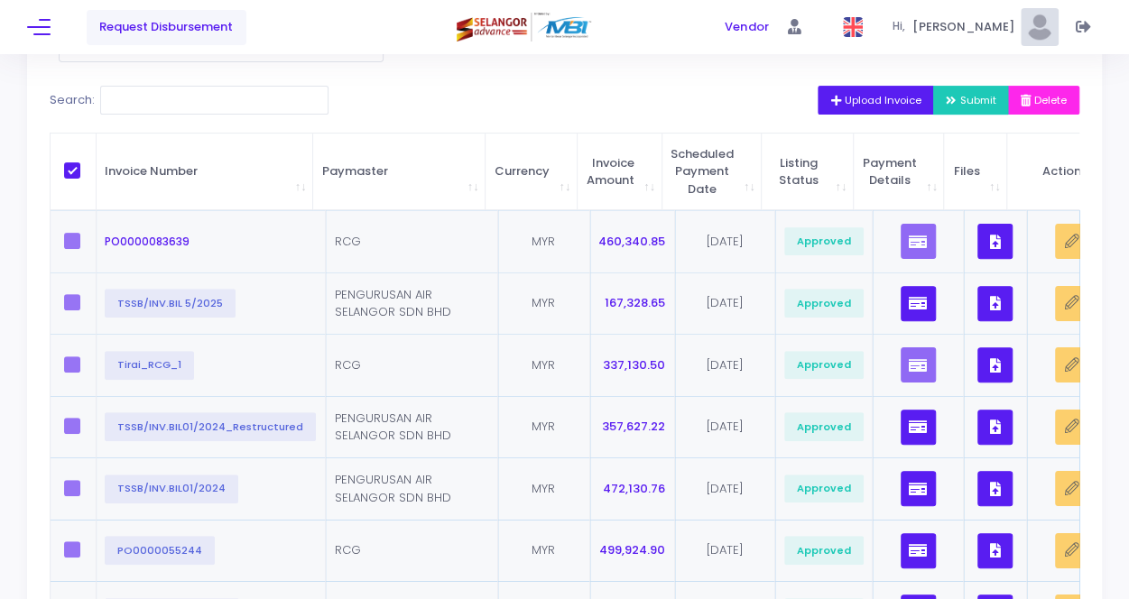
click at [958, 100] on span "Submit" at bounding box center [971, 100] width 51 height 14
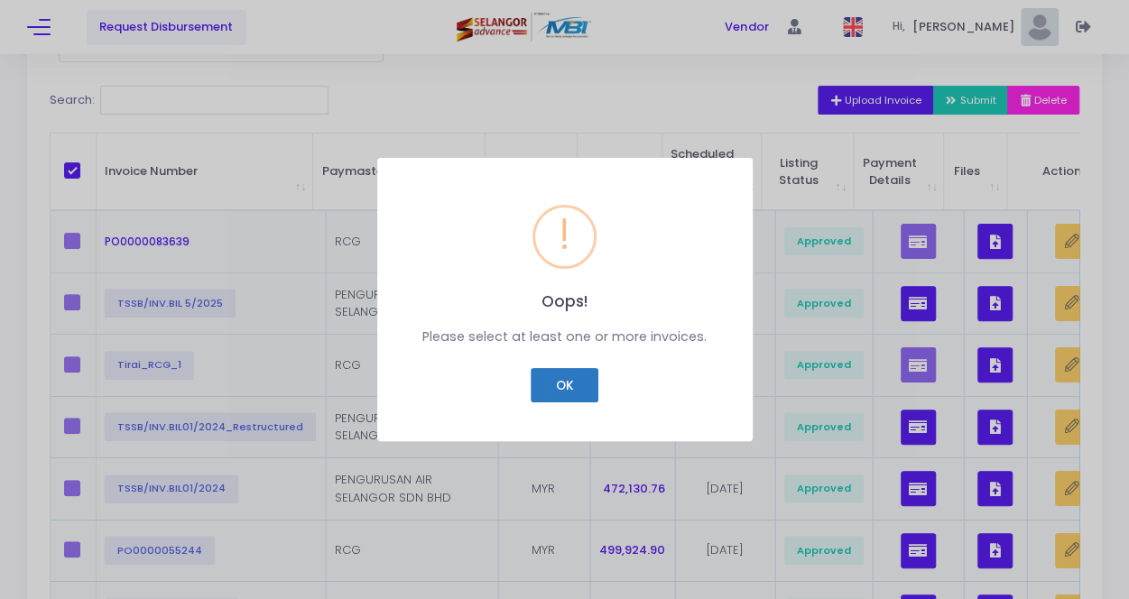
click at [567, 386] on button "OK" at bounding box center [565, 385] width 68 height 34
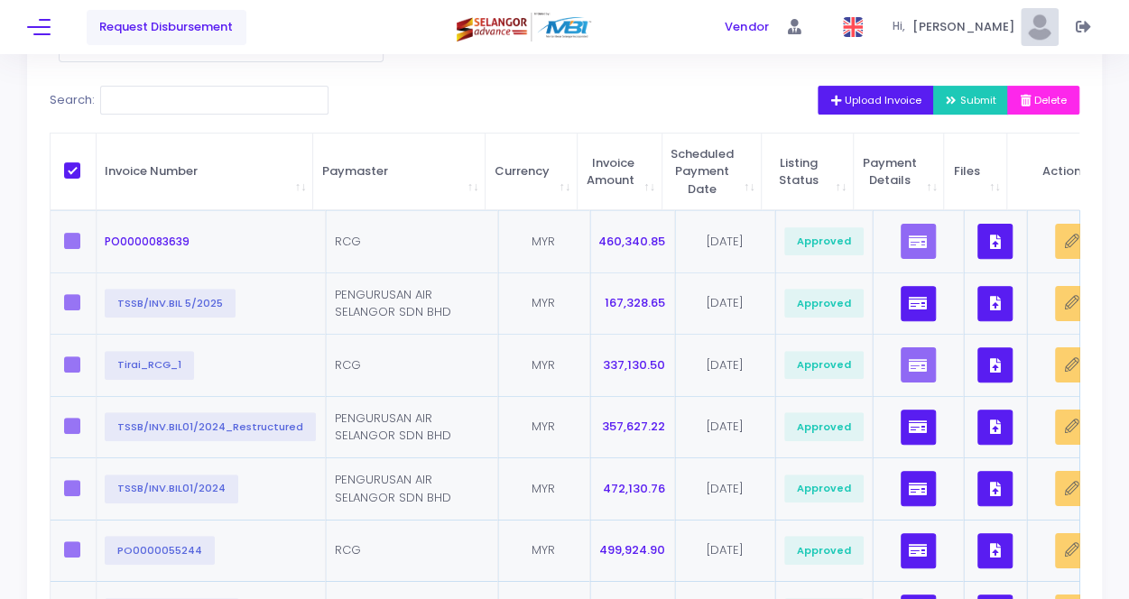
click at [75, 235] on label at bounding box center [77, 241] width 27 height 16
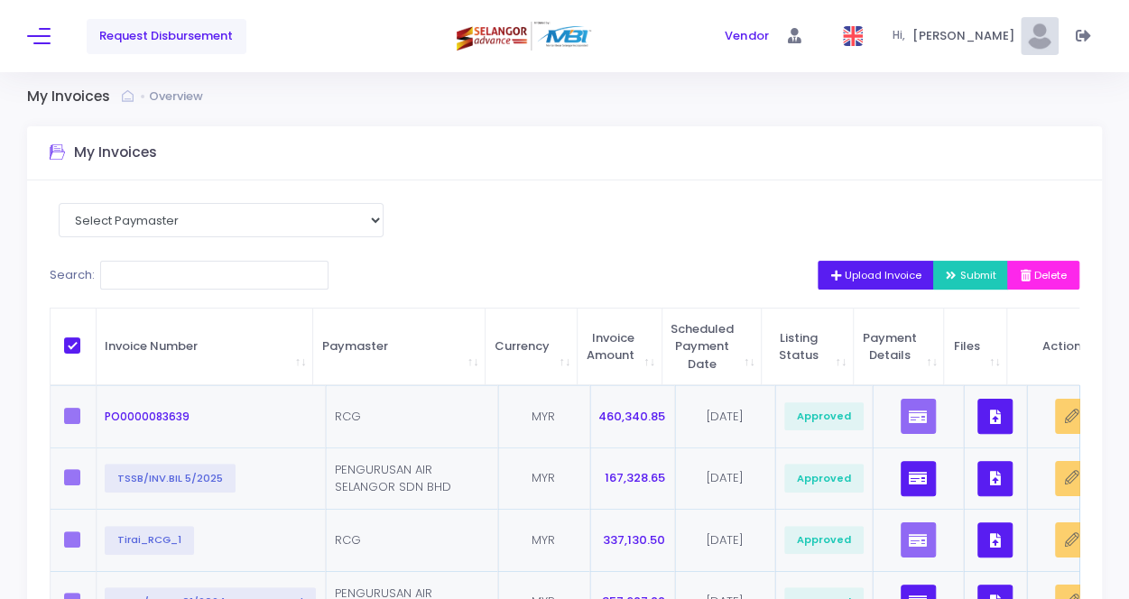
scroll to position [0, 0]
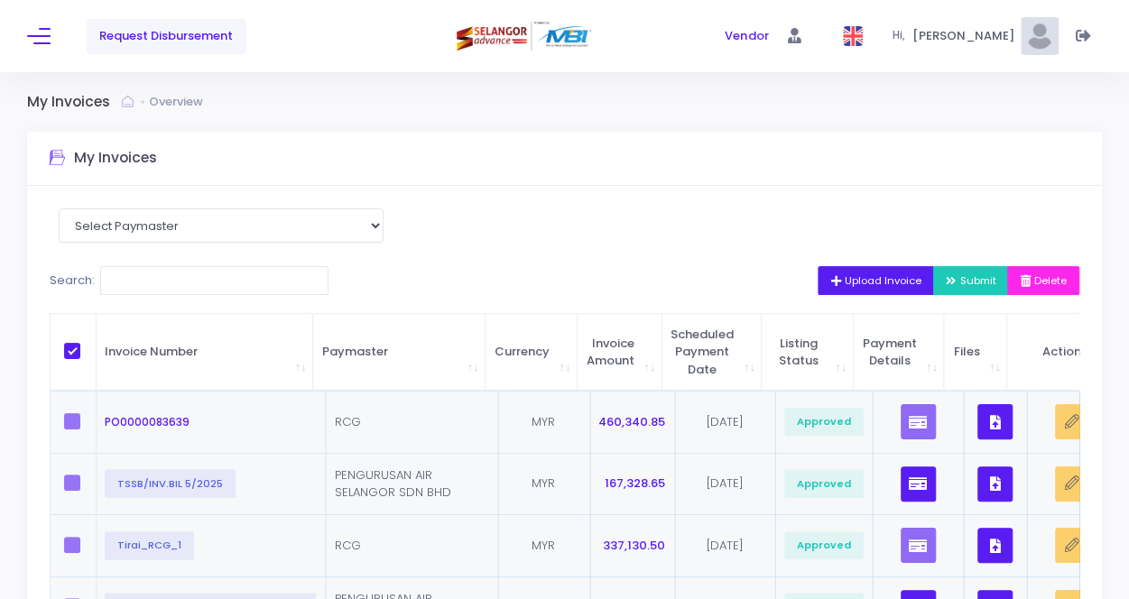
click at [184, 105] on link "Overview" at bounding box center [178, 102] width 59 height 18
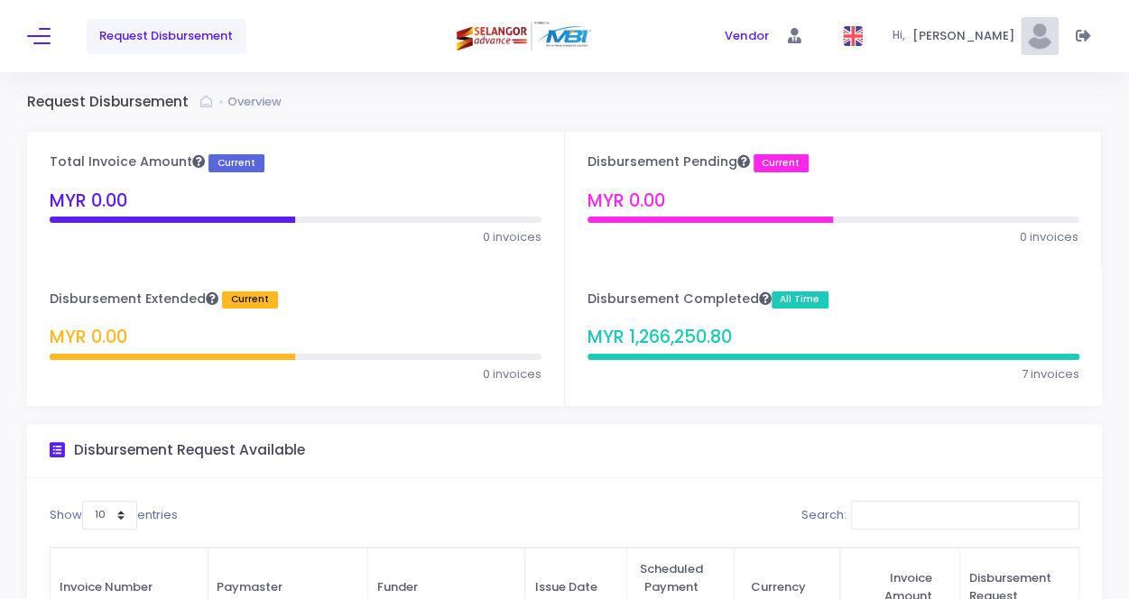
click at [174, 41] on span "Request Disbursement" at bounding box center [166, 36] width 134 height 18
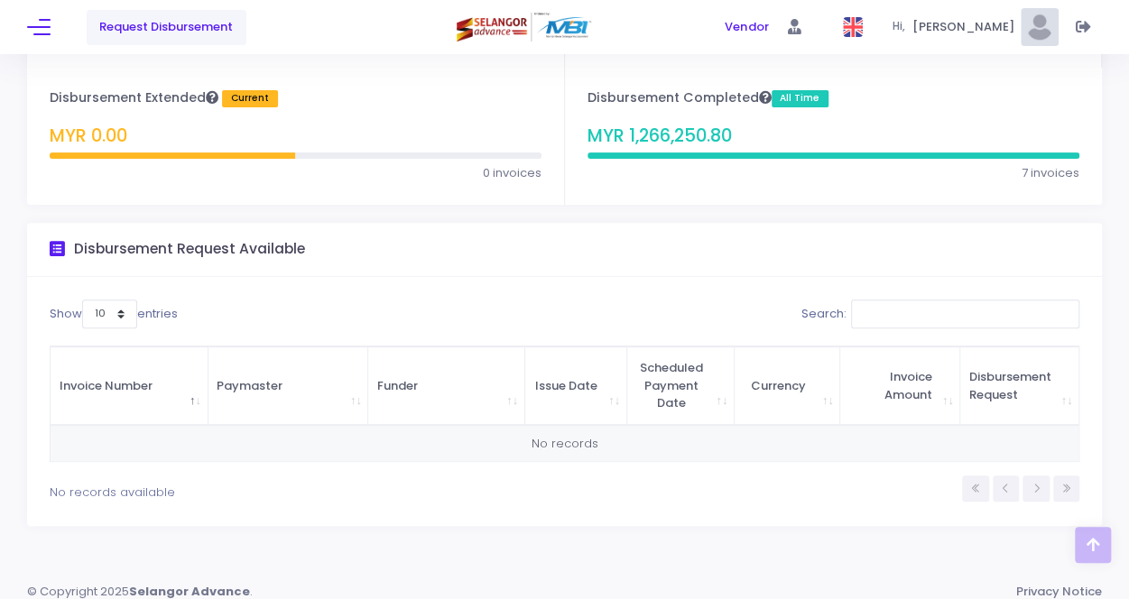
scroll to position [213, 0]
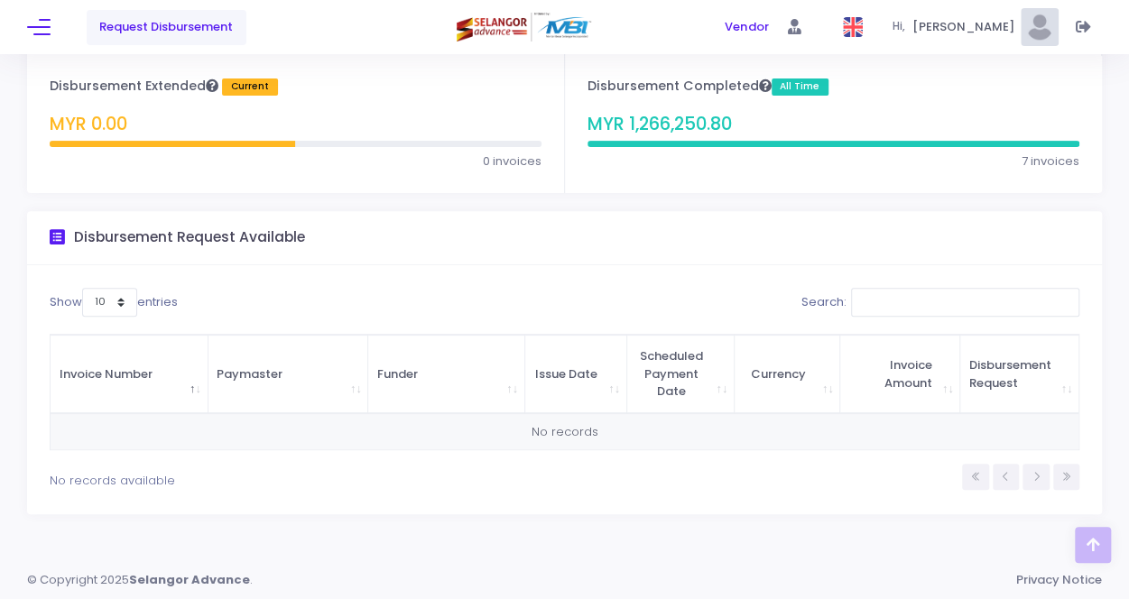
click at [85, 243] on h3 "Disbursement Request Available" at bounding box center [189, 237] width 231 height 17
click at [63, 235] on icon at bounding box center [57, 237] width 15 height 22
click at [117, 304] on select "10 25 50 100" at bounding box center [109, 302] width 55 height 29
click at [211, 297] on div "Show 10 25 50 100 entries" at bounding box center [303, 305] width 506 height 35
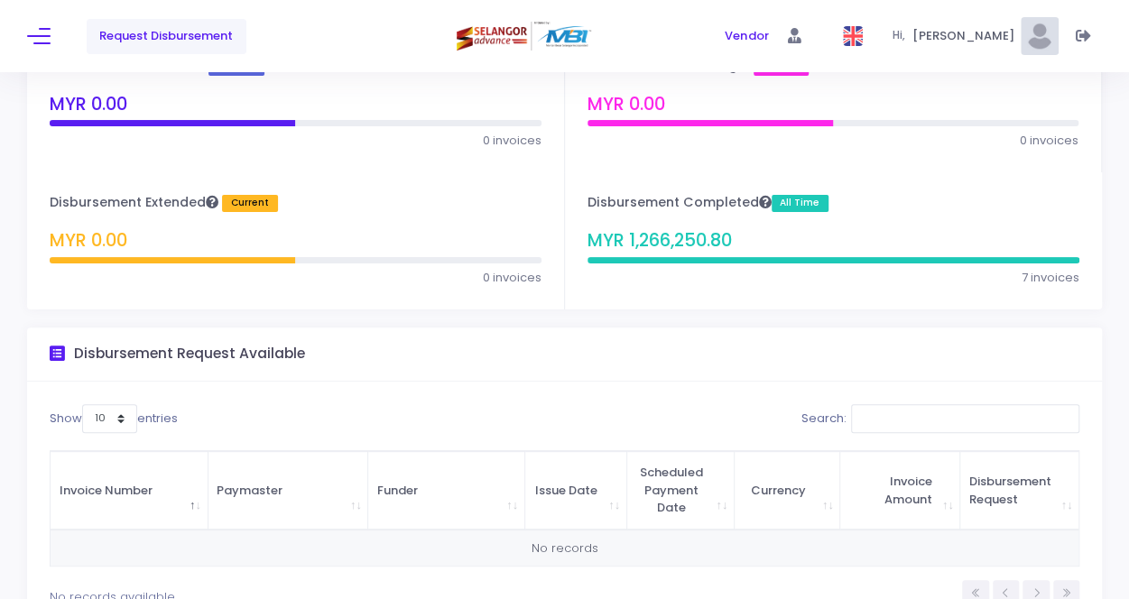
scroll to position [0, 0]
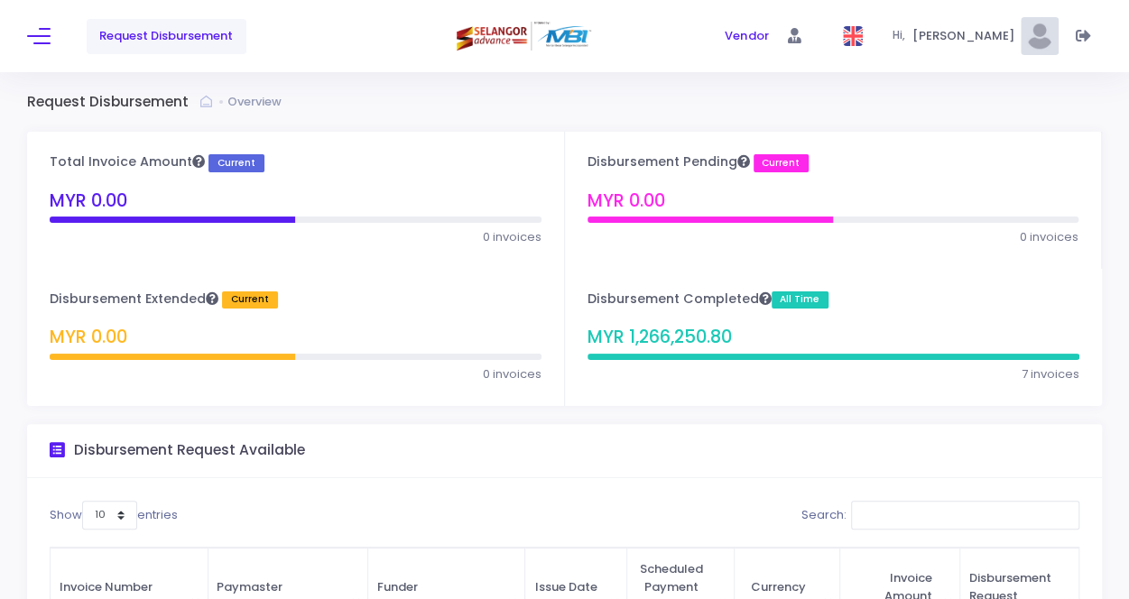
click at [699, 323] on div "Disbursement Completed All Time MYR 1,266,250.80" at bounding box center [708, 322] width 242 height 62
click at [734, 313] on div "Disbursement Completed All Time MYR 1,266,250.80" at bounding box center [708, 322] width 242 height 62
click at [179, 309] on h4 "Disbursement Extended Current" at bounding box center [164, 300] width 228 height 18
click at [154, 176] on div "Total Invoice Amount Current MYR 0.00" at bounding box center [157, 185] width 215 height 62
click at [253, 164] on span "Current" at bounding box center [236, 163] width 56 height 18
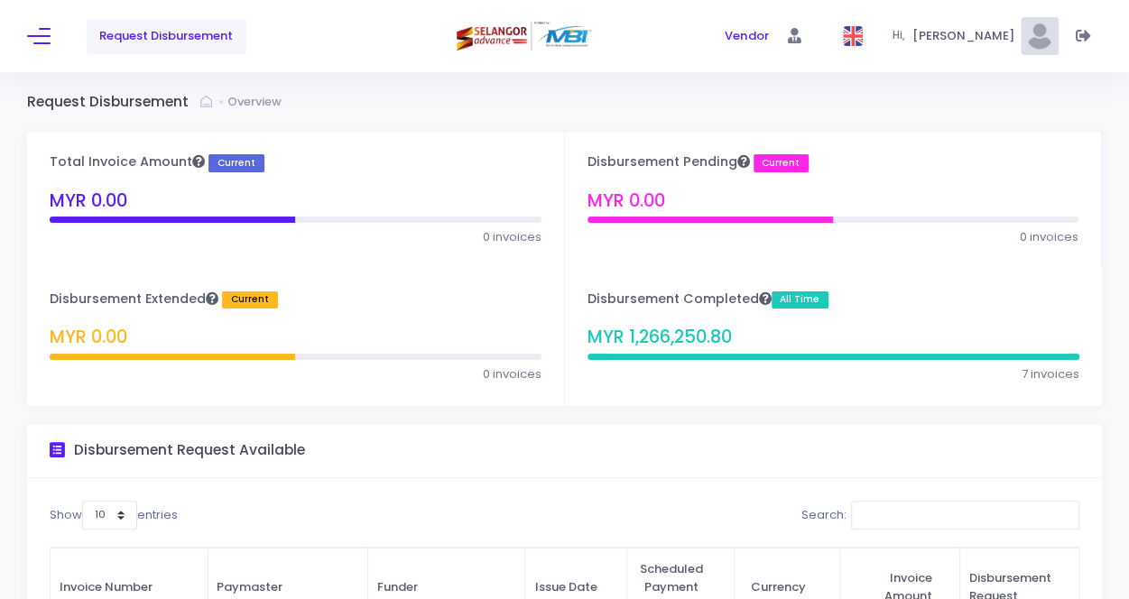
click at [128, 37] on span "Request Disbursement" at bounding box center [166, 36] width 134 height 18
click at [43, 37] on button at bounding box center [38, 35] width 23 height 23
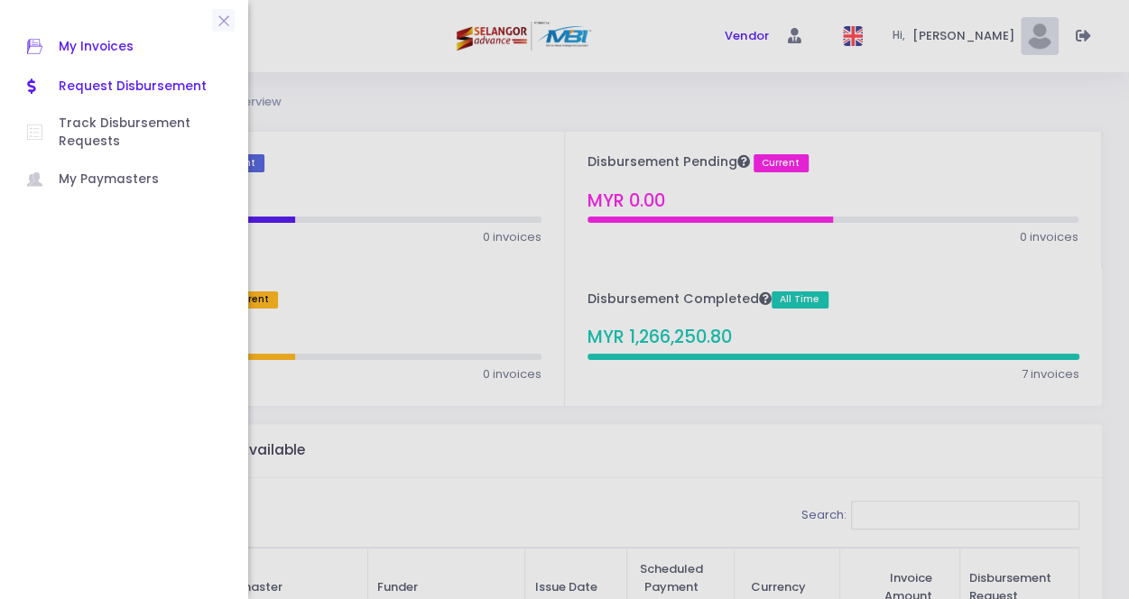
click at [97, 46] on span "My Invoices" at bounding box center [140, 46] width 162 height 23
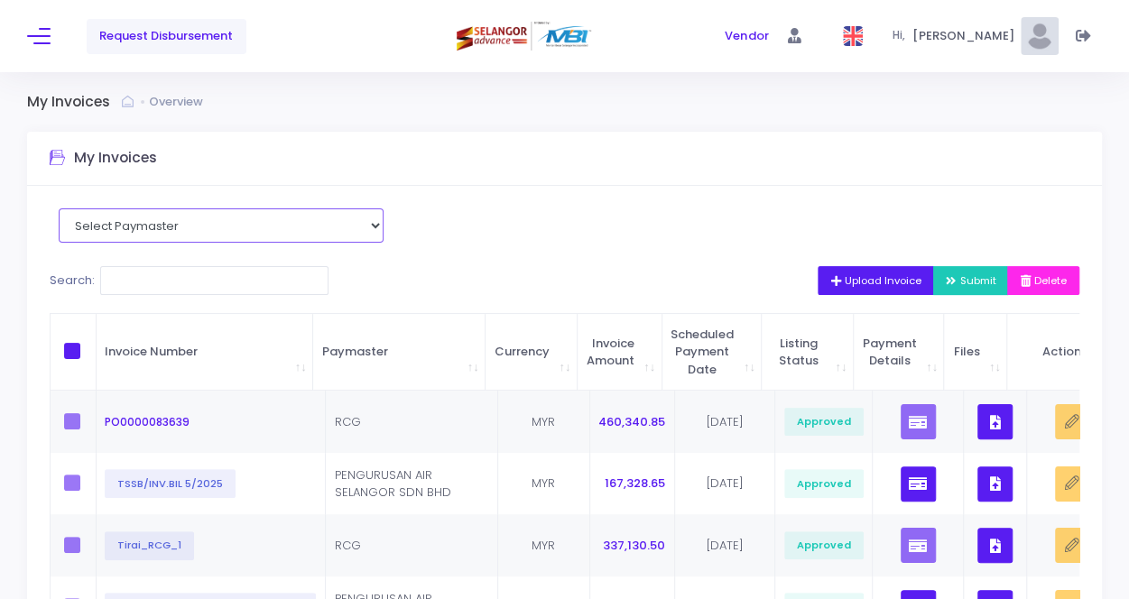
click at [256, 227] on select "Select Paymaster PENGURUSAN AIR SELANGOR SDN BHD RCG" at bounding box center [221, 225] width 325 height 34
select select "3449"
click at [59, 208] on select "Select Paymaster PENGURUSAN AIR SELANGOR SDN BHD RCG" at bounding box center [221, 225] width 325 height 34
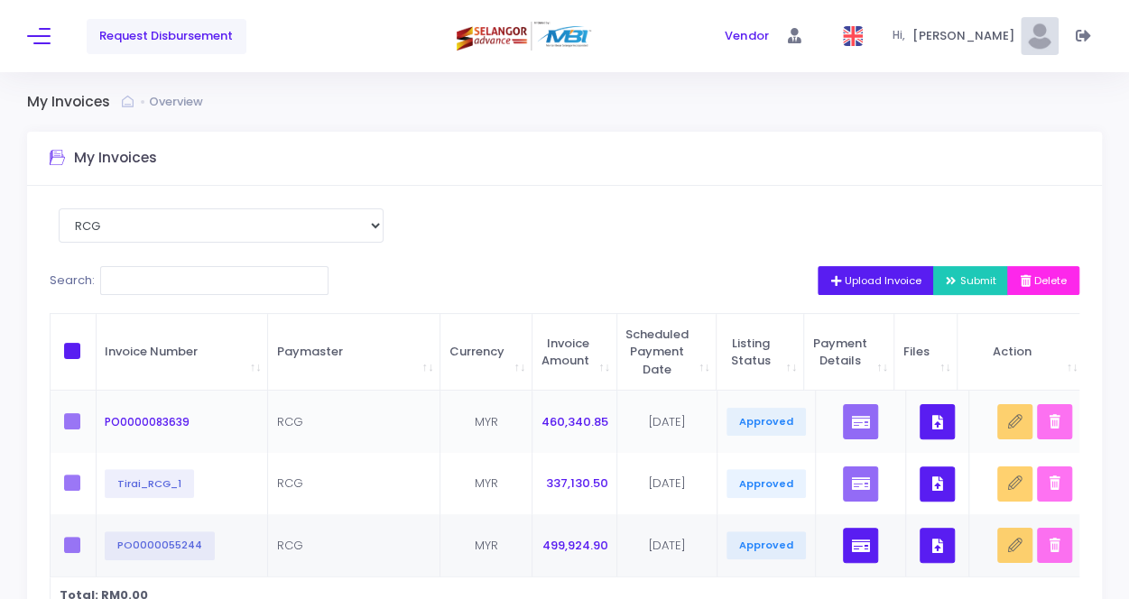
click at [919, 420] on button "button" at bounding box center [936, 421] width 35 height 35
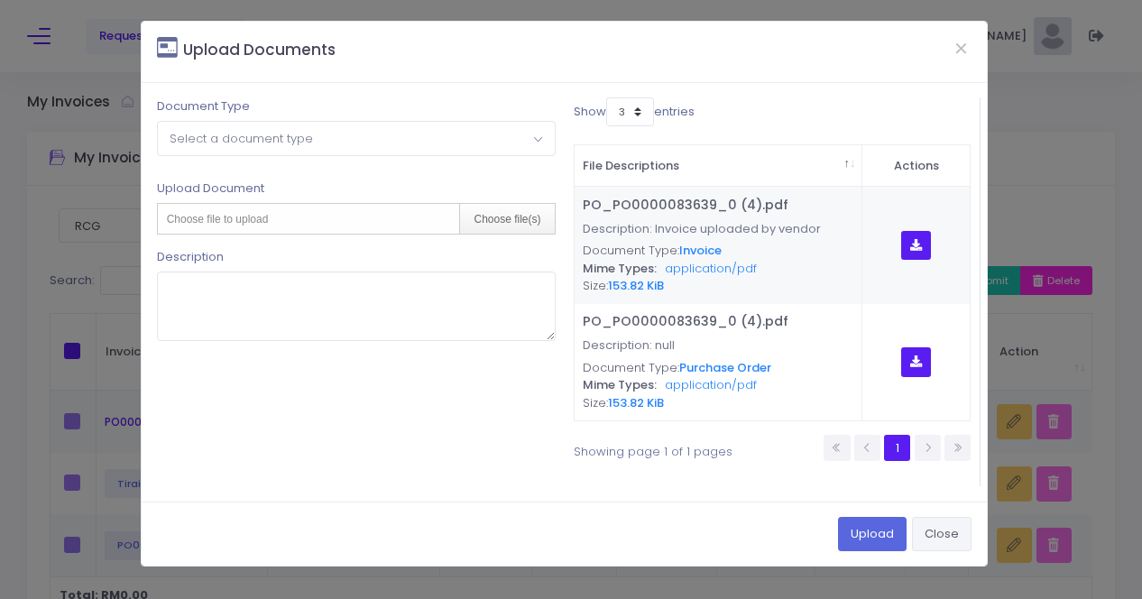
click at [949, 529] on button "Close" at bounding box center [942, 534] width 60 height 34
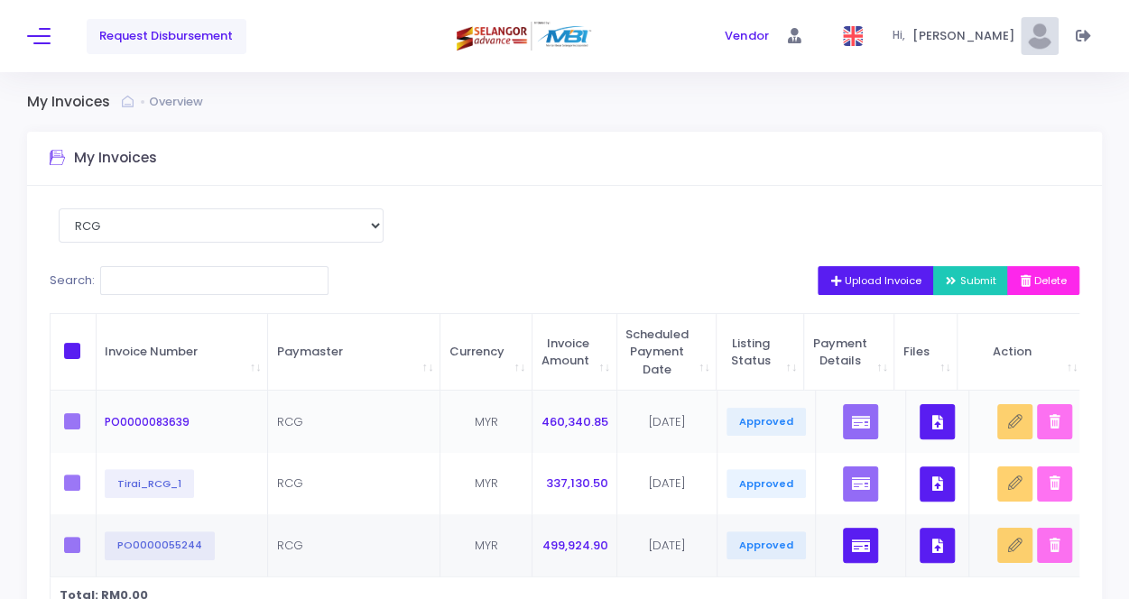
click at [66, 424] on label at bounding box center [77, 421] width 27 height 16
click at [81, 483] on label at bounding box center [77, 483] width 27 height 16
click at [69, 544] on label at bounding box center [77, 545] width 27 height 16
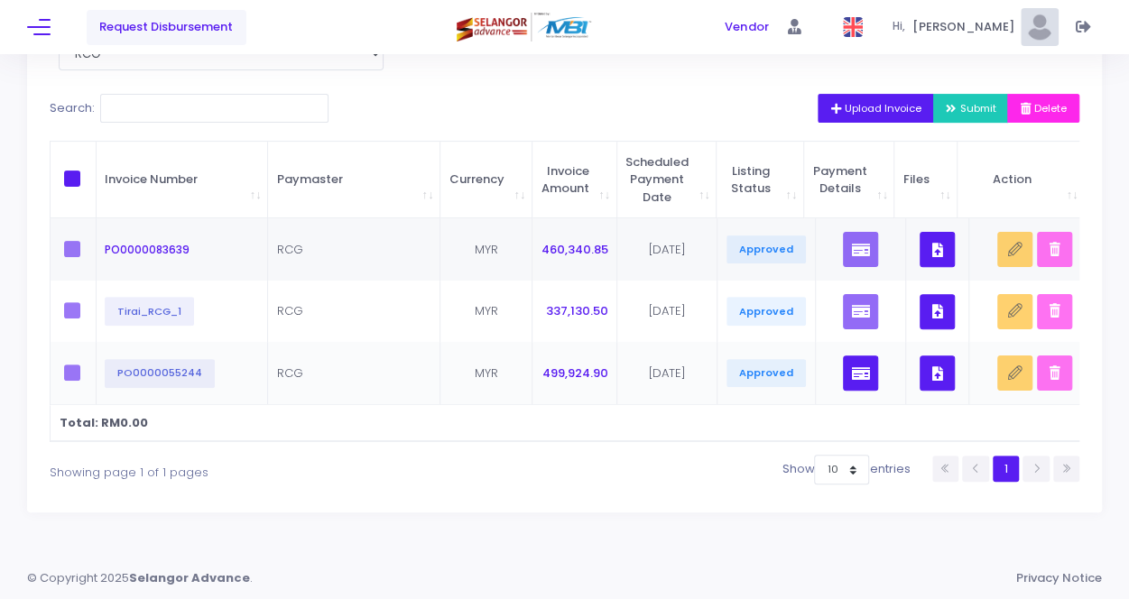
scroll to position [184, 0]
click at [71, 241] on label at bounding box center [77, 249] width 27 height 16
click at [153, 242] on span "PO0000083639" at bounding box center [147, 249] width 85 height 15
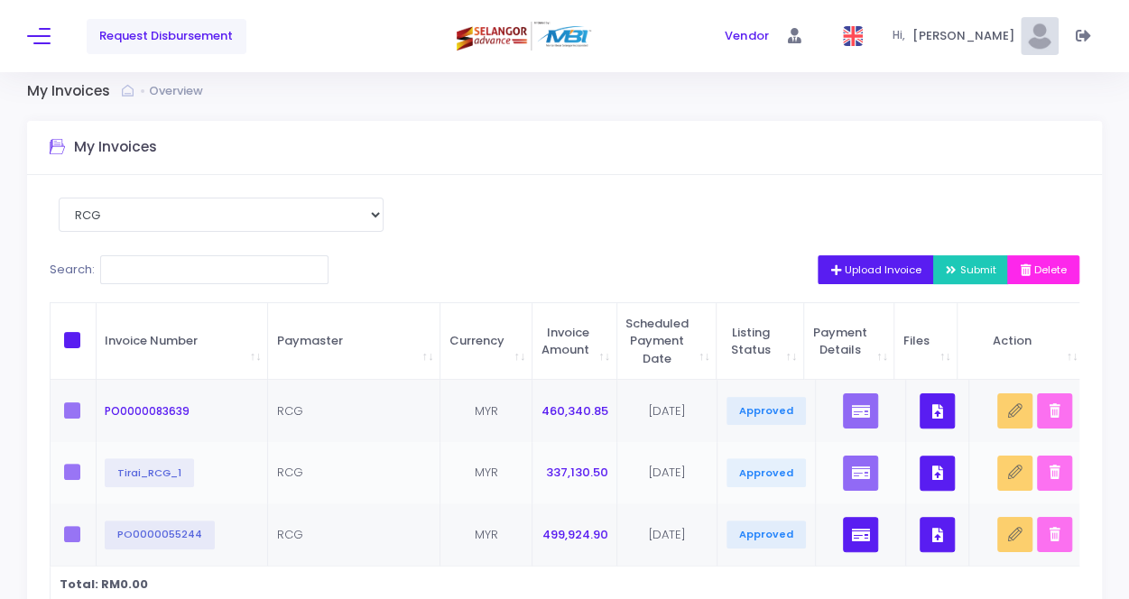
scroll to position [4, 0]
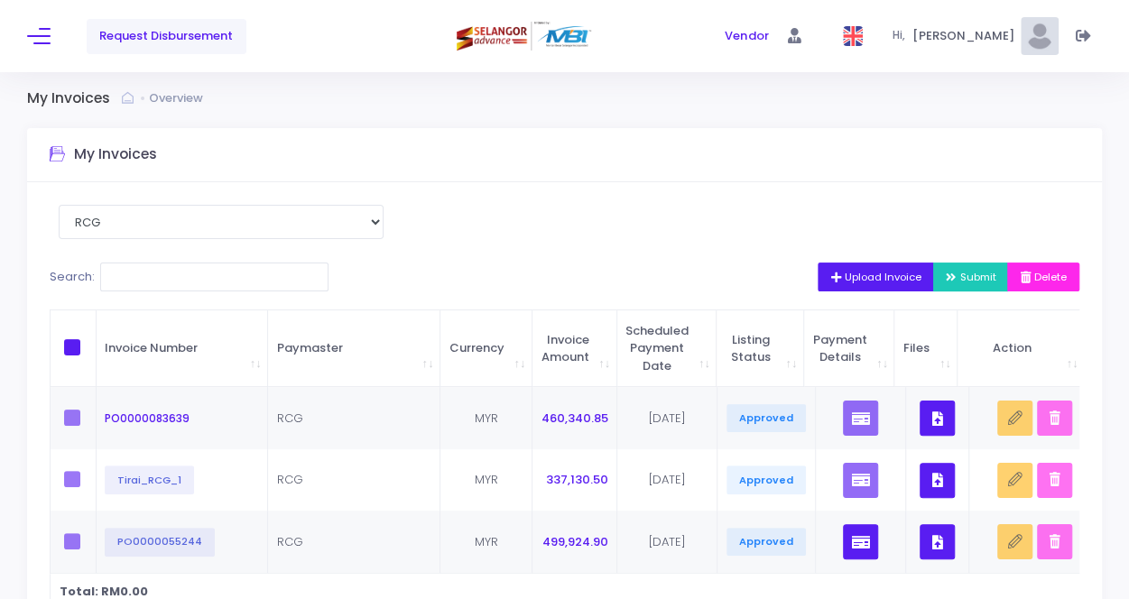
click at [549, 226] on div "Select Paymaster PENGURUSAN AIR SELANGOR SDN BHD RCG Search: Upload Invoice Sub…" at bounding box center [564, 431] width 1075 height 499
click at [71, 419] on label at bounding box center [77, 418] width 27 height 16
click at [162, 419] on span "PO0000083639" at bounding box center [147, 418] width 85 height 15
click at [235, 224] on select "Select Paymaster PENGURUSAN AIR SELANGOR SDN BHD RCG" at bounding box center [221, 222] width 325 height 34
click at [530, 225] on div "Select Paymaster PENGURUSAN AIR SELANGOR SDN BHD RCG Search: Upload Invoice Sub…" at bounding box center [564, 431] width 1075 height 499
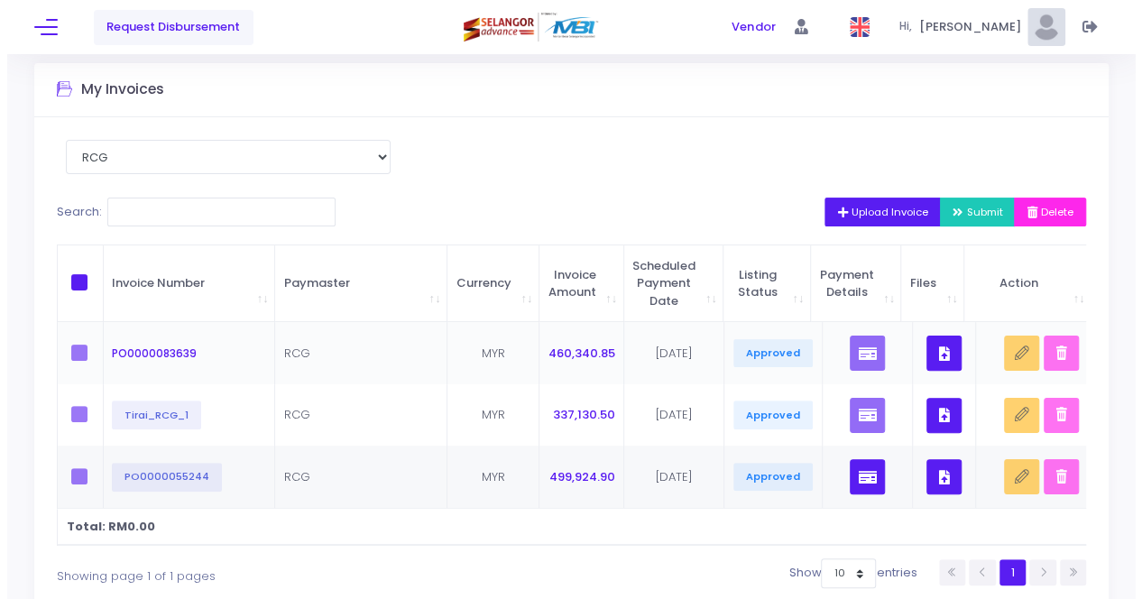
scroll to position [94, 0]
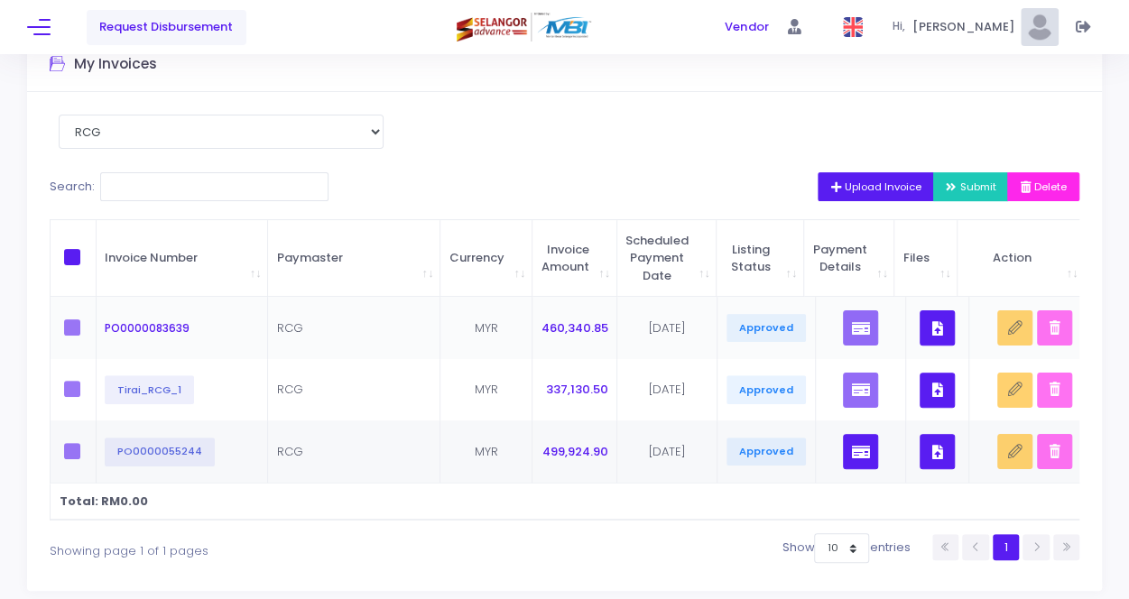
click at [70, 331] on label at bounding box center [77, 327] width 27 height 16
click at [134, 329] on span "PO0000083639" at bounding box center [147, 327] width 85 height 15
click at [884, 180] on span "Upload Invoice" at bounding box center [875, 187] width 91 height 14
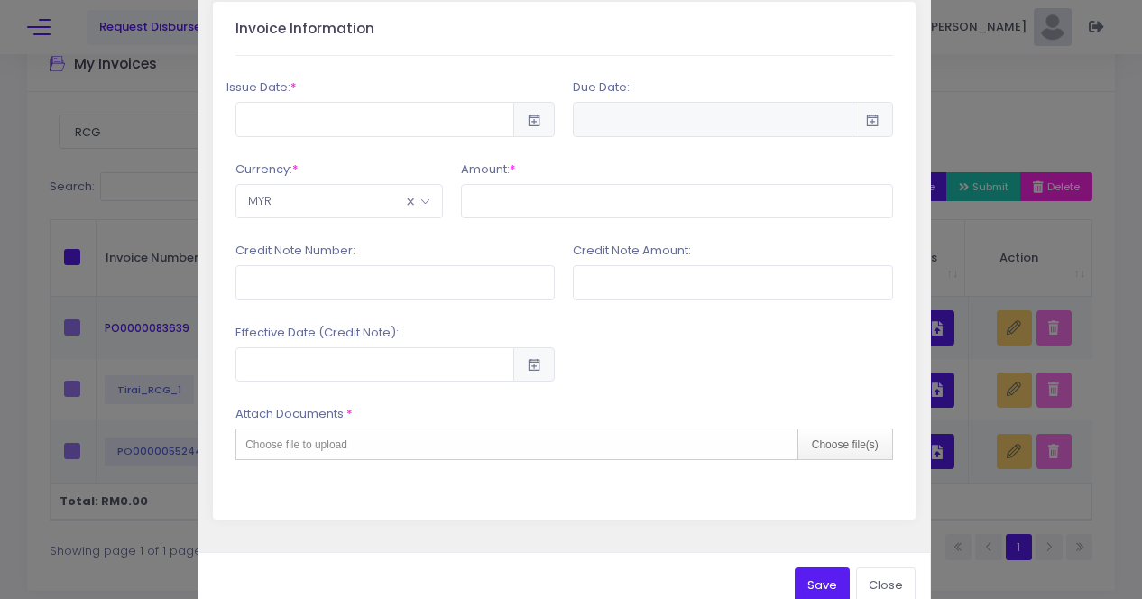
scroll to position [437, 0]
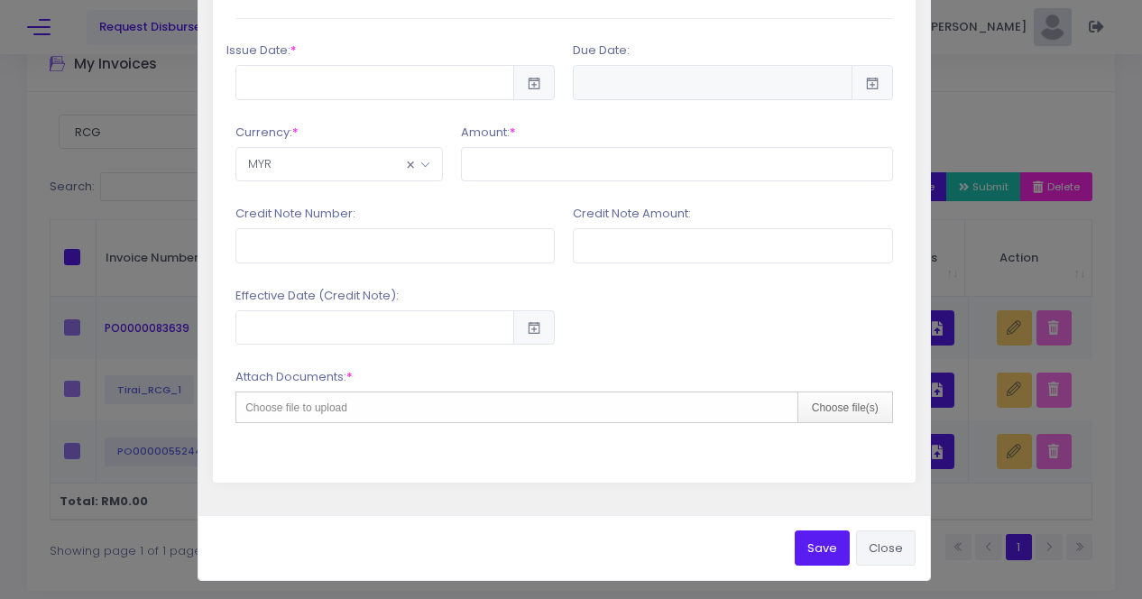
click at [882, 542] on button "Close" at bounding box center [886, 548] width 60 height 34
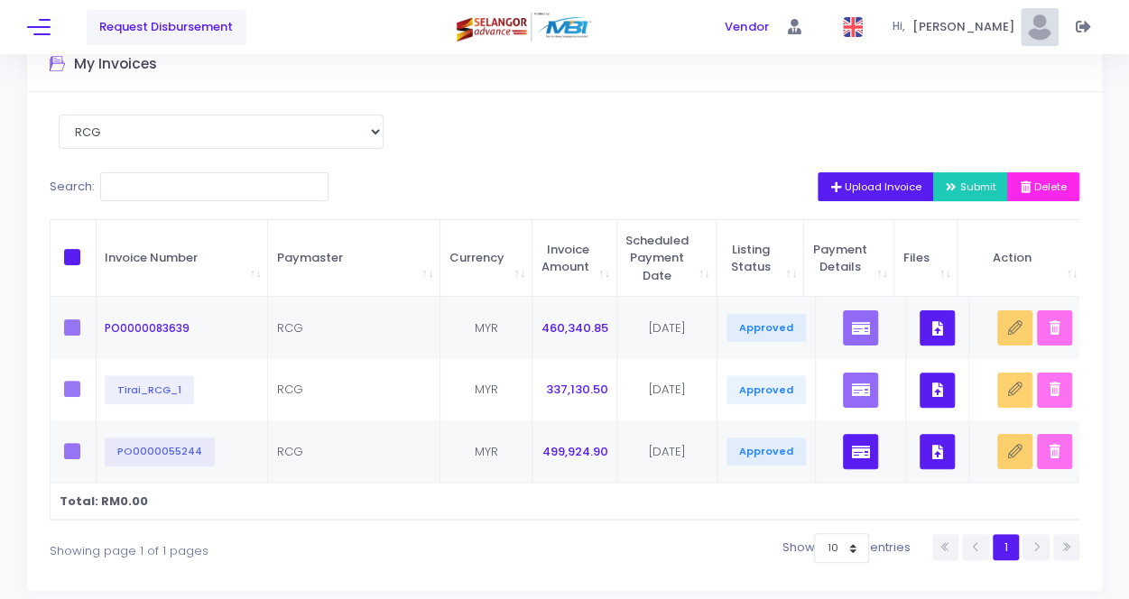
click at [572, 131] on div "Select Paymaster PENGURUSAN AIR SELANGOR SDN BHD RCG Search: Upload Invoice Sub…" at bounding box center [564, 341] width 1075 height 499
click at [896, 191] on span "Upload Invoice" at bounding box center [875, 187] width 91 height 14
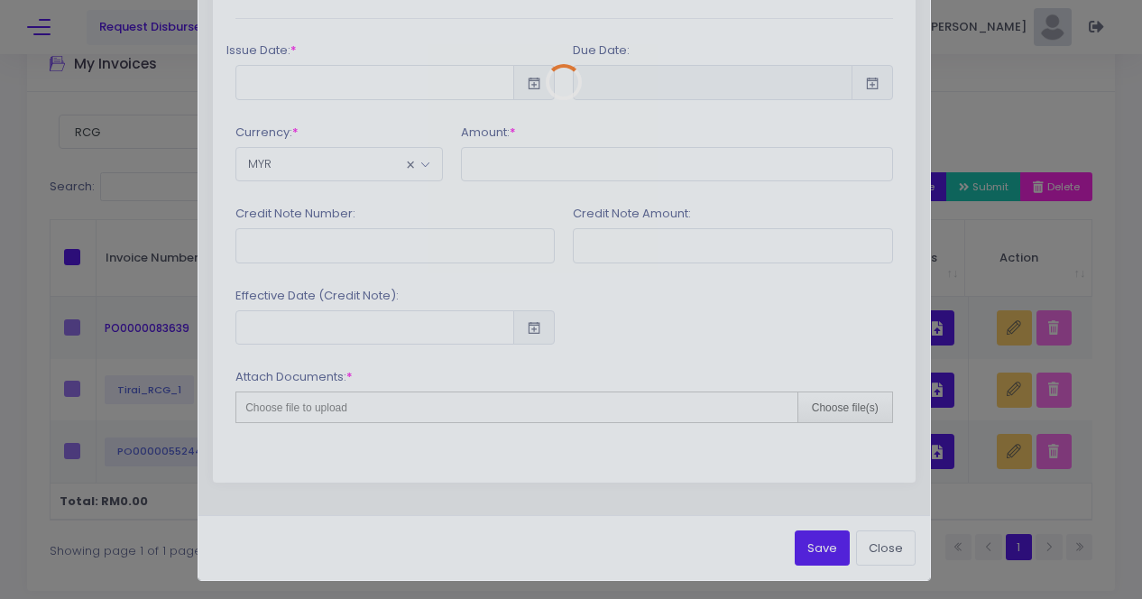
scroll to position [0, 0]
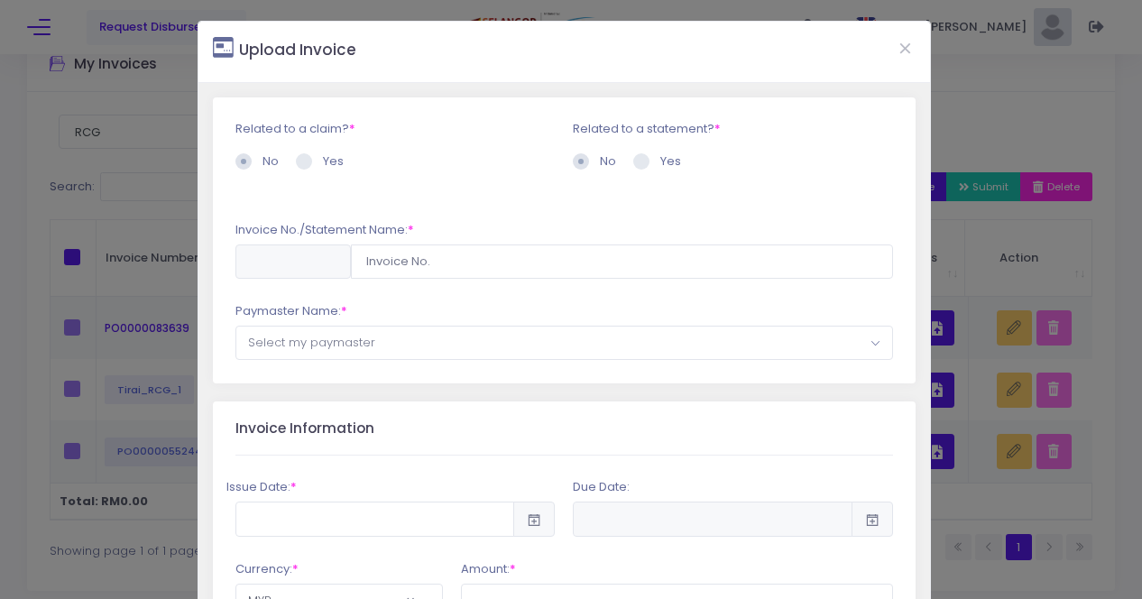
click at [304, 167] on span at bounding box center [304, 161] width 16 height 16
click at [323, 164] on input "Yes" at bounding box center [329, 158] width 12 height 12
radio input "true"
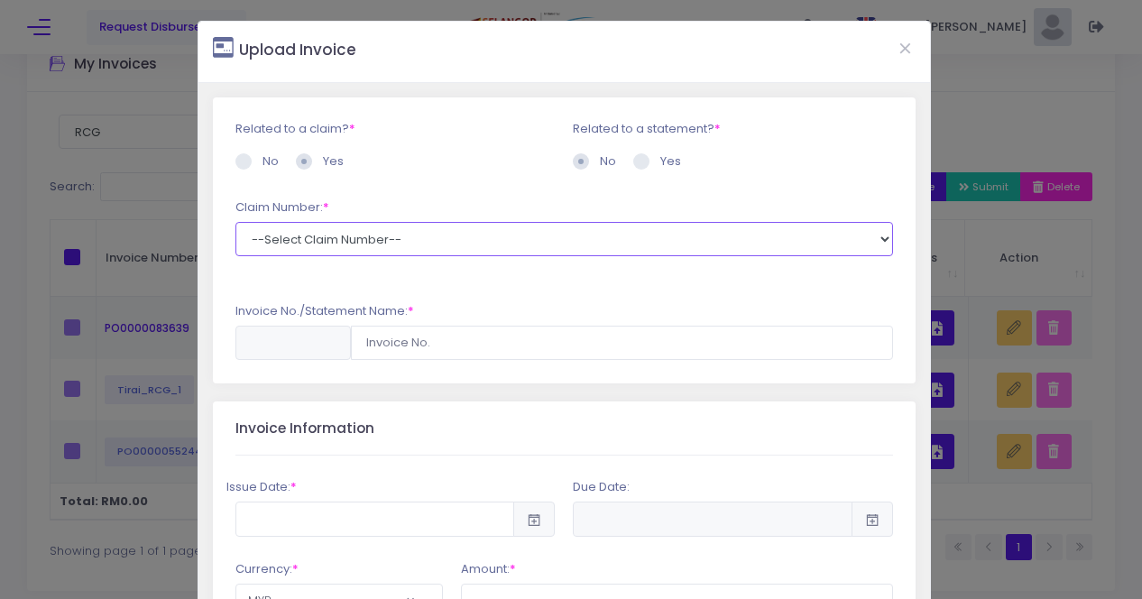
click at [415, 240] on select "--Select Claim Number--" at bounding box center [564, 239] width 658 height 34
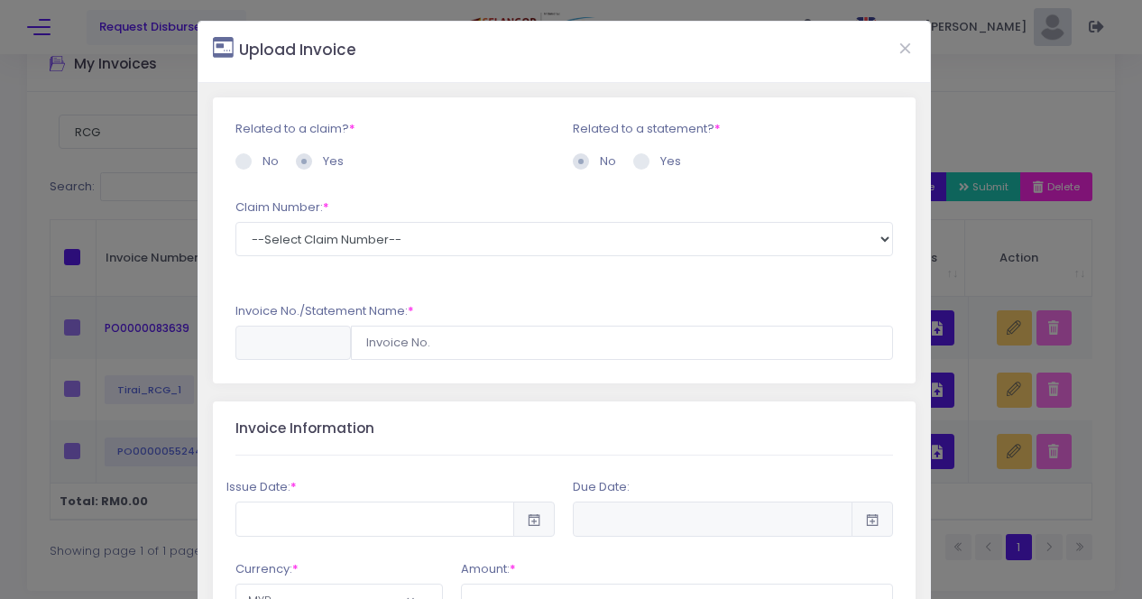
click at [633, 163] on span at bounding box center [641, 161] width 16 height 16
click at [660, 163] on input "Yes" at bounding box center [666, 158] width 12 height 12
radio input "true"
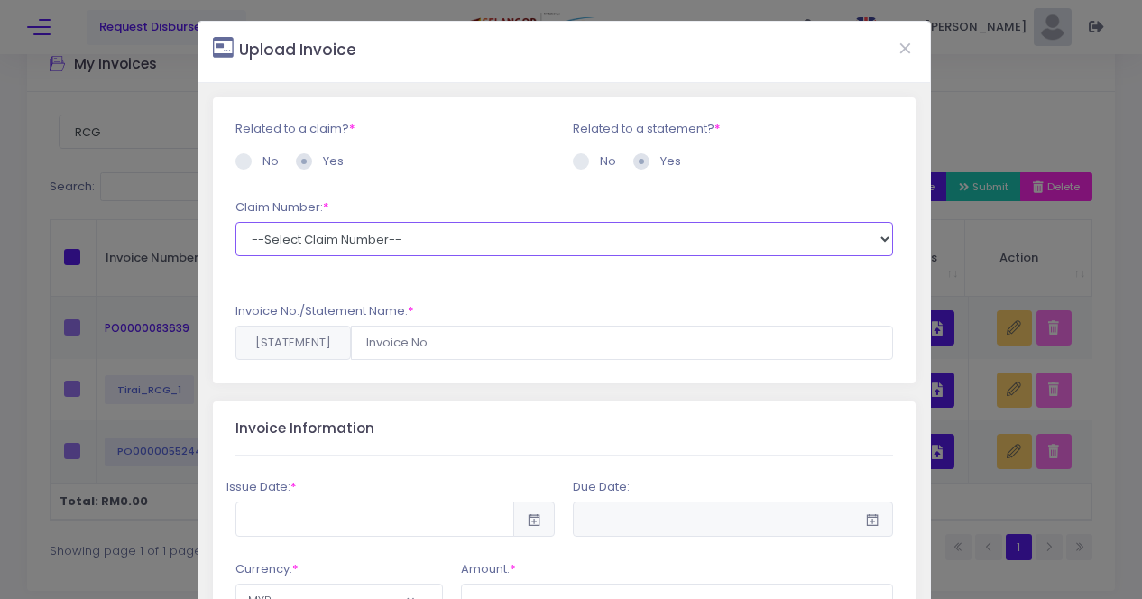
click at [338, 241] on select "--Select Claim Number--" at bounding box center [564, 239] width 658 height 34
click at [235, 222] on select "--Select Claim Number--" at bounding box center [564, 239] width 658 height 34
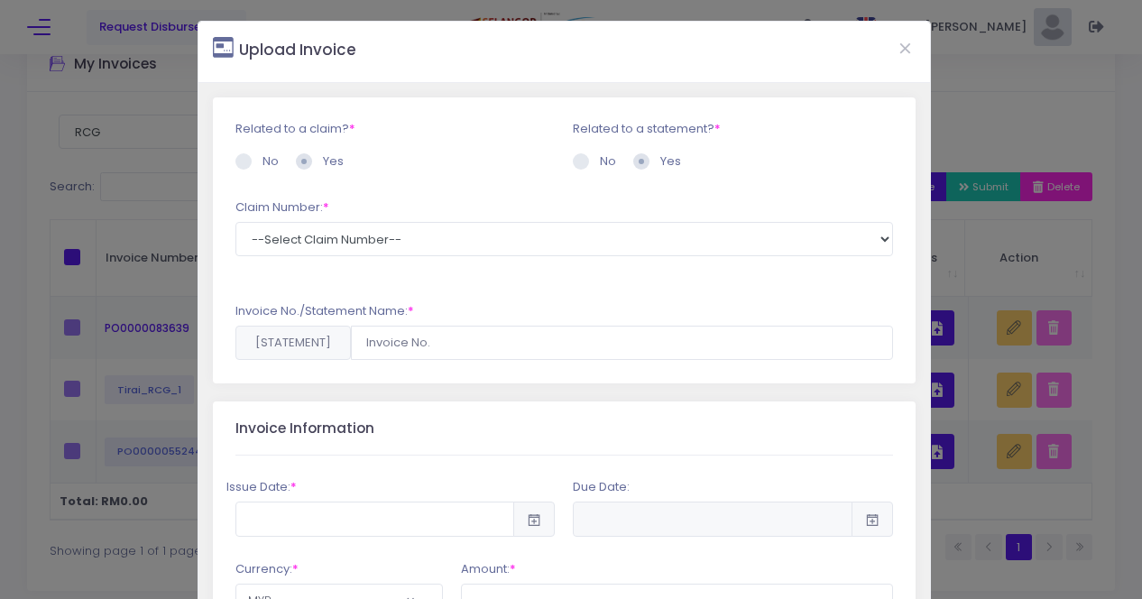
click at [240, 162] on span at bounding box center [243, 161] width 16 height 16
click at [263, 162] on input "No" at bounding box center [269, 158] width 12 height 12
radio input "true"
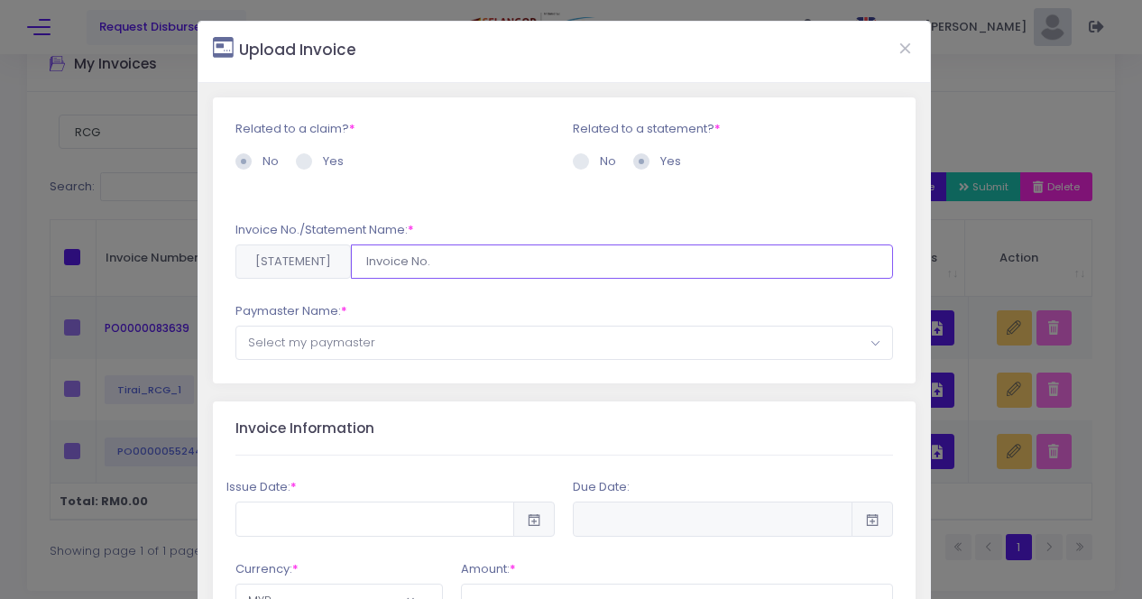
click at [428, 262] on input "text" at bounding box center [622, 262] width 542 height 34
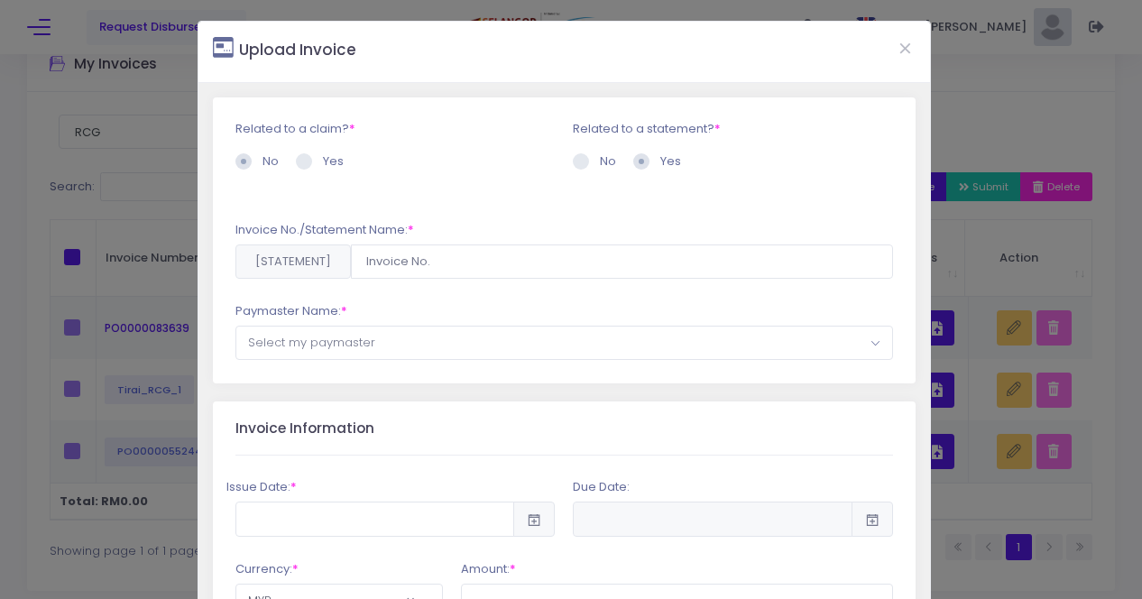
click at [575, 159] on span at bounding box center [581, 161] width 16 height 16
click at [600, 159] on input "No" at bounding box center [606, 158] width 12 height 12
radio input "true"
click at [635, 162] on span at bounding box center [641, 161] width 16 height 16
click at [660, 162] on input "Yes" at bounding box center [666, 158] width 12 height 12
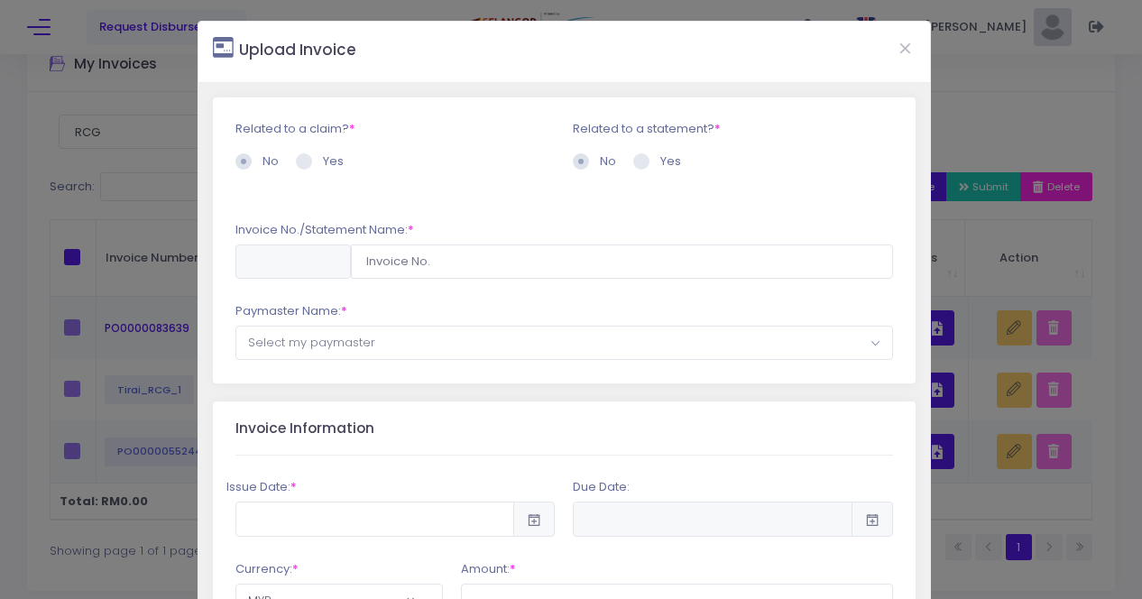
radio input "true"
click at [144, 230] on div "Upload Invoice Related to a claim? * No * * * * *" at bounding box center [571, 299] width 1142 height 599
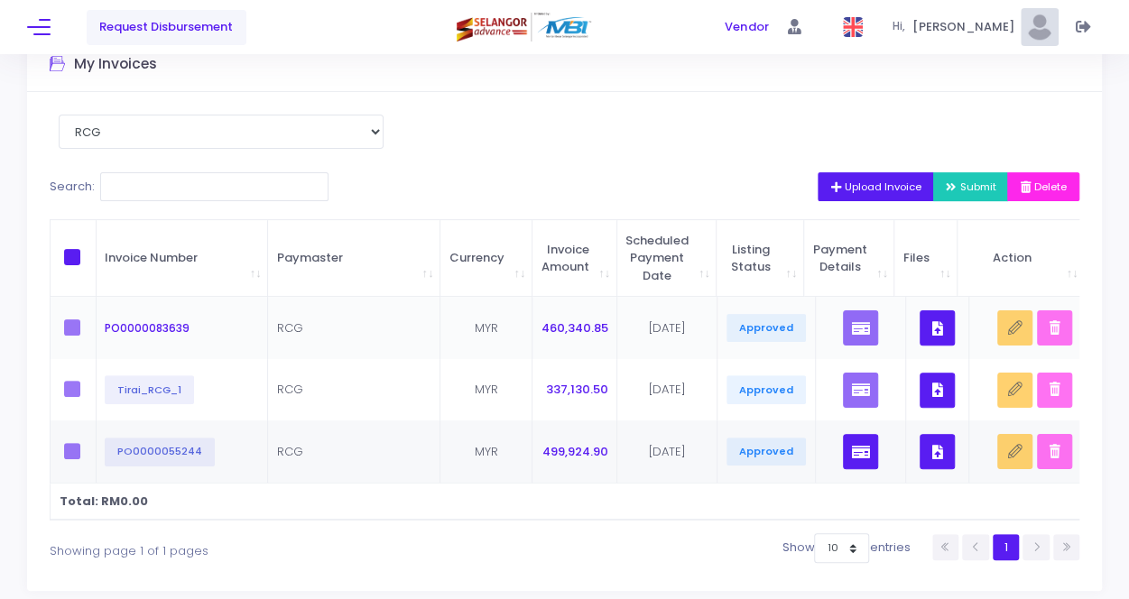
click at [401, 326] on td "RCG" at bounding box center [354, 328] width 172 height 62
click at [509, 330] on td "MYR" at bounding box center [486, 328] width 92 height 62
click at [919, 329] on button "button" at bounding box center [936, 327] width 35 height 35
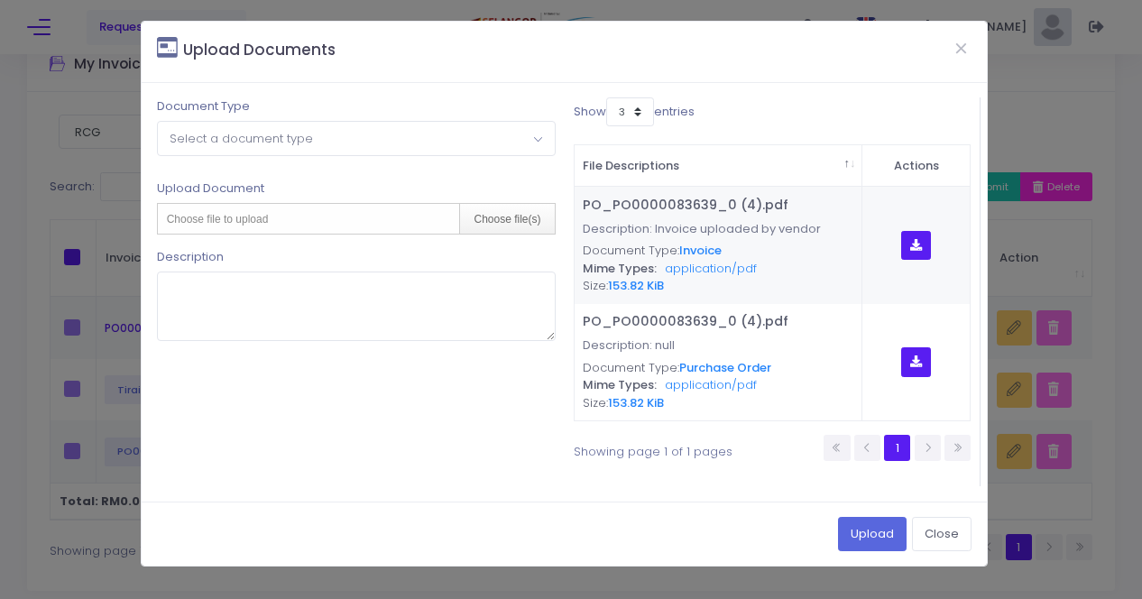
click at [56, 247] on div "Upload Documents Document Type Please select document type Invoice Credit Note …" at bounding box center [571, 299] width 1142 height 599
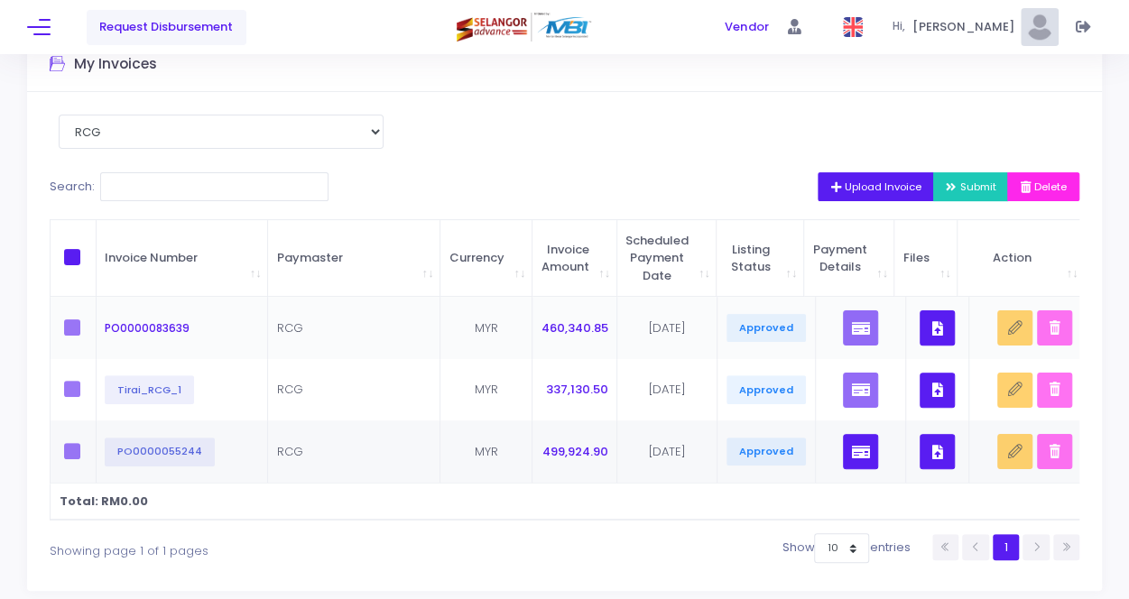
click at [70, 325] on label at bounding box center [77, 327] width 27 height 16
click at [836, 188] on span "Upload Invoice" at bounding box center [875, 187] width 91 height 14
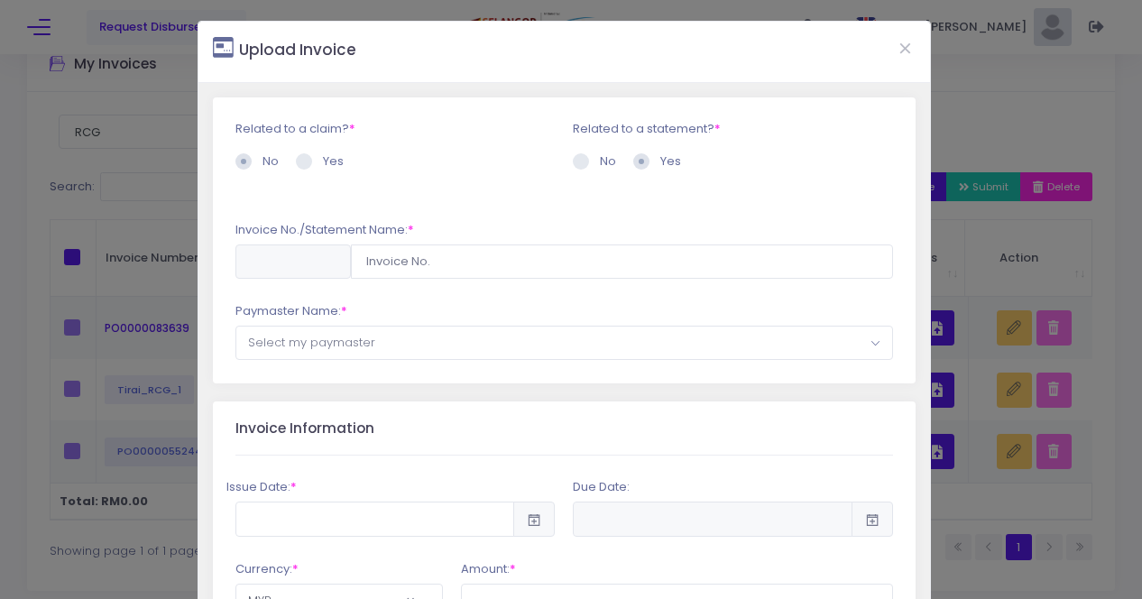
click at [300, 156] on span at bounding box center [304, 161] width 16 height 16
click at [323, 156] on input "Yes" at bounding box center [329, 158] width 12 height 12
radio input "true"
click at [244, 161] on span at bounding box center [243, 161] width 16 height 16
click at [263, 161] on input "No" at bounding box center [269, 158] width 12 height 12
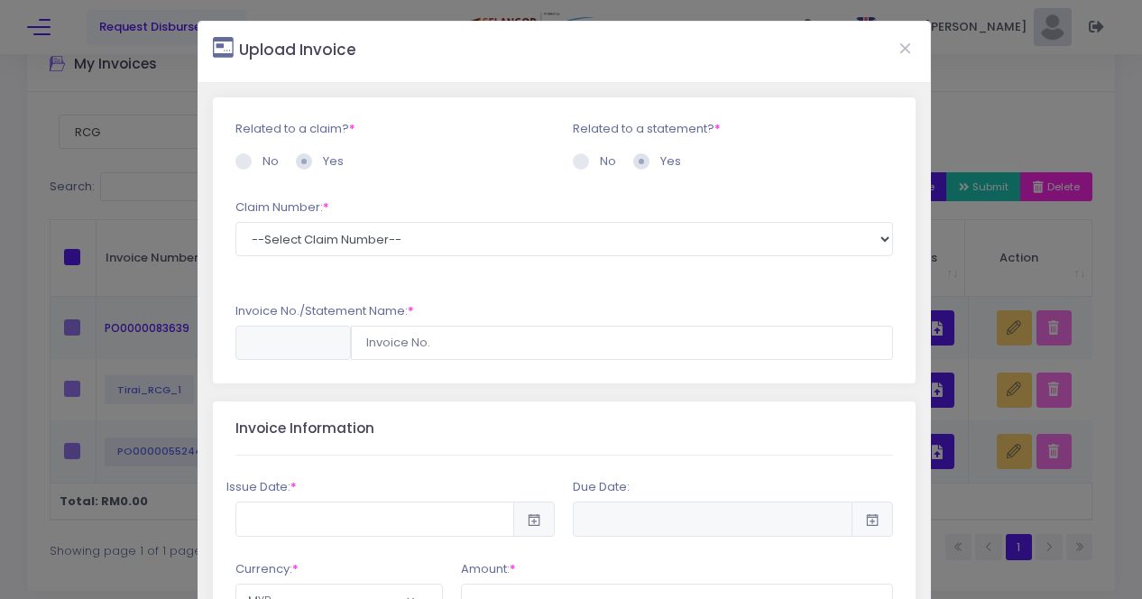
radio input "true"
drag, startPoint x: 305, startPoint y: 265, endPoint x: 387, endPoint y: 267, distance: 82.1
click at [307, 265] on div at bounding box center [292, 262] width 115 height 34
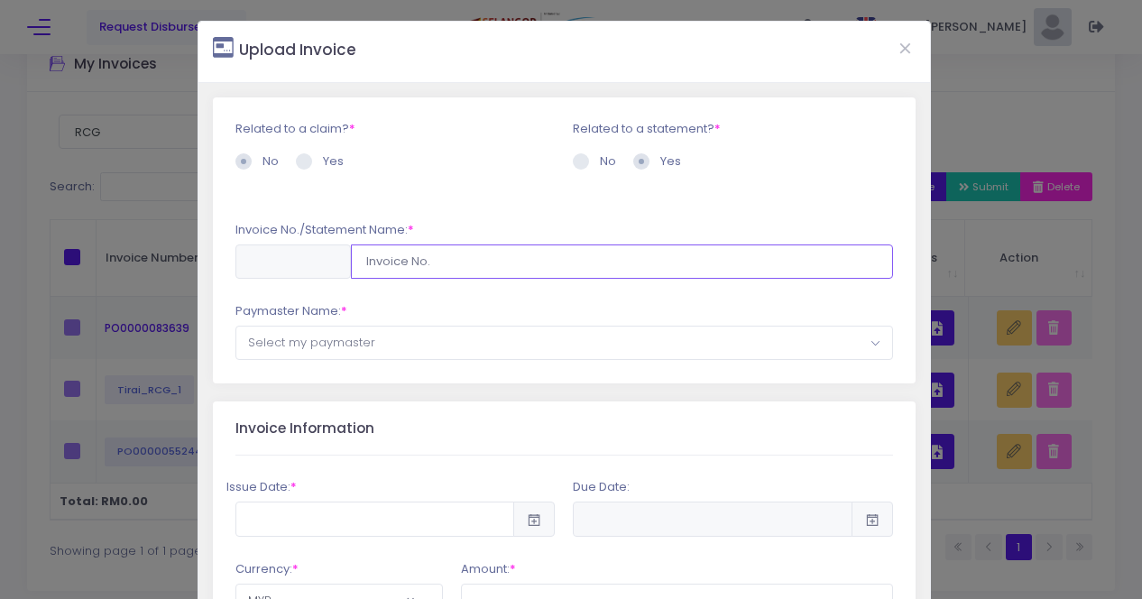
click at [413, 266] on input "text" at bounding box center [622, 262] width 542 height 34
type input "RCG_1"
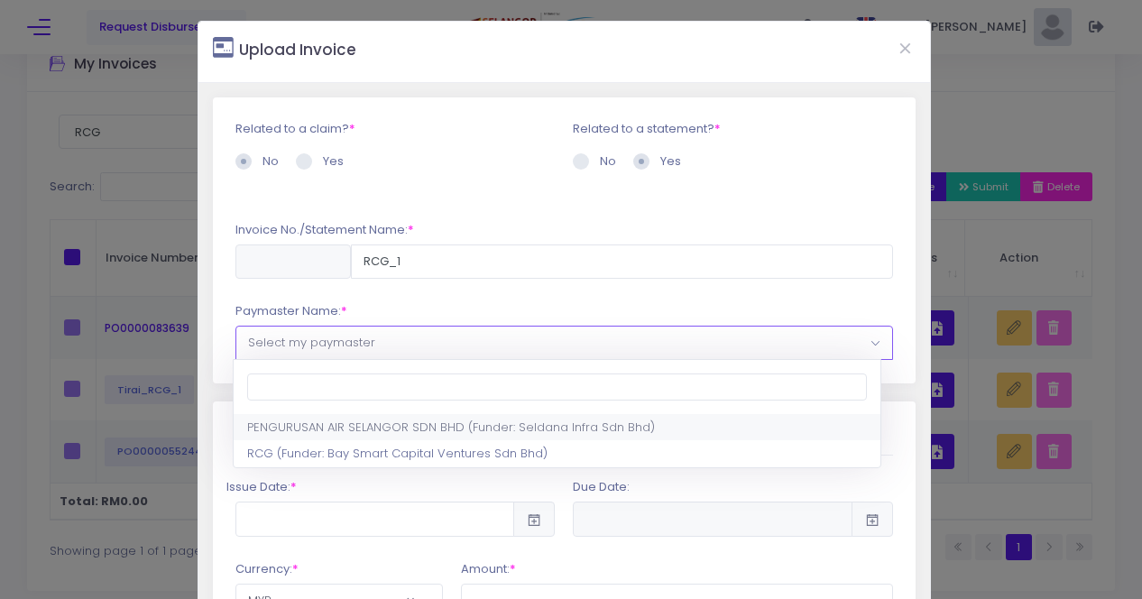
click at [322, 340] on span "Select my paymaster" at bounding box center [311, 342] width 127 height 17
select select "1545,1715,90"
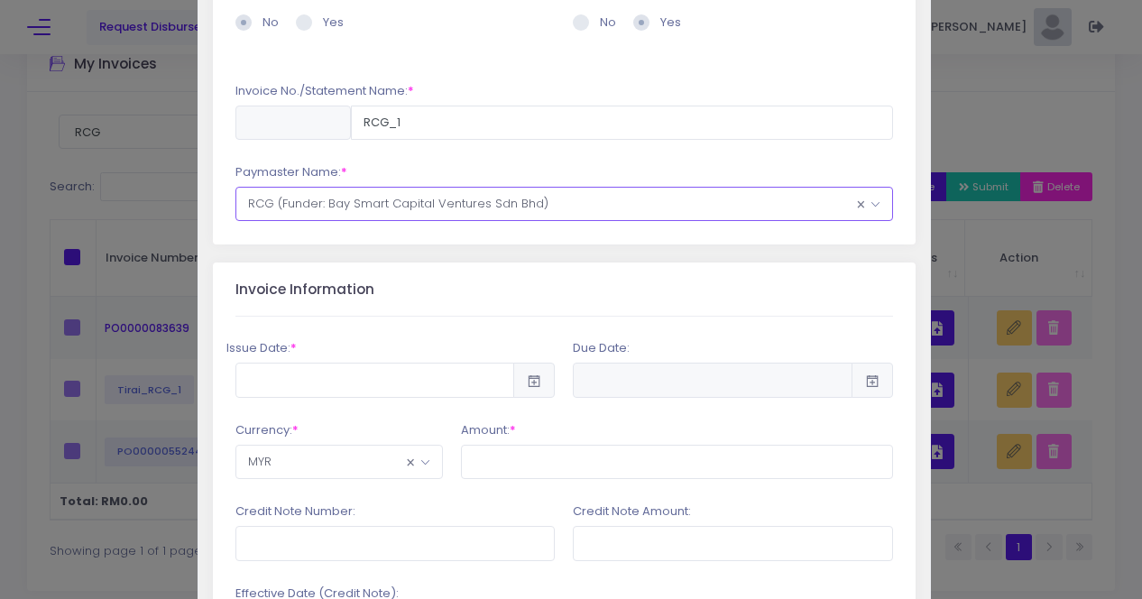
scroll to position [180, 0]
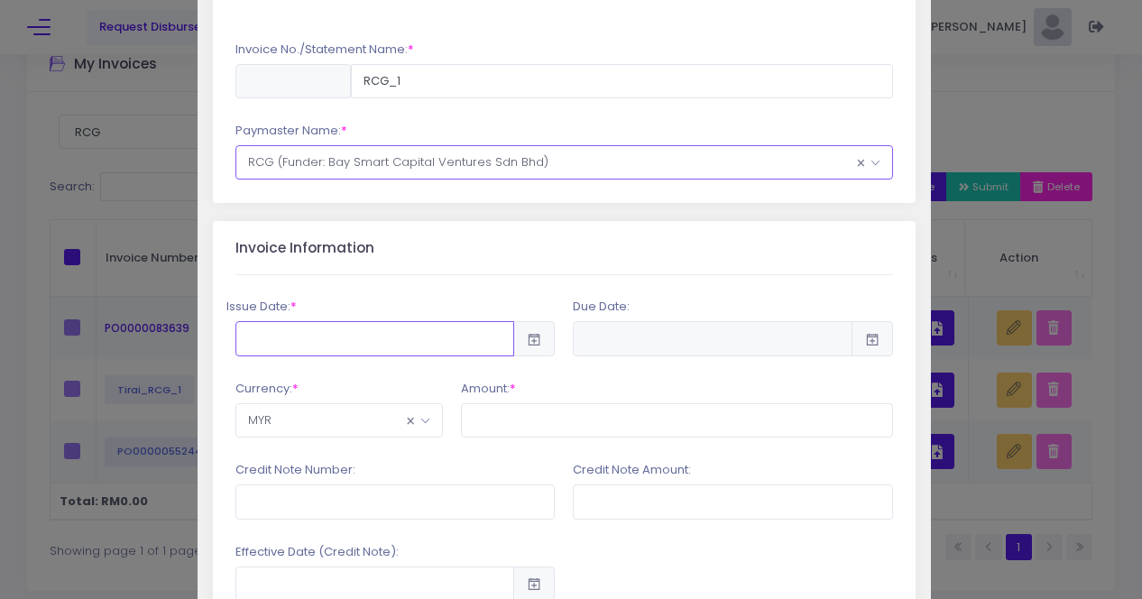
click at [322, 342] on input "text" at bounding box center [374, 338] width 279 height 34
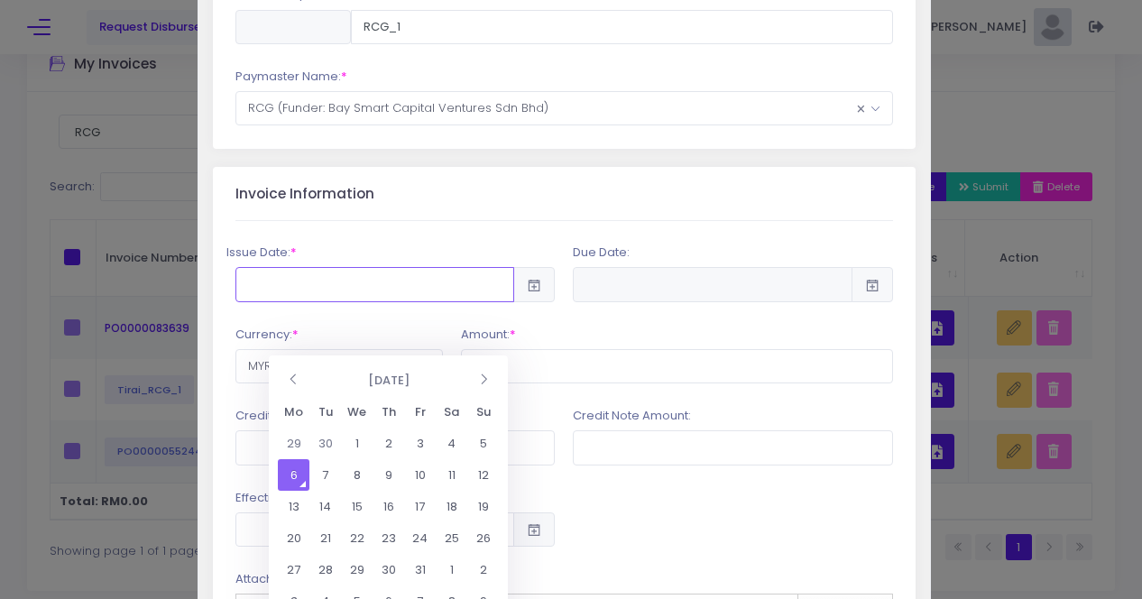
scroll to position [271, 0]
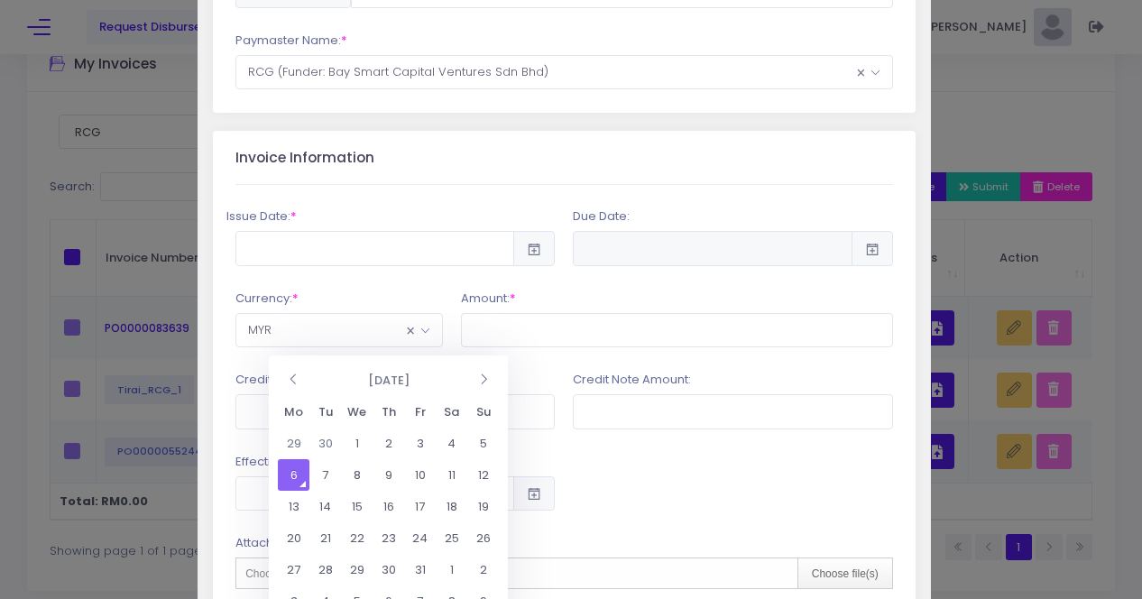
click at [301, 474] on td "6" at bounding box center [294, 475] width 32 height 32
type input "2025-10-06"
type input "2026-01-04"
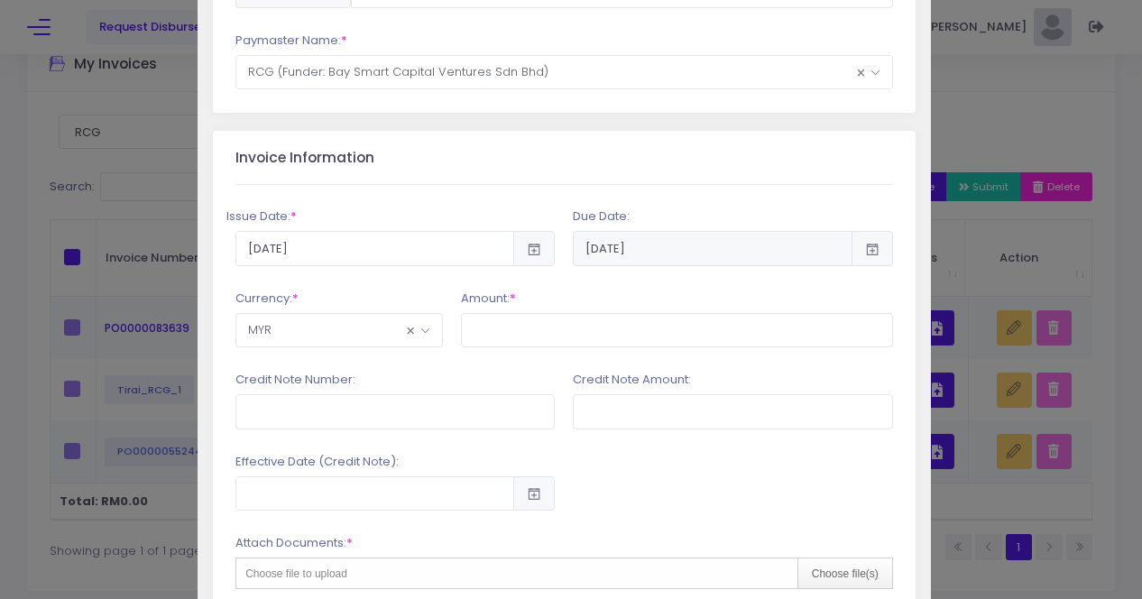
click at [319, 331] on span "× MYR" at bounding box center [339, 330] width 206 height 32
click at [485, 322] on input "text" at bounding box center [677, 330] width 432 height 34
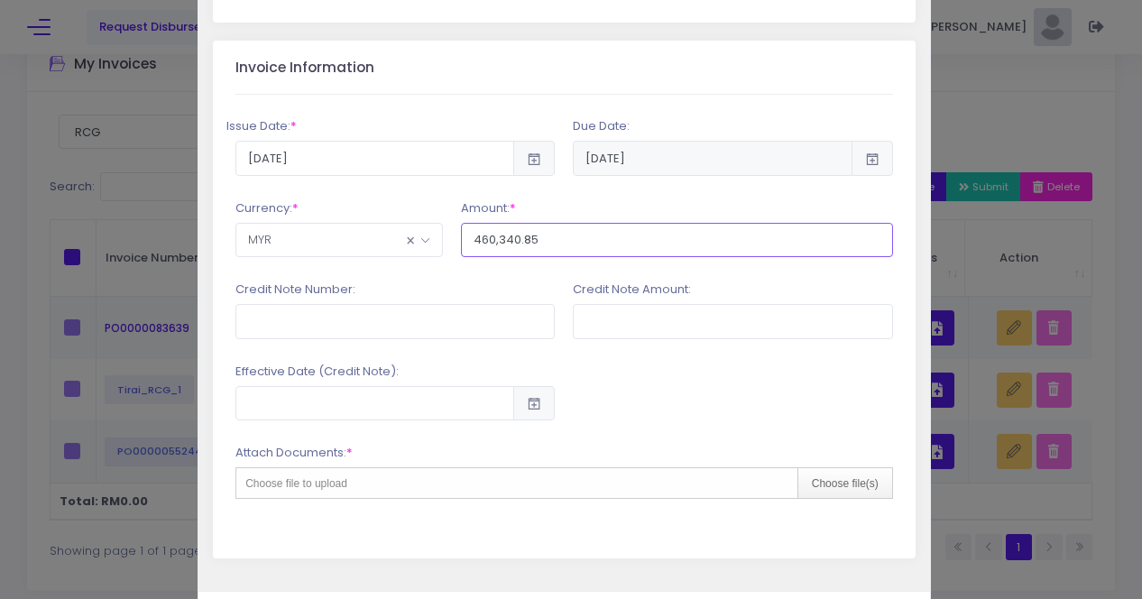
scroll to position [437, 0]
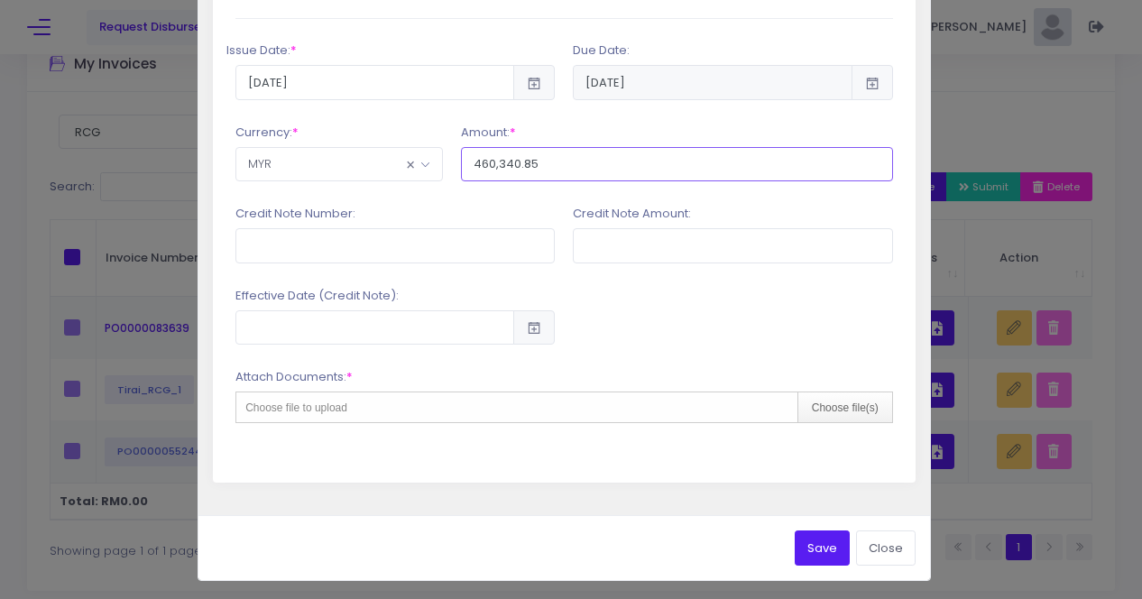
type input "460,340.85"
click at [341, 408] on span "Choose file to upload" at bounding box center [296, 408] width 102 height 13
type input "C:\fakepath\RCG_1.pdf"
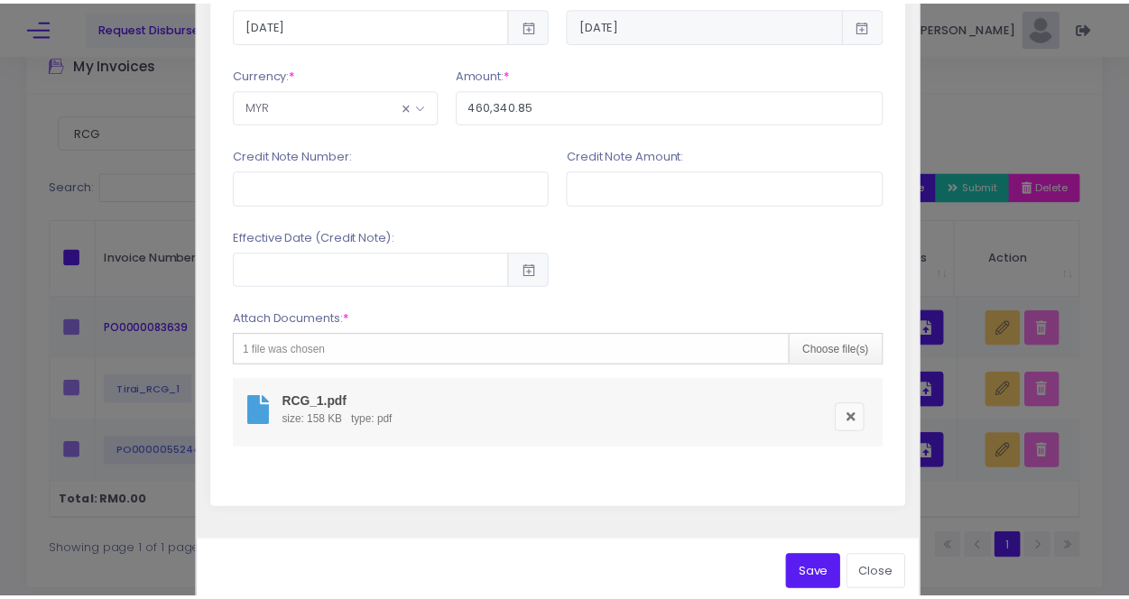
scroll to position [520, 0]
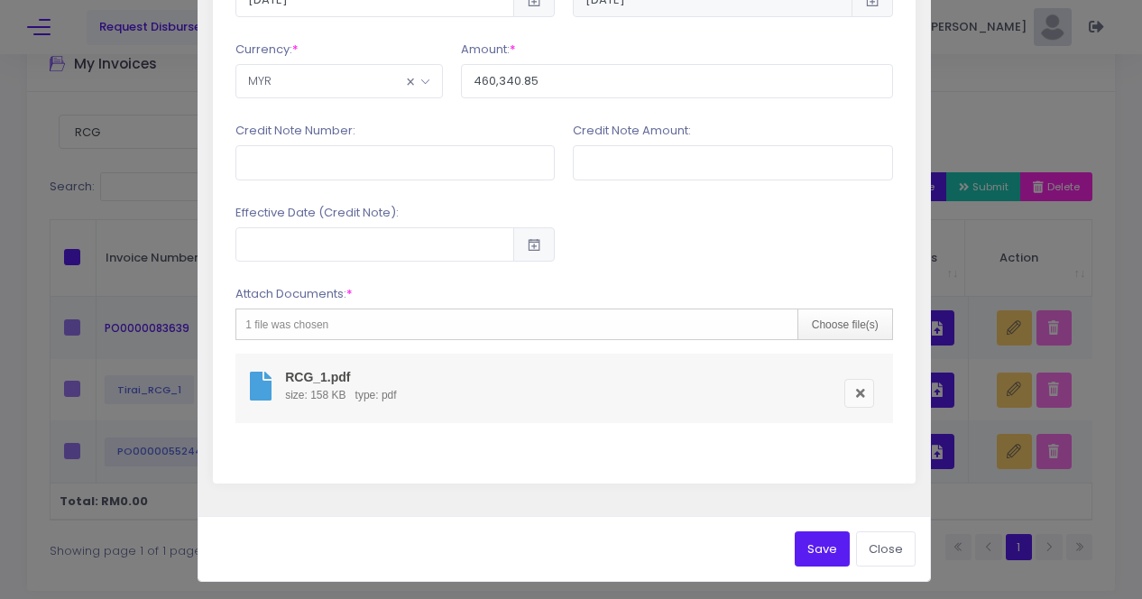
click at [816, 551] on button "Save" at bounding box center [822, 548] width 55 height 34
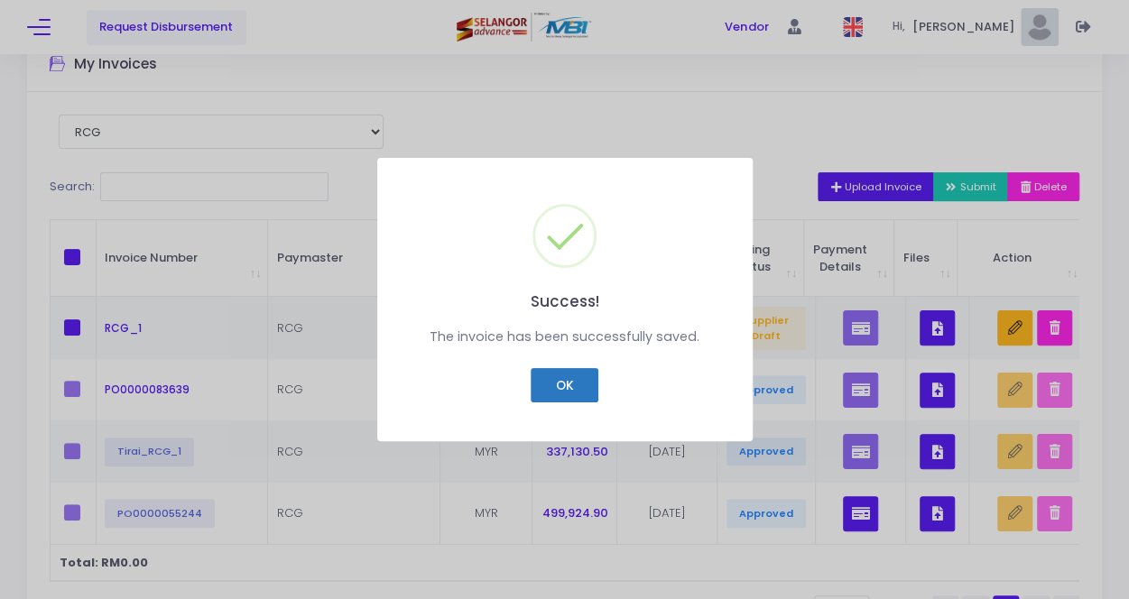
click at [559, 388] on button "OK" at bounding box center [565, 385] width 68 height 34
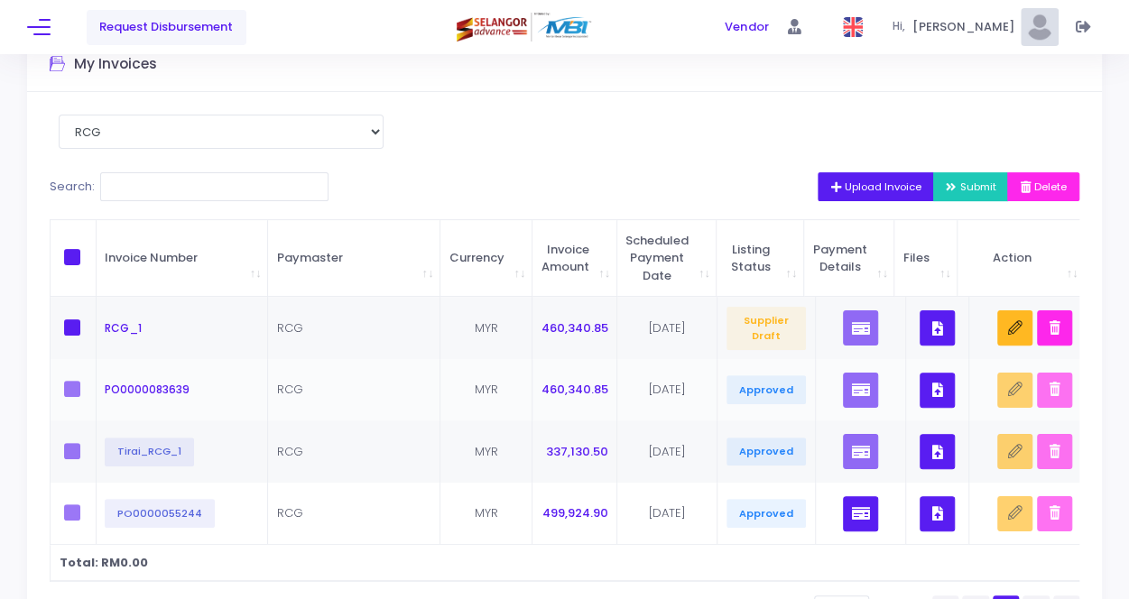
click at [70, 392] on label at bounding box center [77, 389] width 27 height 16
click at [71, 324] on span at bounding box center [72, 327] width 16 height 16
click at [91, 324] on input "checkbox" at bounding box center [97, 325] width 12 height 12
click at [75, 328] on span at bounding box center [72, 327] width 16 height 16
click at [91, 328] on input "checkbox" at bounding box center [97, 325] width 12 height 12
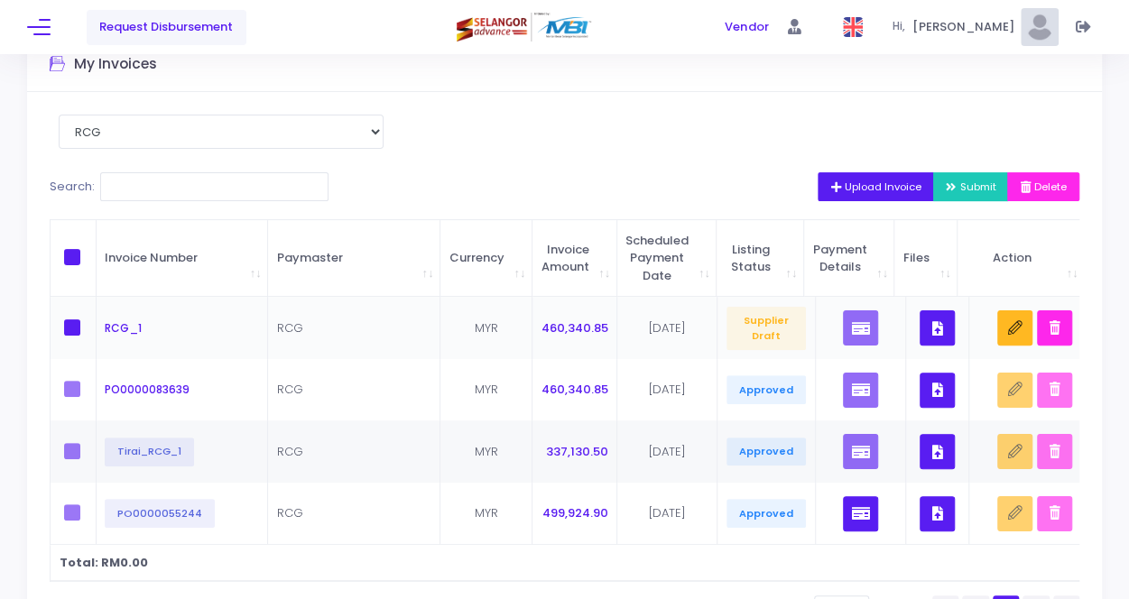
click at [69, 330] on span at bounding box center [72, 327] width 16 height 16
click at [91, 330] on input "checkbox" at bounding box center [97, 325] width 12 height 12
checkbox input "true"
click at [973, 188] on span "Submit" at bounding box center [971, 187] width 51 height 14
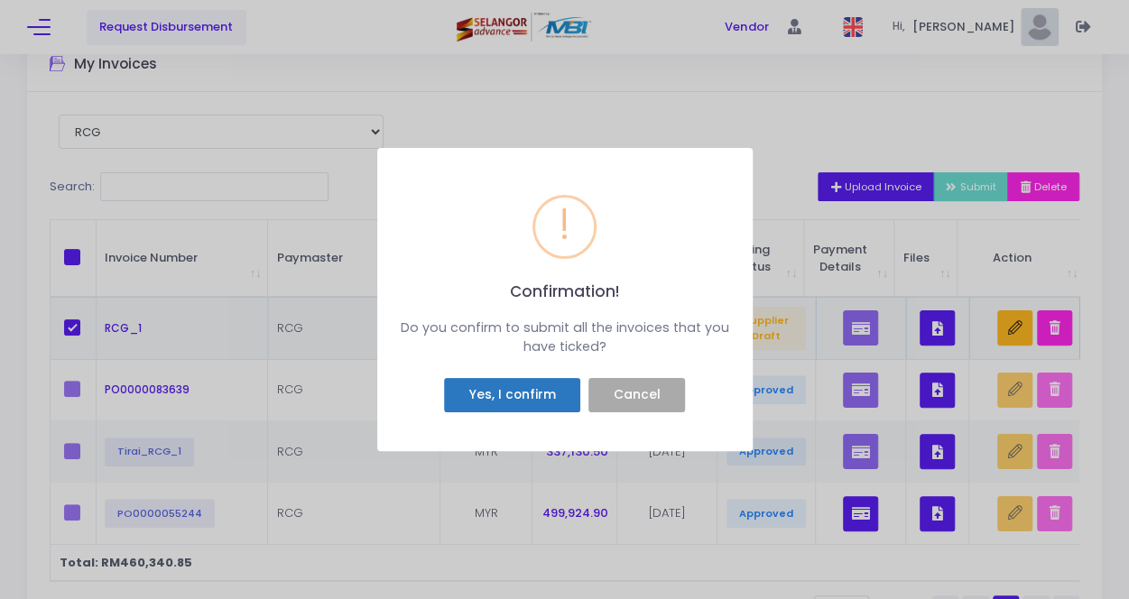
click at [512, 403] on button "Yes, I confirm" at bounding box center [512, 395] width 136 height 34
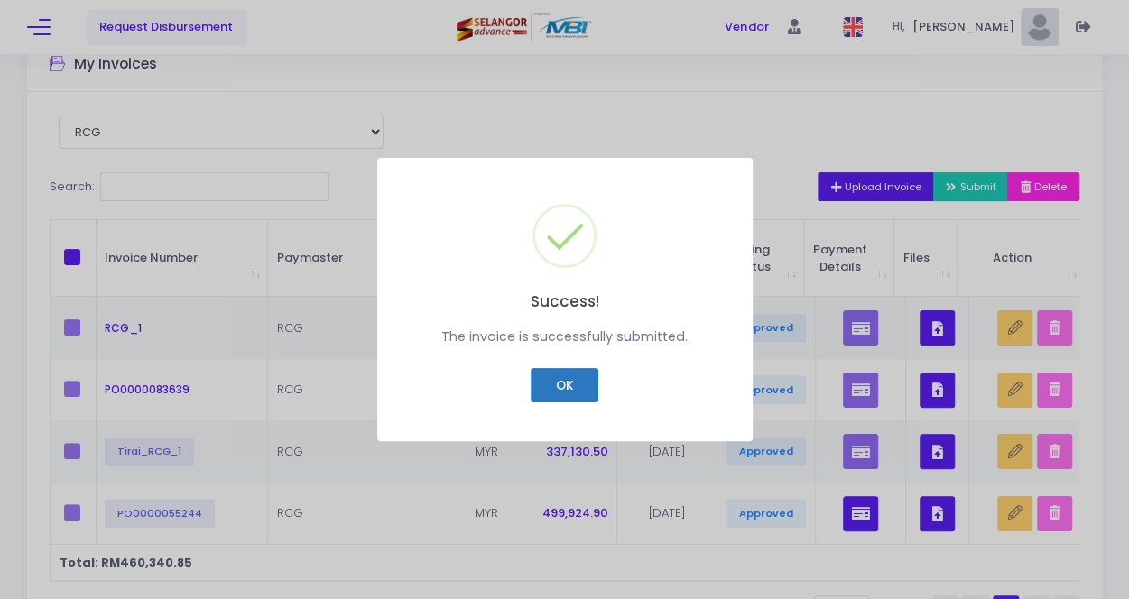
click at [568, 383] on button "OK" at bounding box center [565, 385] width 68 height 34
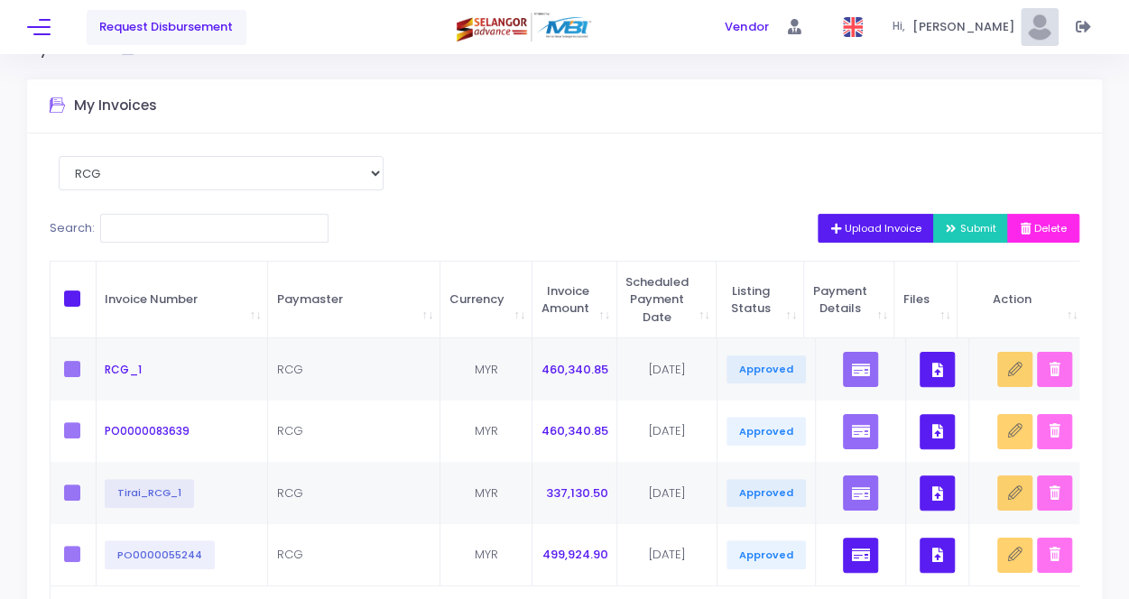
scroll to position [0, 0]
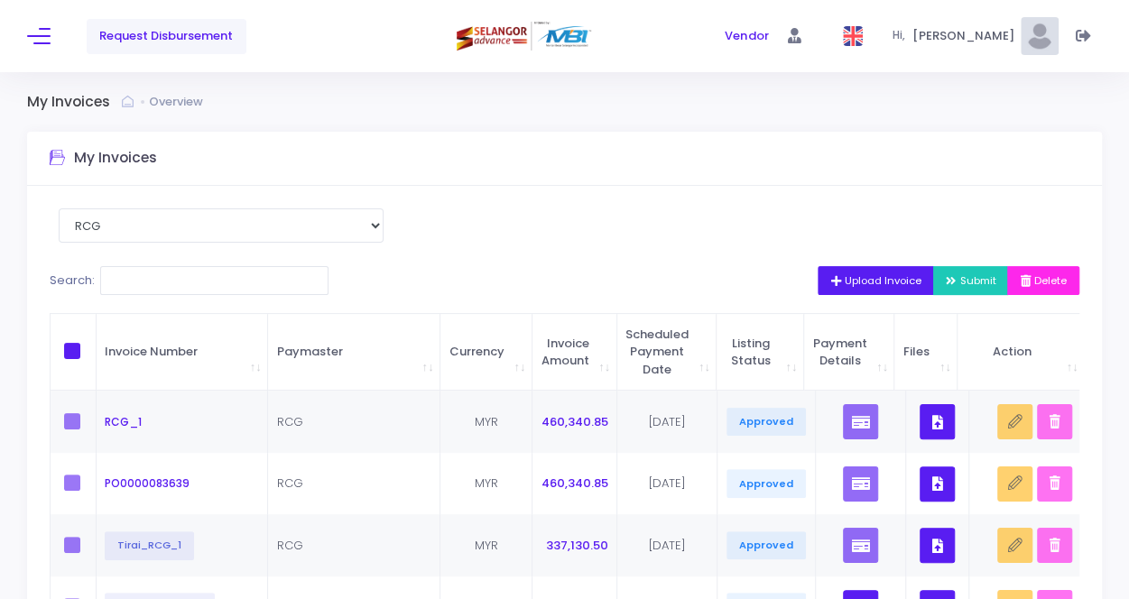
click at [73, 350] on span "\a \a \a \a" at bounding box center [72, 351] width 16 height 16
click at [91, 350] on input "\a \a \a \a" at bounding box center [97, 349] width 12 height 12
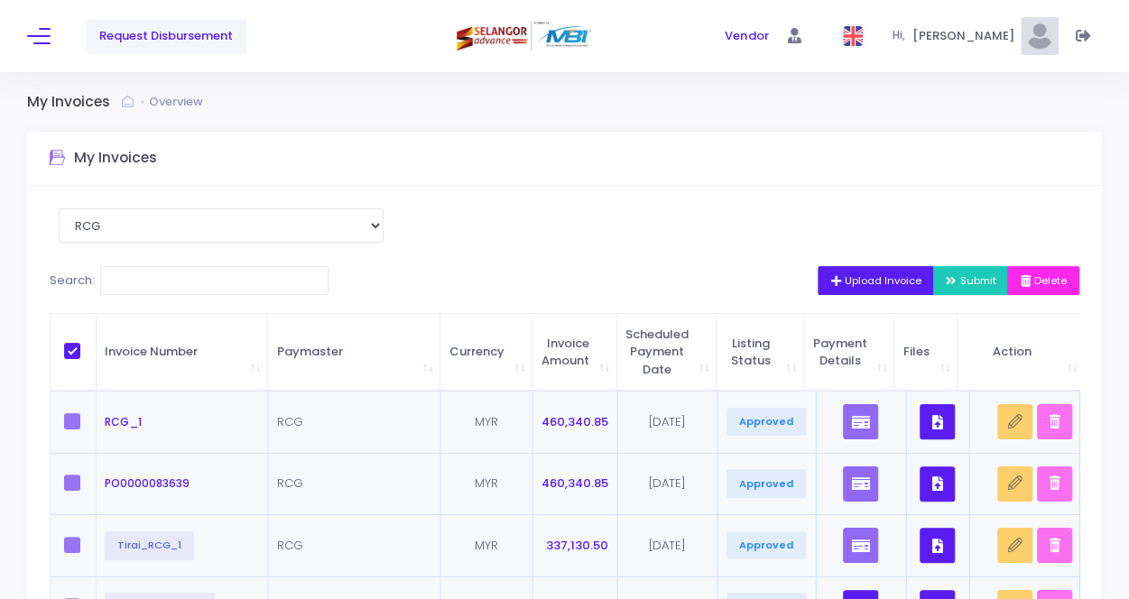
click at [65, 423] on label at bounding box center [77, 421] width 27 height 16
click at [71, 352] on span "\a \a \a \a" at bounding box center [72, 351] width 16 height 16
click at [91, 352] on input "\a \a \a \a" at bounding box center [97, 349] width 12 height 12
checkbox input "false"
click at [169, 33] on span "Request Disbursement" at bounding box center [166, 36] width 134 height 18
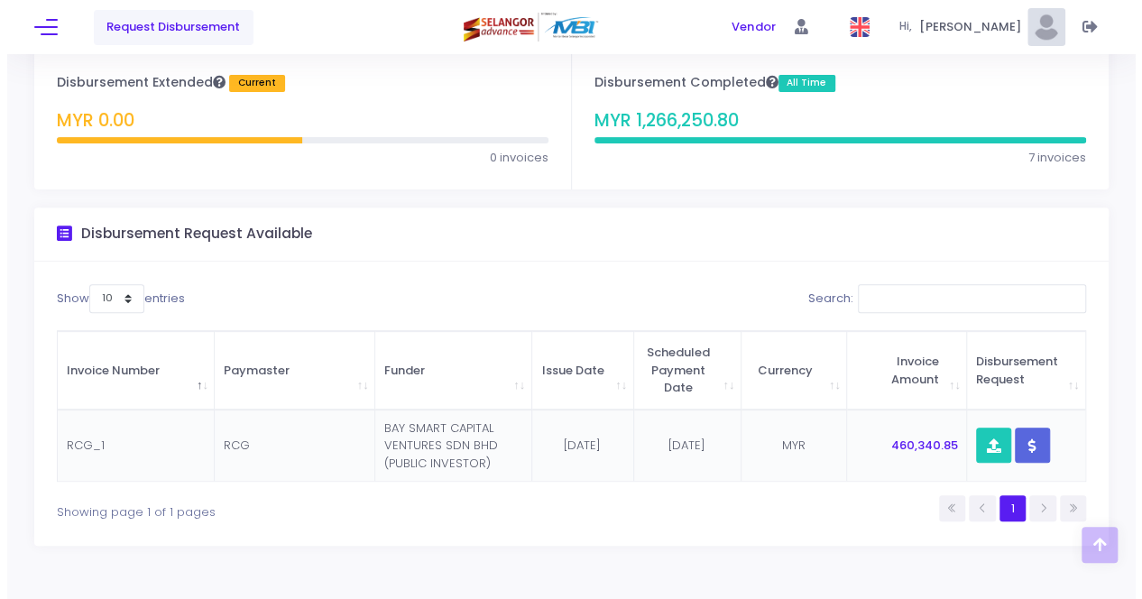
scroll to position [247, 0]
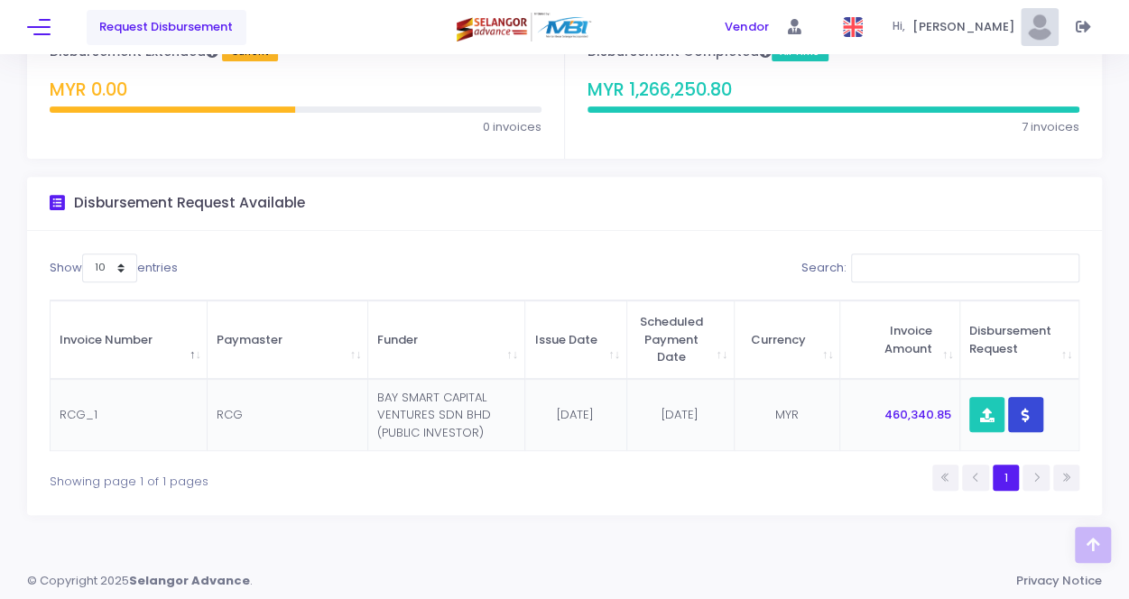
click at [1024, 415] on icon "button" at bounding box center [1025, 415] width 8 height 0
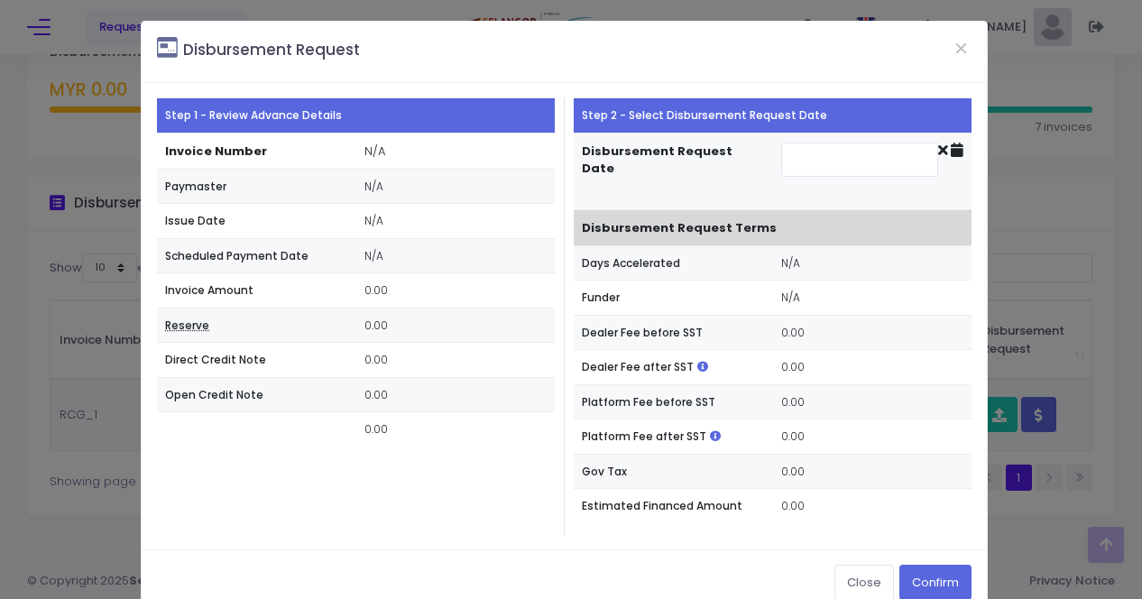
type input "[DATE]"
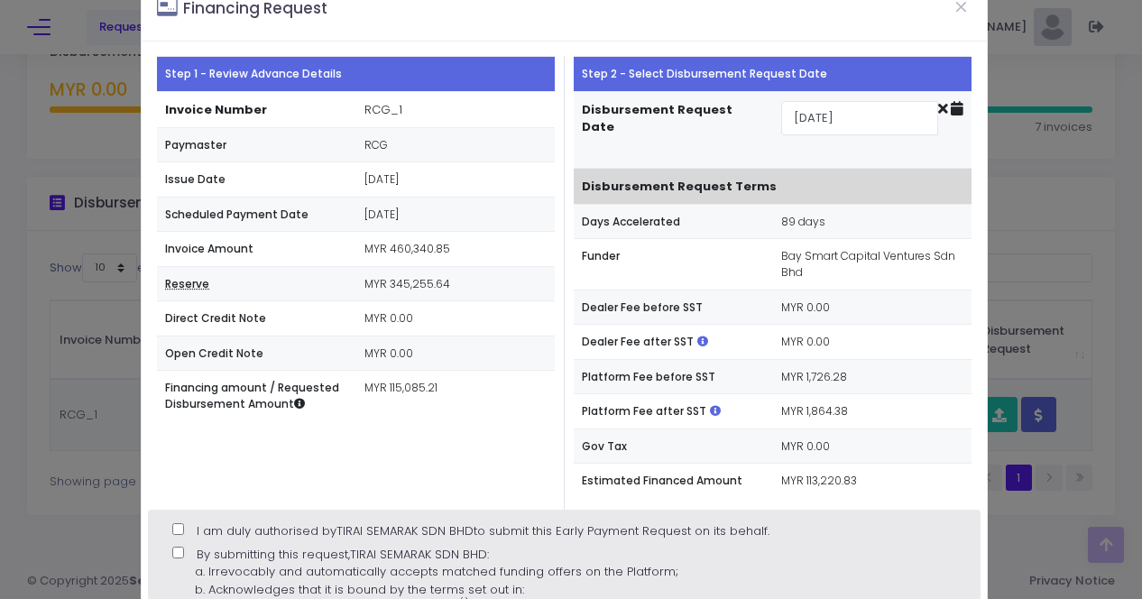
scroll to position [0, 0]
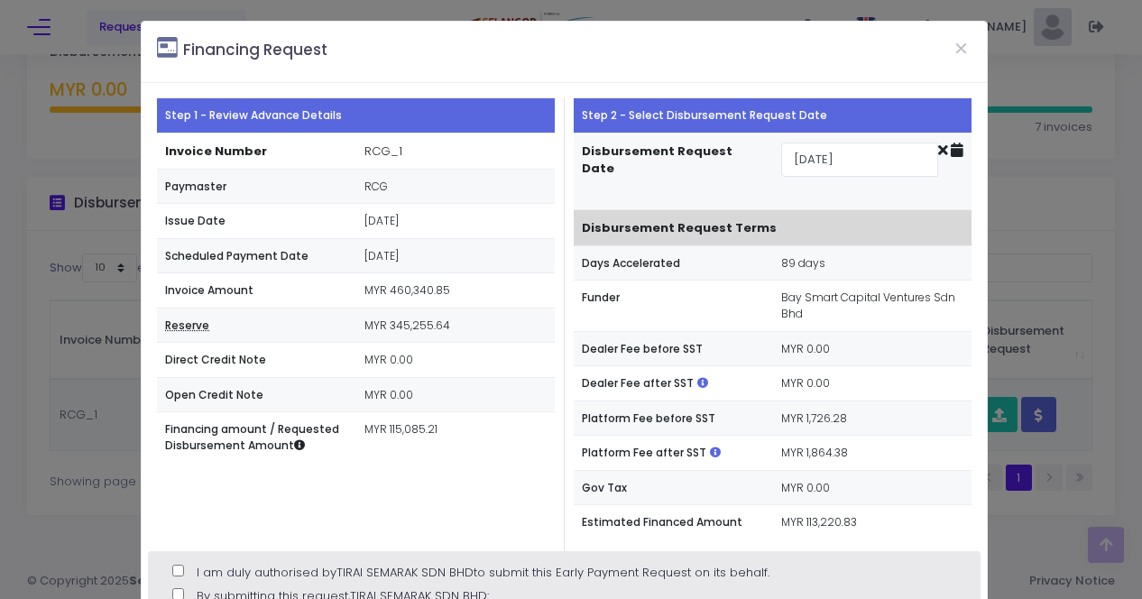
click at [480, 498] on div "Step 1 - Review Advance Details Invoice Number RCG_1 Paymaster RCG Issue Date […" at bounding box center [356, 323] width 417 height 453
click at [1046, 84] on div "Financing Request Step 1 - Review Advance Details Invoice Number RCG_1 RCG" at bounding box center [571, 299] width 1142 height 599
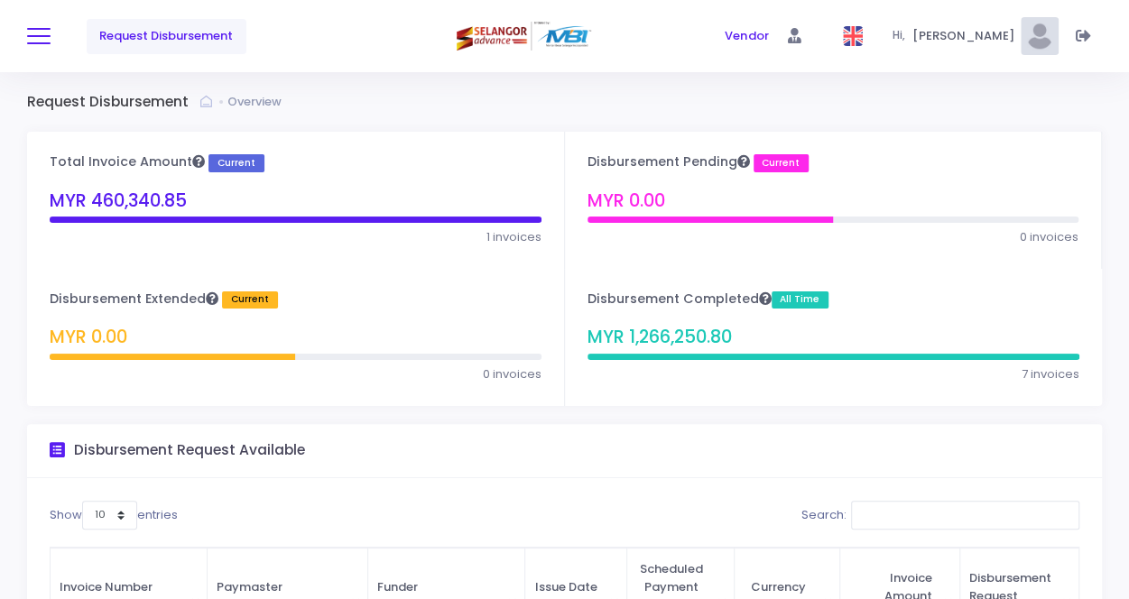
click at [44, 40] on button at bounding box center [38, 35] width 23 height 23
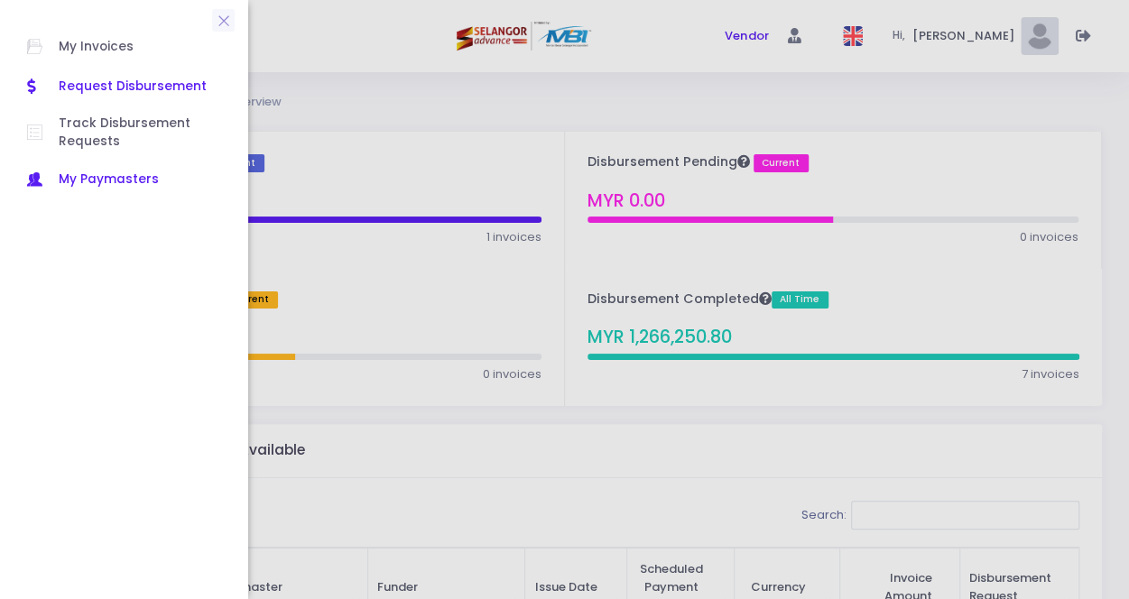
click at [108, 172] on span "My Paymasters" at bounding box center [140, 179] width 162 height 23
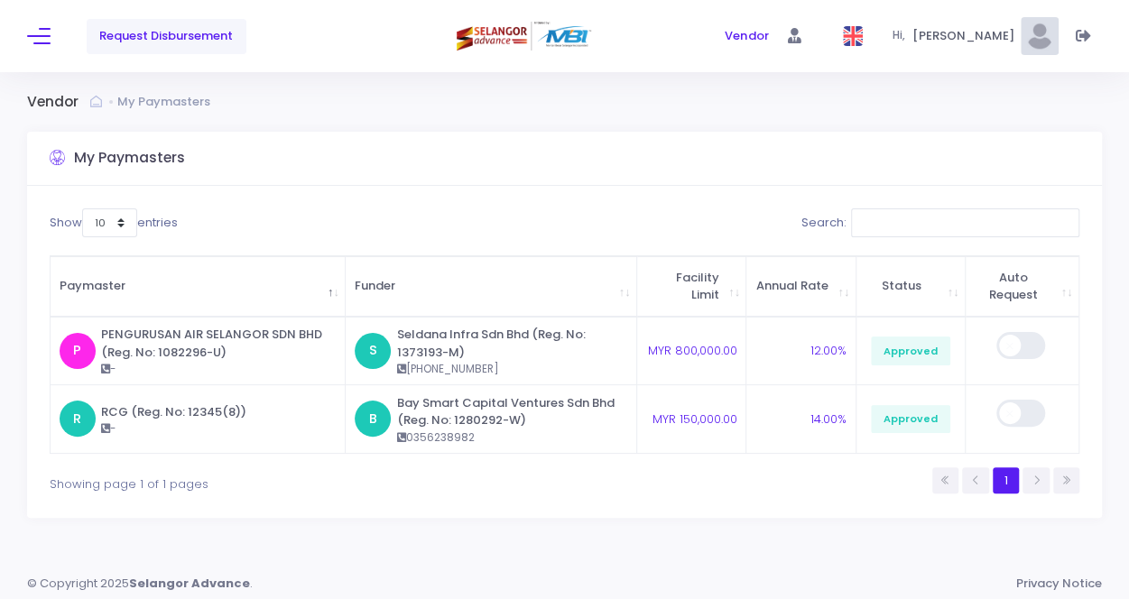
click at [182, 41] on span "Request Disbursement" at bounding box center [166, 36] width 134 height 18
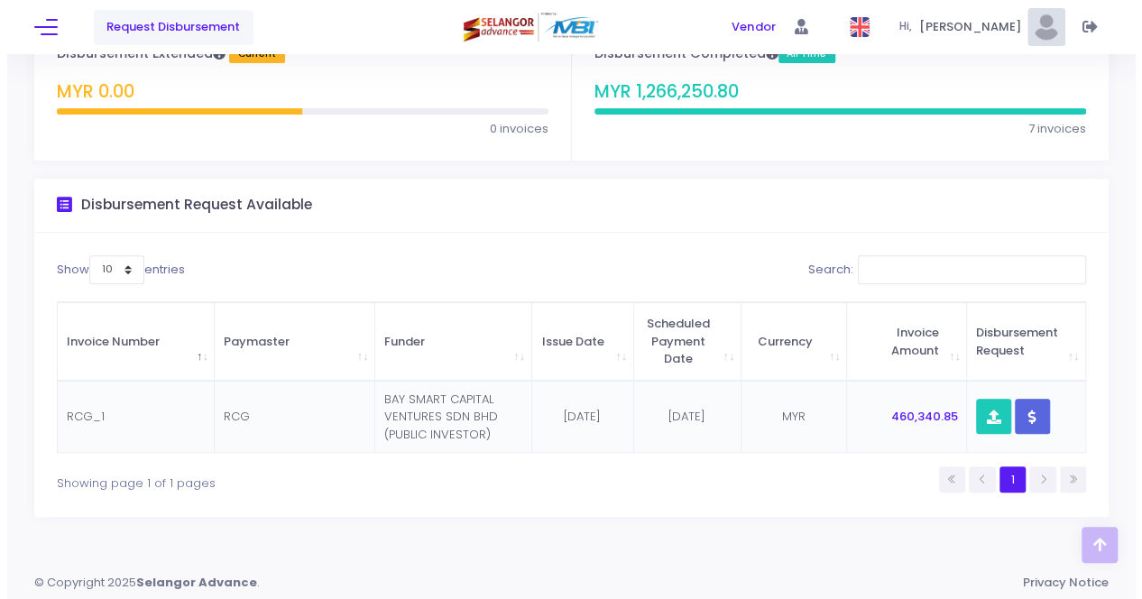
scroll to position [247, 0]
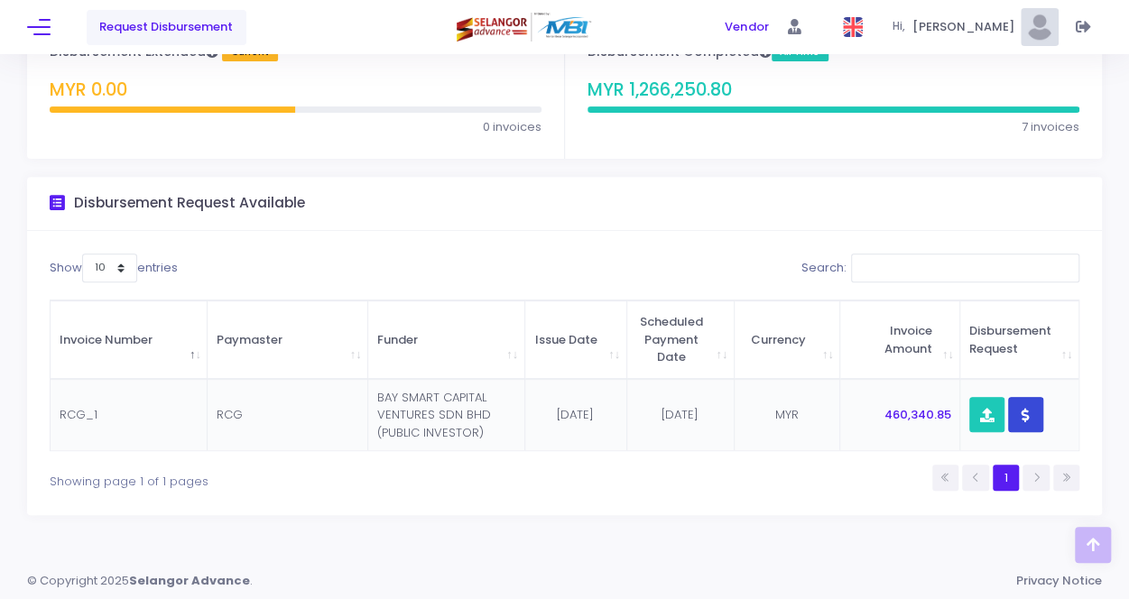
click at [1034, 411] on button "button" at bounding box center [1025, 414] width 35 height 35
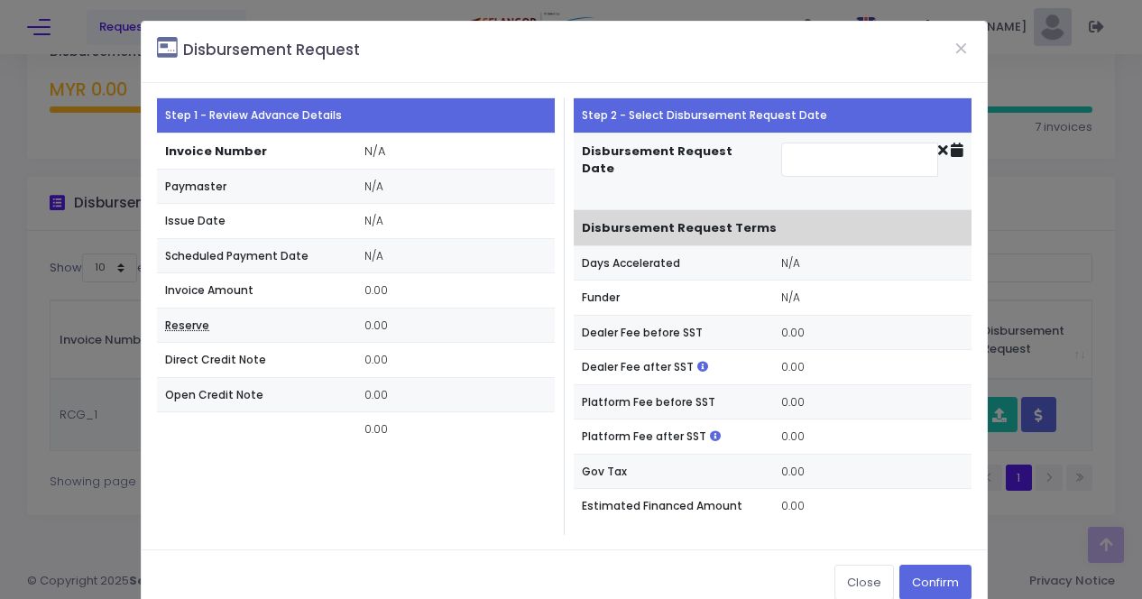
type input "2025-10-09"
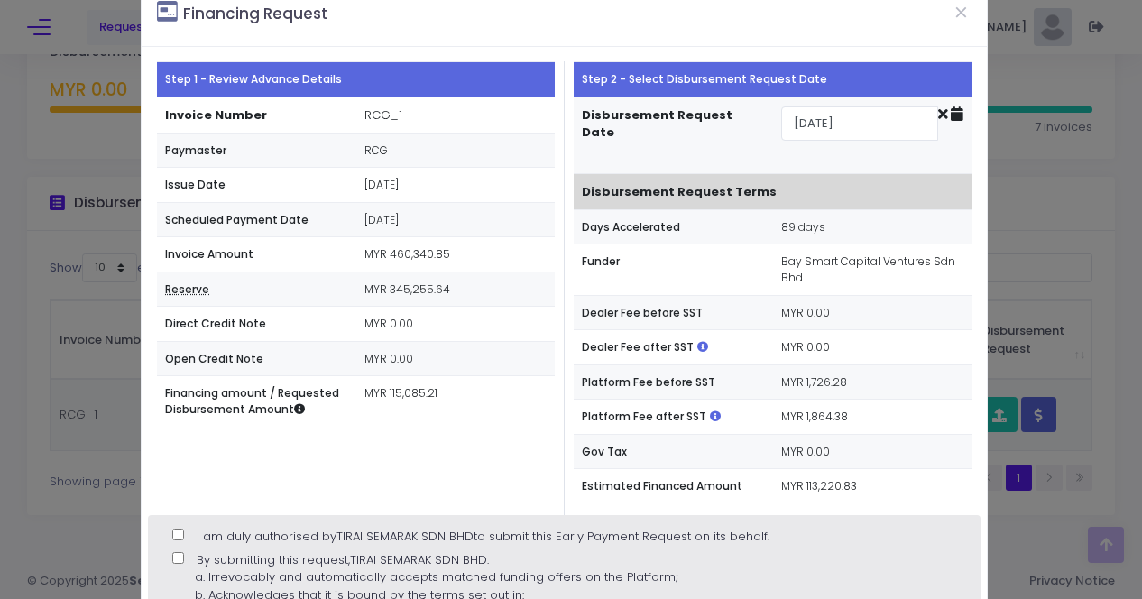
scroll to position [0, 0]
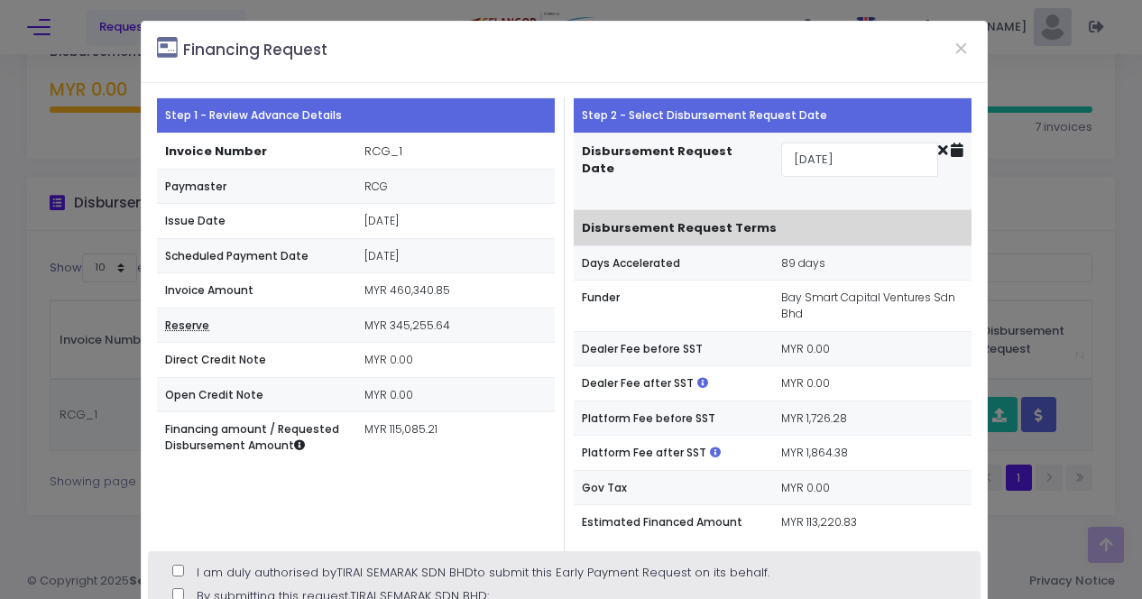
click at [476, 492] on div "Step 1 - Review Advance Details Invoice Number RCG_1 Paymaster RCG Issue Date 0…" at bounding box center [356, 323] width 417 height 453
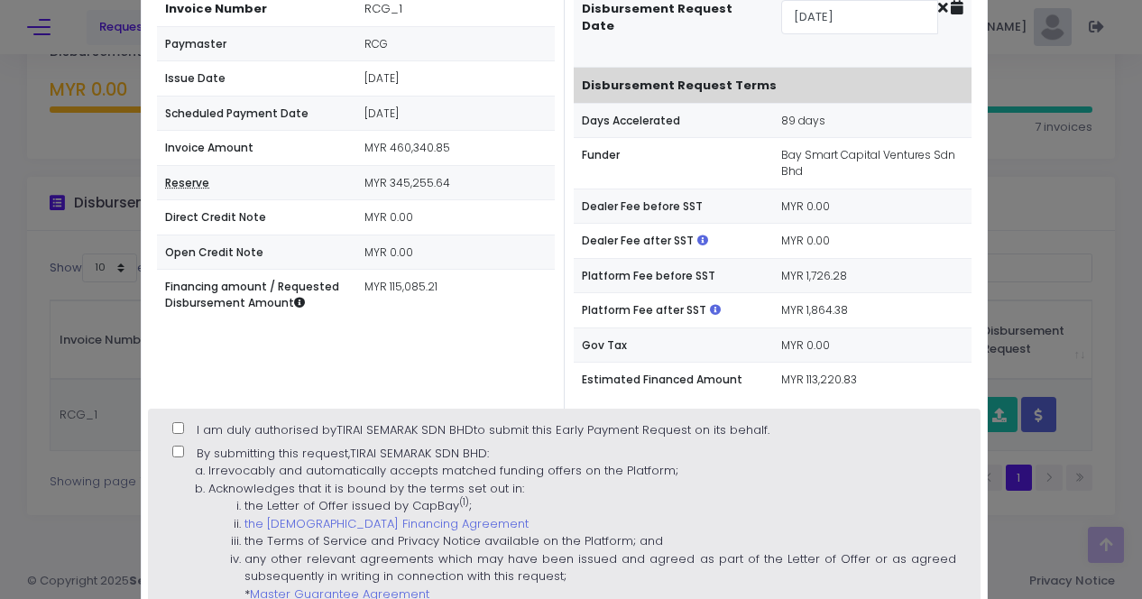
scroll to position [180, 0]
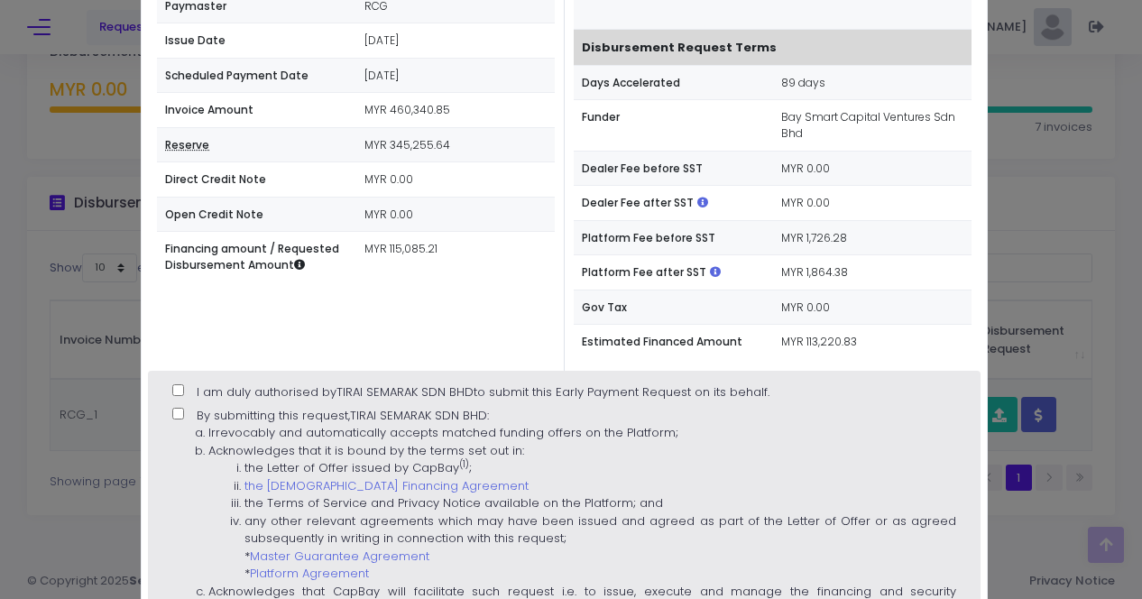
click at [179, 384] on input "I am duly authorised by TIRAI SEMARAK SDN BHD to submit this Early Payment Requ…" at bounding box center [178, 390] width 12 height 12
checkbox input "true"
click at [176, 408] on input "By submitting this request, TIRAI SEMARAK SDN BHD : Irrevocably and automatical…" at bounding box center [178, 414] width 12 height 12
checkbox input "true"
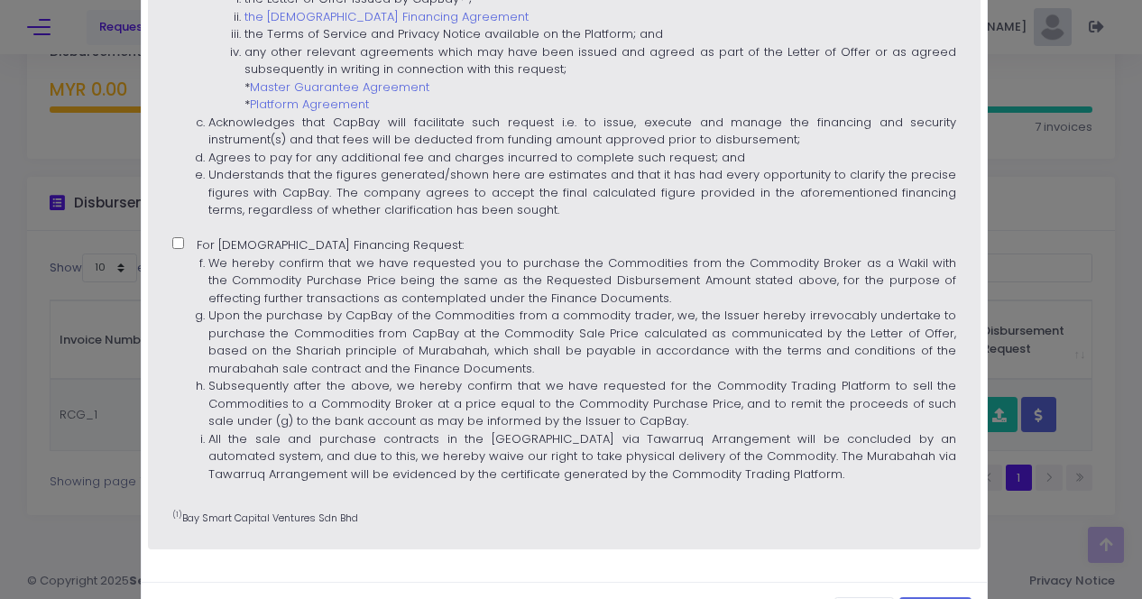
scroll to position [714, 0]
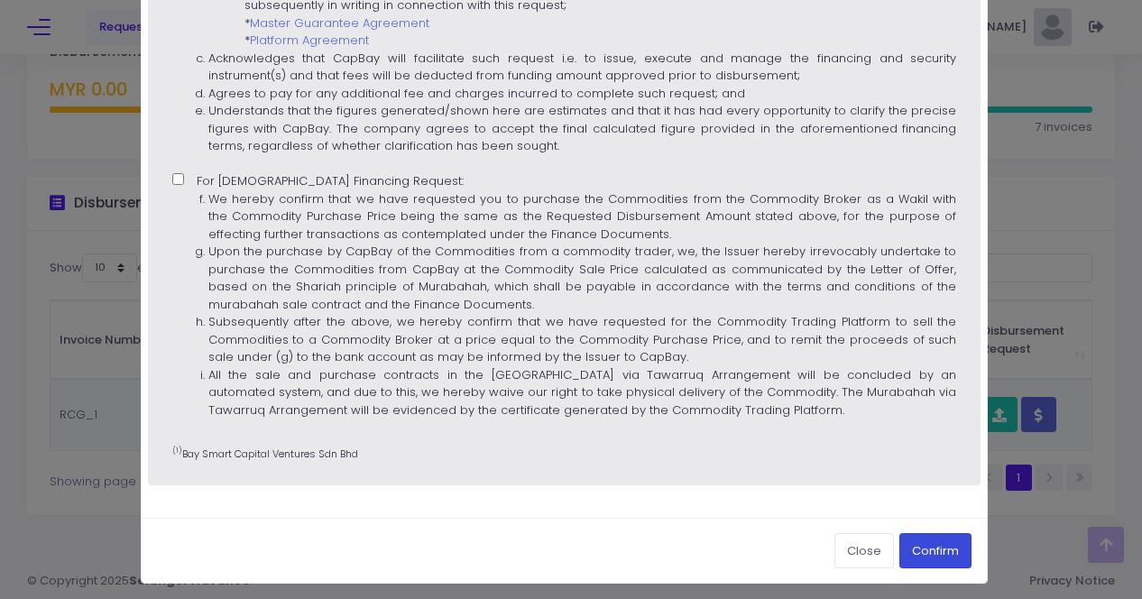
click at [903, 550] on button "Confirm" at bounding box center [936, 550] width 72 height 34
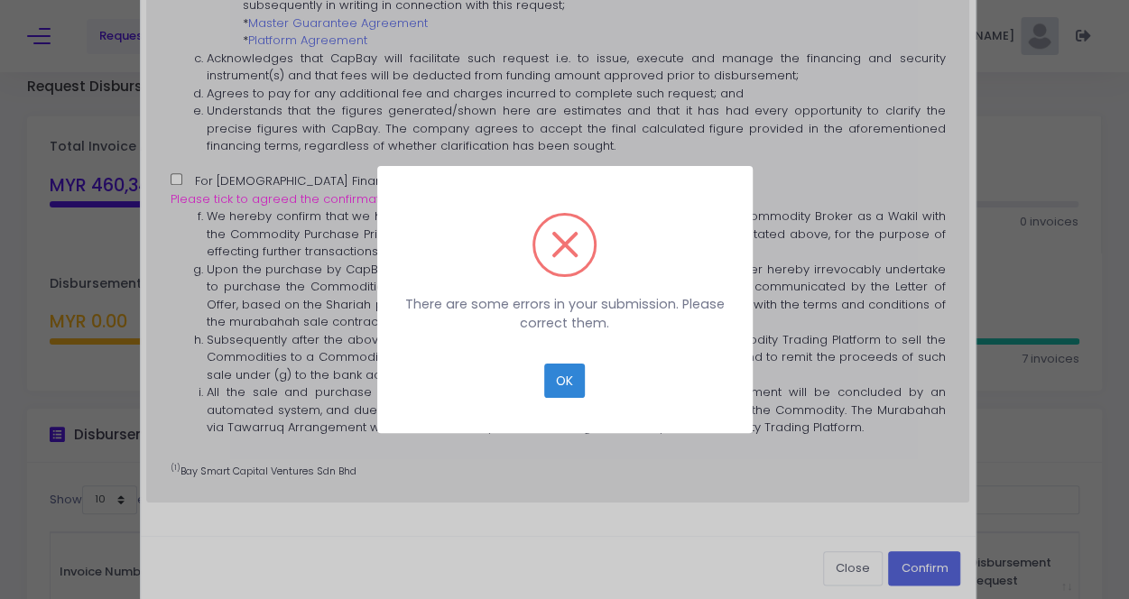
scroll to position [0, 0]
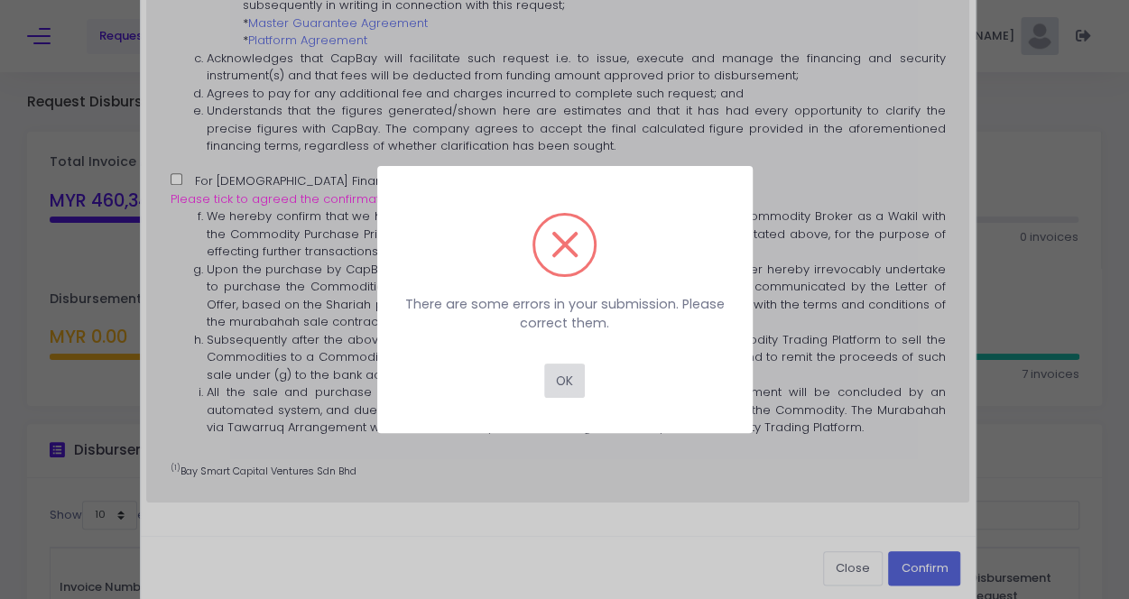
click at [571, 376] on button "OK" at bounding box center [564, 381] width 41 height 34
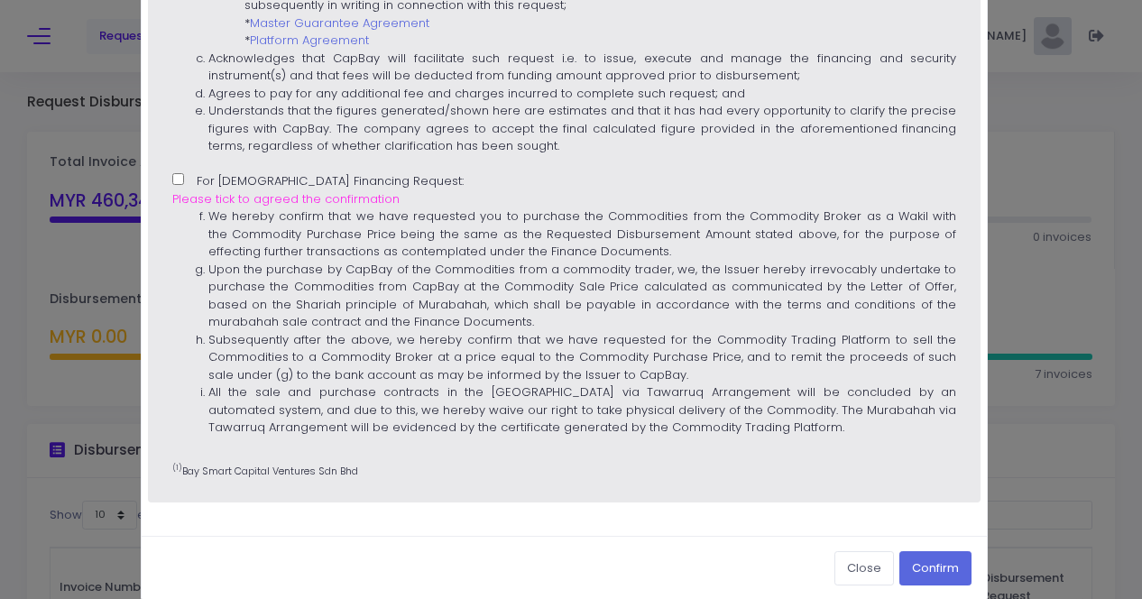
click at [175, 176] on input "For Islamic Financing Request: Please tick to agreed the confirmation We hereby…" at bounding box center [178, 179] width 12 height 12
checkbox input "true"
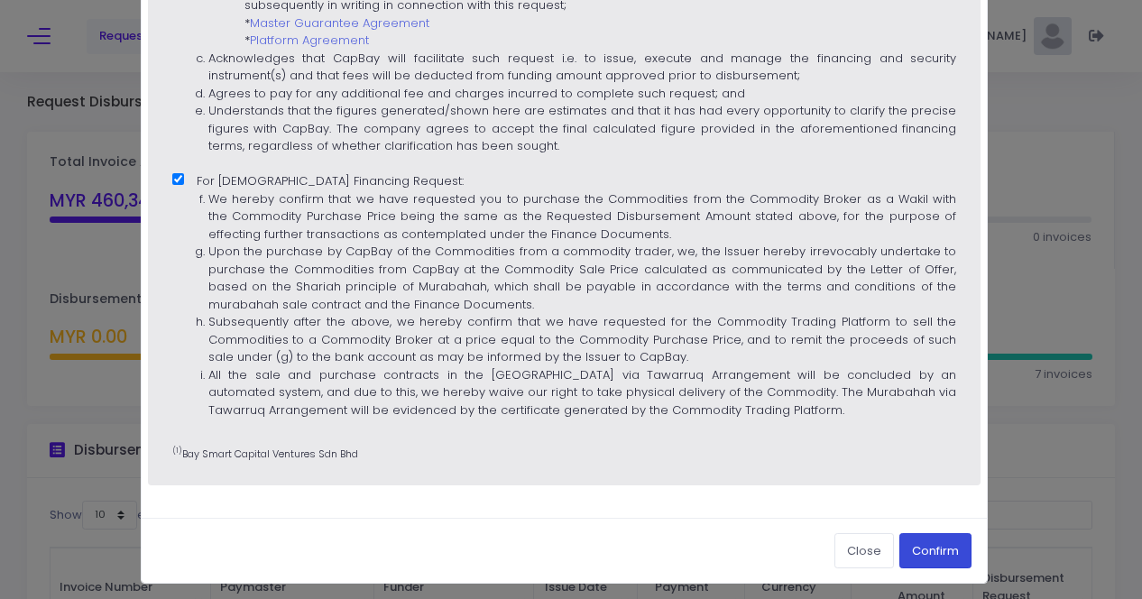
click at [937, 542] on button "Confirm" at bounding box center [936, 550] width 72 height 34
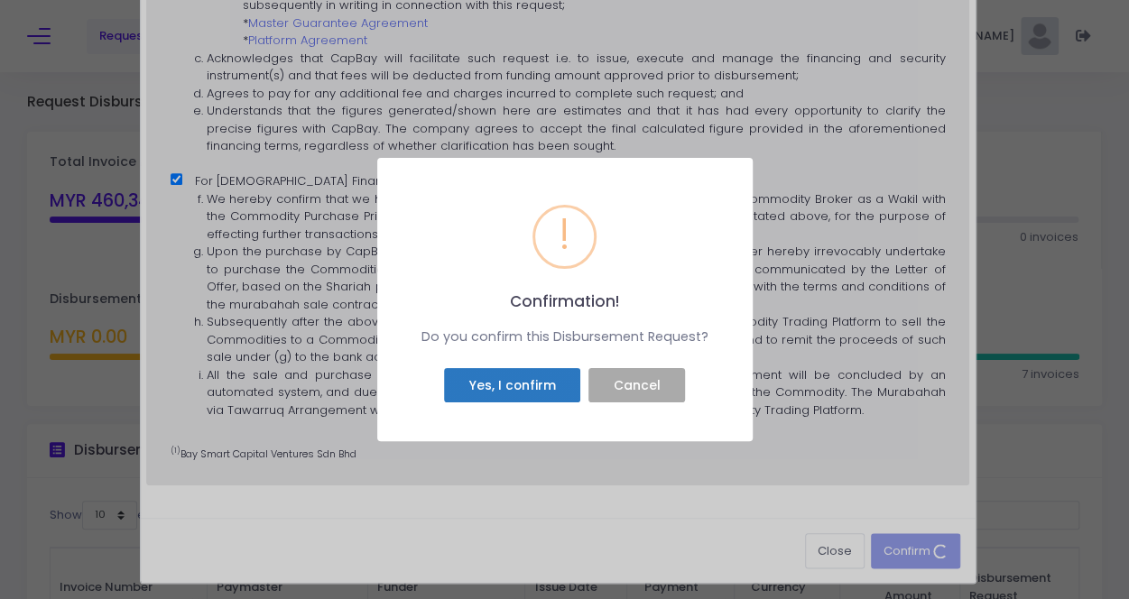
click at [514, 392] on button "Yes, I confirm" at bounding box center [512, 385] width 136 height 34
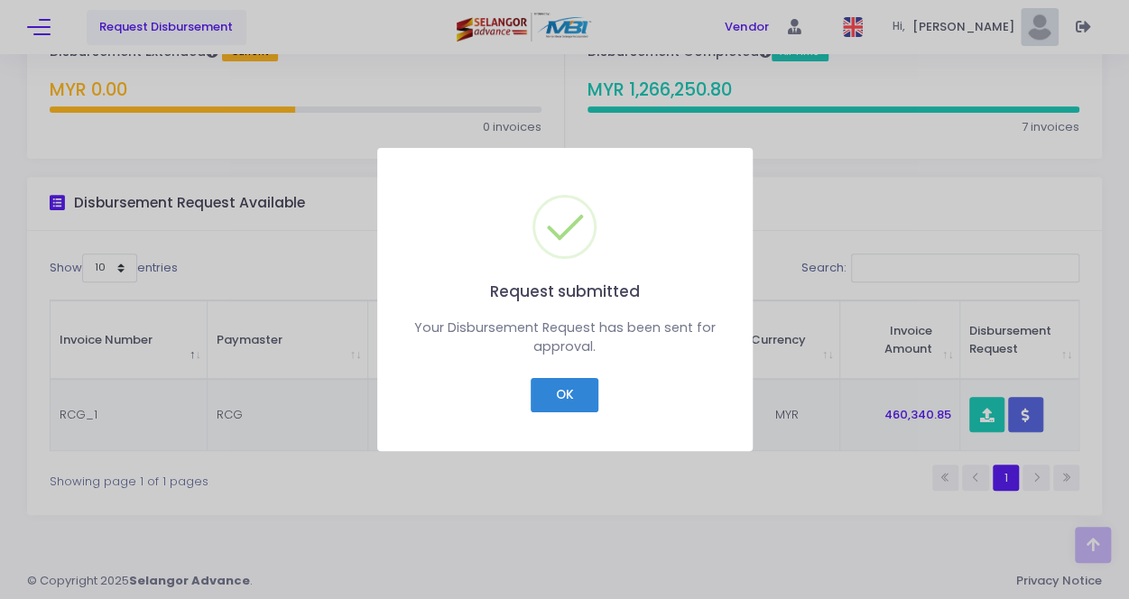
scroll to position [213, 0]
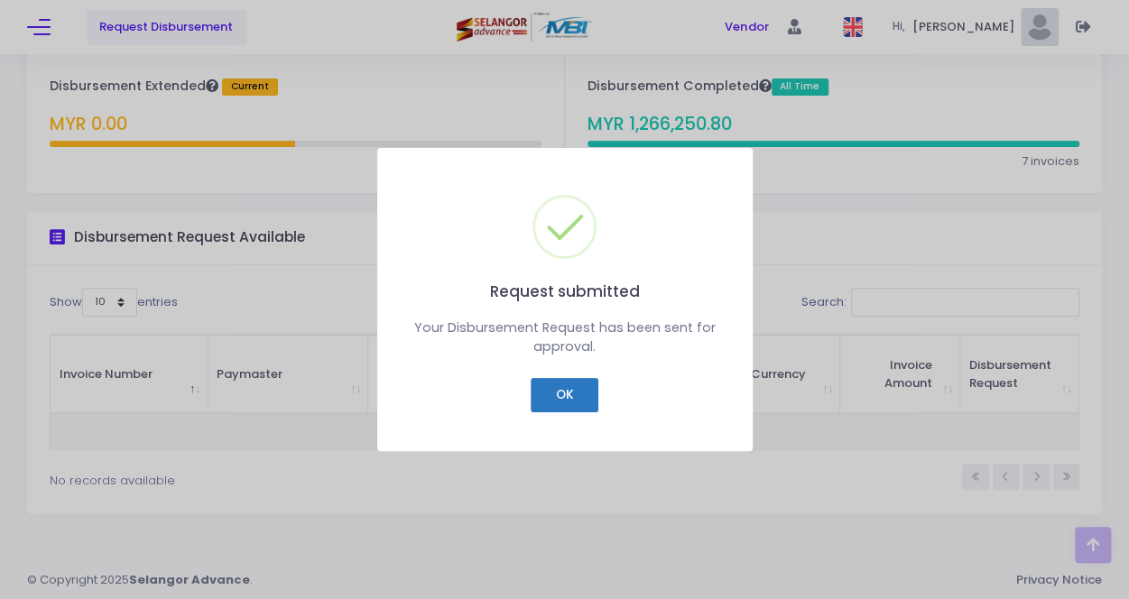
click at [568, 396] on button "OK" at bounding box center [565, 395] width 68 height 34
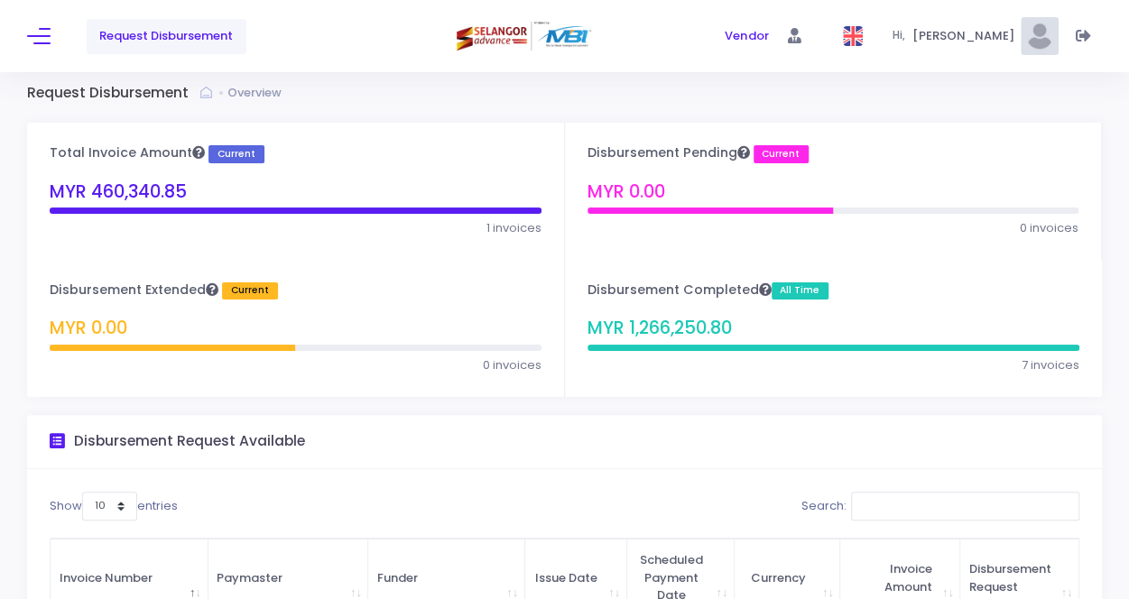
scroll to position [0, 0]
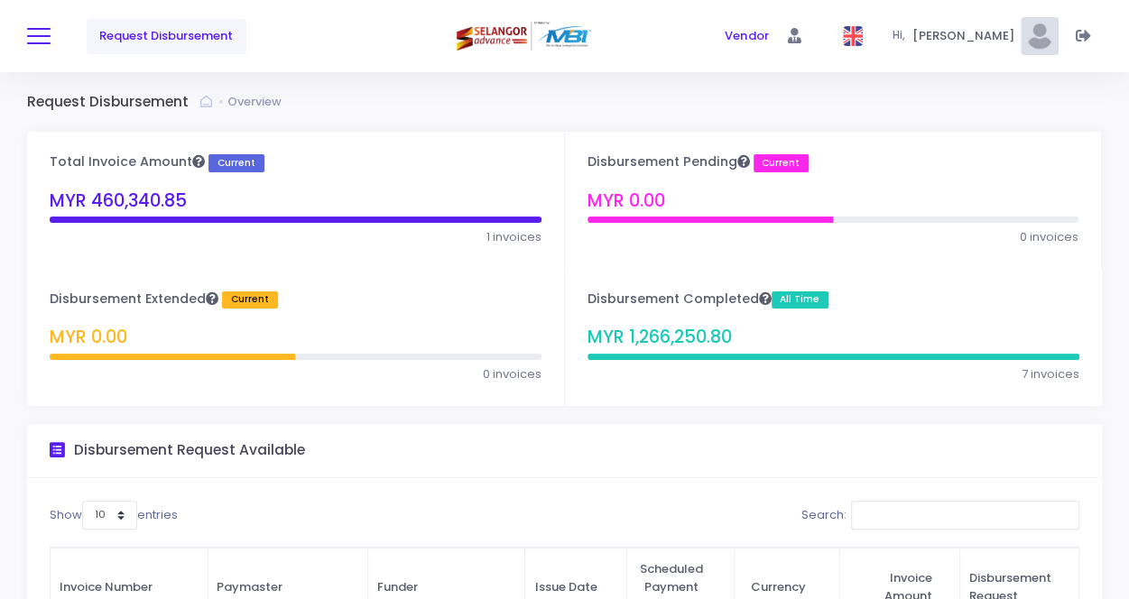
click at [44, 36] on span at bounding box center [38, 36] width 23 height 2
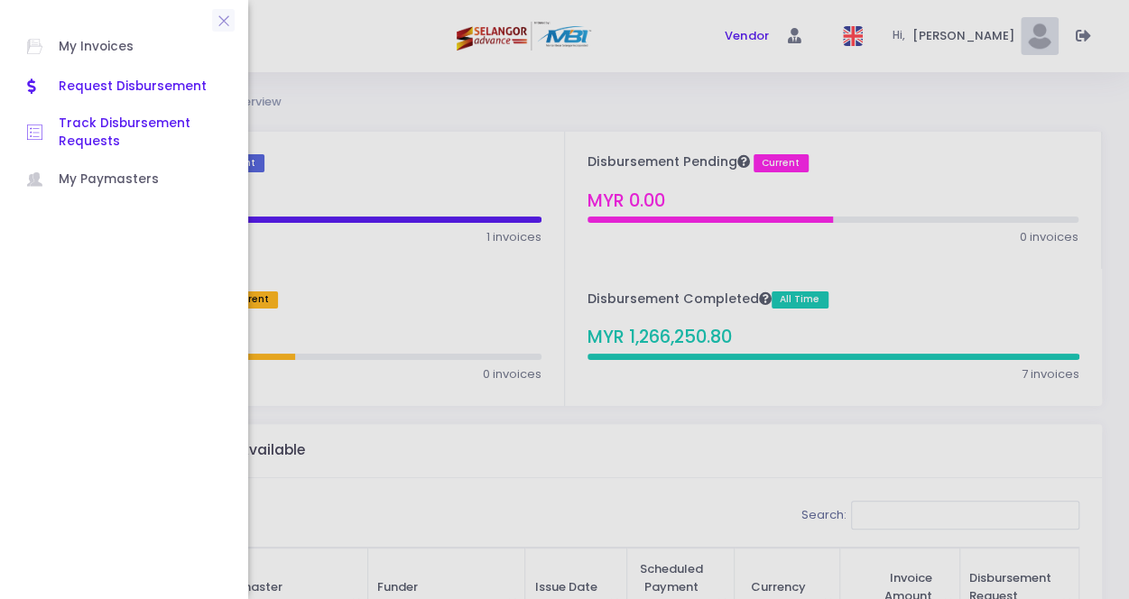
click at [78, 143] on span "Track Disbursement Requests" at bounding box center [140, 133] width 162 height 37
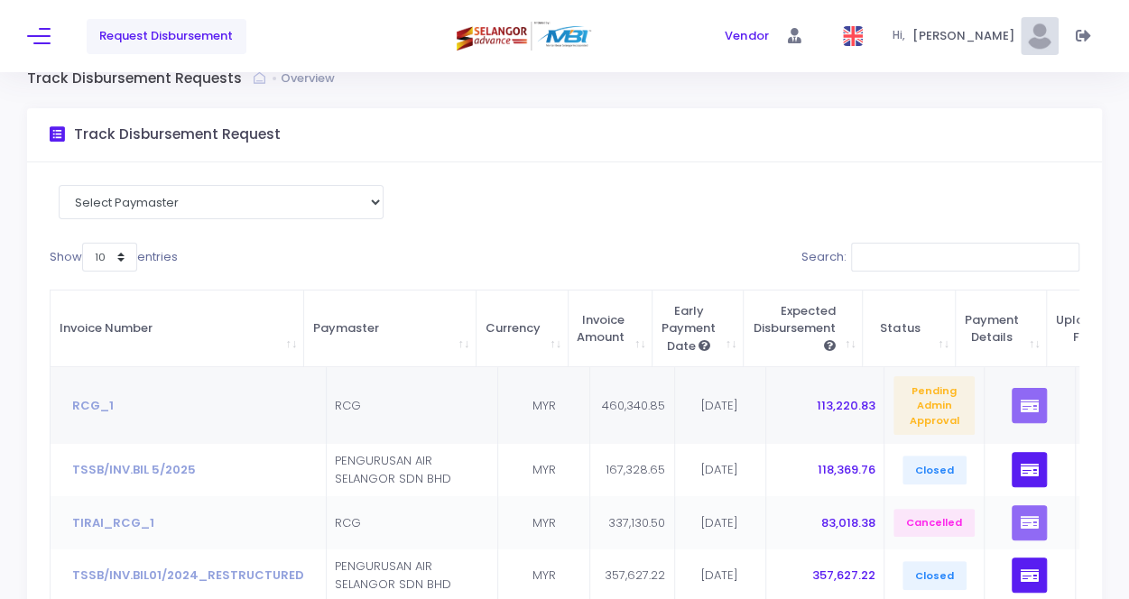
scroll to position [90, 0]
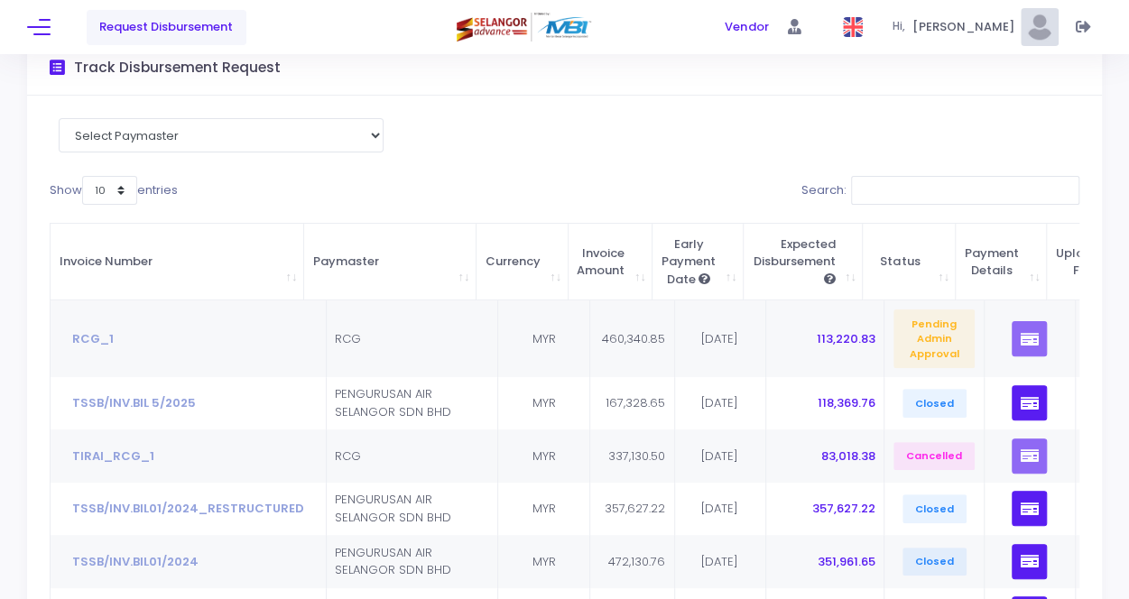
click at [312, 190] on div "Show 10 25 50 100 entries" at bounding box center [303, 193] width 506 height 35
click at [507, 168] on div "Select Paymaster PENGURUSAN AIR SELANGOR SDN BHD RCG Show 10 25 50 100 entries …" at bounding box center [564, 480] width 1075 height 769
click at [449, 198] on div "Show 10 25 50 100 entries" at bounding box center [303, 193] width 506 height 35
